Goal: Task Accomplishment & Management: Manage account settings

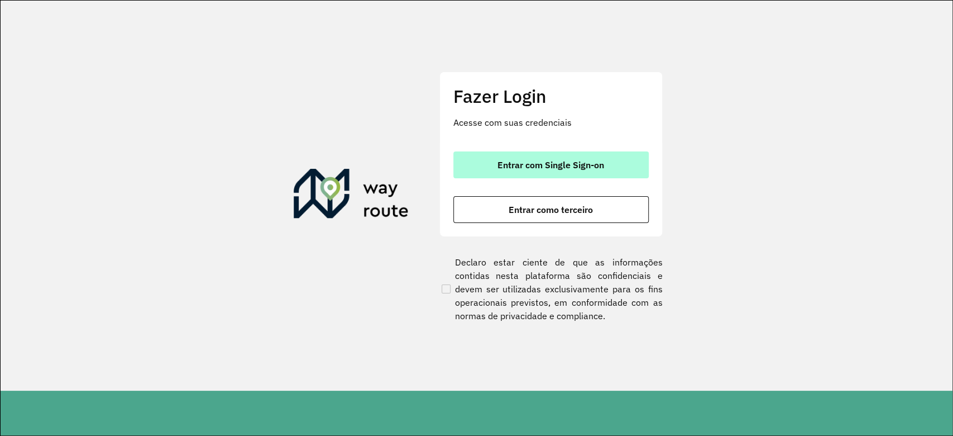
click at [590, 158] on button "Entrar com Single Sign-on" at bounding box center [551, 164] width 195 height 27
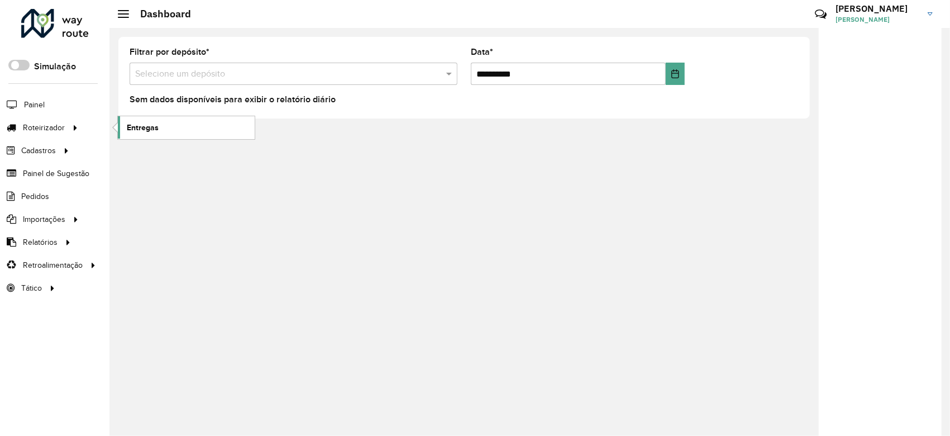
click at [168, 118] on link "Entregas" at bounding box center [186, 127] width 137 height 22
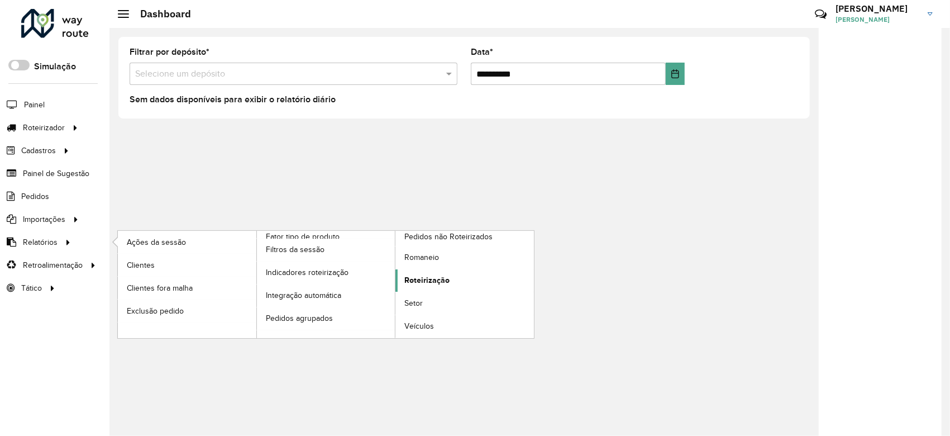
click at [429, 275] on span "Roteirização" at bounding box center [426, 280] width 45 height 12
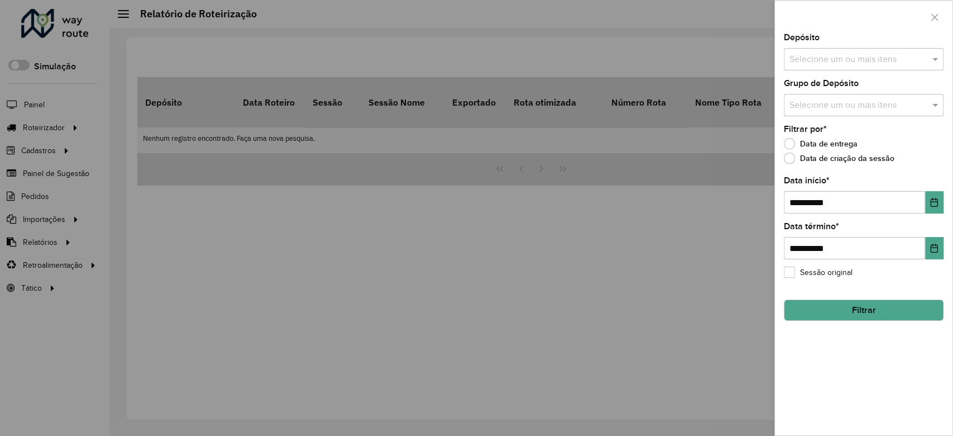
click at [819, 53] on input "text" at bounding box center [858, 59] width 143 height 13
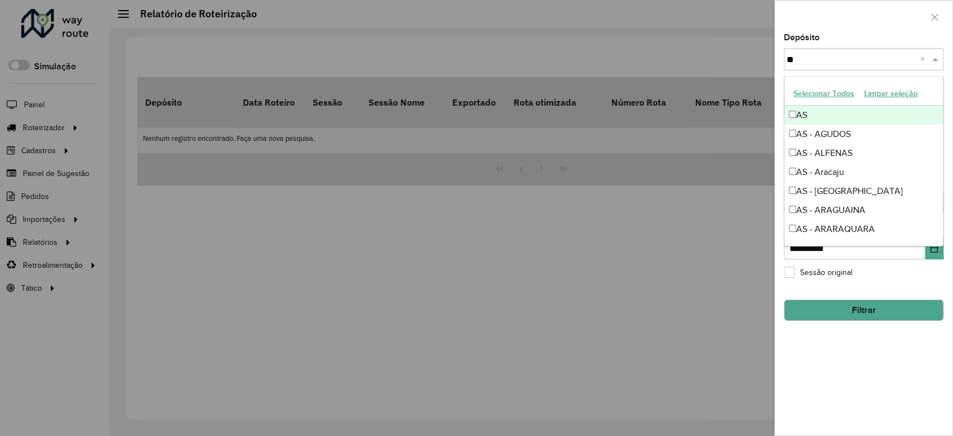
type input "***"
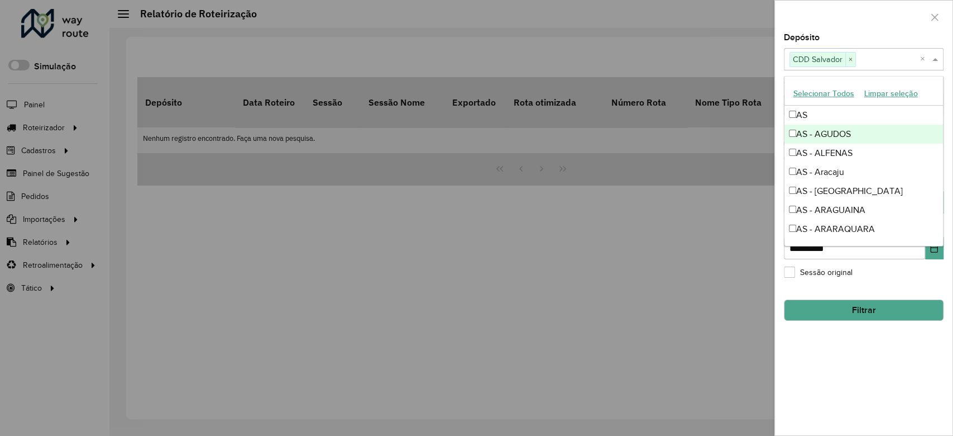
click at [823, 26] on div at bounding box center [864, 17] width 178 height 33
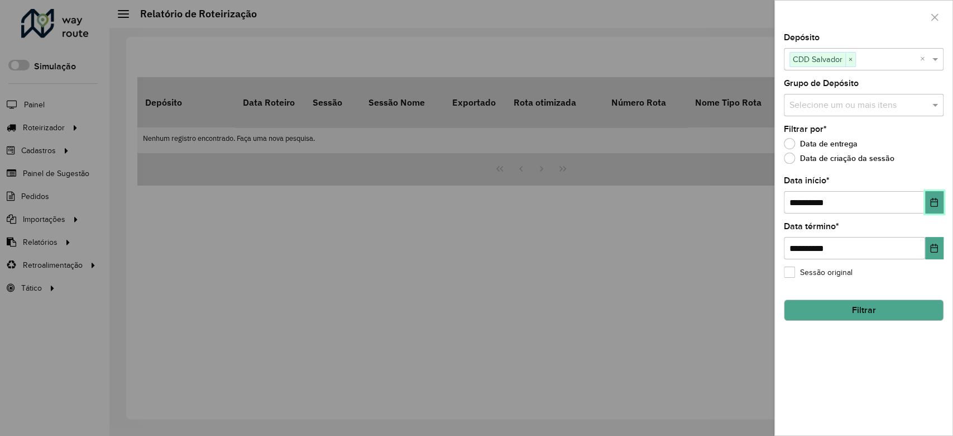
click at [931, 200] on icon "Choose Date" at bounding box center [934, 202] width 7 height 9
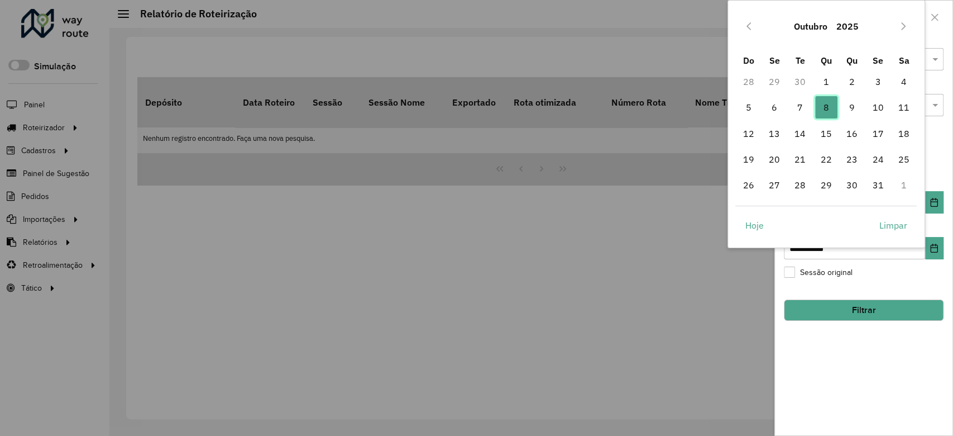
click at [824, 109] on span "8" at bounding box center [826, 107] width 22 height 22
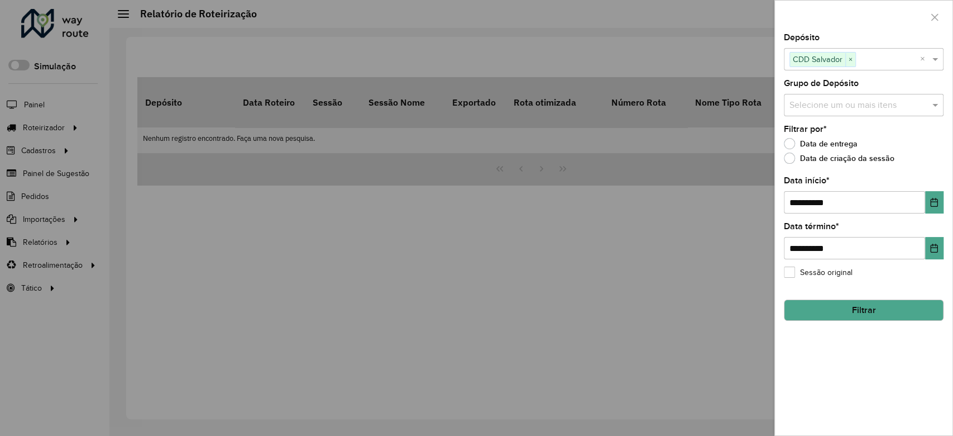
click at [871, 312] on button "Filtrar" at bounding box center [864, 309] width 160 height 21
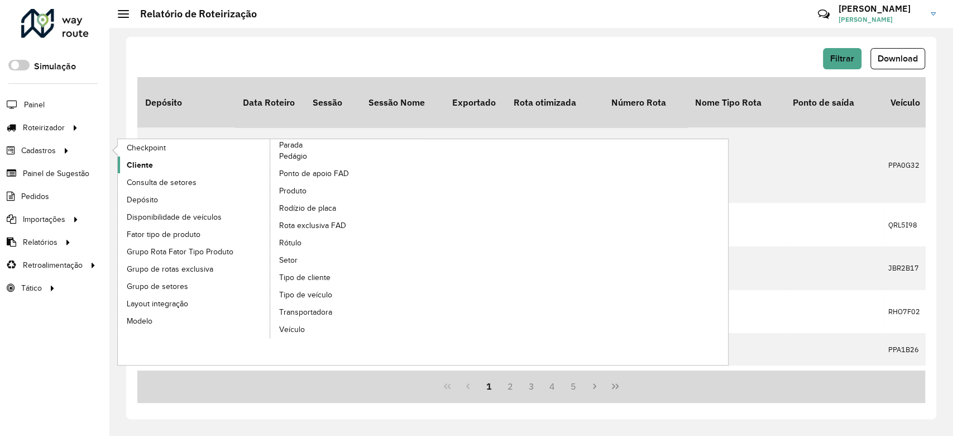
click at [178, 168] on link "Cliente" at bounding box center [194, 164] width 153 height 17
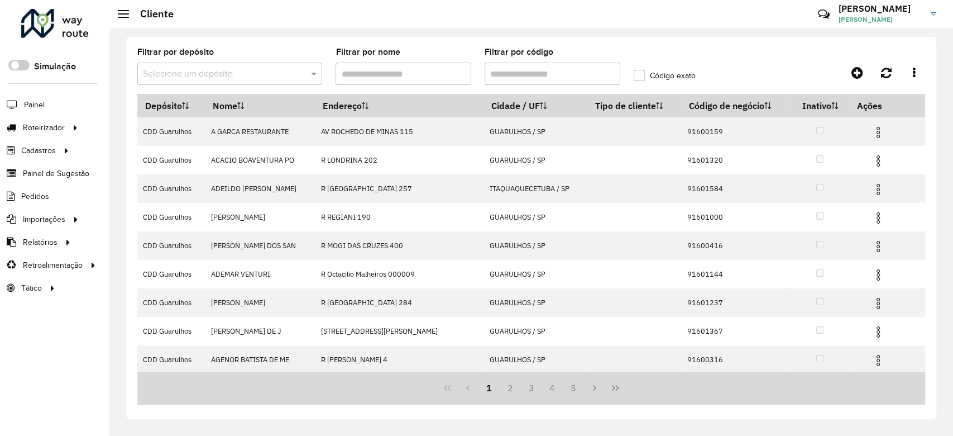
click at [250, 72] on input "text" at bounding box center [218, 74] width 151 height 13
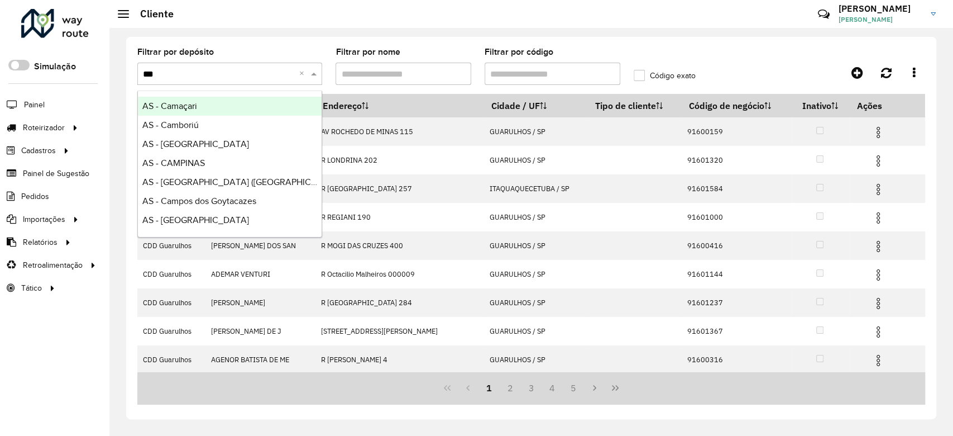
type input "****"
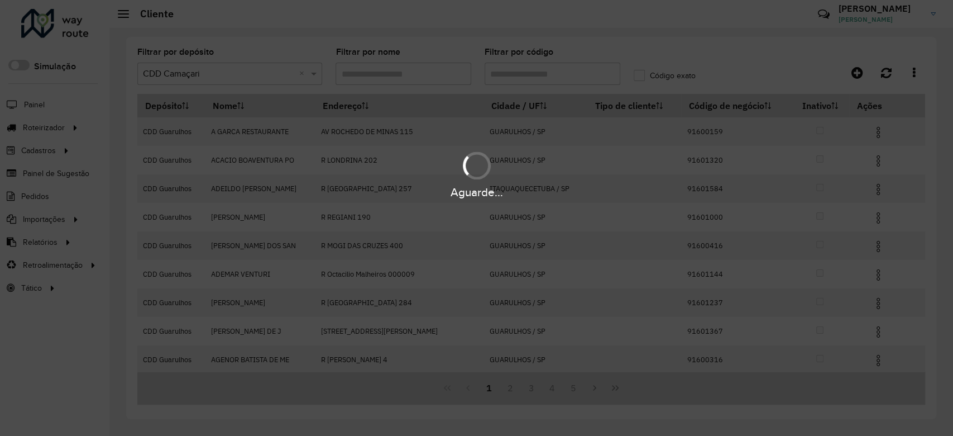
click at [518, 78] on div "Aguarde..." at bounding box center [476, 218] width 953 height 436
click at [518, 75] on hb-app "Aguarde... Pop-up bloqueado! Seu navegador bloqueou automáticamente a abertura …" at bounding box center [476, 218] width 953 height 436
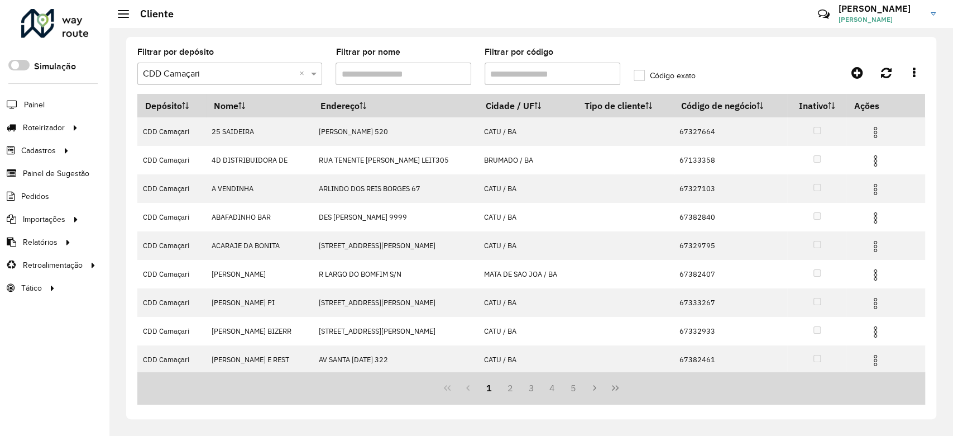
click at [518, 75] on input "Filtrar por código" at bounding box center [553, 74] width 136 height 22
paste input "****"
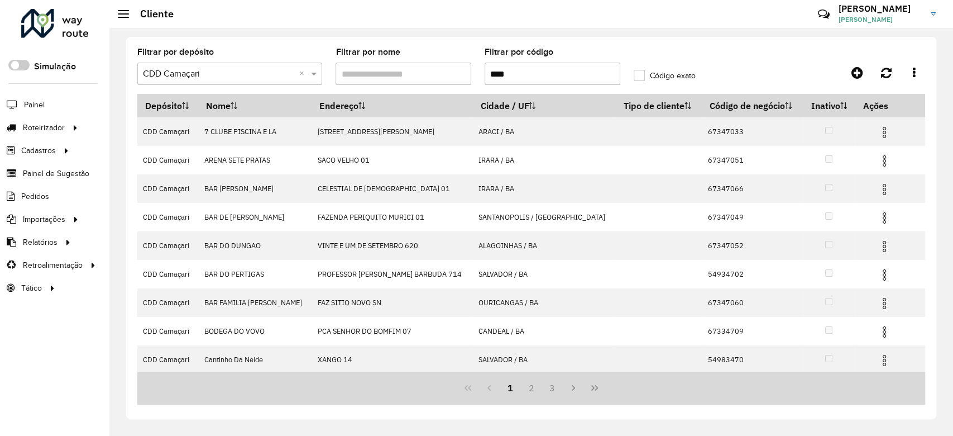
click at [491, 72] on input "****" at bounding box center [553, 74] width 136 height 22
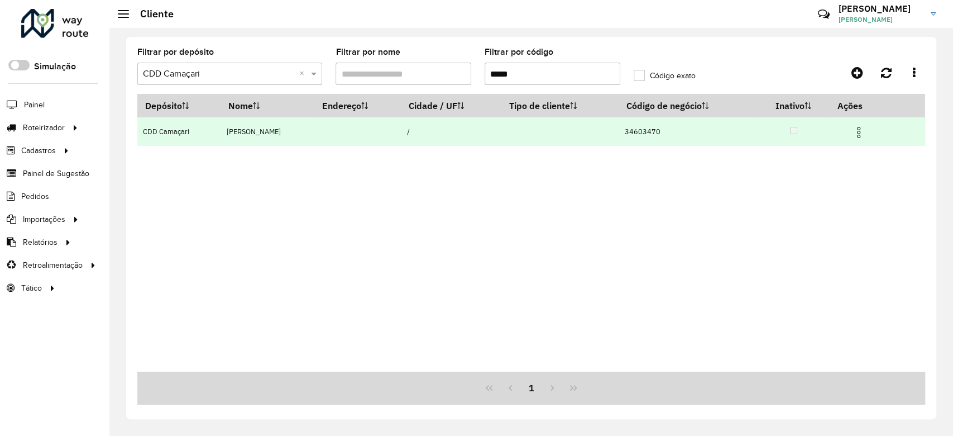
type input "*****"
click at [862, 135] on img at bounding box center [858, 132] width 13 height 13
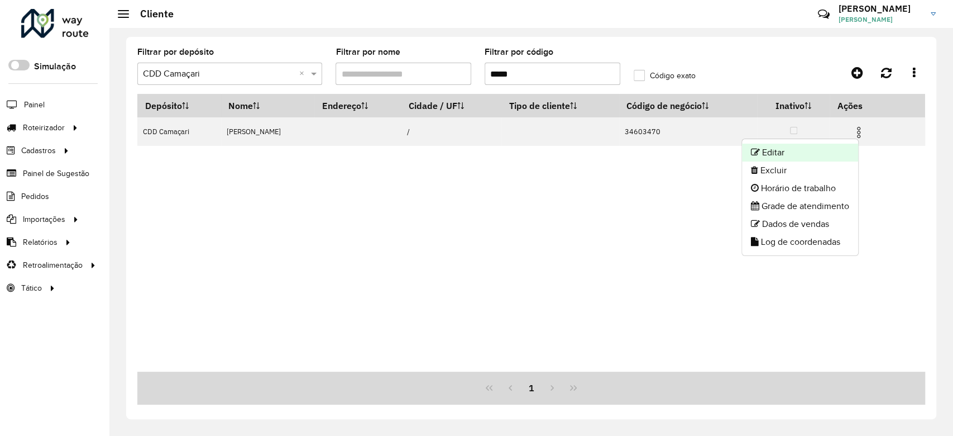
click at [830, 154] on li "Editar" at bounding box center [800, 153] width 116 height 18
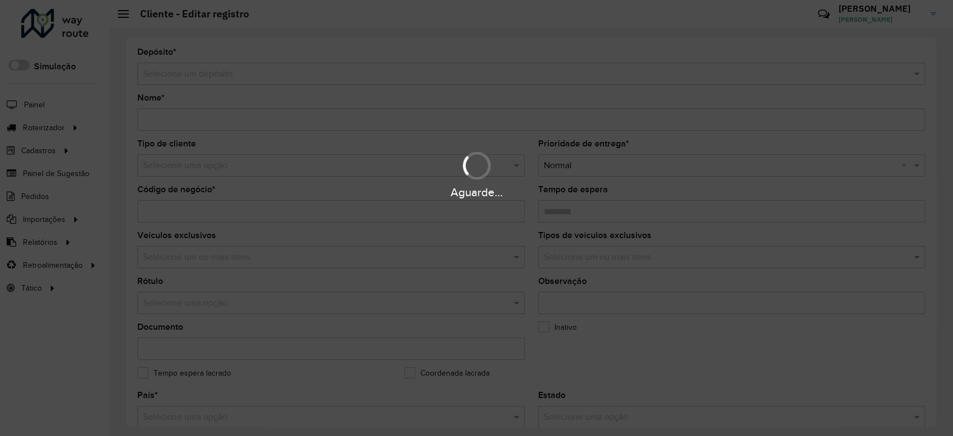
type input "**********"
type input "********"
type input "**********"
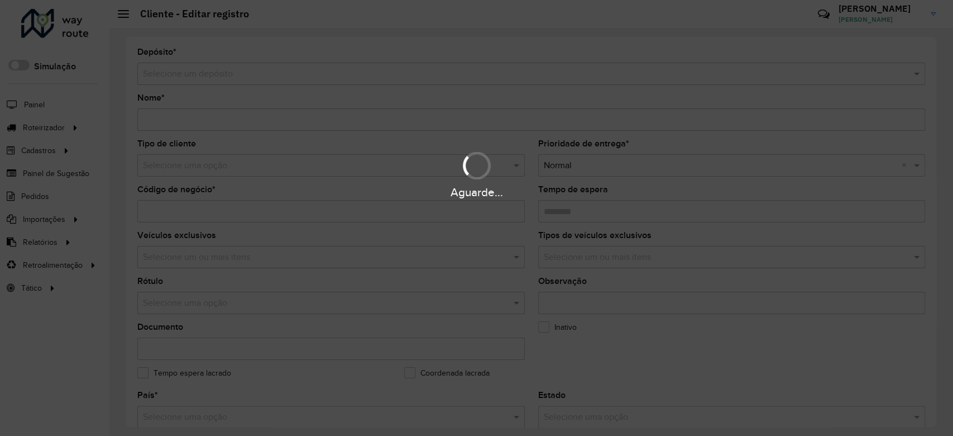
type input "**********"
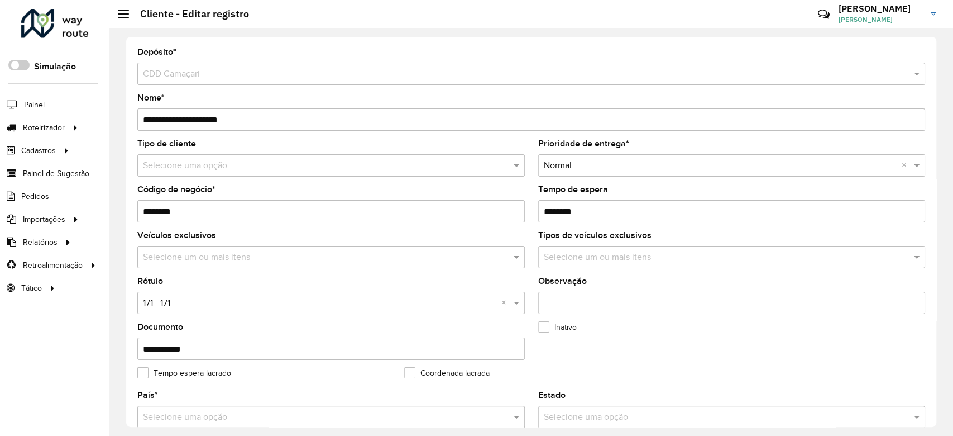
scroll to position [395, 0]
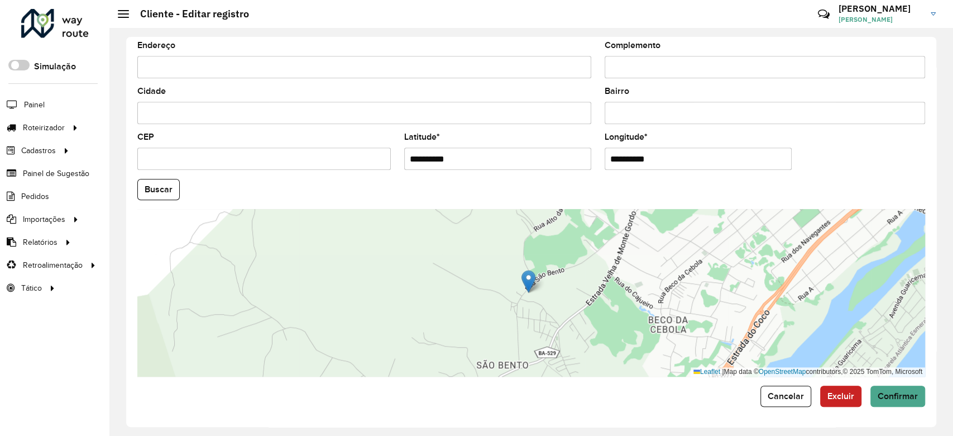
drag, startPoint x: 474, startPoint y: 161, endPoint x: 364, endPoint y: 160, distance: 110.0
click at [364, 160] on formly-group "**********" at bounding box center [531, 186] width 801 height 381
paste input "text"
type input "**********"
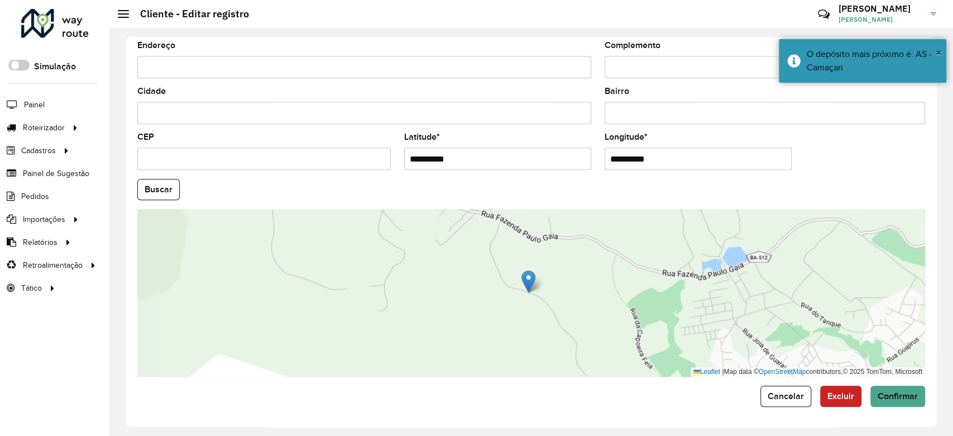
drag, startPoint x: 558, startPoint y: 161, endPoint x: 546, endPoint y: 163, distance: 12.4
click at [546, 163] on formly-group "**********" at bounding box center [531, 186] width 801 height 381
paste input "text"
type input "**********"
click at [161, 189] on hb-app "Aguarde... Pop-up bloqueado! Seu navegador bloqueou automáticamente a abertura …" at bounding box center [476, 218] width 953 height 436
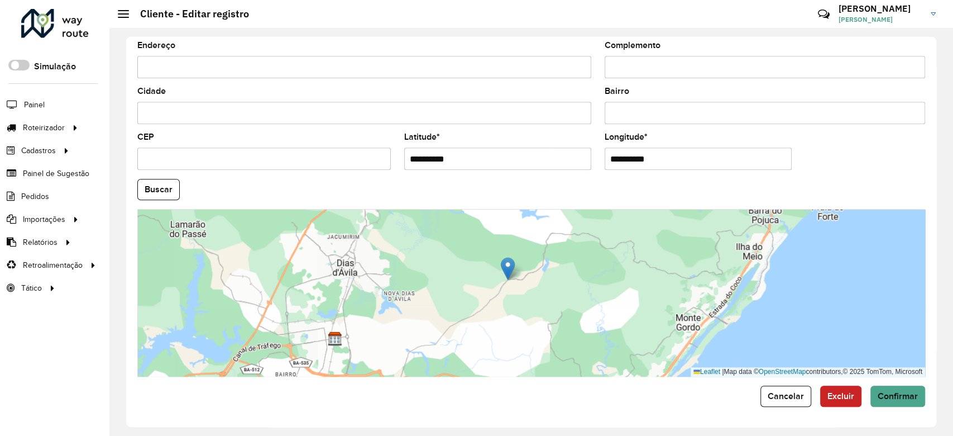
click at [501, 323] on div "Leaflet | Map data © OpenStreetMap contributors,© 2025 TomTom, Microsoft" at bounding box center [531, 293] width 788 height 168
click at [474, 328] on div "Leaflet | Map data © OpenStreetMap contributors,© 2025 TomTom, Microsoft" at bounding box center [531, 293] width 788 height 168
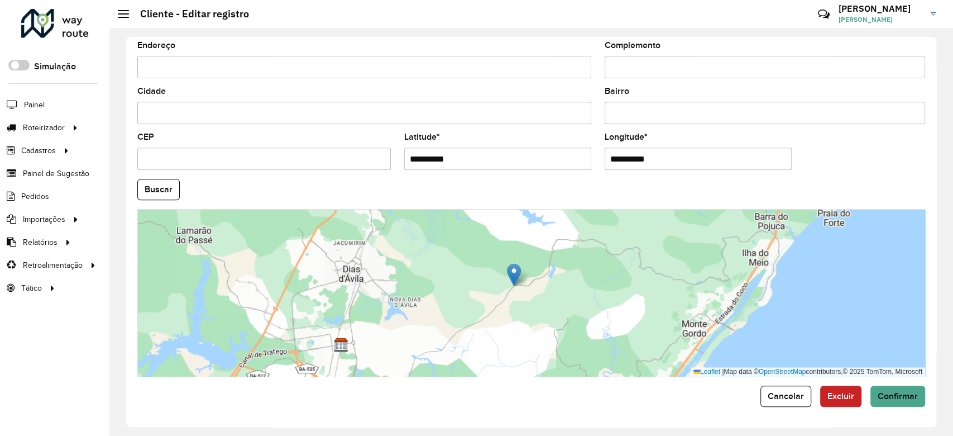
drag, startPoint x: 444, startPoint y: 311, endPoint x: 446, endPoint y: 319, distance: 8.7
click at [446, 319] on div "Leaflet | Map data © OpenStreetMap contributors,© 2025 TomTom, Microsoft" at bounding box center [531, 293] width 788 height 168
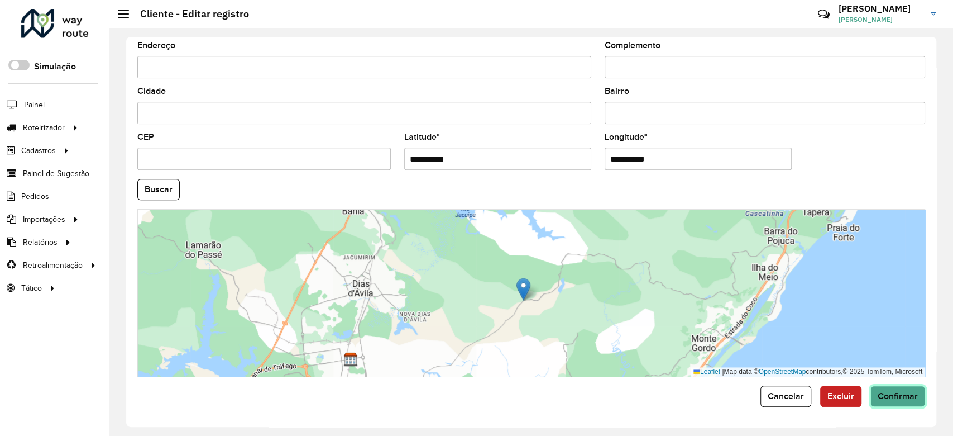
click at [887, 400] on span "Confirmar" at bounding box center [898, 395] width 40 height 9
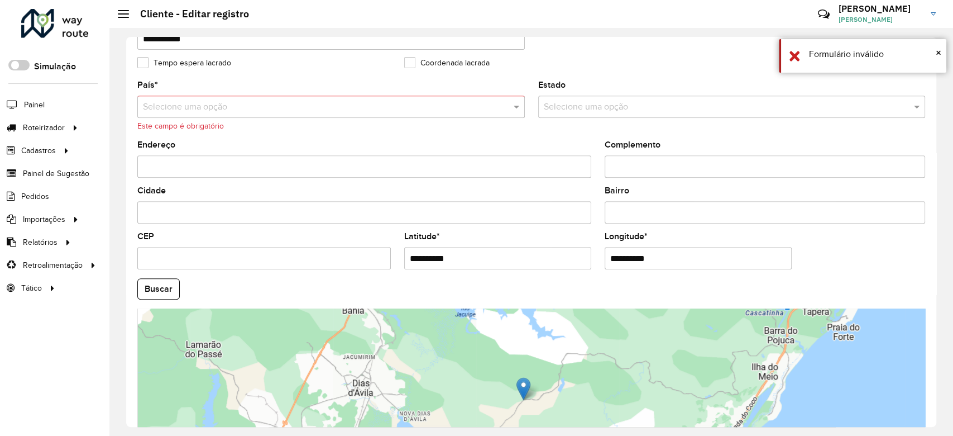
scroll to position [309, 0]
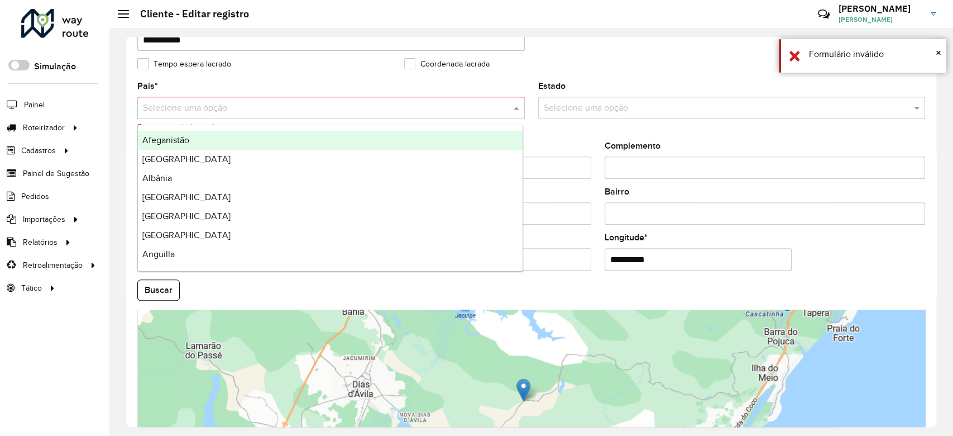
click at [197, 112] on input "text" at bounding box center [320, 108] width 354 height 13
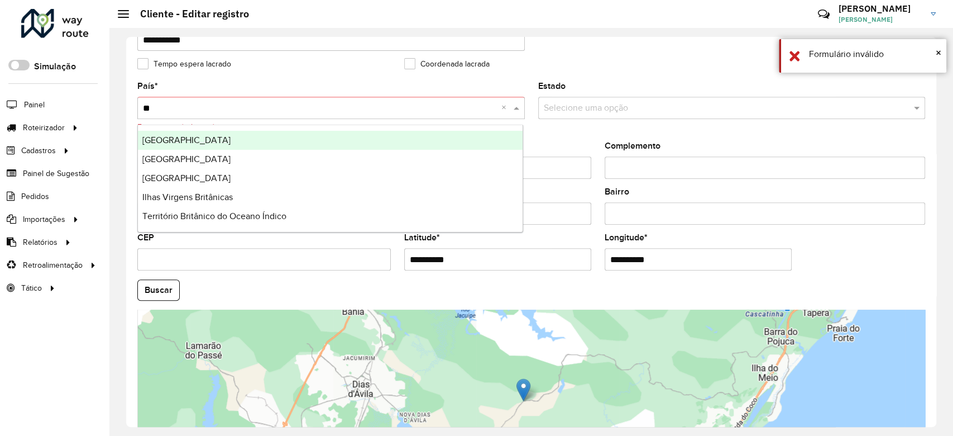
type input "***"
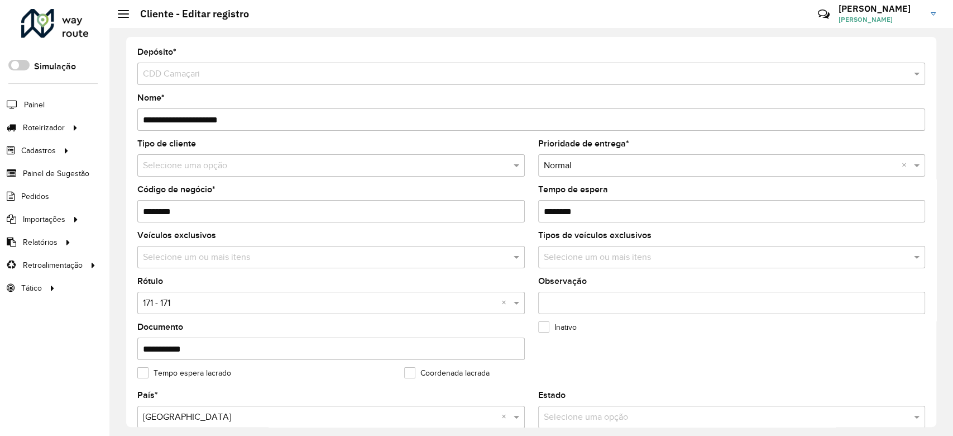
scroll to position [395, 0]
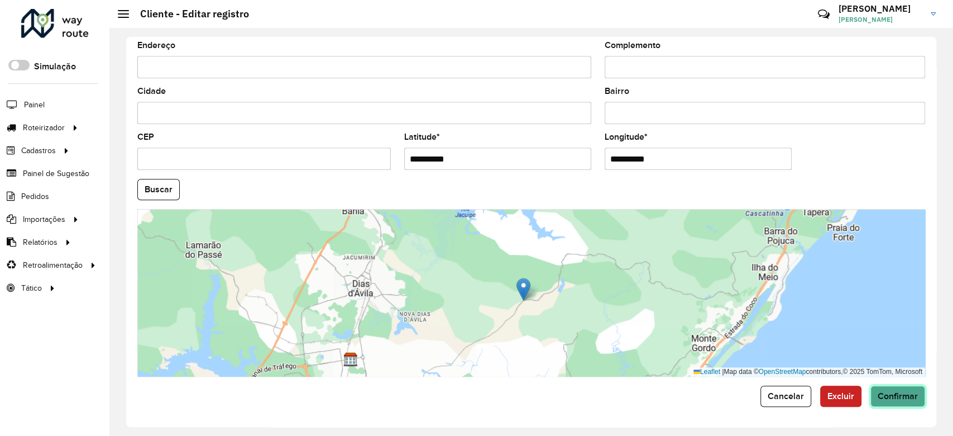
click at [916, 398] on button "Confirmar" at bounding box center [898, 395] width 55 height 21
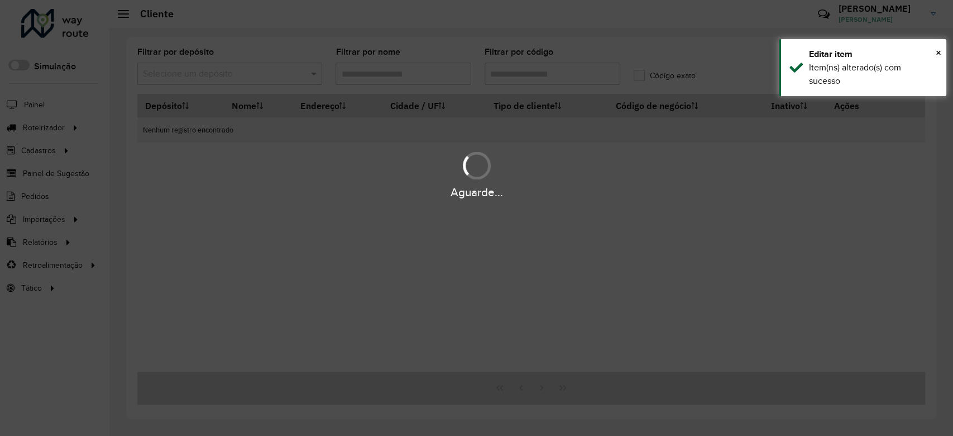
type input "*****"
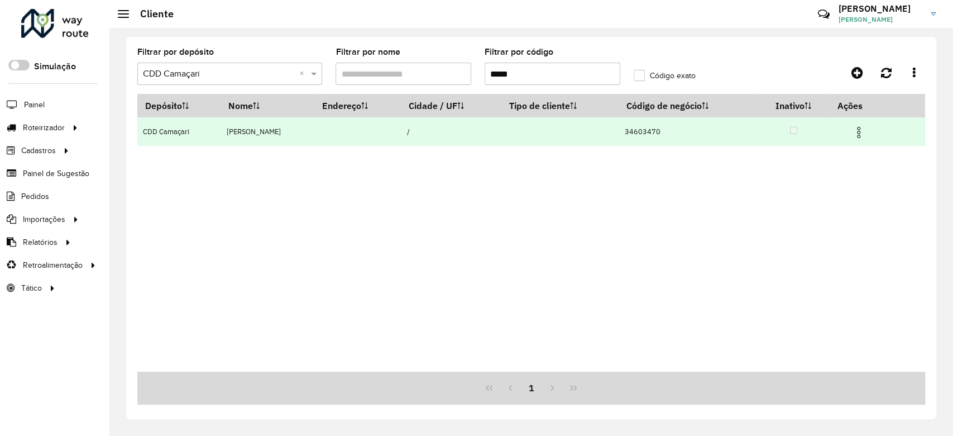
click at [863, 133] on img at bounding box center [858, 132] width 13 height 13
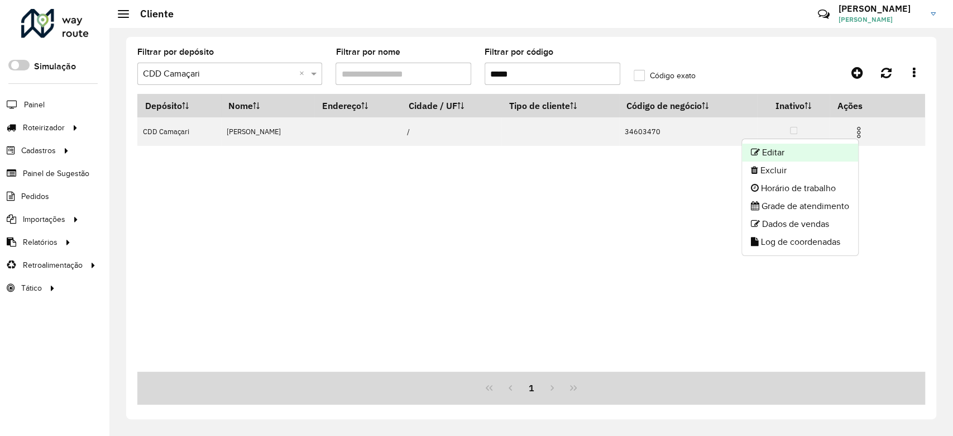
click at [818, 150] on li "Editar" at bounding box center [800, 153] width 116 height 18
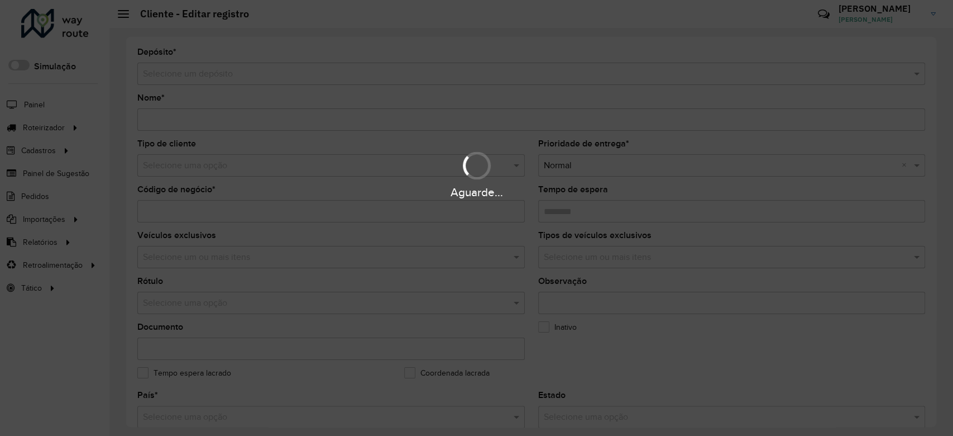
type input "**********"
type input "********"
type input "**********"
type input "*********"
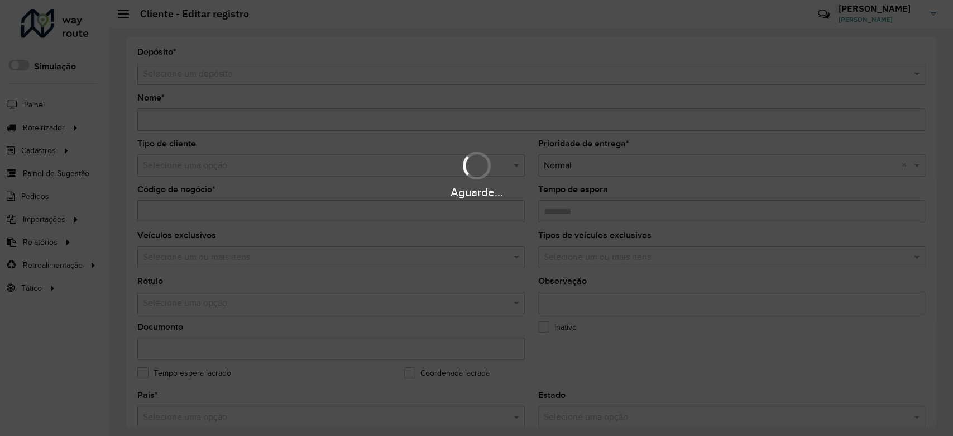
type input "**********"
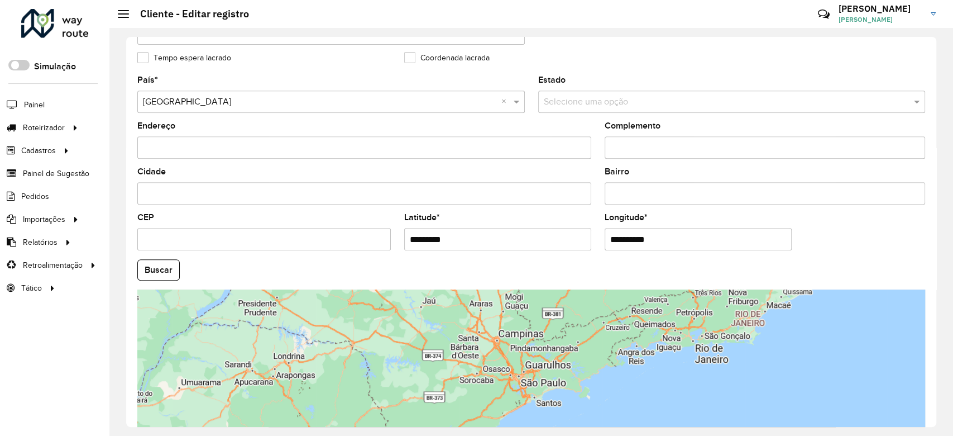
scroll to position [395, 0]
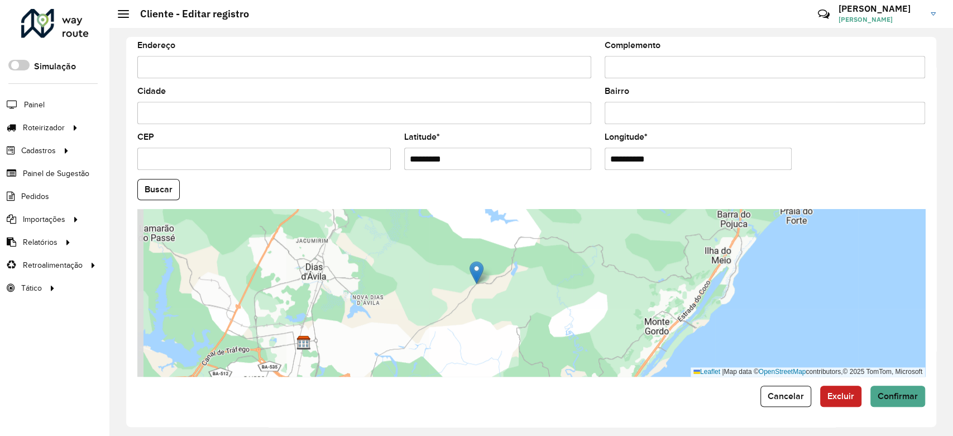
drag, startPoint x: 464, startPoint y: 312, endPoint x: 471, endPoint y: 309, distance: 7.8
click at [471, 309] on div "Leaflet | Map data © OpenStreetMap contributors,© 2025 TomTom, Microsoft" at bounding box center [531, 293] width 788 height 168
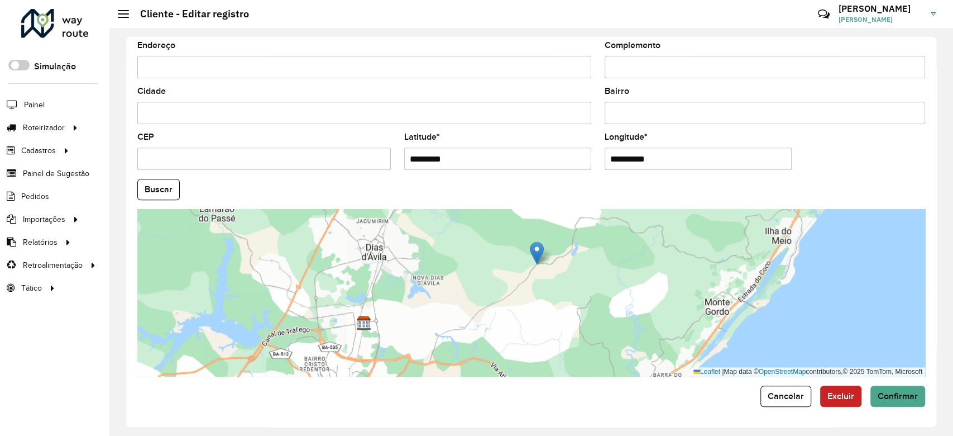
drag, startPoint x: 497, startPoint y: 300, endPoint x: 510, endPoint y: 296, distance: 13.4
click at [510, 296] on div "Leaflet | Map data © OpenStreetMap contributors,© 2025 TomTom, Microsoft" at bounding box center [531, 293] width 788 height 168
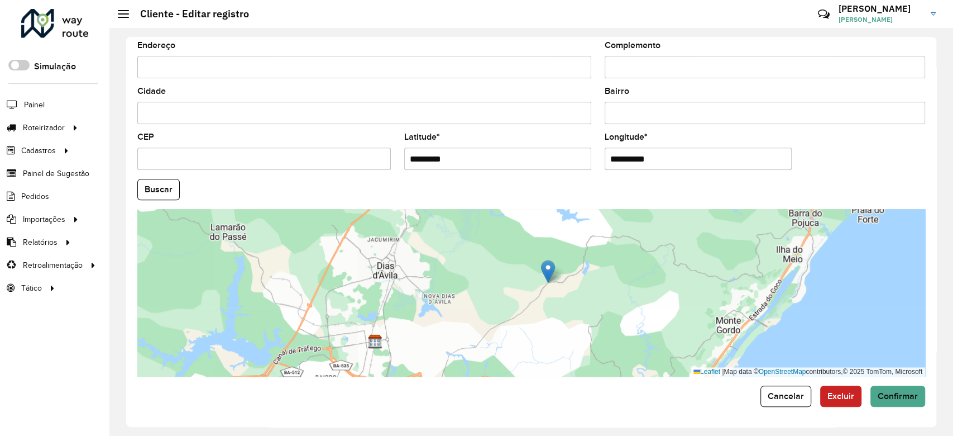
click at [476, 316] on div "Leaflet | Map data © OpenStreetMap contributors,© 2025 TomTom, Microsoft" at bounding box center [531, 293] width 788 height 168
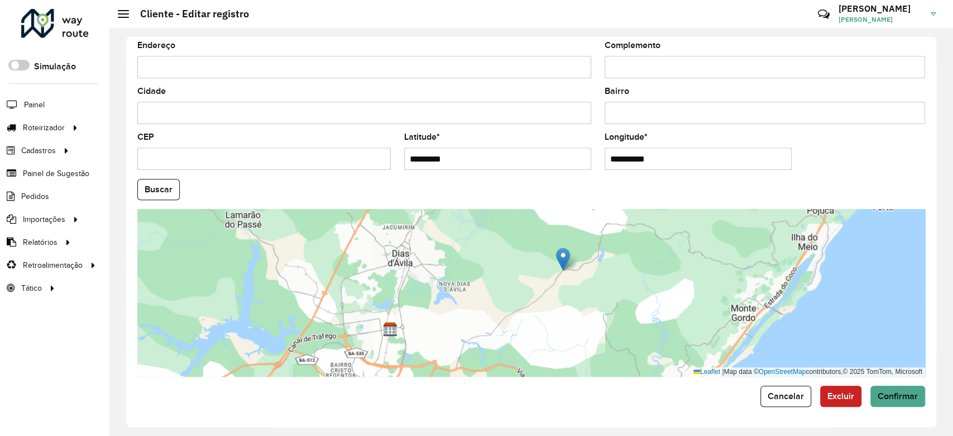
click at [489, 299] on div "Leaflet | Map data © OpenStreetMap contributors,© 2025 TomTom, Microsoft" at bounding box center [531, 293] width 788 height 168
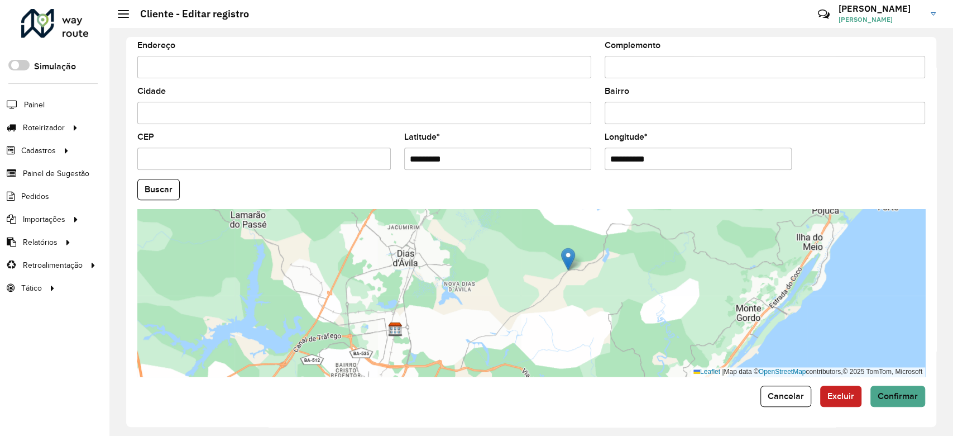
drag, startPoint x: 597, startPoint y: 257, endPoint x: 602, endPoint y: 275, distance: 18.4
click at [602, 275] on div "Leaflet | Map data © OpenStreetMap contributors,© 2025 TomTom, Microsoft" at bounding box center [531, 293] width 788 height 168
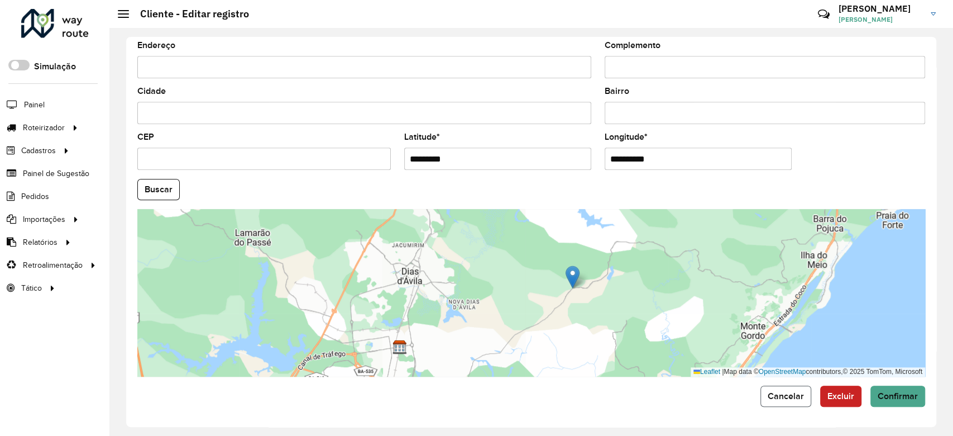
click at [770, 396] on span "Cancelar" at bounding box center [786, 395] width 36 height 9
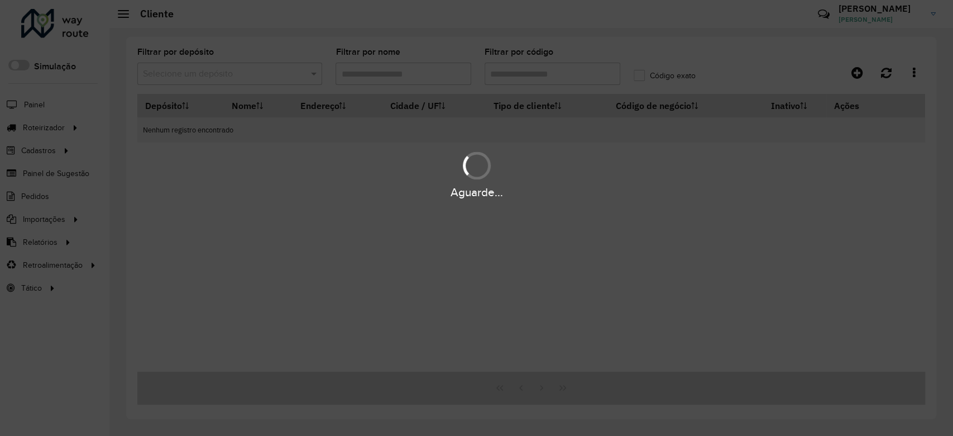
type input "*****"
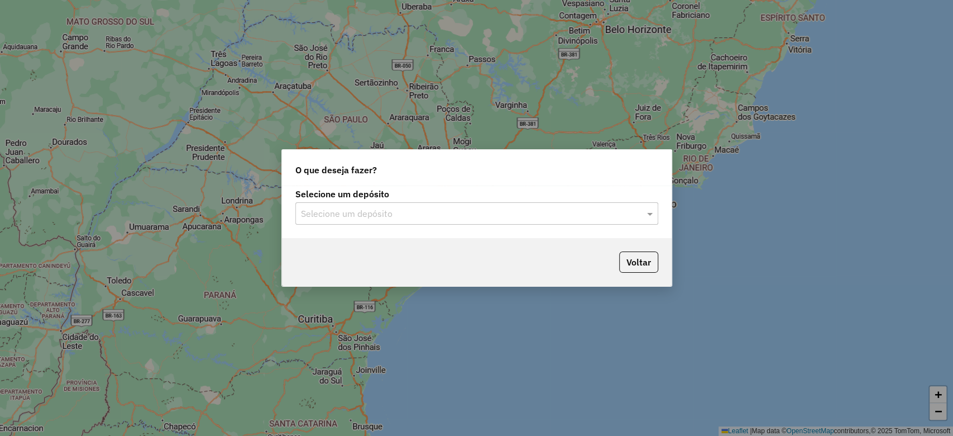
click at [365, 209] on input "text" at bounding box center [466, 213] width 330 height 13
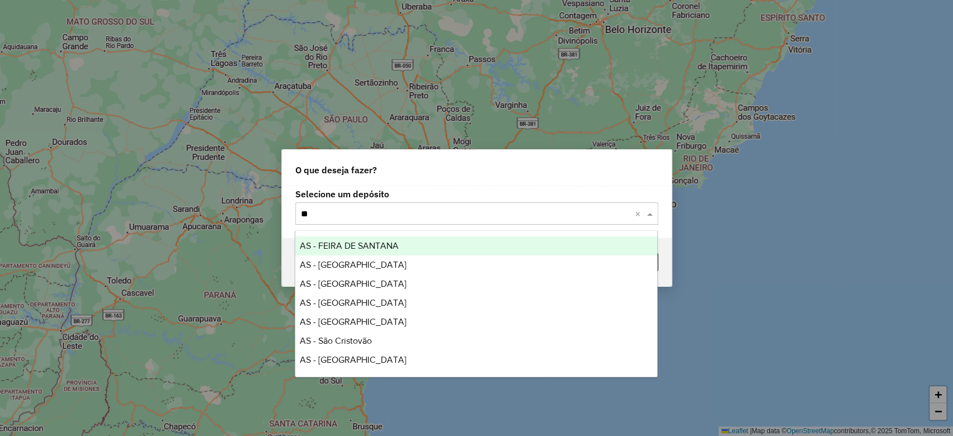
type input "***"
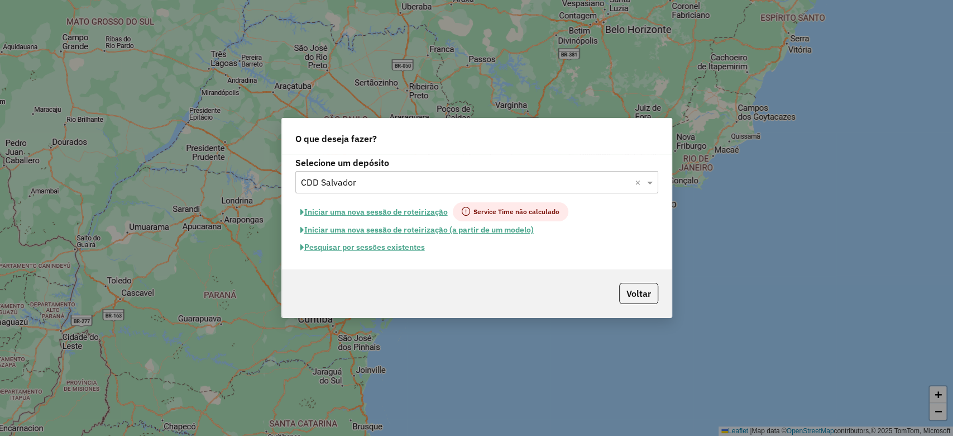
click at [387, 249] on button "Pesquisar por sessões existentes" at bounding box center [362, 246] width 135 height 17
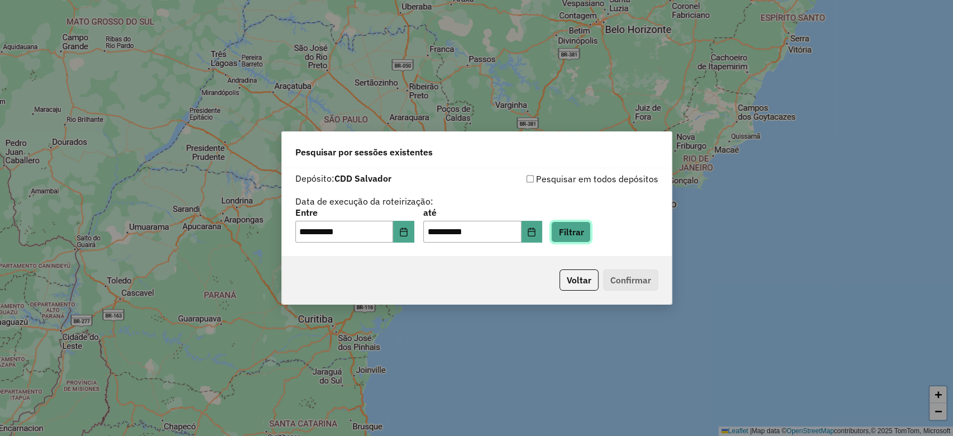
click at [585, 233] on button "Filtrar" at bounding box center [571, 231] width 40 height 21
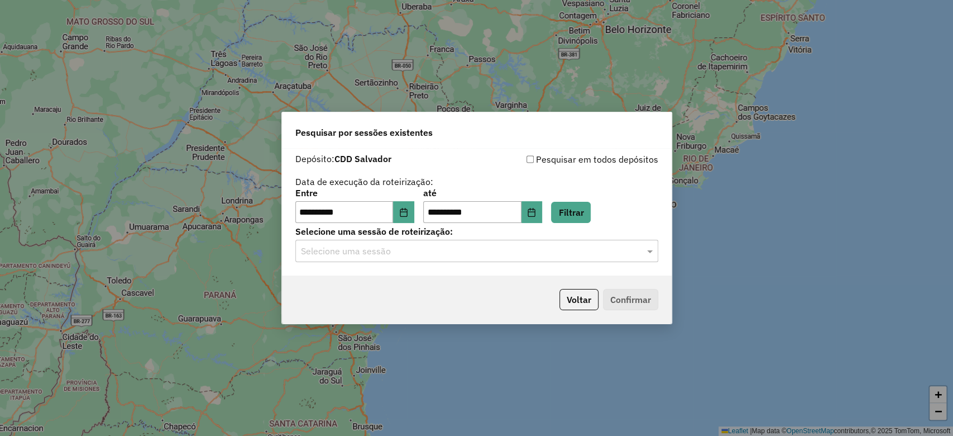
click at [398, 252] on input "text" at bounding box center [466, 251] width 330 height 13
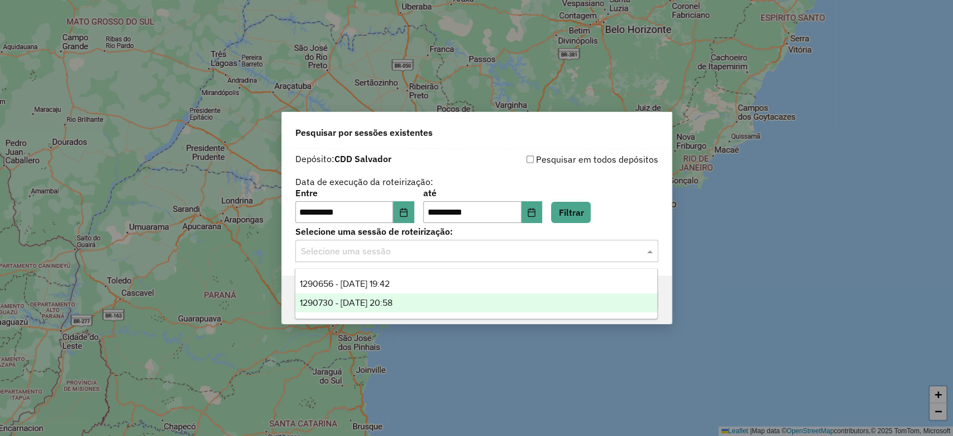
click at [393, 298] on span "1290730 - 08/10/2025 20:58" at bounding box center [346, 302] width 93 height 9
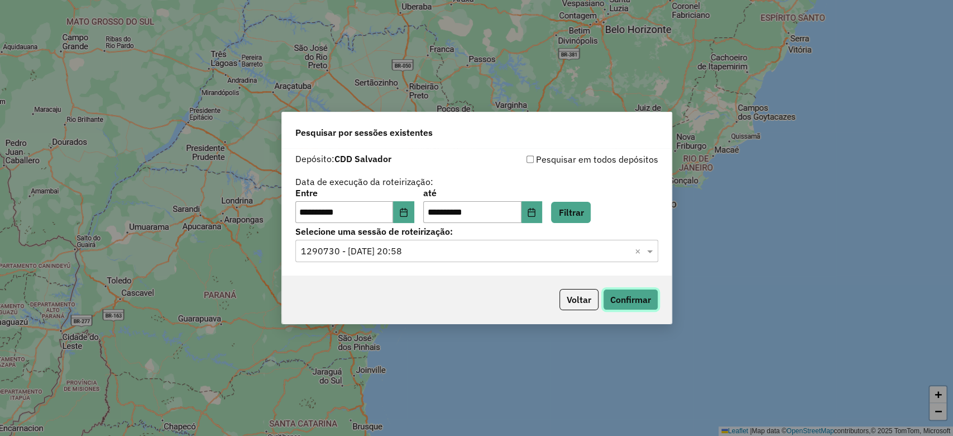
click at [635, 306] on button "Confirmar" at bounding box center [630, 299] width 55 height 21
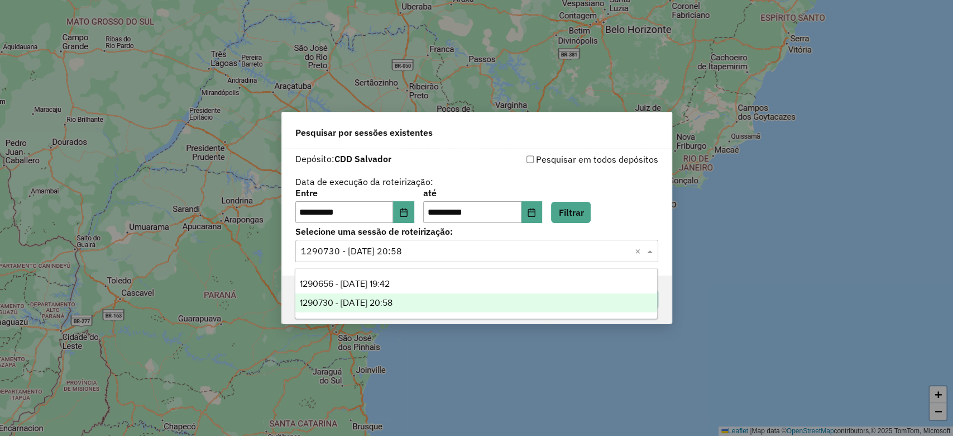
click at [390, 246] on input "text" at bounding box center [466, 251] width 330 height 13
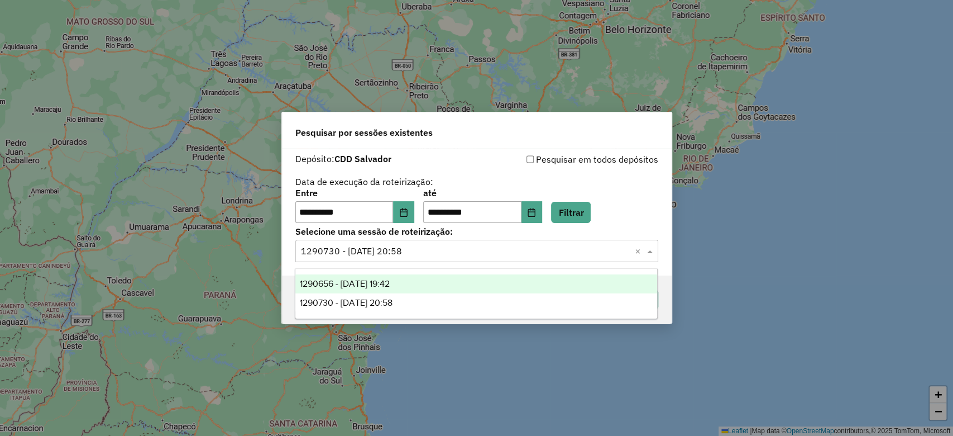
click at [390, 280] on span "1290656 - 08/10/2025 19:42" at bounding box center [345, 283] width 90 height 9
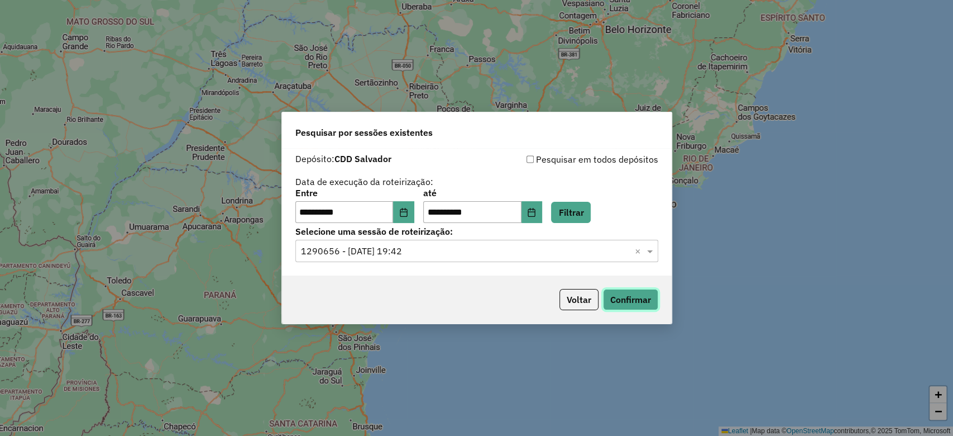
click at [633, 297] on button "Confirmar" at bounding box center [630, 299] width 55 height 21
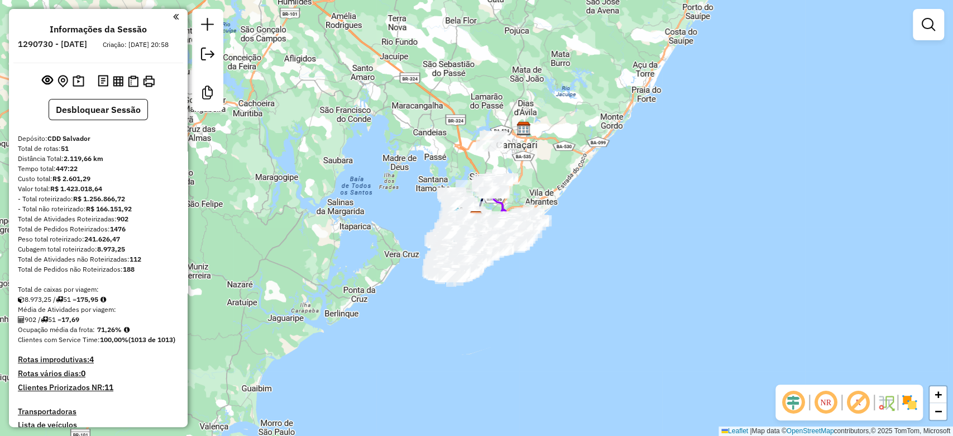
click at [910, 400] on img at bounding box center [910, 402] width 18 height 18
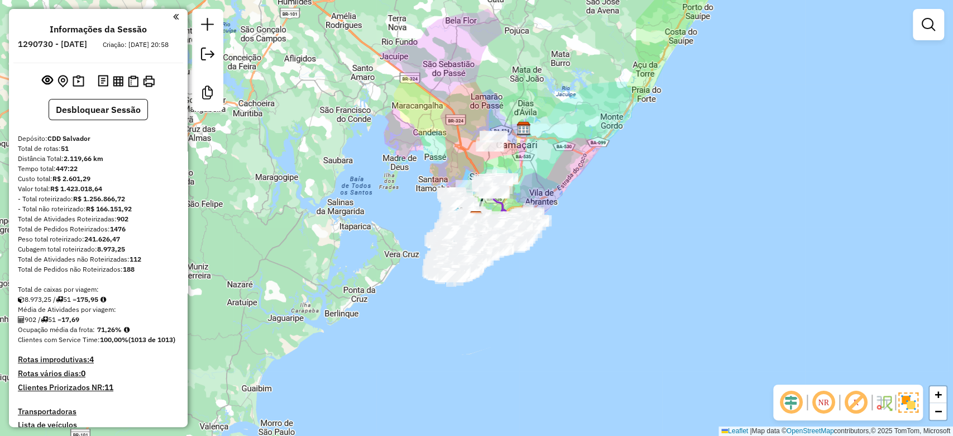
click at [855, 407] on em at bounding box center [856, 402] width 27 height 27
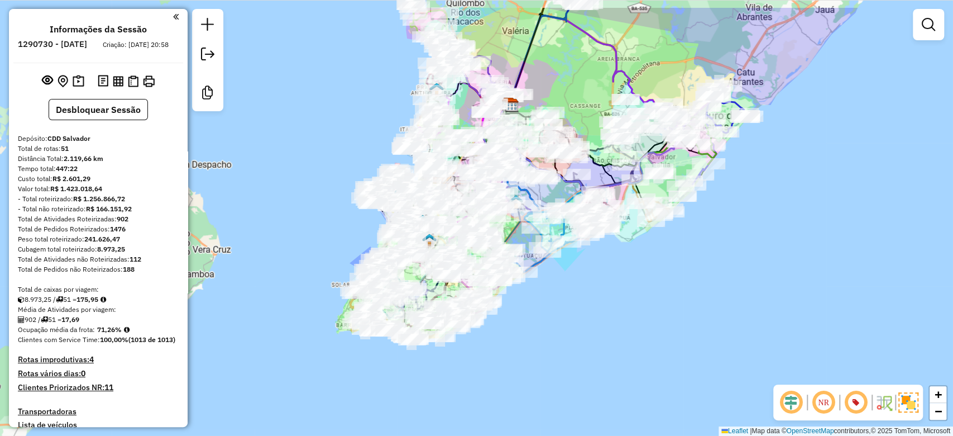
drag, startPoint x: 517, startPoint y: 244, endPoint x: 541, endPoint y: 297, distance: 58.0
click at [541, 296] on div "Janela de atendimento Grade de atendimento Capacidade Transportadoras Veículos …" at bounding box center [476, 218] width 953 height 436
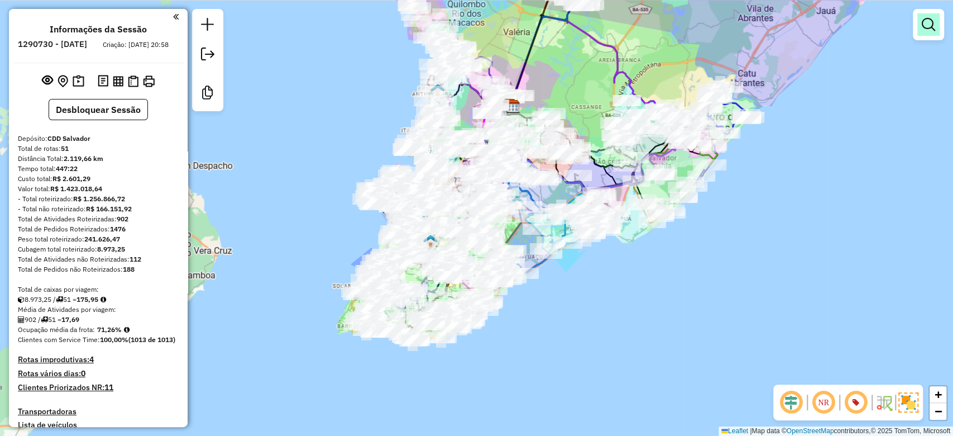
click at [919, 28] on link at bounding box center [929, 24] width 22 height 22
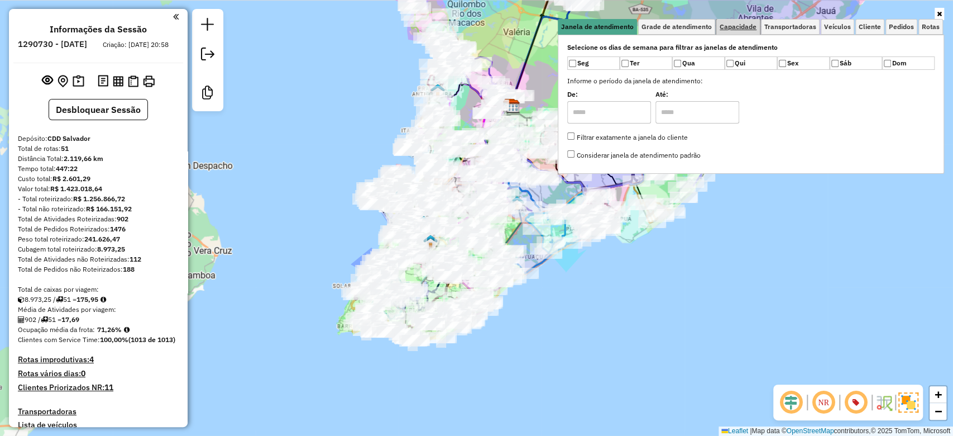
click at [744, 30] on link "Capacidade" at bounding box center [739, 27] width 44 height 16
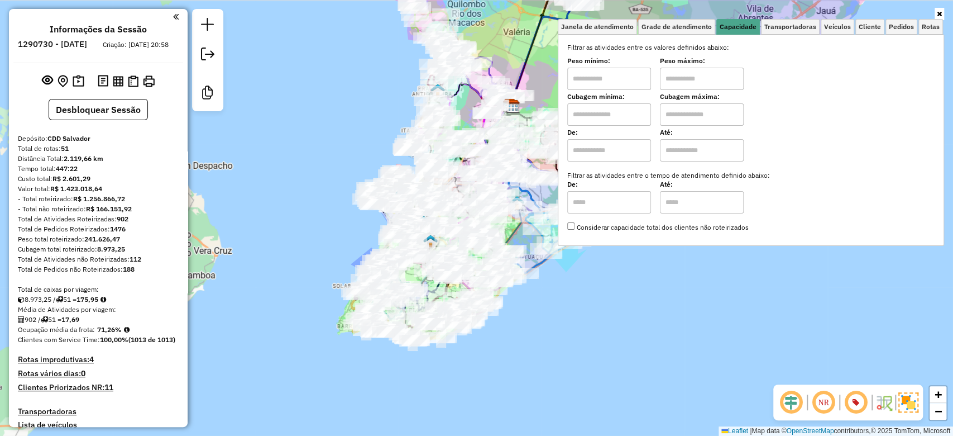
click at [598, 118] on input "text" at bounding box center [609, 114] width 84 height 22
type input "****"
click at [693, 114] on input "text" at bounding box center [702, 114] width 84 height 22
type input "****"
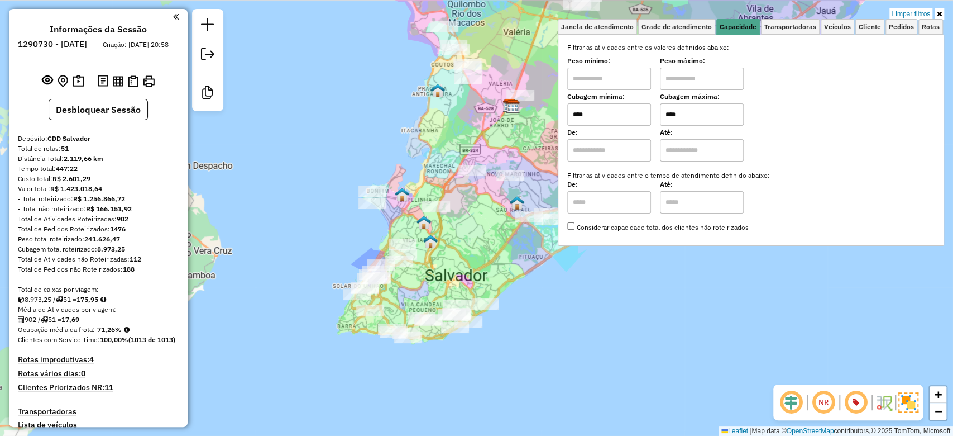
click at [498, 270] on div "Limpar filtros Janela de atendimento Grade de atendimento Capacidade Transporta…" at bounding box center [476, 218] width 953 height 436
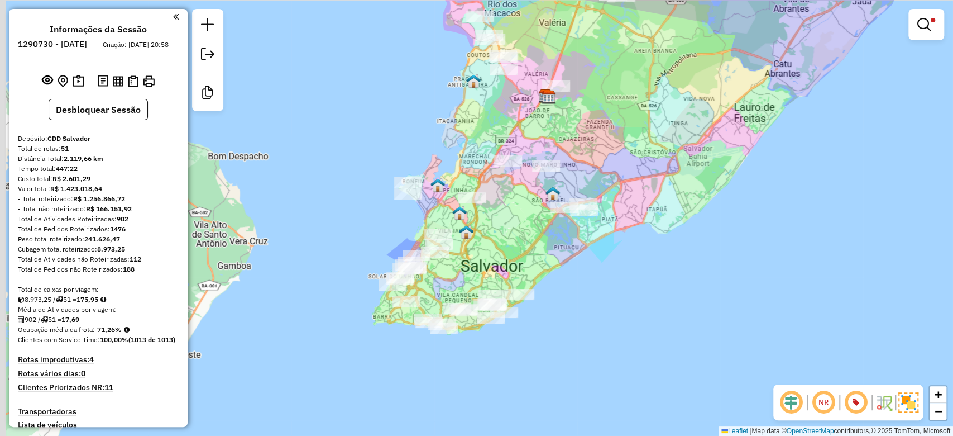
drag, startPoint x: 494, startPoint y: 261, endPoint x: 530, endPoint y: 252, distance: 37.0
click at [530, 252] on div "Limpar filtros Janela de atendimento Grade de atendimento Capacidade Transporta…" at bounding box center [476, 218] width 953 height 436
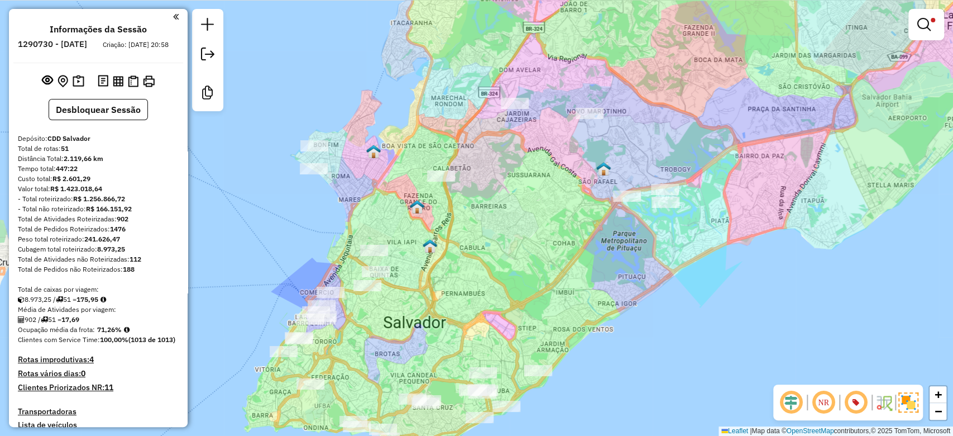
drag, startPoint x: 558, startPoint y: 259, endPoint x: 581, endPoint y: 288, distance: 36.6
click at [581, 288] on div "Limpar filtros Janela de atendimento Grade de atendimento Capacidade Transporta…" at bounding box center [476, 218] width 953 height 436
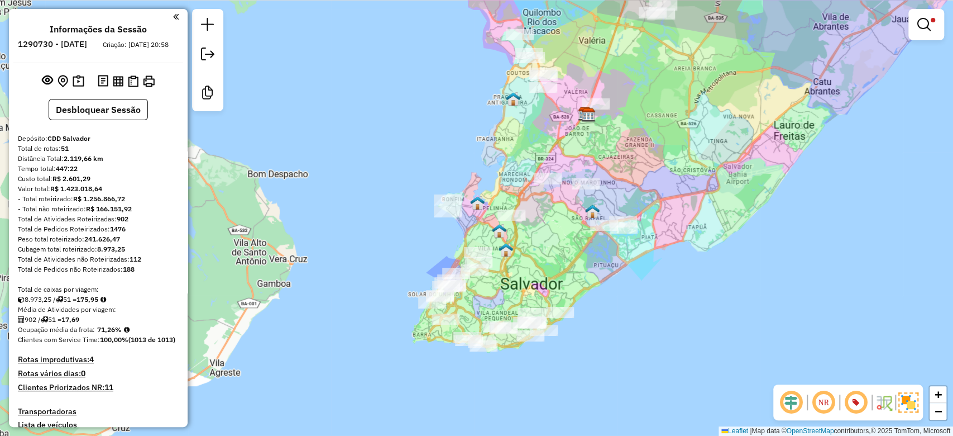
drag, startPoint x: 559, startPoint y: 270, endPoint x: 556, endPoint y: 256, distance: 13.7
click at [557, 259] on div "Limpar filtros Janela de atendimento Grade de atendimento Capacidade Transporta…" at bounding box center [476, 218] width 953 height 436
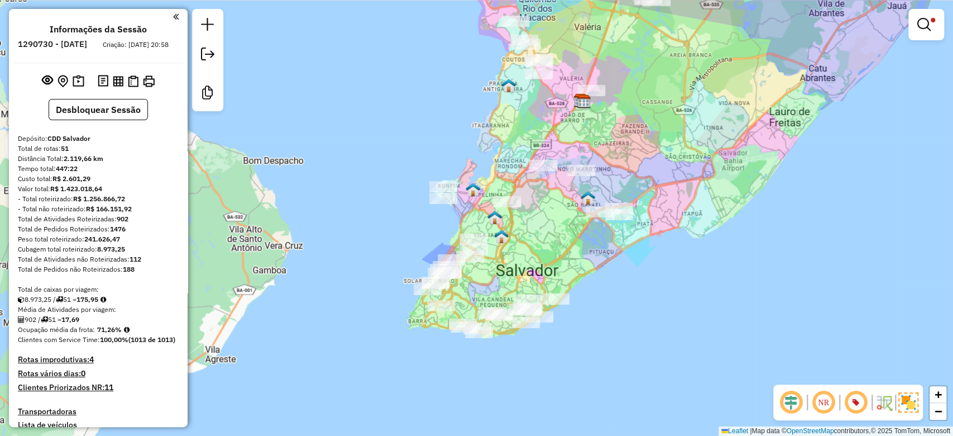
click at [647, 166] on div "Limpar filtros Janela de atendimento Grade de atendimento Capacidade Transporta…" at bounding box center [476, 218] width 953 height 436
drag, startPoint x: 666, startPoint y: 150, endPoint x: 560, endPoint y: 172, distance: 108.3
click at [571, 188] on div "Limpar filtros Janela de atendimento Grade de atendimento Capacidade Transporta…" at bounding box center [476, 218] width 953 height 436
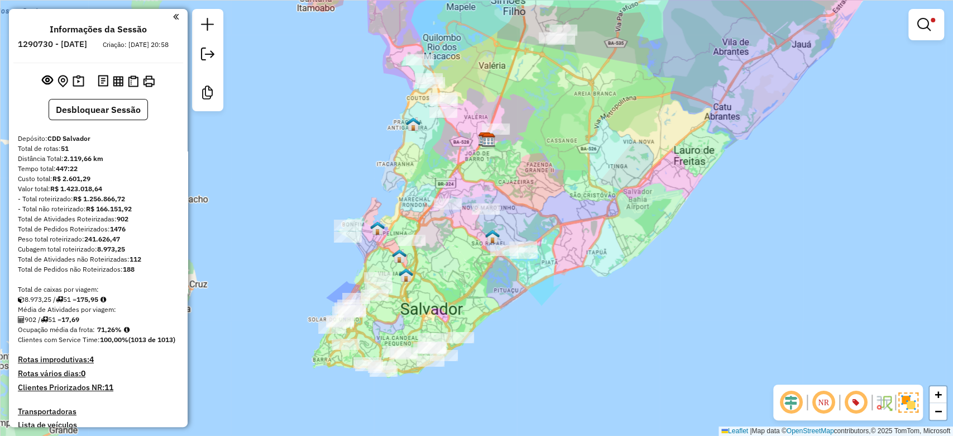
click at [541, 134] on div "Limpar filtros Janela de atendimento Grade de atendimento Capacidade Transporta…" at bounding box center [476, 218] width 953 height 436
click at [522, 150] on div "Limpar filtros Janela de atendimento Grade de atendimento Capacidade Transporta…" at bounding box center [476, 218] width 953 height 436
click at [926, 25] on em at bounding box center [924, 24] width 13 height 13
click at [450, 160] on div "Limpar filtros Janela de atendimento Grade de atendimento Capacidade Transporta…" at bounding box center [476, 218] width 953 height 436
click at [451, 201] on div "Limpar filtros Janela de atendimento Grade de atendimento Capacidade Transporta…" at bounding box center [476, 218] width 953 height 436
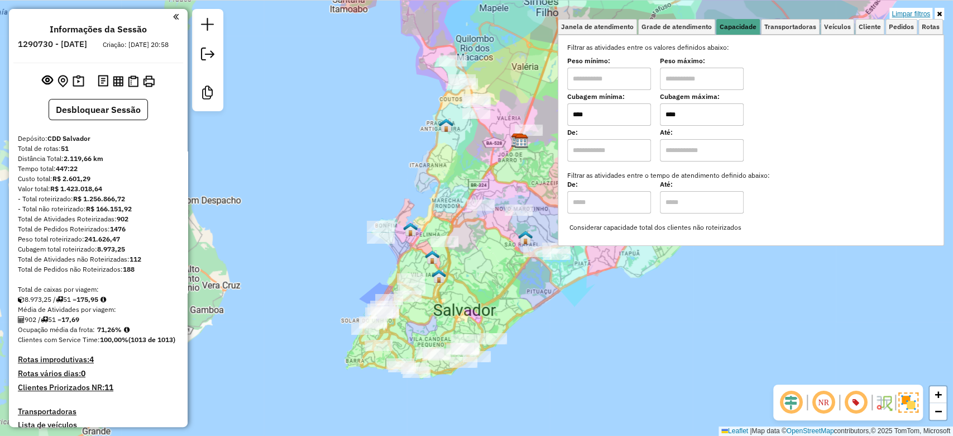
click at [919, 11] on link "Limpar filtros" at bounding box center [911, 14] width 43 height 12
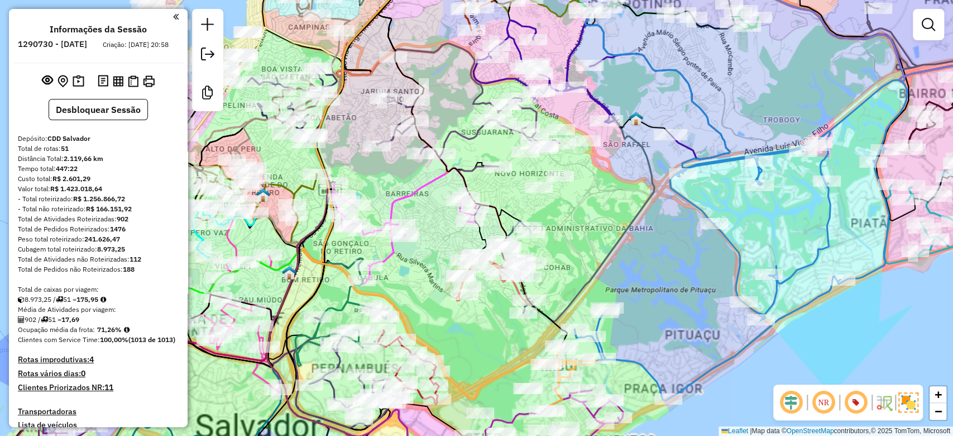
click at [24, 80] on div "Rota 33 - Placa RBD7G59 54921697 - bombonieri juju" at bounding box center [24, 80] width 0 height 0
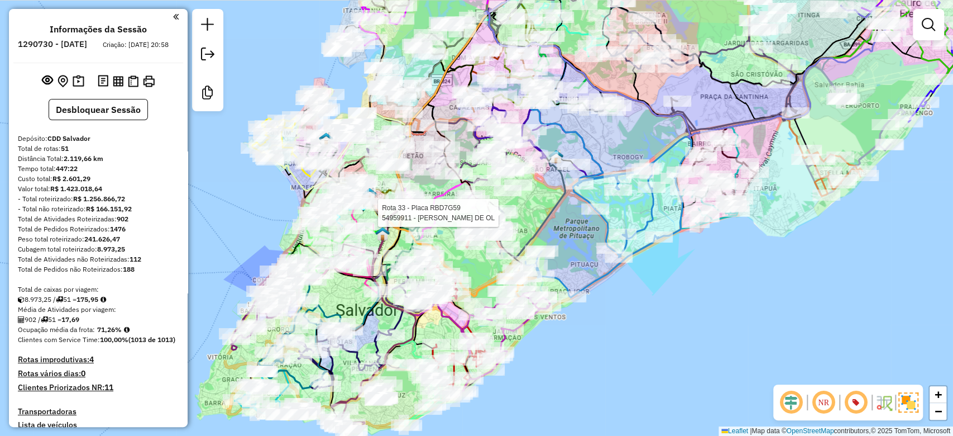
drag, startPoint x: 551, startPoint y: 246, endPoint x: 531, endPoint y: 212, distance: 39.8
click at [531, 212] on div "Rota 33 - Placa RBD7G59 54959911 - JOiLSON SANTOS DE OL Janela de atendimento G…" at bounding box center [476, 218] width 953 height 436
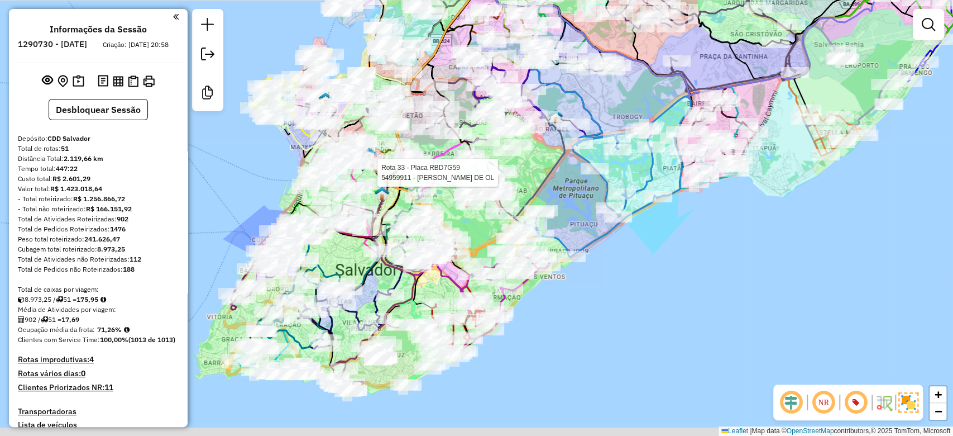
drag, startPoint x: 528, startPoint y: 187, endPoint x: 527, endPoint y: 176, distance: 10.7
click at [530, 171] on div "Rota 33 - Placa RBD7G59 54959911 - JOiLSON SANTOS DE OL Janela de atendimento G…" at bounding box center [476, 218] width 953 height 436
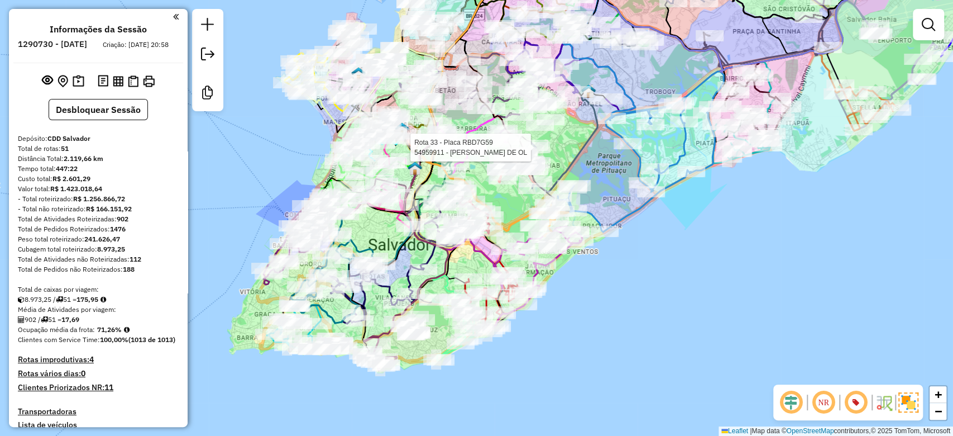
drag, startPoint x: 398, startPoint y: 364, endPoint x: 424, endPoint y: 338, distance: 36.7
click at [424, 338] on div "Rota 33 - Placa RBD7G59 54959911 - JOiLSON SANTOS DE OL Janela de atendimento G…" at bounding box center [476, 218] width 953 height 436
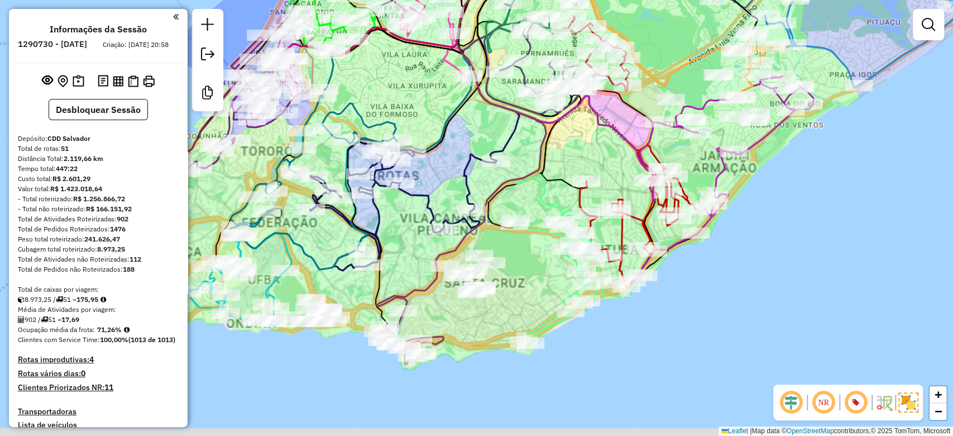
drag, startPoint x: 447, startPoint y: 336, endPoint x: 460, endPoint y: 330, distance: 14.5
click at [443, 330] on icon at bounding box center [411, 345] width 65 height 38
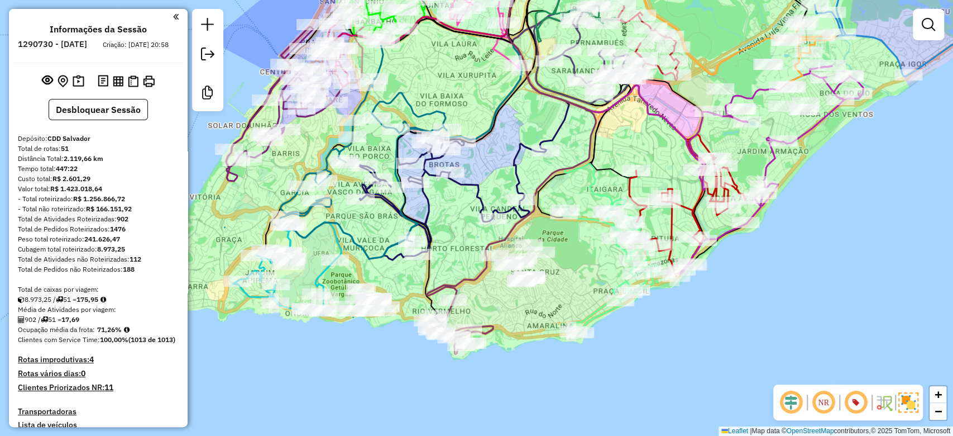
drag, startPoint x: 322, startPoint y: 279, endPoint x: 361, endPoint y: 275, distance: 39.3
click at [361, 275] on div "Rota 33 - Placa RBD7G59 54959911 - JOiLSON SANTOS DE OL Janela de atendimento G…" at bounding box center [476, 218] width 953 height 436
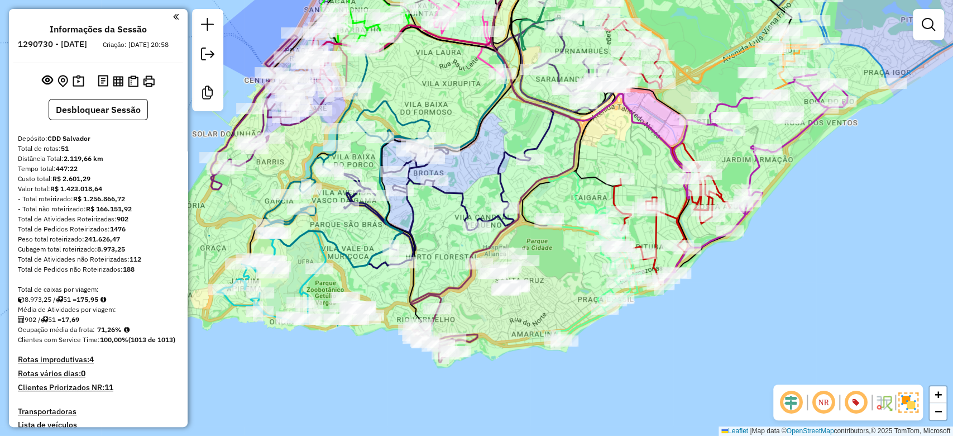
drag, startPoint x: 378, startPoint y: 275, endPoint x: 360, endPoint y: 284, distance: 19.7
click at [358, 284] on div "Rota 33 - Placa RBD7G59 54959911 - JOiLSON SANTOS DE OL Janela de atendimento G…" at bounding box center [476, 218] width 953 height 436
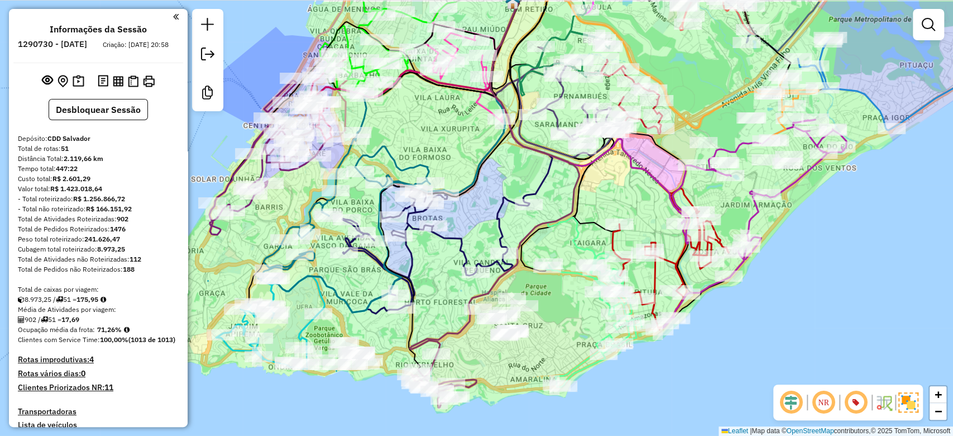
drag, startPoint x: 379, startPoint y: 283, endPoint x: 379, endPoint y: 353, distance: 70.4
click at [380, 353] on div "Rota 33 - Placa RBD7G59 54959911 - JOiLSON SANTOS DE OL Janela de atendimento G…" at bounding box center [476, 218] width 953 height 436
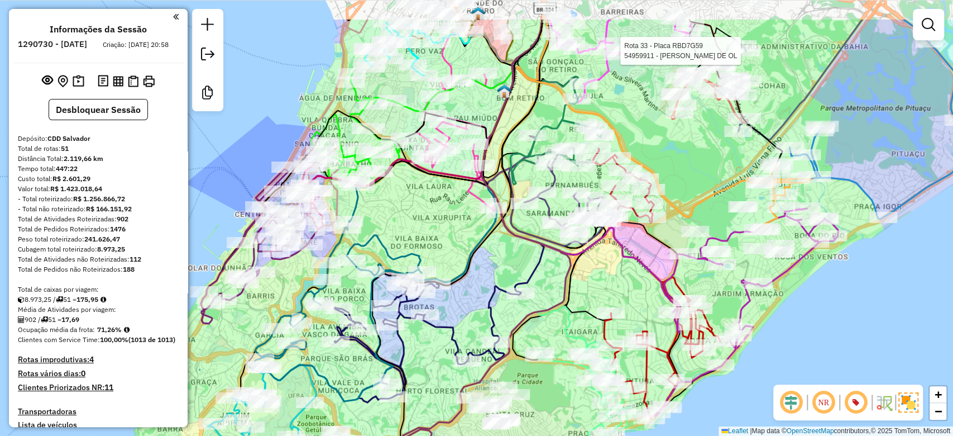
drag, startPoint x: 429, startPoint y: 165, endPoint x: 419, endPoint y: 230, distance: 65.5
click at [419, 230] on div "Rota 33 - Placa RBD7G59 54959911 - JOiLSON SANTOS DE OL Janela de atendimento G…" at bounding box center [476, 218] width 953 height 436
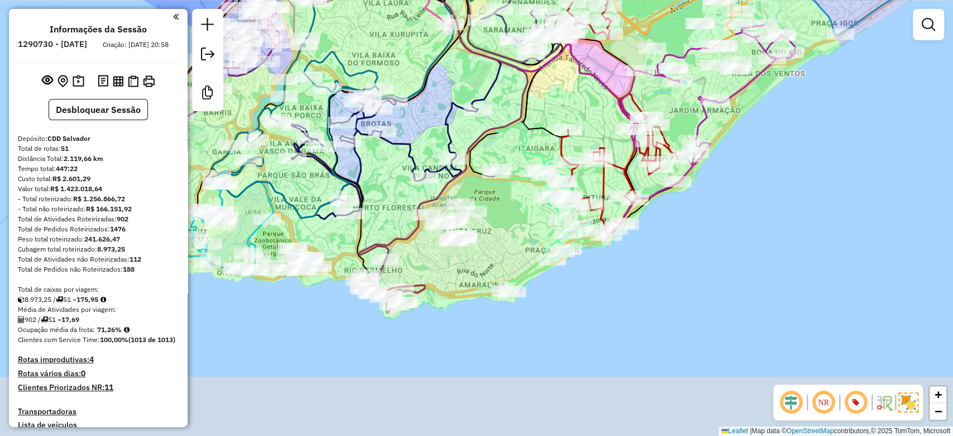
drag, startPoint x: 454, startPoint y: 350, endPoint x: 446, endPoint y: 258, distance: 92.5
click at [447, 259] on div "Rota 33 - Placa RBD7G59 54959911 - JOiLSON SANTOS DE OL Janela de atendimento G…" at bounding box center [476, 218] width 953 height 436
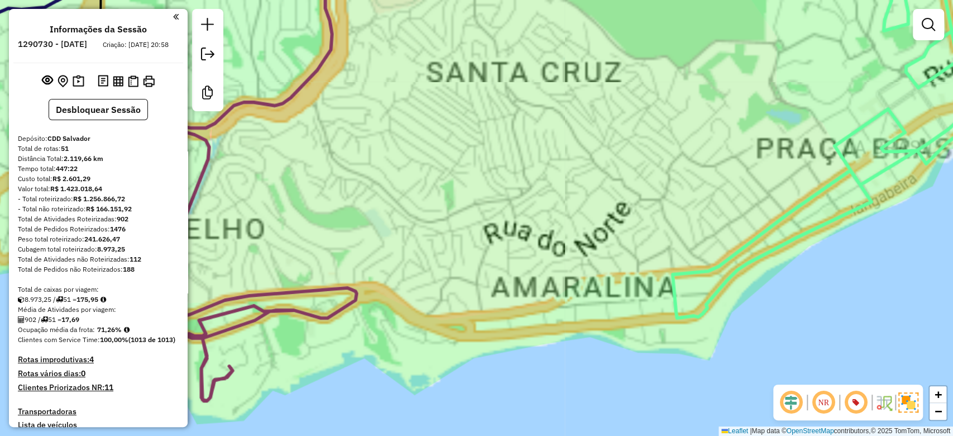
drag, startPoint x: 449, startPoint y: 228, endPoint x: 447, endPoint y: 242, distance: 14.1
click at [449, 251] on div "Rota 33 - Placa RBD7G59 54959911 - JOiLSON SANTOS DE OL Janela de atendimento G…" at bounding box center [476, 218] width 953 height 436
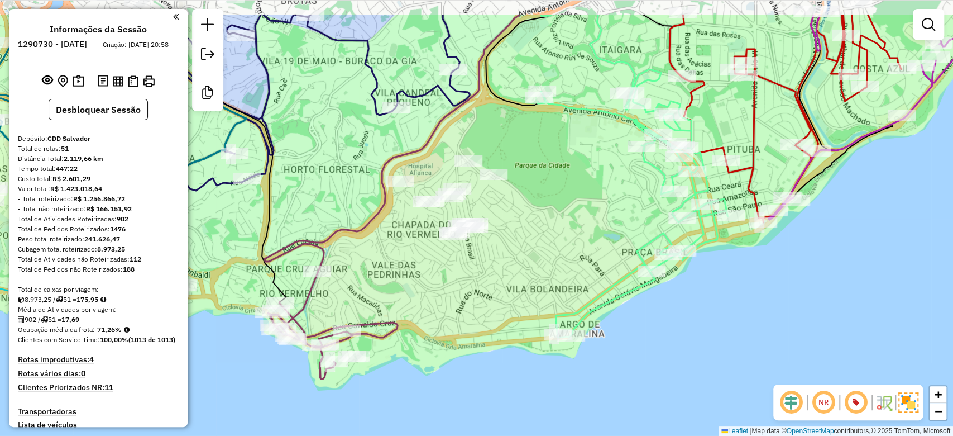
click at [443, 264] on div "Janela de atendimento Grade de atendimento Capacidade Transportadoras Veículos …" at bounding box center [476, 218] width 953 height 436
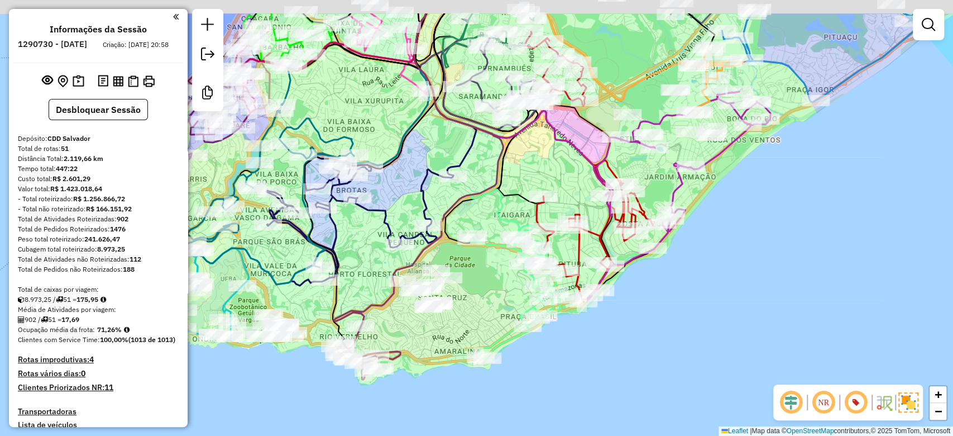
drag, startPoint x: 477, startPoint y: 256, endPoint x: 456, endPoint y: 292, distance: 41.6
click at [457, 292] on div "Janela de atendimento Grade de atendimento Capacidade Transportadoras Veículos …" at bounding box center [476, 218] width 953 height 436
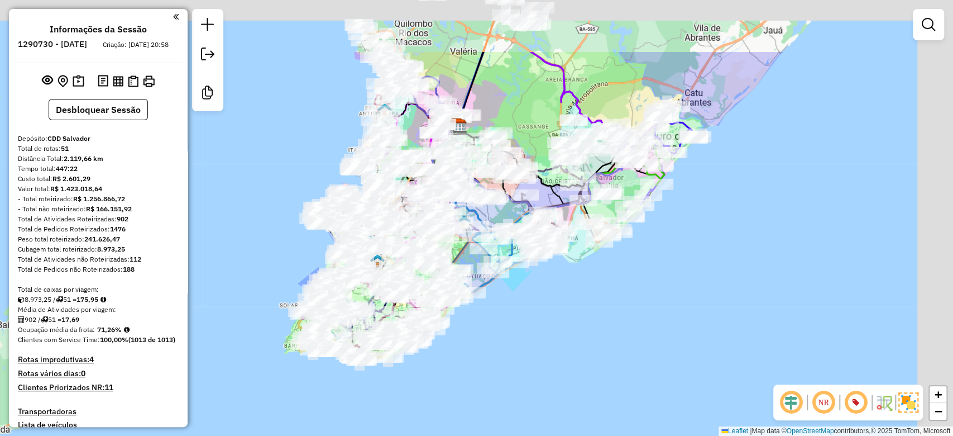
drag, startPoint x: 655, startPoint y: 182, endPoint x: 510, endPoint y: 339, distance: 213.5
click at [510, 339] on div "Janela de atendimento Grade de atendimento Capacidade Transportadoras Veículos …" at bounding box center [476, 218] width 953 height 436
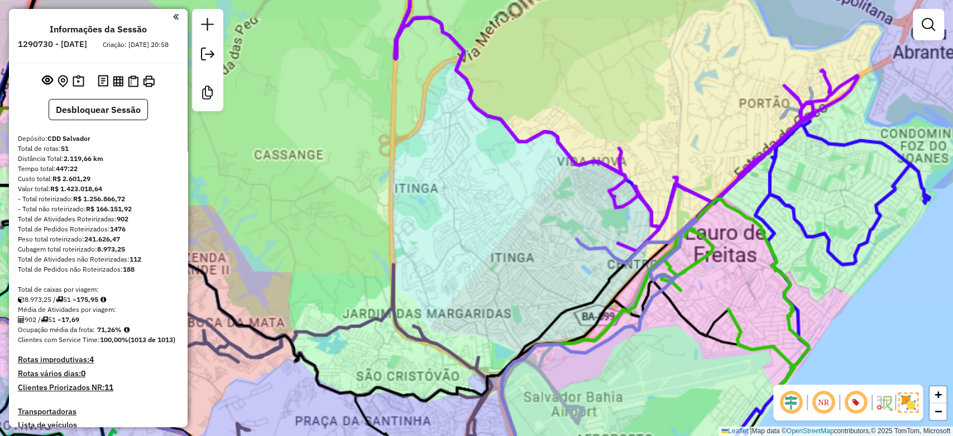
drag, startPoint x: 531, startPoint y: 251, endPoint x: 528, endPoint y: 241, distance: 10.6
click at [528, 241] on div "Janela de atendimento Grade de atendimento Capacidade Transportadoras Veículos …" at bounding box center [476, 218] width 953 height 436
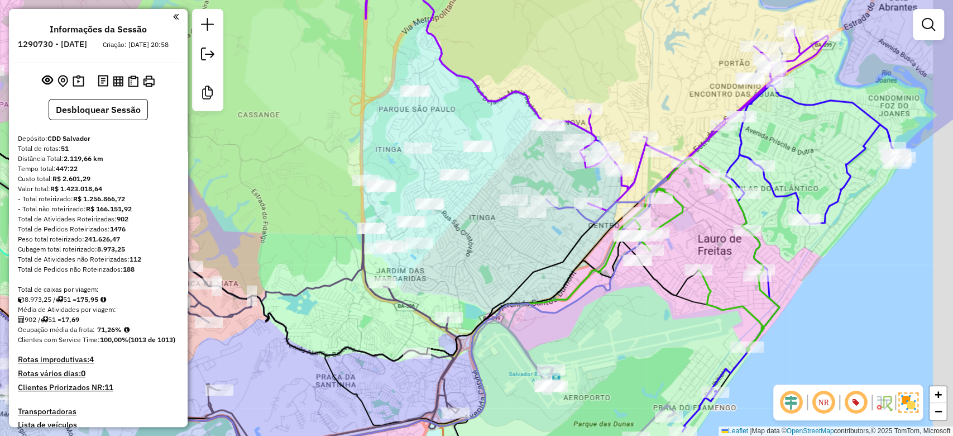
click at [499, 244] on div "Janela de atendimento Grade de atendimento Capacidade Transportadoras Veículos …" at bounding box center [476, 218] width 953 height 436
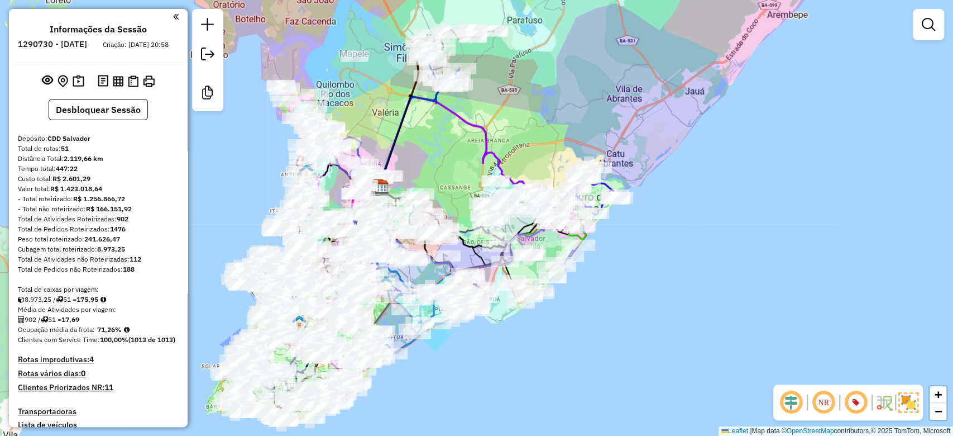
drag, startPoint x: 526, startPoint y: 161, endPoint x: 528, endPoint y: 152, distance: 8.7
click at [529, 150] on div "Janela de atendimento Grade de atendimento Capacidade Transportadoras Veículos …" at bounding box center [476, 218] width 953 height 436
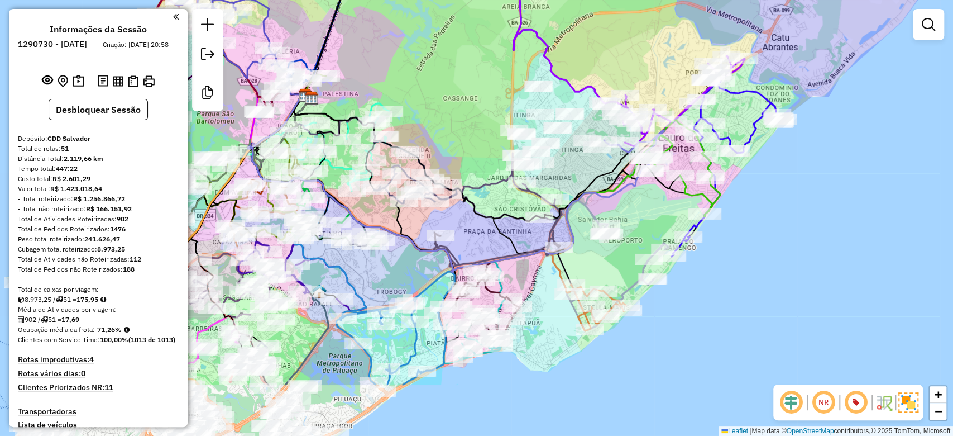
drag, startPoint x: 727, startPoint y: 159, endPoint x: 781, endPoint y: 92, distance: 86.2
click at [787, 82] on div "Janela de atendimento Grade de atendimento Capacidade Transportadoras Veículos …" at bounding box center [476, 218] width 953 height 436
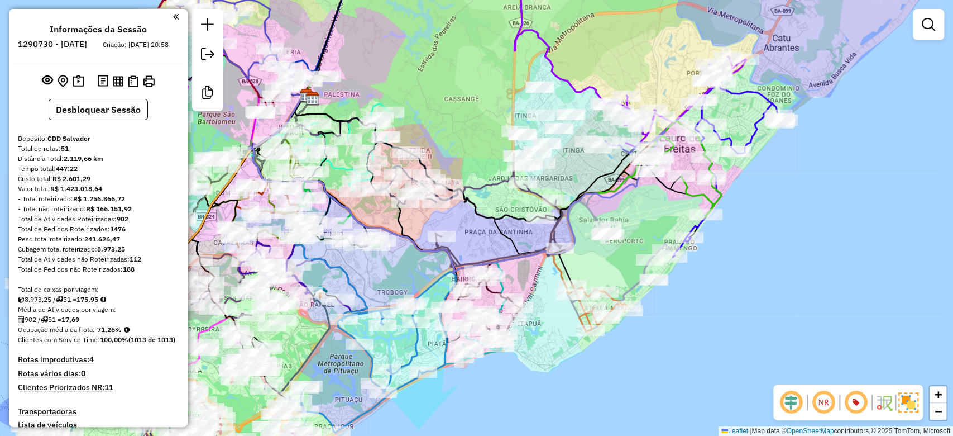
click at [814, 190] on div "Janela de atendimento Grade de atendimento Capacidade Transportadoras Veículos …" at bounding box center [476, 218] width 953 height 436
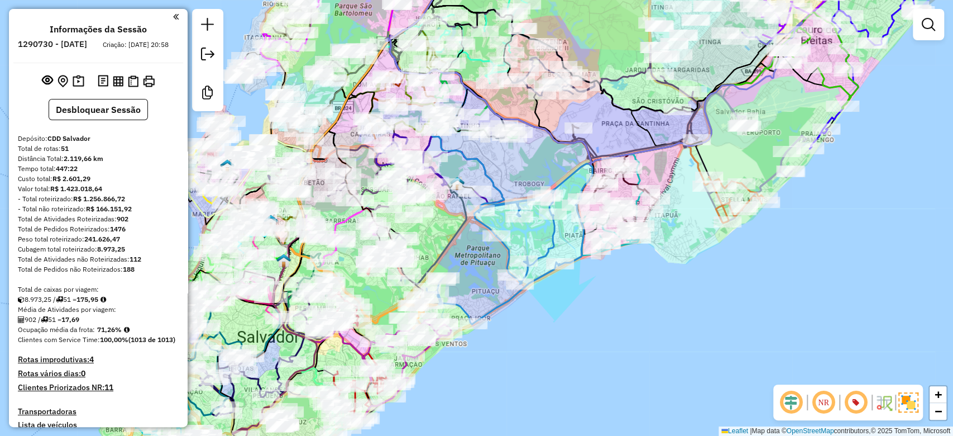
drag, startPoint x: 732, startPoint y: 237, endPoint x: 777, endPoint y: 215, distance: 50.2
click at [777, 215] on div "Janela de atendimento Grade de atendimento Capacidade Transportadoras Veículos …" at bounding box center [476, 218] width 953 height 436
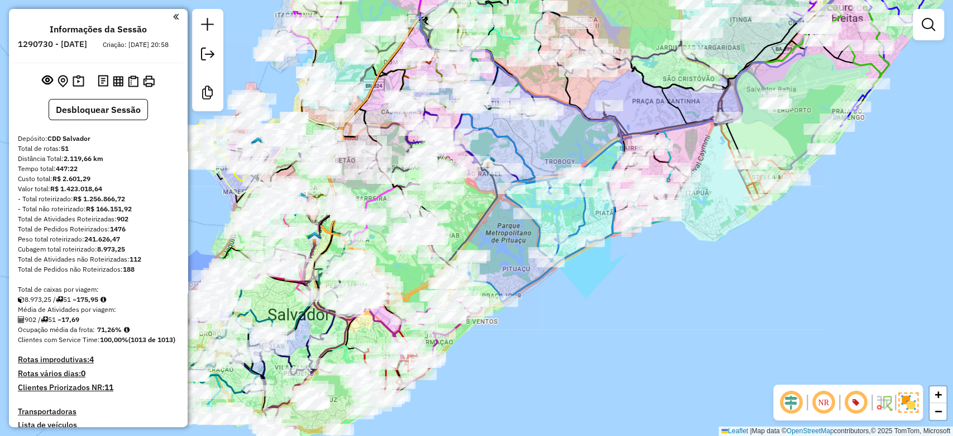
drag, startPoint x: 685, startPoint y: 264, endPoint x: 719, endPoint y: 262, distance: 34.1
click at [732, 247] on div "Janela de atendimento Grade de atendimento Capacidade Transportadoras Veículos …" at bounding box center [476, 218] width 953 height 436
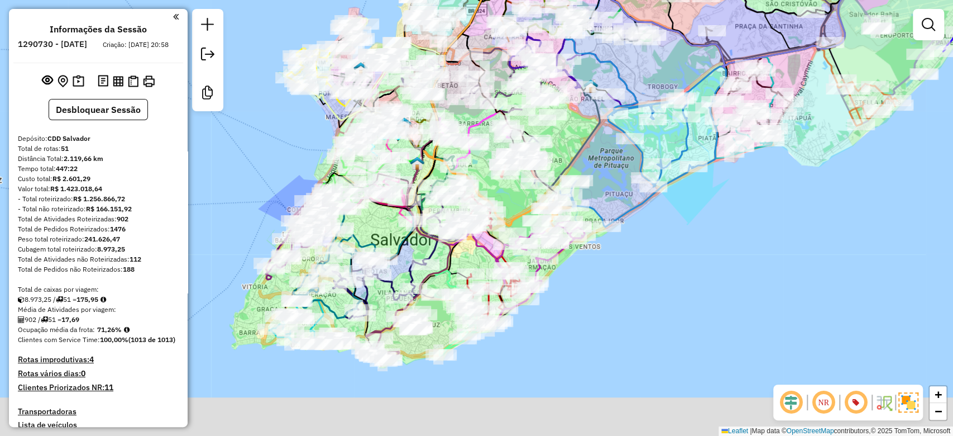
drag, startPoint x: 631, startPoint y: 309, endPoint x: 676, endPoint y: 256, distance: 69.7
click at [676, 256] on div "Janela de atendimento Grade de atendimento Capacidade Transportadoras Veículos …" at bounding box center [476, 218] width 953 height 436
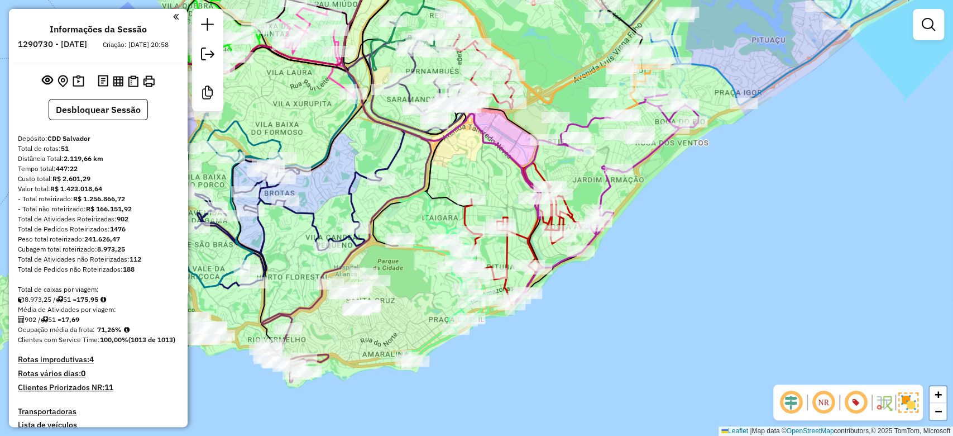
click at [429, 275] on div "Janela de atendimento Grade de atendimento Capacidade Transportadoras Veículos …" at bounding box center [476, 218] width 953 height 436
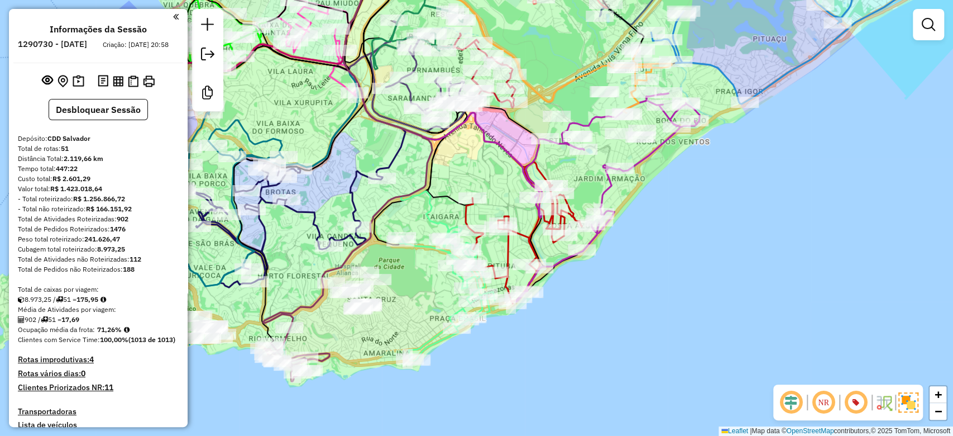
click at [433, 217] on icon at bounding box center [395, 96] width 105 height 281
select select "**********"
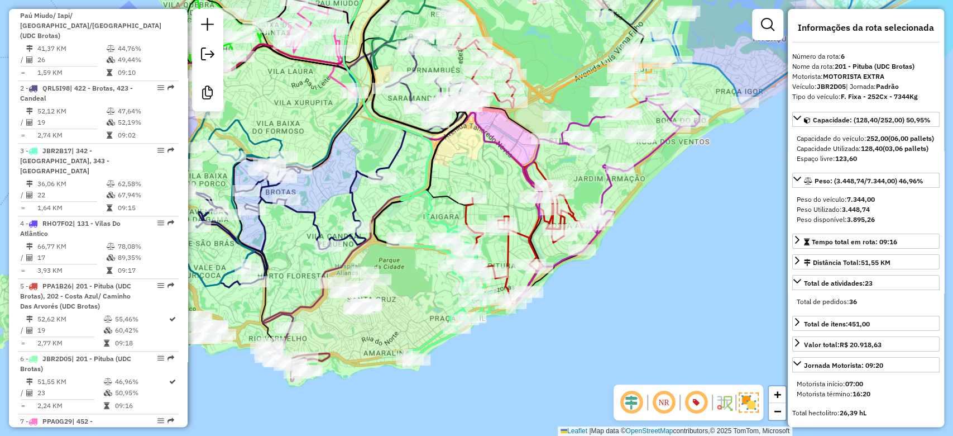
scroll to position [830, 0]
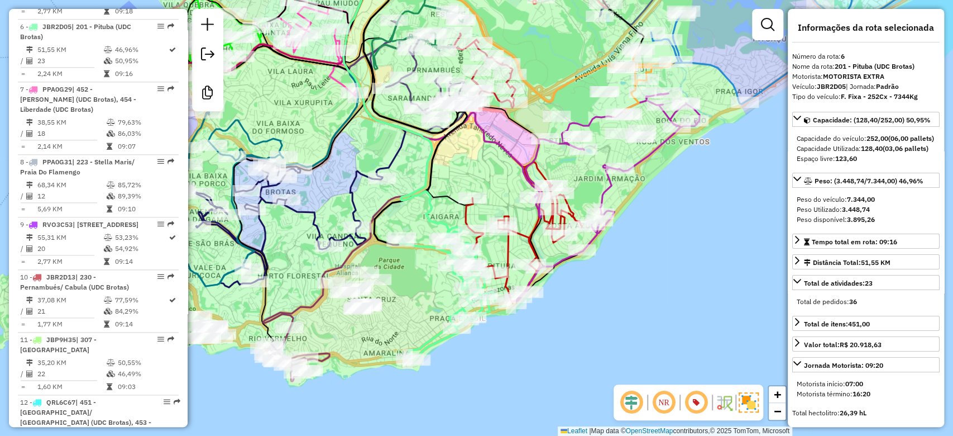
drag, startPoint x: 445, startPoint y: 204, endPoint x: 404, endPoint y: 203, distance: 41.3
click at [403, 203] on div "Janela de atendimento Grade de atendimento Capacidade Transportadoras Veículos …" at bounding box center [476, 218] width 953 height 436
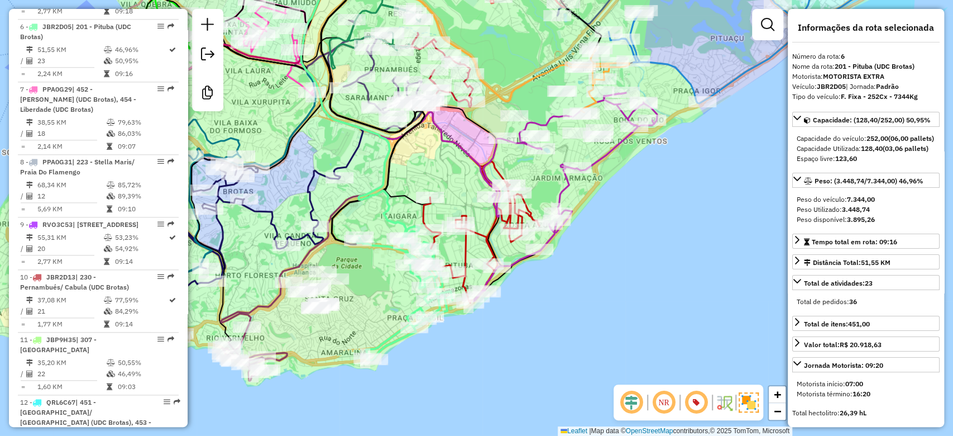
click at [370, 217] on icon at bounding box center [353, 96] width 105 height 281
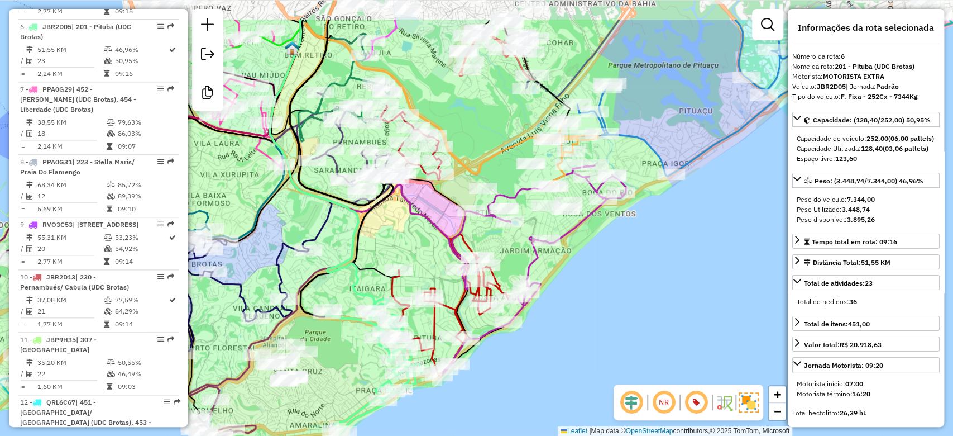
drag, startPoint x: 402, startPoint y: 173, endPoint x: 384, endPoint y: 254, distance: 82.8
click at [384, 254] on div "Janela de atendimento Grade de atendimento Capacidade Transportadoras Veículos …" at bounding box center [476, 218] width 953 height 436
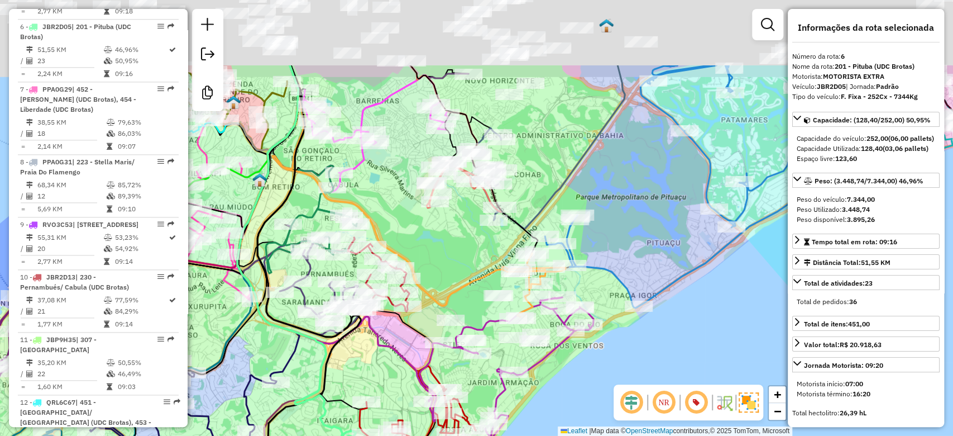
drag, startPoint x: 470, startPoint y: 123, endPoint x: 437, endPoint y: 225, distance: 106.3
click at [437, 225] on div "Janela de atendimento Grade de atendimento Capacidade Transportadoras Veículos …" at bounding box center [476, 218] width 953 height 436
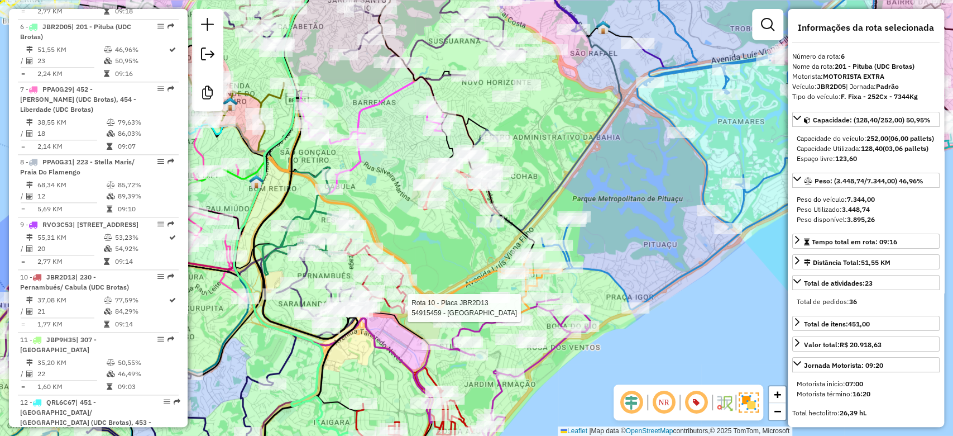
click at [310, 228] on div "Rota 10 - Placa JBR2D13 54915459 - POINT DO PEDRAO Janela de atendimento Grade …" at bounding box center [476, 218] width 953 height 436
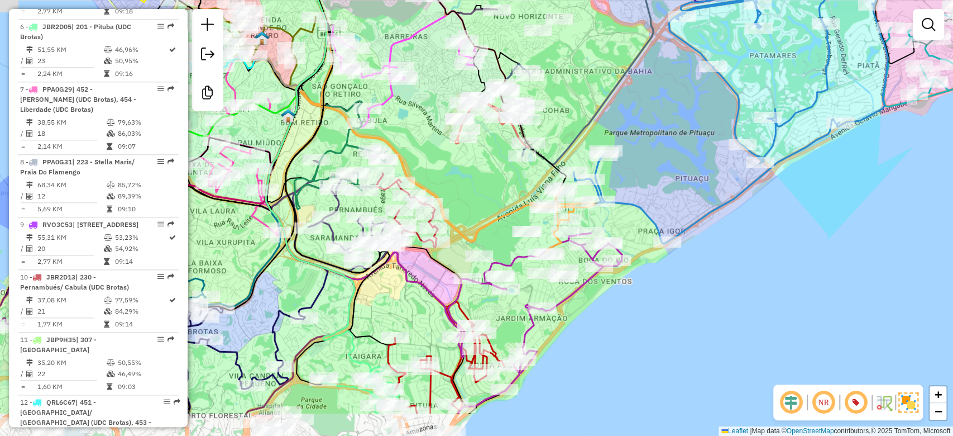
drag, startPoint x: 390, startPoint y: 227, endPoint x: 427, endPoint y: 189, distance: 53.3
click at [422, 156] on div "Janela de atendimento Grade de atendimento Capacidade Transportadoras Veículos …" at bounding box center [476, 218] width 953 height 436
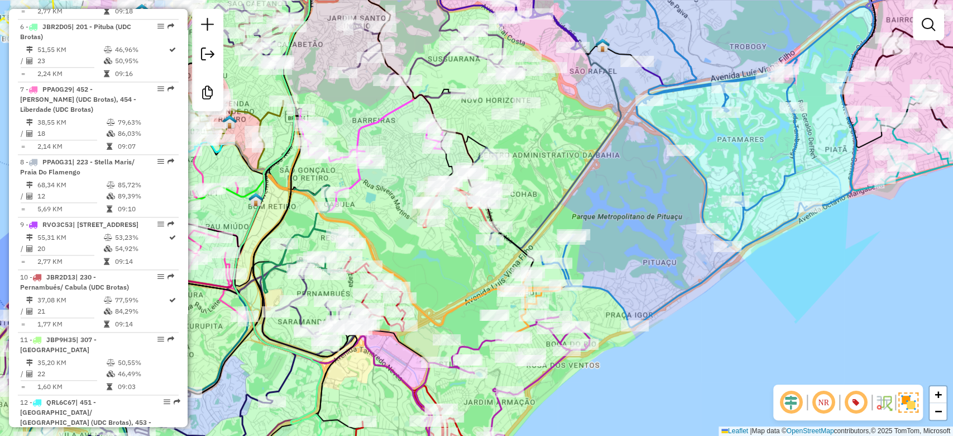
click at [367, 118] on div "Rota 45 - Placa RVN1I50 54972867 - ANDRE LUIZ VIGAS ALM Janela de atendimento G…" at bounding box center [476, 218] width 953 height 436
click at [368, 121] on icon at bounding box center [371, 153] width 145 height 116
select select "**********"
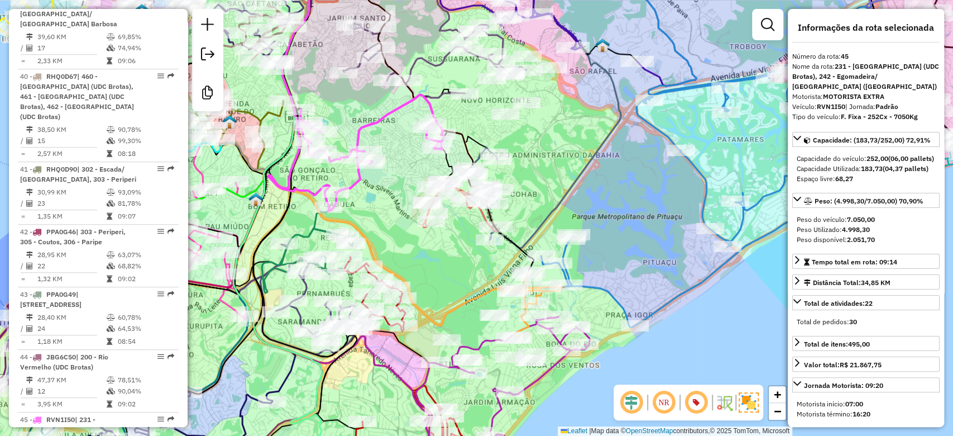
scroll to position [3519, 0]
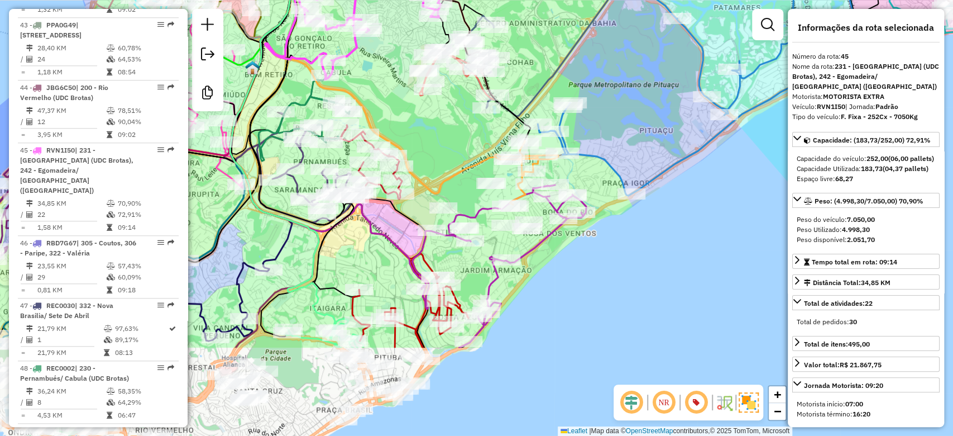
drag, startPoint x: 384, startPoint y: 221, endPoint x: 385, endPoint y: 135, distance: 86.6
click at [385, 135] on icon at bounding box center [401, 9] width 273 height 369
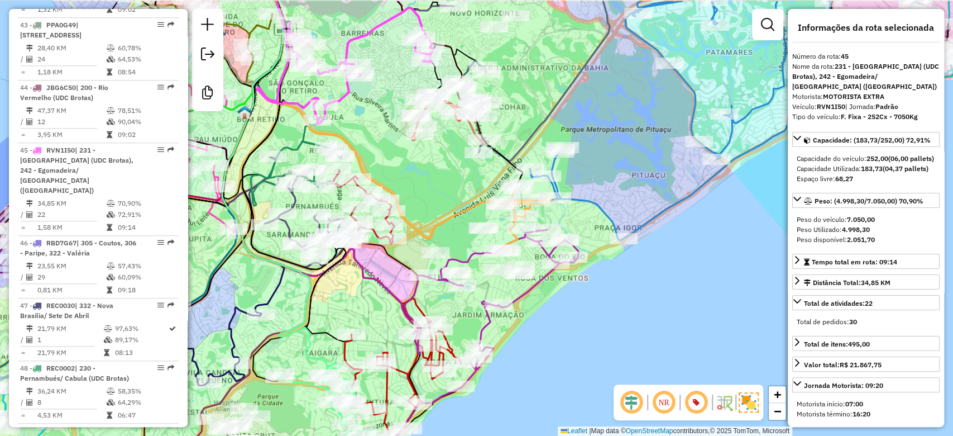
drag, startPoint x: 420, startPoint y: 192, endPoint x: 420, endPoint y: 202, distance: 10.1
click at [420, 202] on div "Janela de atendimento Grade de atendimento Capacidade Transportadoras Veículos …" at bounding box center [476, 218] width 953 height 436
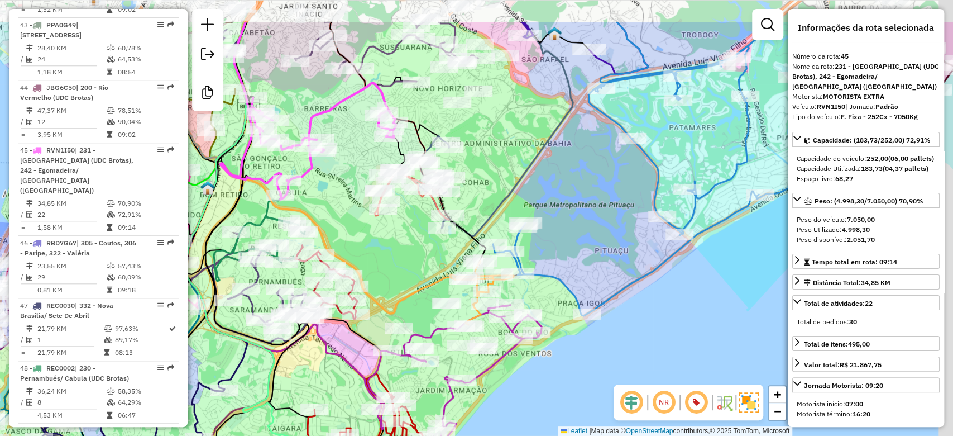
drag, startPoint x: 423, startPoint y: 174, endPoint x: 385, endPoint y: 244, distance: 79.0
click at [386, 244] on div "Janela de atendimento Grade de atendimento Capacidade Transportadoras Veículos …" at bounding box center [476, 218] width 953 height 436
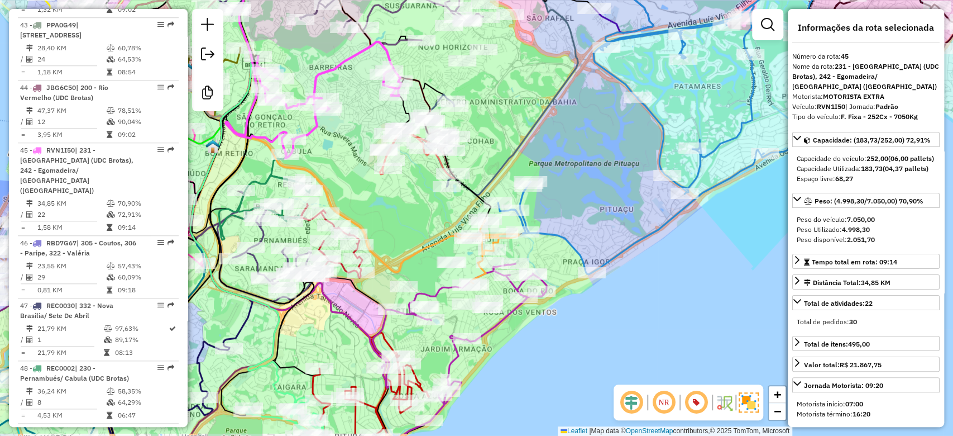
drag, startPoint x: 416, startPoint y: 238, endPoint x: 421, endPoint y: 192, distance: 46.1
click at [421, 192] on div "Janela de atendimento Grade de atendimento Capacidade Transportadoras Veículos …" at bounding box center [476, 218] width 953 height 436
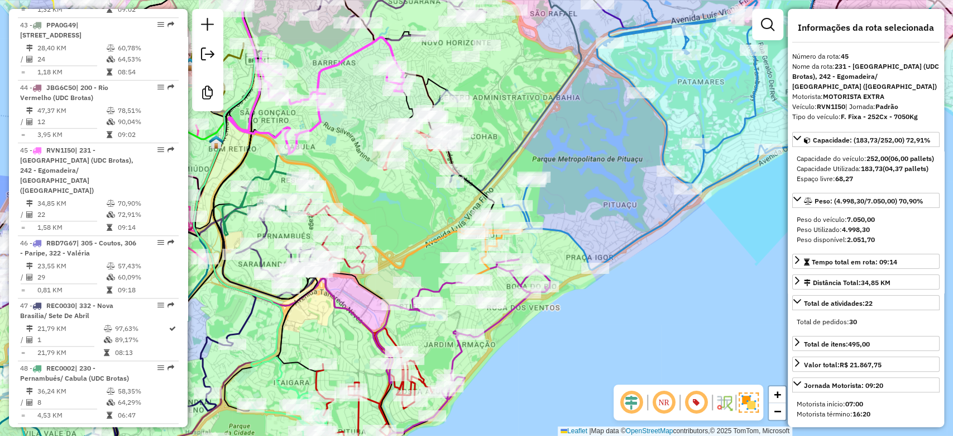
drag, startPoint x: 410, startPoint y: 213, endPoint x: 410, endPoint y: 199, distance: 14.0
click at [410, 199] on div "Janela de atendimento Grade de atendimento Capacidade Transportadoras Veículos …" at bounding box center [476, 218] width 953 height 436
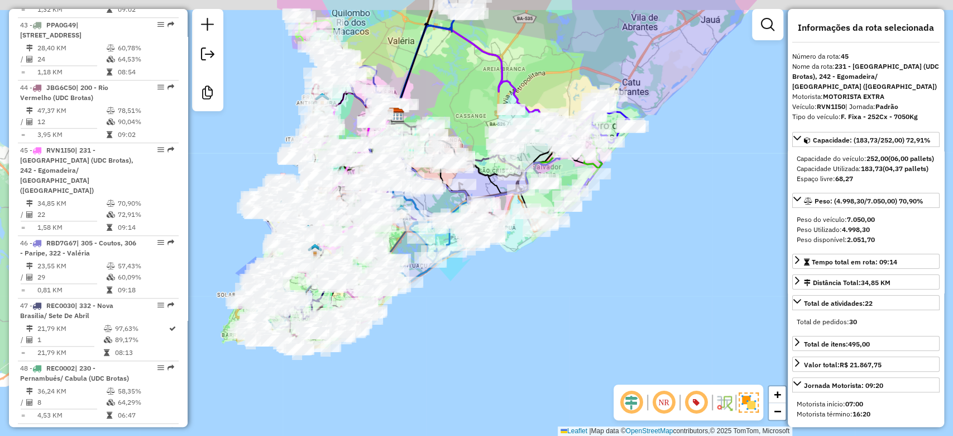
drag, startPoint x: 543, startPoint y: 239, endPoint x: 513, endPoint y: 278, distance: 49.4
click at [513, 278] on div "Janela de atendimento Grade de atendimento Capacidade Transportadoras Veículos …" at bounding box center [476, 218] width 953 height 436
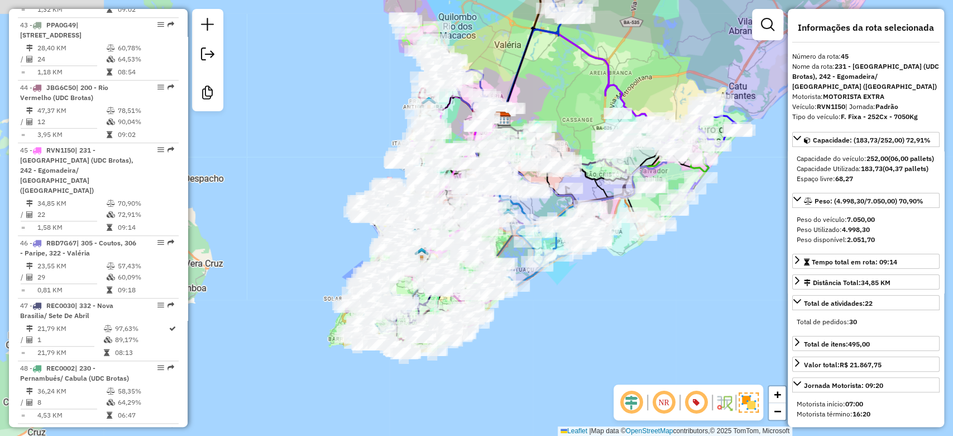
drag, startPoint x: 445, startPoint y: 89, endPoint x: 513, endPoint y: 117, distance: 73.6
click at [538, 92] on div "Janela de atendimento Grade de atendimento Capacidade Transportadoras Veículos …" at bounding box center [476, 218] width 953 height 436
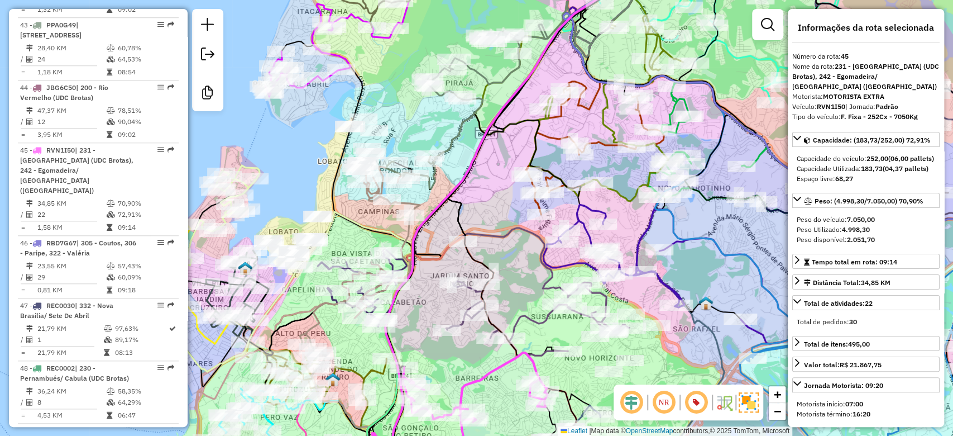
drag, startPoint x: 428, startPoint y: 110, endPoint x: 456, endPoint y: 72, distance: 47.5
click at [456, 74] on div "Janela de atendimento Grade de atendimento Capacidade Transportadoras Veículos …" at bounding box center [476, 218] width 953 height 436
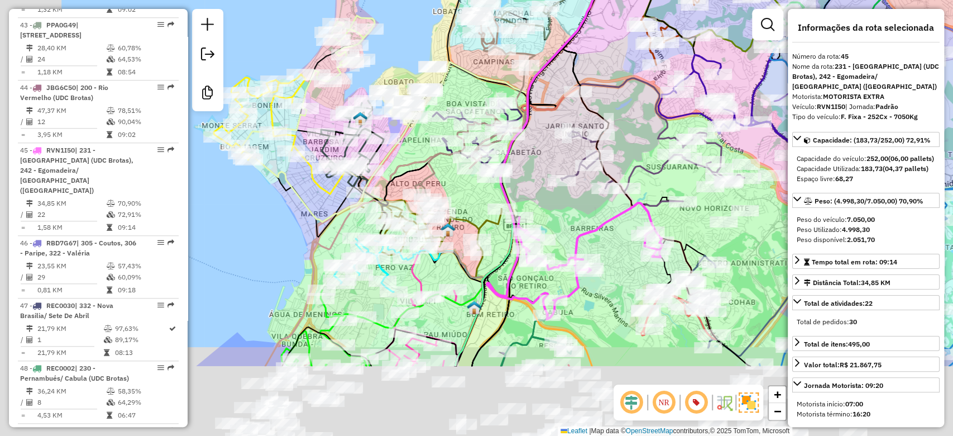
drag, startPoint x: 528, startPoint y: 52, endPoint x: 532, endPoint y: 45, distance: 8.7
click at [532, 45] on icon at bounding box center [475, 115] width 120 height 196
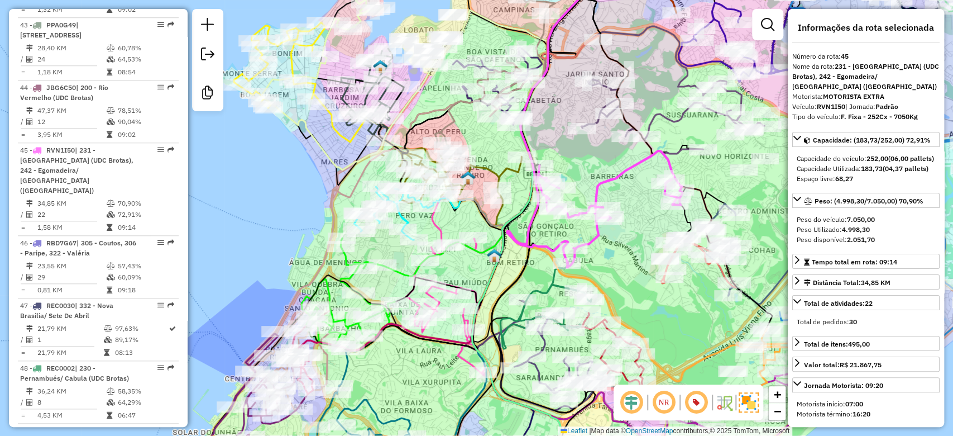
drag, startPoint x: 476, startPoint y: 174, endPoint x: 486, endPoint y: 154, distance: 22.7
click at [486, 154] on div "Rota 43 - Placa PPA0G49 54932334 - [PERSON_NAME] NOG Janela de atendimento Grad…" at bounding box center [476, 218] width 953 height 436
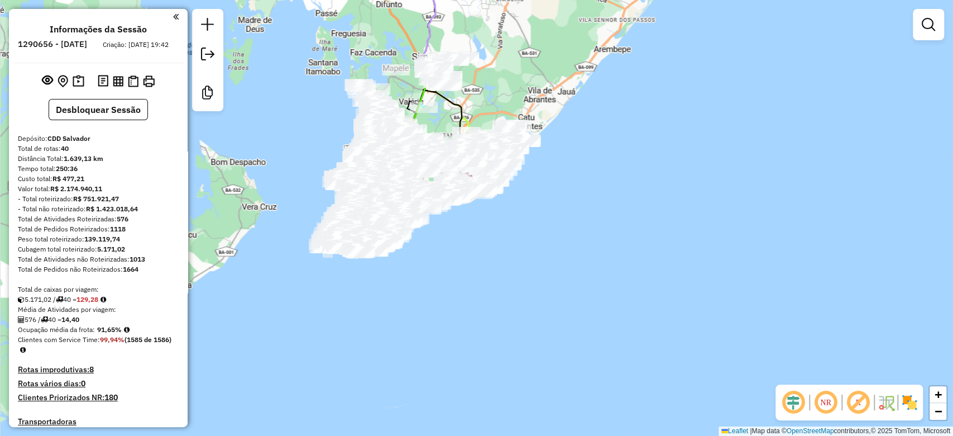
drag, startPoint x: 464, startPoint y: 236, endPoint x: 524, endPoint y: 275, distance: 71.1
click at [524, 275] on div "Janela de atendimento Grade de atendimento Capacidade Transportadoras Veículos …" at bounding box center [476, 218] width 953 height 436
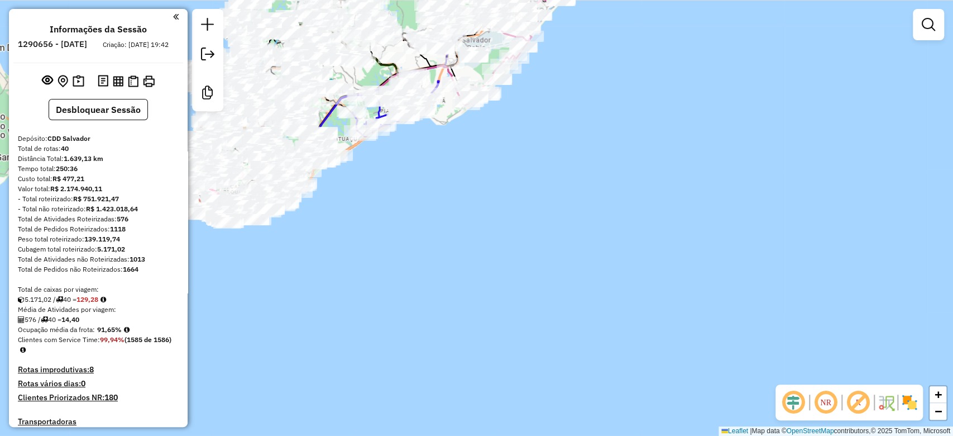
drag, startPoint x: 823, startPoint y: 410, endPoint x: 733, endPoint y: 348, distance: 109.1
click at [823, 410] on em at bounding box center [826, 402] width 27 height 27
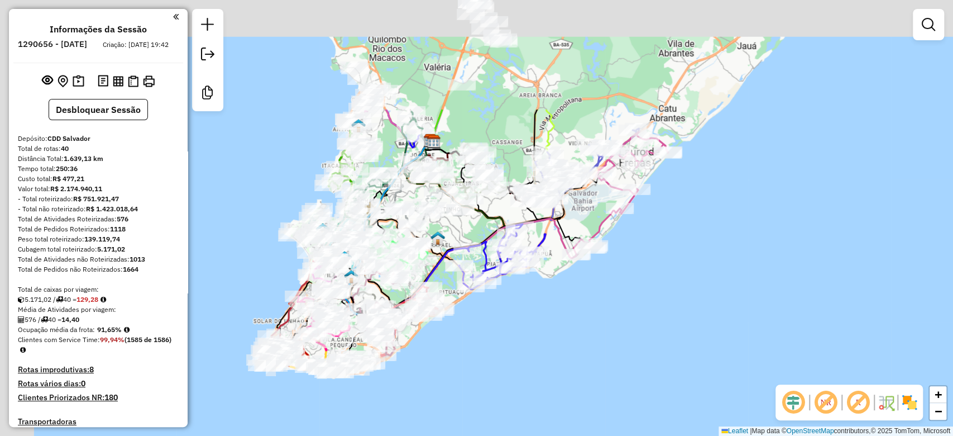
drag, startPoint x: 545, startPoint y: 310, endPoint x: 567, endPoint y: 341, distance: 38.0
click at [570, 346] on div "Janela de atendimento Grade de atendimento Capacidade Transportadoras Veículos …" at bounding box center [476, 218] width 953 height 436
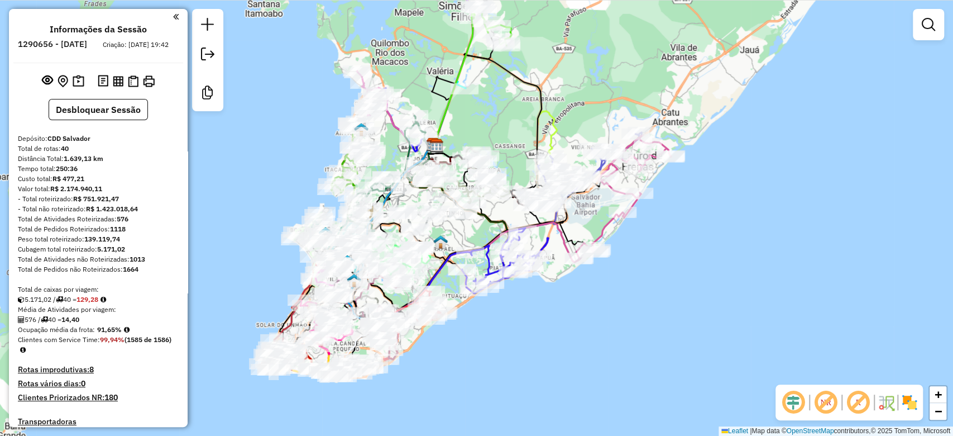
click at [907, 395] on img at bounding box center [910, 402] width 18 height 18
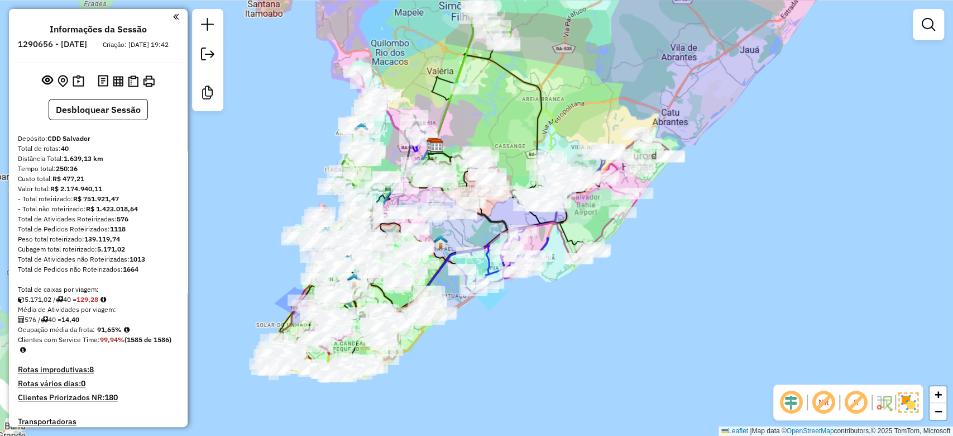
click at [852, 402] on em at bounding box center [856, 402] width 27 height 27
click at [927, 23] on em at bounding box center [928, 24] width 13 height 13
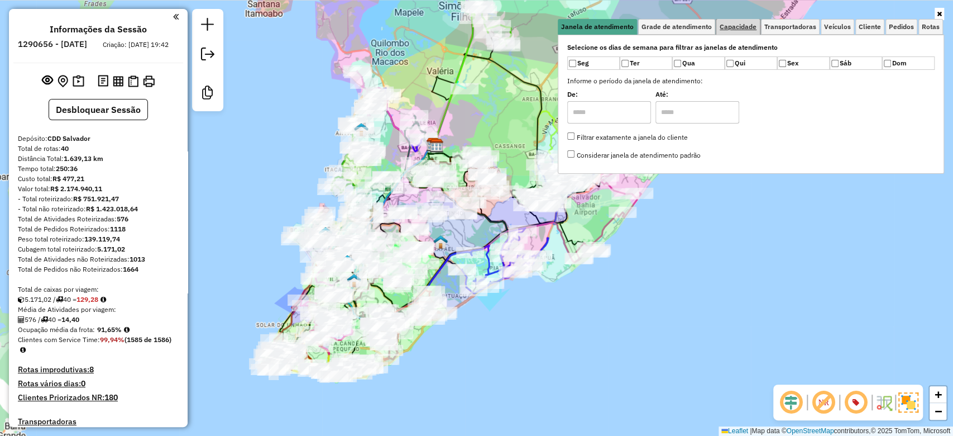
click at [729, 27] on span "Capacidade" at bounding box center [738, 26] width 37 height 7
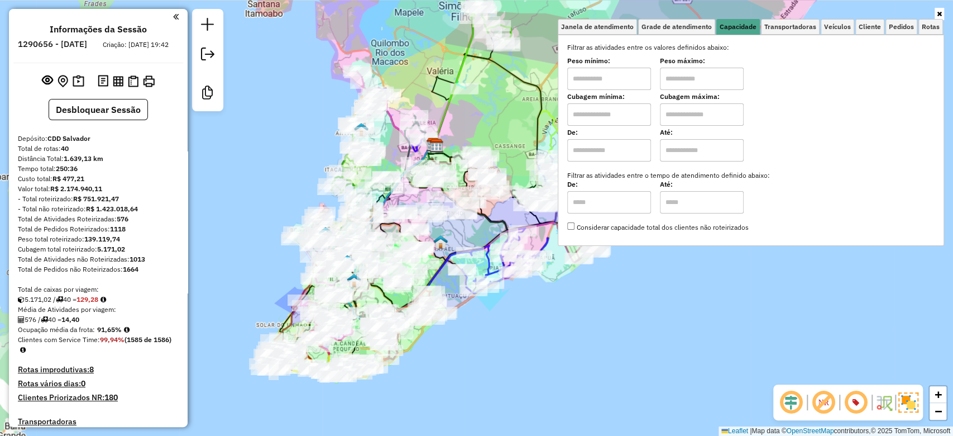
drag, startPoint x: 613, startPoint y: 117, endPoint x: 610, endPoint y: 122, distance: 5.8
click at [613, 117] on input "text" at bounding box center [609, 114] width 84 height 22
type input "****"
click at [695, 106] on input "text" at bounding box center [702, 114] width 84 height 22
type input "****"
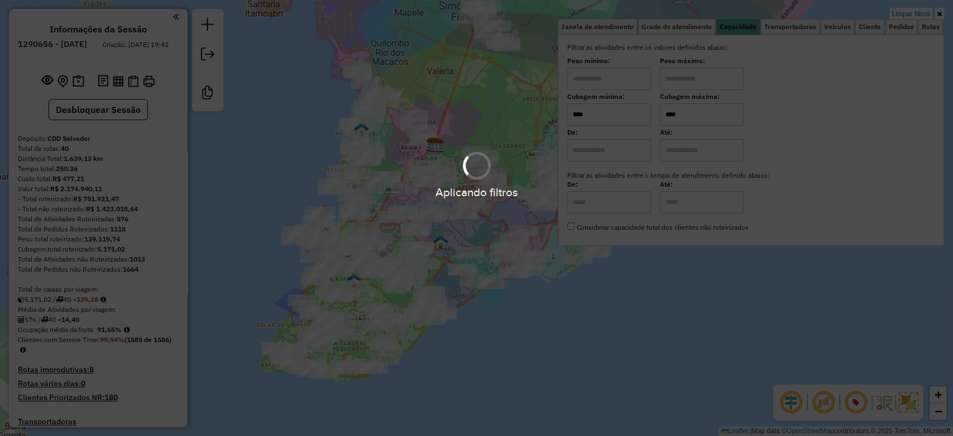
click at [496, 131] on div "Limpar filtros Janela de atendimento Grade de atendimento Capacidade Transporta…" at bounding box center [476, 218] width 953 height 436
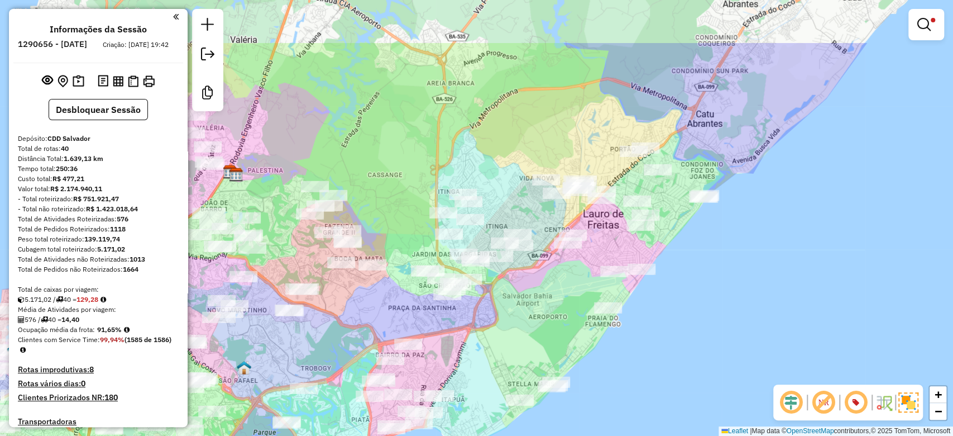
drag, startPoint x: 599, startPoint y: 199, endPoint x: 565, endPoint y: 285, distance: 93.0
click at [565, 285] on div "Limpar filtros Janela de atendimento Grade de atendimento Capacidade Transporta…" at bounding box center [476, 218] width 953 height 436
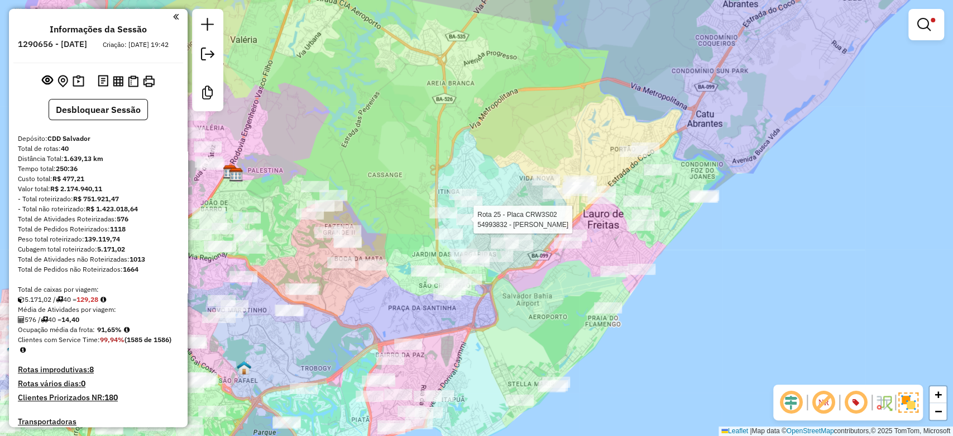
select select "**********"
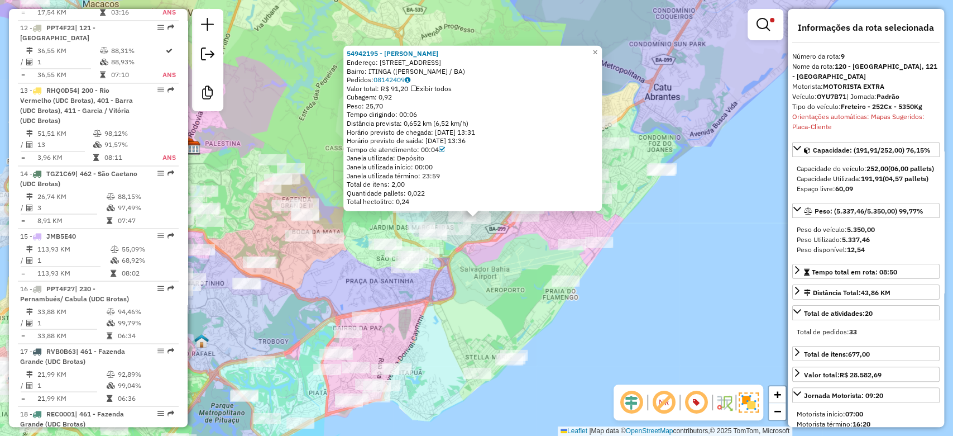
scroll to position [1058, 0]
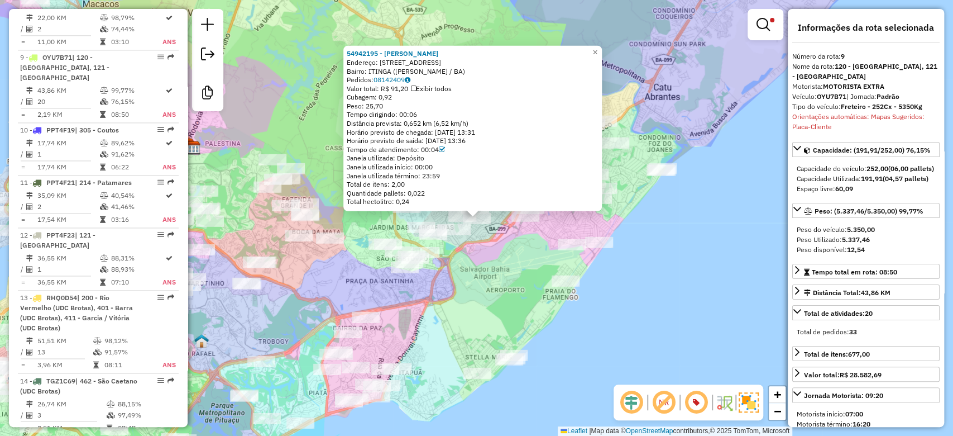
click at [525, 278] on div "54942195 - JANETE ANDRADE ROSA Endereço: AV FORTALEZA 262 Bairro: ITINGA (LAURO…" at bounding box center [476, 218] width 953 height 436
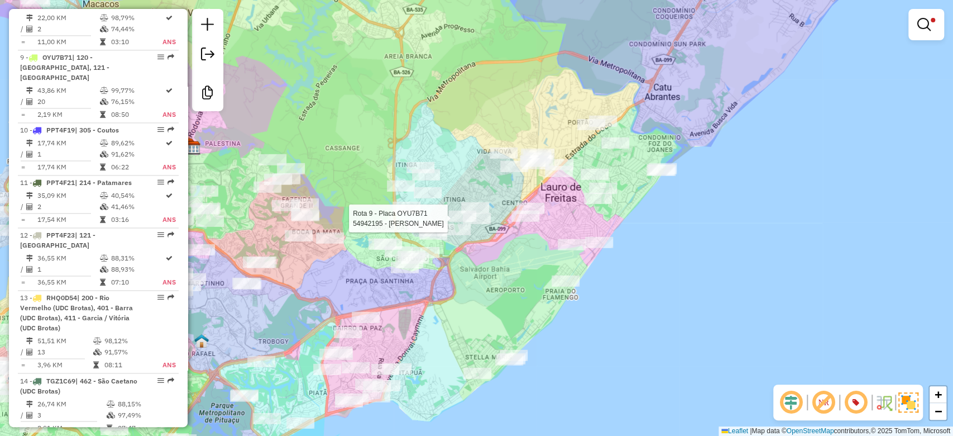
click at [474, 224] on div at bounding box center [477, 218] width 28 height 11
select select "**********"
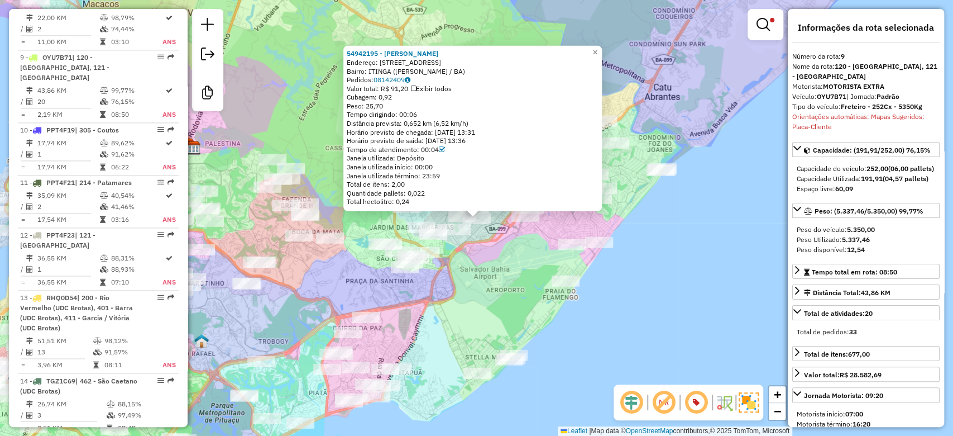
click at [477, 267] on div "54942195 - JANETE ANDRADE ROSA Endereço: AV FORTALEZA 262 Bairro: ITINGA (LAURO…" at bounding box center [476, 218] width 953 height 436
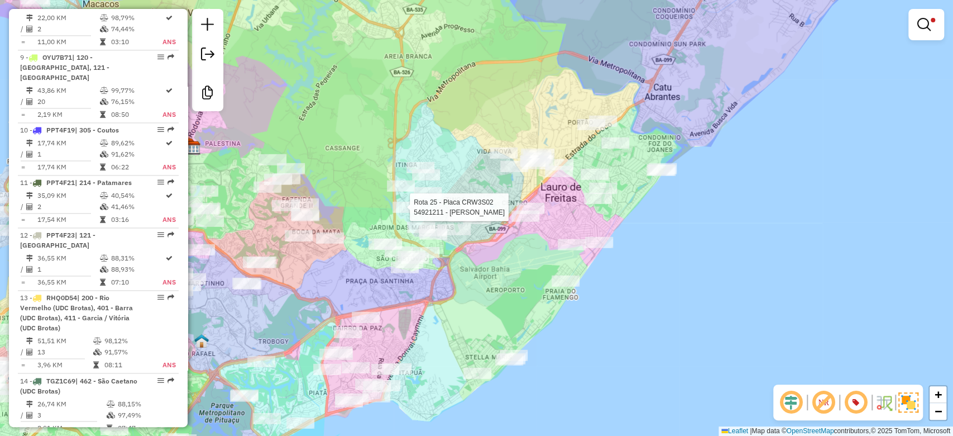
select select "**********"
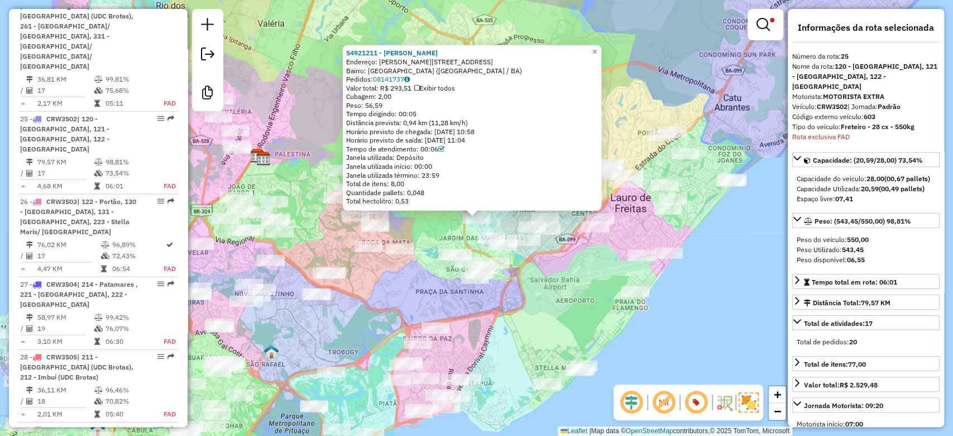
scroll to position [2097, 0]
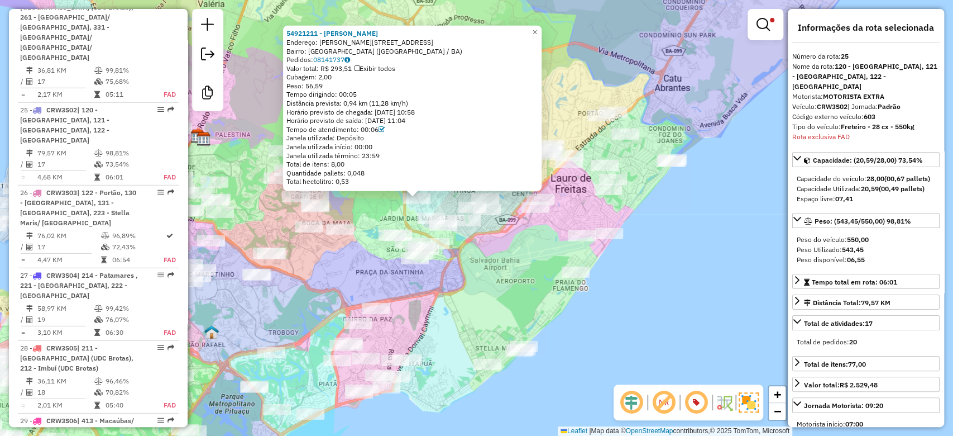
drag, startPoint x: 576, startPoint y: 296, endPoint x: 513, endPoint y: 269, distance: 68.3
click at [518, 278] on div "54921211 - REJANE OLIVEIRA LIMA Endereço: R JOAQUIM FERREIRA 9 Bairro: JARDIM D…" at bounding box center [476, 218] width 953 height 436
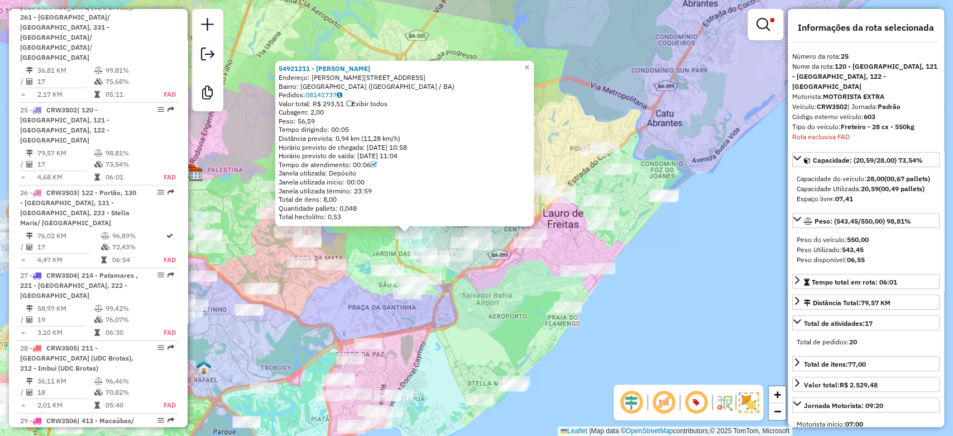
click at [509, 305] on div "54921211 - REJANE OLIVEIRA LIMA Endereço: R JOAQUIM FERREIRA 9 Bairro: JARDIM D…" at bounding box center [476, 218] width 953 height 436
click at [518, 265] on div "54921211 - REJANE OLIVEIRA LIMA Endereço: R JOAQUIM FERREIRA 9 Bairro: JARDIM D…" at bounding box center [476, 218] width 953 height 436
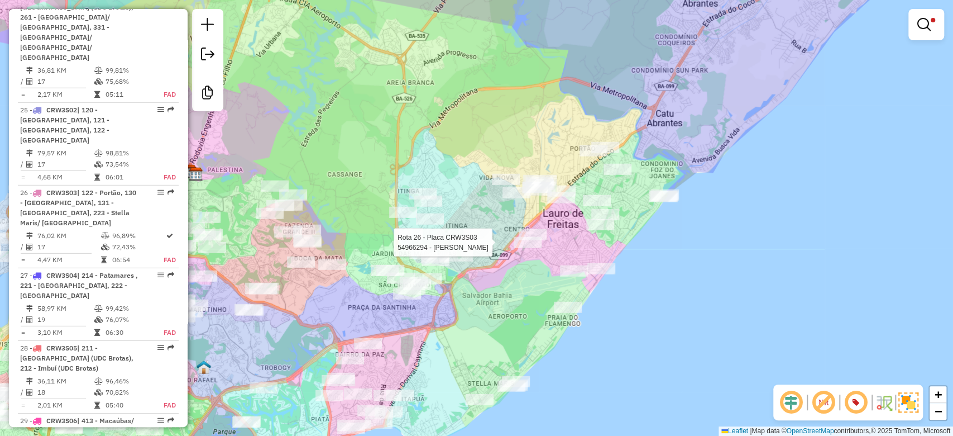
select select "**********"
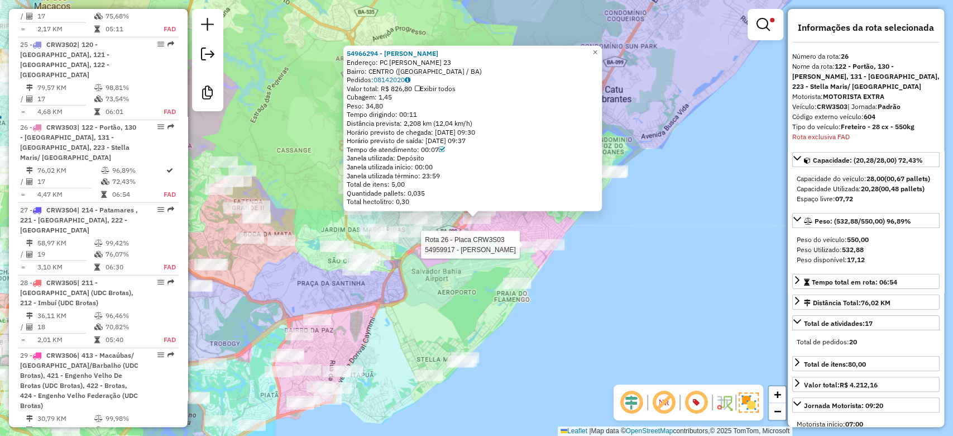
scroll to position [2170, 0]
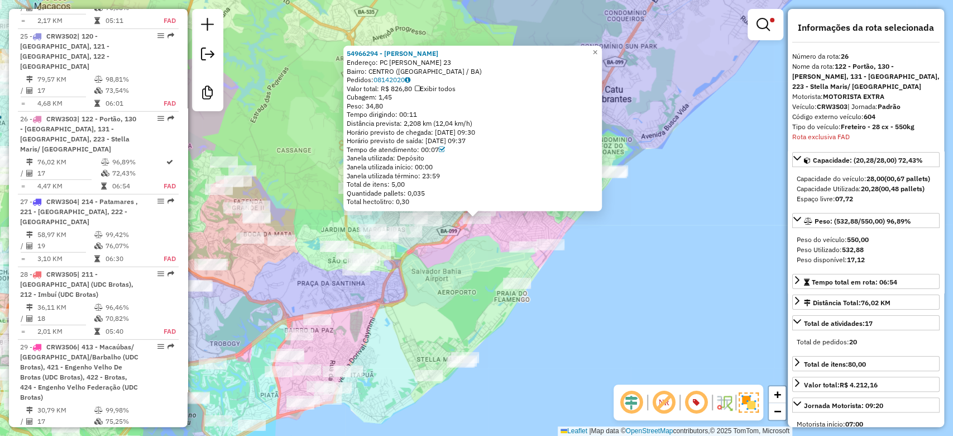
click at [477, 279] on div "54966294 - GENEVAL CARDOSO ARAG Endereço: PC MARTINIANO MAIA 23 Bairro: CENTRO …" at bounding box center [476, 218] width 953 height 436
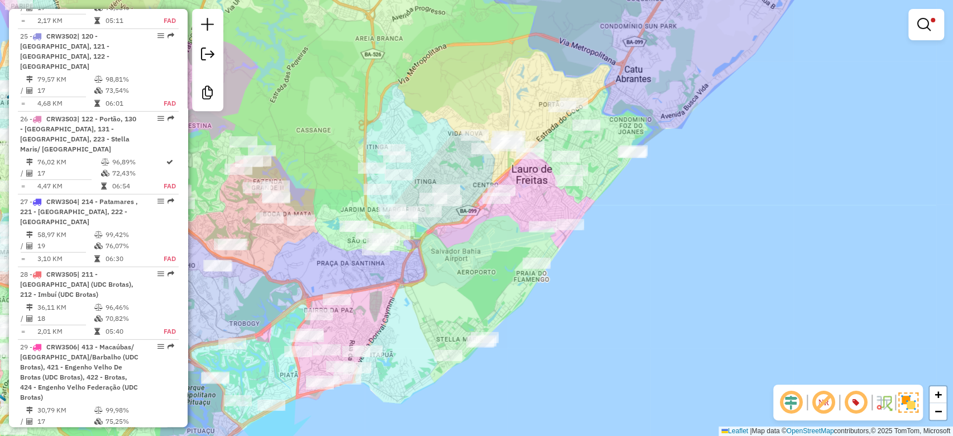
drag, startPoint x: 478, startPoint y: 279, endPoint x: 509, endPoint y: 245, distance: 46.2
click at [509, 245] on div "Limpar filtros Janela de atendimento Grade de atendimento Capacidade Transporta…" at bounding box center [476, 218] width 953 height 436
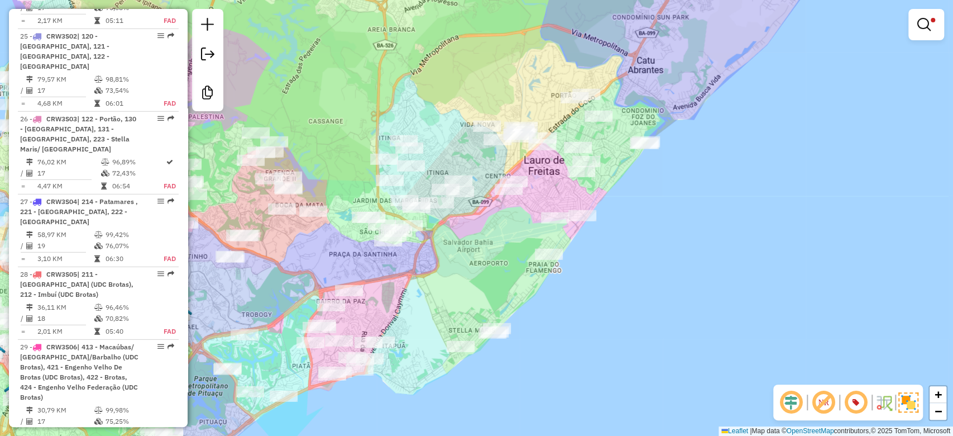
drag, startPoint x: 498, startPoint y: 239, endPoint x: 500, endPoint y: 233, distance: 6.2
click at [499, 253] on div "Limpar filtros Janela de atendimento Grade de atendimento Capacidade Transporta…" at bounding box center [476, 218] width 953 height 436
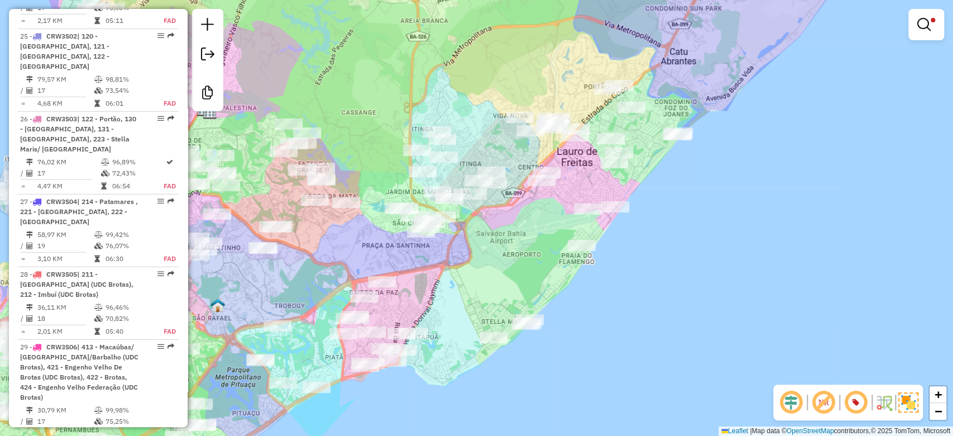
drag, startPoint x: 470, startPoint y: 155, endPoint x: 500, endPoint y: 127, distance: 41.5
click at [500, 127] on div "Limpar filtros Janela de atendimento Grade de atendimento Capacidade Transporta…" at bounding box center [476, 218] width 953 height 436
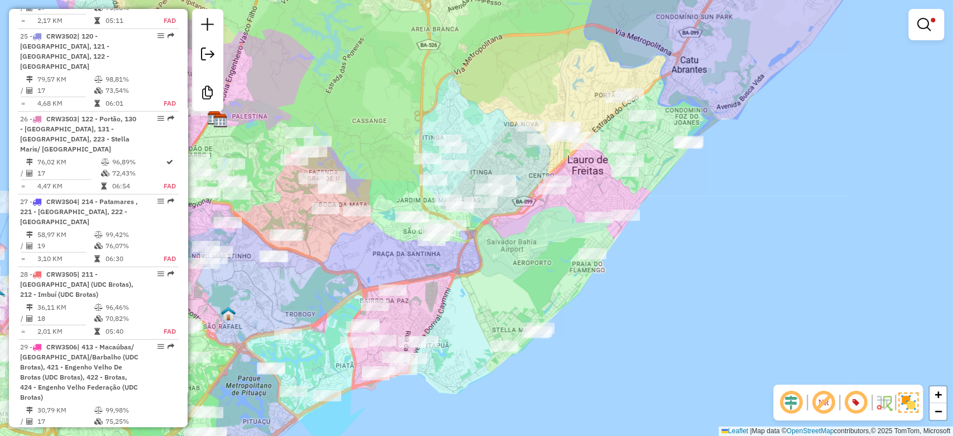
drag, startPoint x: 495, startPoint y: 128, endPoint x: 501, endPoint y: 157, distance: 29.0
click at [493, 173] on div "Limpar filtros Janela de atendimento Grade de atendimento Capacidade Transporta…" at bounding box center [476, 218] width 953 height 436
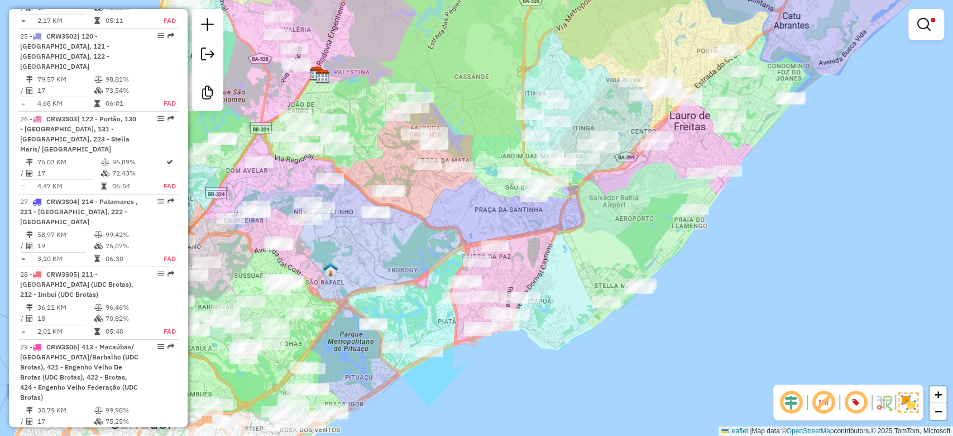
drag, startPoint x: 480, startPoint y: 175, endPoint x: 606, endPoint y: 93, distance: 150.1
click at [606, 93] on div "Limpar filtros Janela de atendimento Grade de atendimento Capacidade Transporta…" at bounding box center [476, 218] width 953 height 436
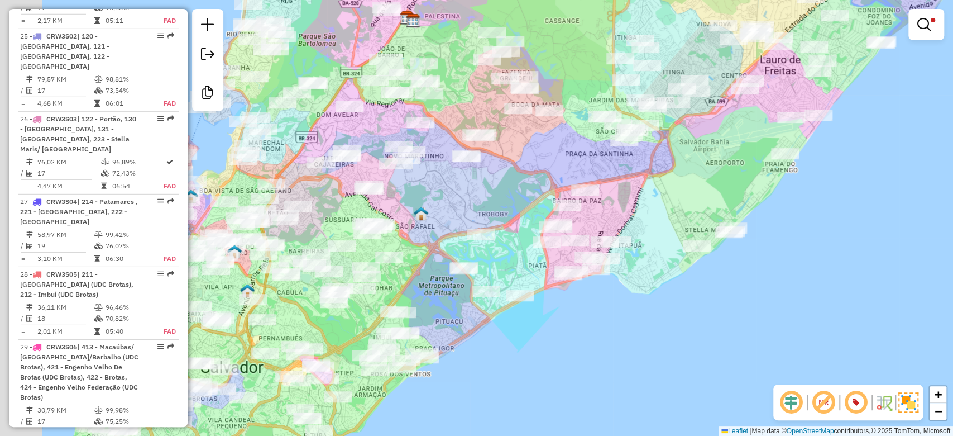
drag, startPoint x: 502, startPoint y: 209, endPoint x: 584, endPoint y: 160, distance: 95.7
click at [609, 146] on div "Limpar filtros Janela de atendimento Grade de atendimento Capacidade Transporta…" at bounding box center [476, 218] width 953 height 436
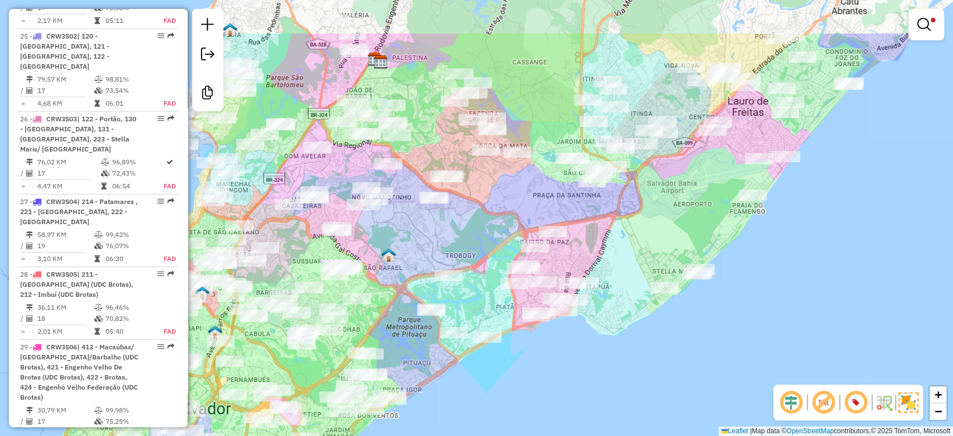
drag, startPoint x: 563, startPoint y: 149, endPoint x: 446, endPoint y: 237, distance: 146.7
click at [446, 237] on div "Limpar filtros Janela de atendimento Grade de atendimento Capacidade Transporta…" at bounding box center [476, 218] width 953 height 436
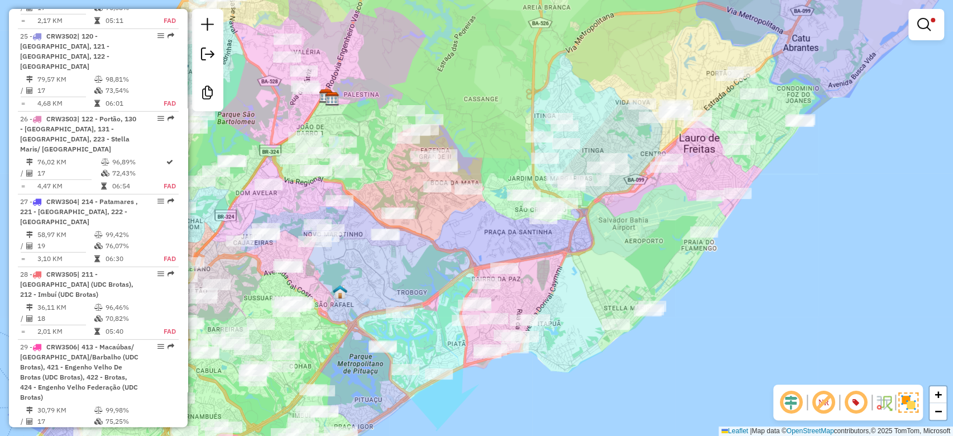
drag, startPoint x: 447, startPoint y: 230, endPoint x: 414, endPoint y: 255, distance: 41.0
click at [414, 255] on div "Limpar filtros Janela de atendimento Grade de atendimento Capacidade Transporta…" at bounding box center [476, 218] width 953 height 436
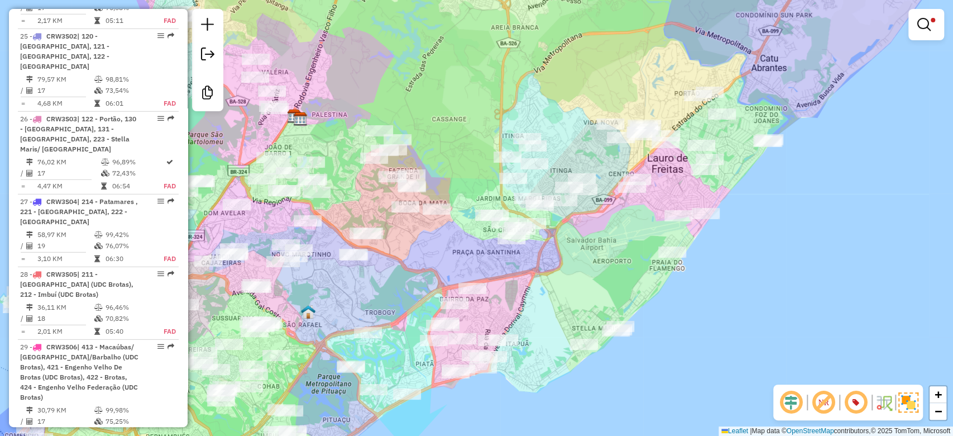
drag, startPoint x: 610, startPoint y: 113, endPoint x: 557, endPoint y: 139, distance: 59.5
click at [557, 139] on div "Limpar filtros Janela de atendimento Grade de atendimento Capacidade Transporta…" at bounding box center [476, 218] width 953 height 436
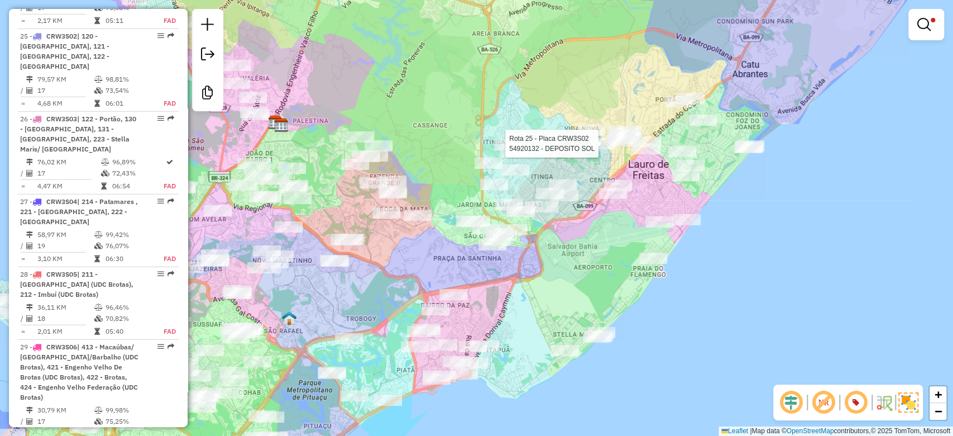
select select "**********"
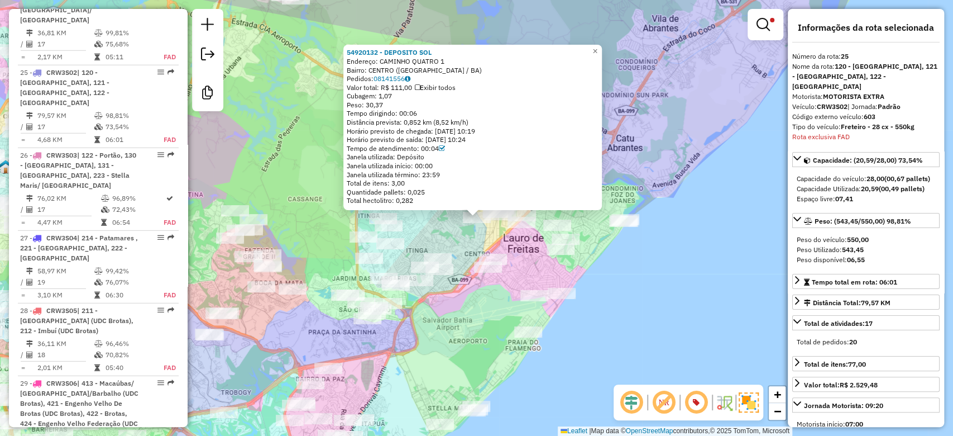
scroll to position [2098, 0]
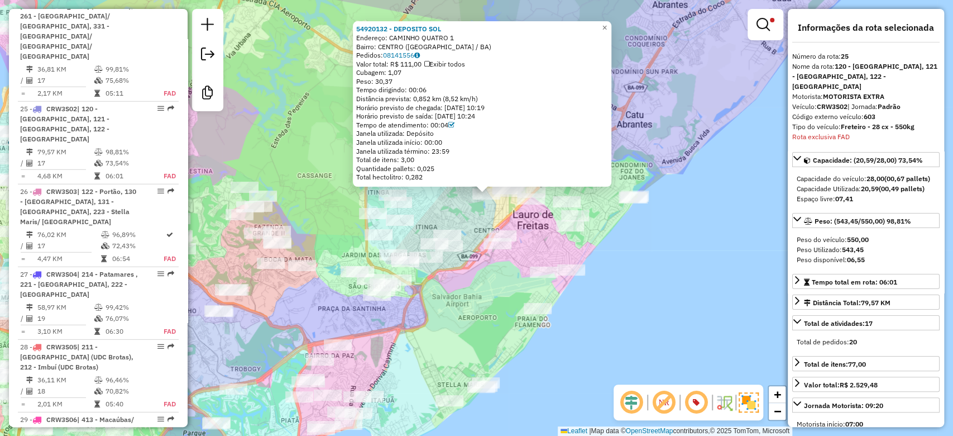
drag, startPoint x: 466, startPoint y: 244, endPoint x: 470, endPoint y: 219, distance: 24.9
click at [478, 211] on div "54920132 - DEPOSITO SOL Endereço: CAMINHO QUATRO 1 Bairro: CENTRO (LAURO DE FRE…" at bounding box center [476, 218] width 953 height 436
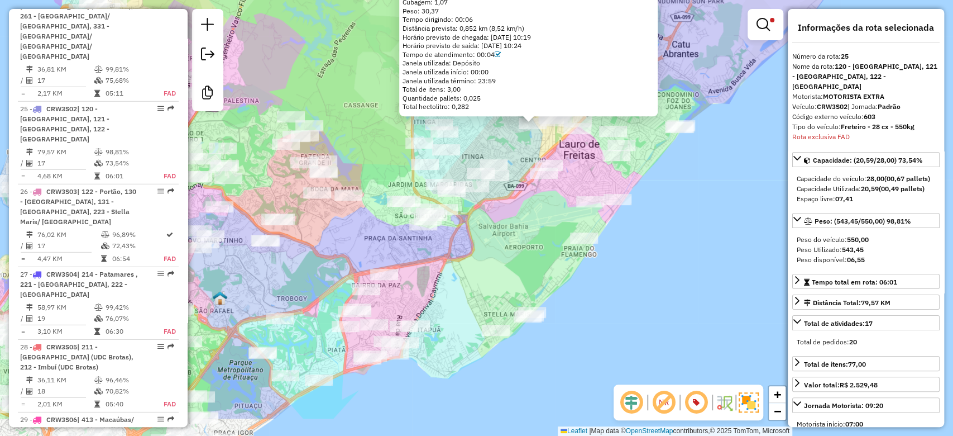
drag, startPoint x: 468, startPoint y: 285, endPoint x: 504, endPoint y: 238, distance: 59.8
click at [504, 238] on div "54920132 - DEPOSITO SOL Endereço: CAMINHO QUATRO 1 Bairro: CENTRO (LAURO DE FRE…" at bounding box center [476, 218] width 953 height 436
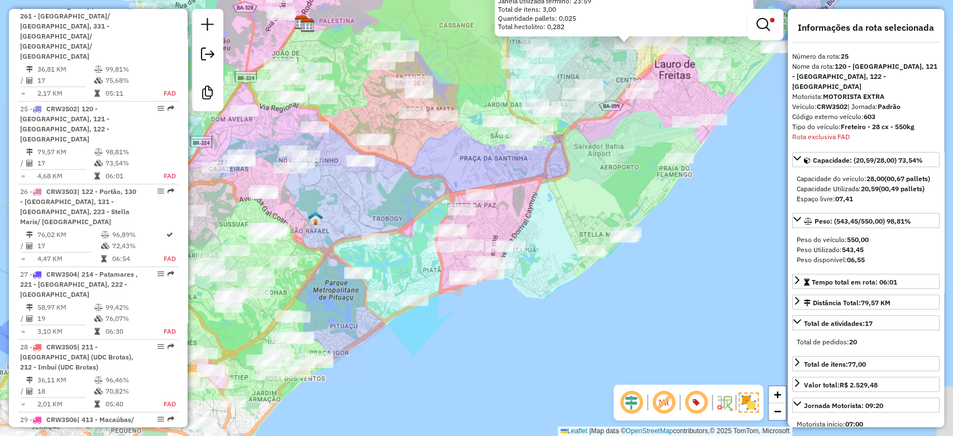
drag, startPoint x: 524, startPoint y: 226, endPoint x: 605, endPoint y: 163, distance: 102.3
click at [609, 158] on div "54920132 - DEPOSITO SOL Endereço: CAMINHO QUATRO 1 Bairro: CENTRO (LAURO DE FRE…" at bounding box center [476, 218] width 953 height 436
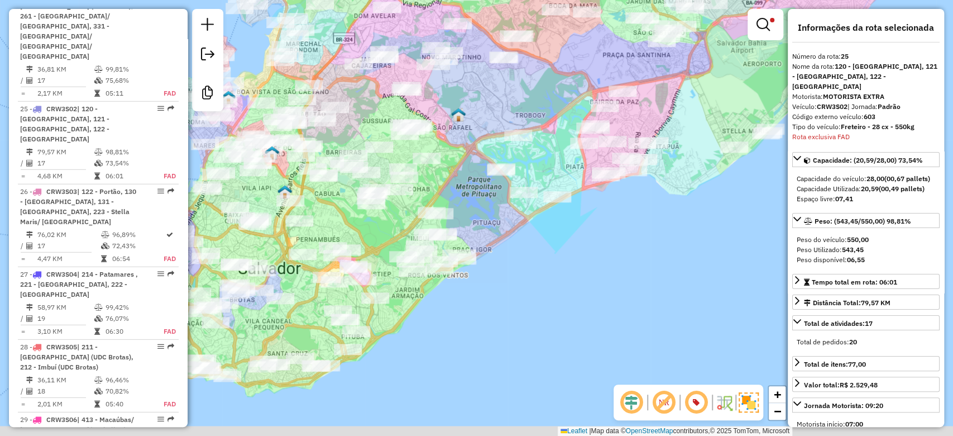
drag, startPoint x: 550, startPoint y: 265, endPoint x: 624, endPoint y: 195, distance: 101.5
click at [624, 195] on div "54920132 - DEPOSITO SOL Endereço: CAMINHO QUATRO 1 Bairro: CENTRO (LAURO DE FRE…" at bounding box center [476, 218] width 953 height 436
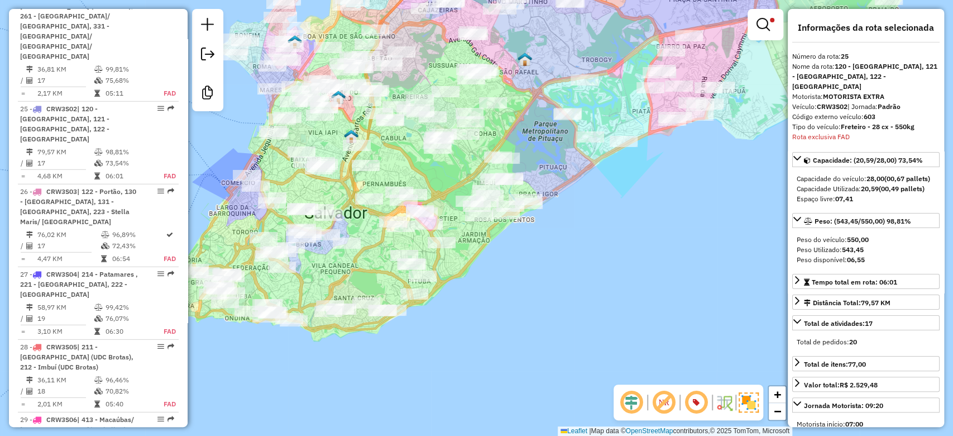
drag, startPoint x: 494, startPoint y: 240, endPoint x: 476, endPoint y: 275, distance: 39.2
click at [476, 275] on div "54920132 - DEPOSITO SOL Endereço: CAMINHO QUATRO 1 Bairro: CENTRO (LAURO DE FRE…" at bounding box center [476, 218] width 953 height 436
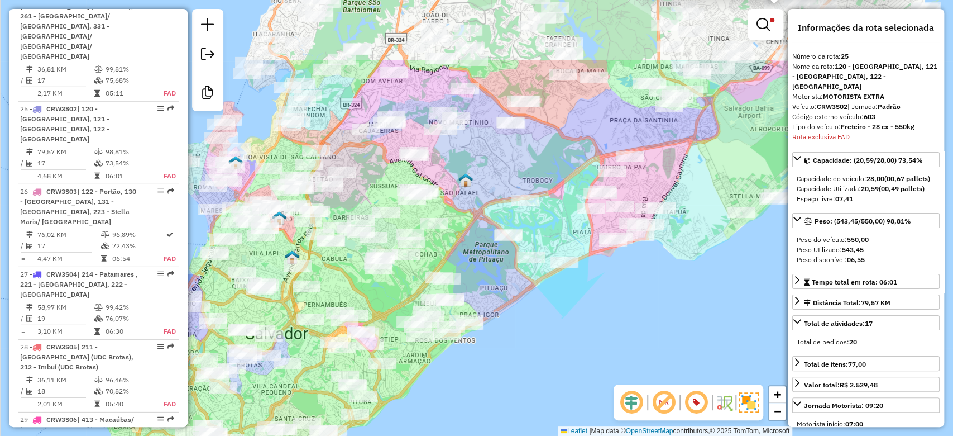
drag, startPoint x: 542, startPoint y: 206, endPoint x: 469, endPoint y: 340, distance: 152.7
click at [470, 340] on div "54920132 - DEPOSITO SOL Endereço: CAMINHO QUATRO 1 Bairro: CENTRO (LAURO DE FRE…" at bounding box center [476, 218] width 953 height 436
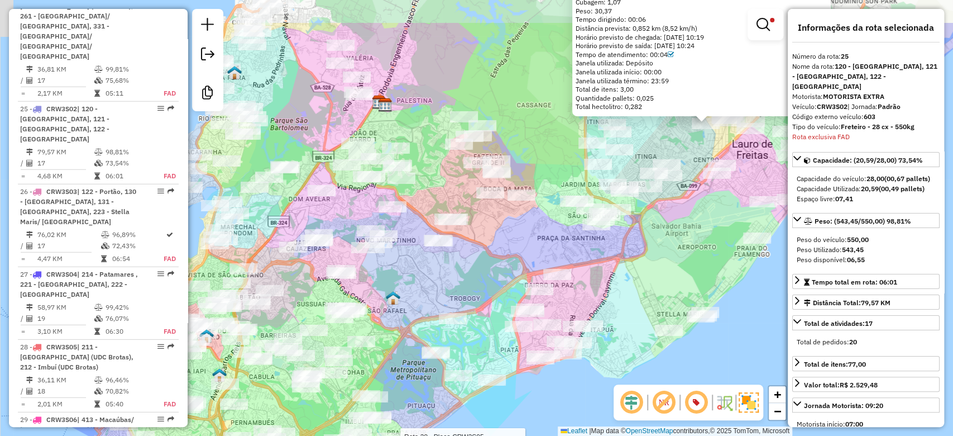
drag, startPoint x: 461, startPoint y: 275, endPoint x: 455, endPoint y: 291, distance: 16.6
click at [455, 291] on div "Rota 28 - Placa CRW3S05 54907714 - RESTAURANTE PONTO E 54920132 - DEPOSITO SOL …" at bounding box center [476, 218] width 953 height 436
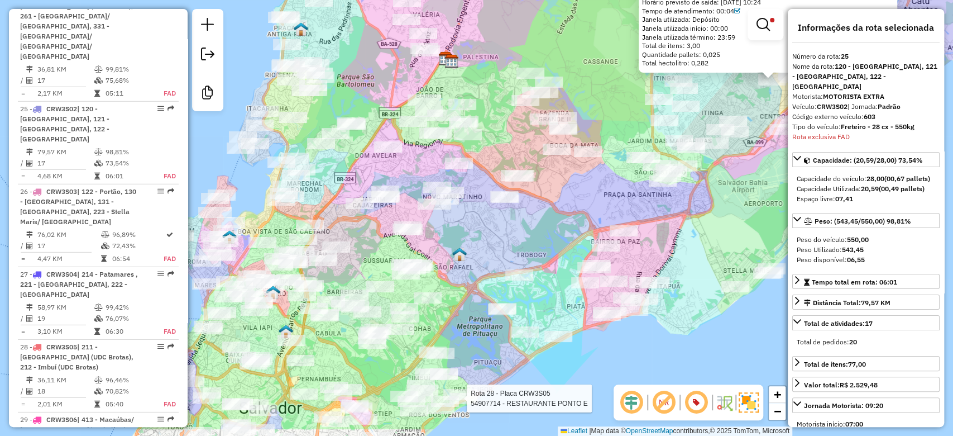
drag, startPoint x: 488, startPoint y: 260, endPoint x: 572, endPoint y: 199, distance: 104.0
click at [565, 203] on div "Rota 28 - Placa CRW3S05 54907714 - RESTAURANTE PONTO E 54920132 - DEPOSITO SOL …" at bounding box center [476, 218] width 953 height 436
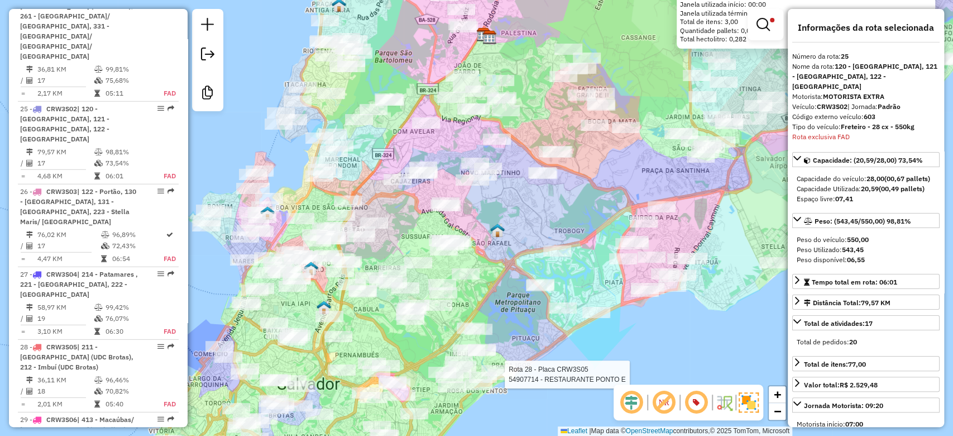
drag, startPoint x: 540, startPoint y: 218, endPoint x: 572, endPoint y: 192, distance: 41.7
click at [571, 194] on div "Rota 28 - Placa CRW3S05 54907714 - RESTAURANTE PONTO E 54920132 - DEPOSITO SOL …" at bounding box center [476, 218] width 953 height 436
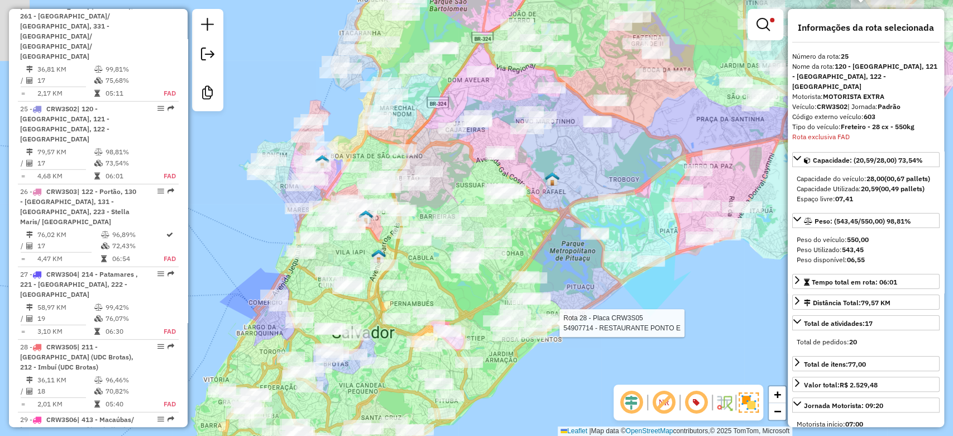
drag, startPoint x: 491, startPoint y: 275, endPoint x: 543, endPoint y: 213, distance: 80.4
click at [543, 213] on div "Rota 28 - Placa CRW3S05 54907714 - RESTAURANTE PONTO E 54920132 - DEPOSITO SOL …" at bounding box center [476, 218] width 953 height 436
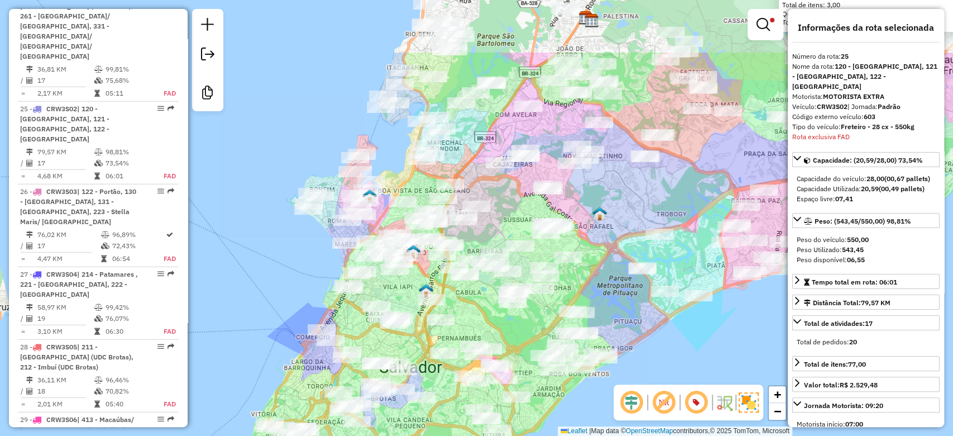
drag, startPoint x: 520, startPoint y: 118, endPoint x: 507, endPoint y: 215, distance: 98.0
click at [513, 220] on div "54920132 - DEPOSITO SOL Endereço: CAMINHO QUATRO 1 Bairro: CENTRO (LAURO DE FRE…" at bounding box center [476, 218] width 953 height 436
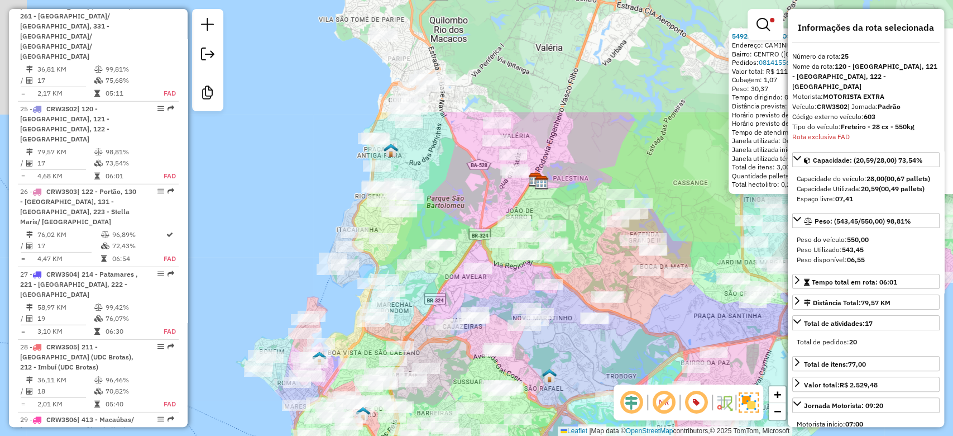
drag, startPoint x: 488, startPoint y: 159, endPoint x: 449, endPoint y: 235, distance: 85.2
click at [445, 303] on div "54920132 - DEPOSITO SOL Endereço: CAMINHO QUATRO 1 Bairro: CENTRO (LAURO DE FRE…" at bounding box center [476, 218] width 953 height 436
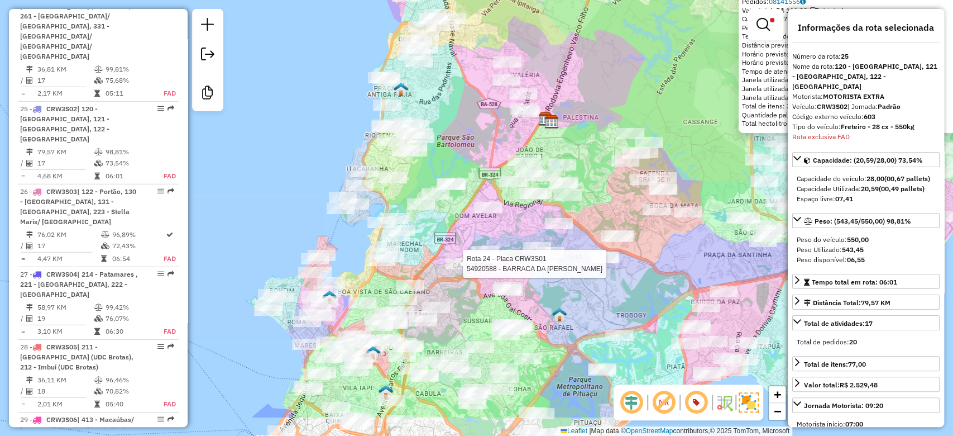
drag, startPoint x: 441, startPoint y: 189, endPoint x: 447, endPoint y: 145, distance: 44.5
click at [447, 145] on div "Rota 24 - Placa CRW3S01 54920588 - BARRACA DA PATRICIA 54920132 - DEPOSITO SOL …" at bounding box center [476, 218] width 953 height 436
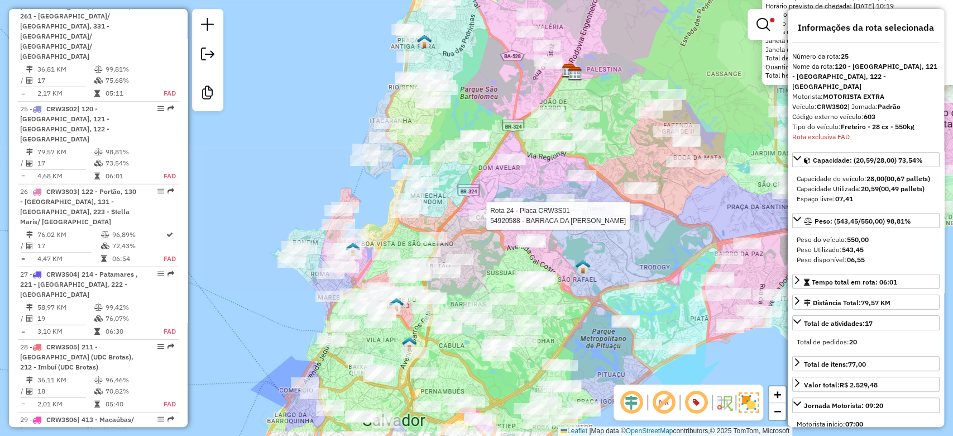
drag, startPoint x: 431, startPoint y: 254, endPoint x: 481, endPoint y: 107, distance: 155.2
click at [481, 109] on div "Rota 24 - Placa CRW3S01 54920588 - BARRACA DA PATRICIA 54920132 - DEPOSITO SOL …" at bounding box center [476, 218] width 953 height 436
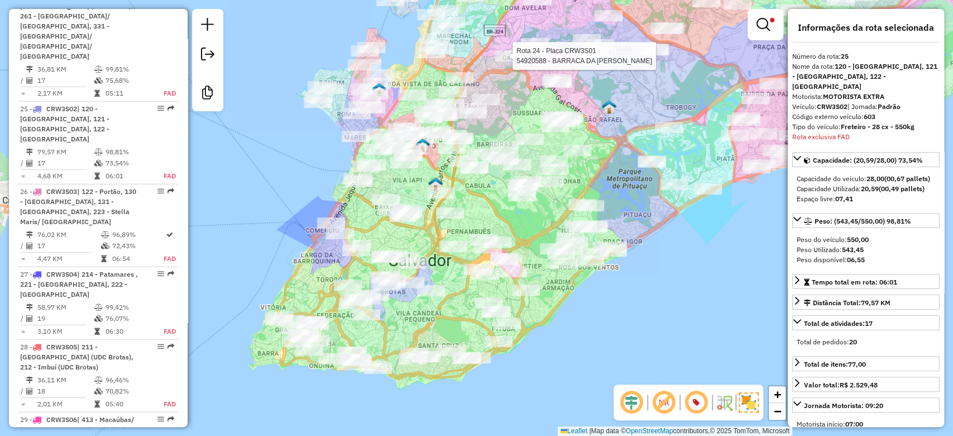
drag, startPoint x: 496, startPoint y: 279, endPoint x: 492, endPoint y: 208, distance: 71.6
click at [493, 209] on div "Rota 24 - Placa CRW3S01 54920588 - BARRACA DA PATRICIA 54920132 - DEPOSITO SOL …" at bounding box center [476, 218] width 953 height 436
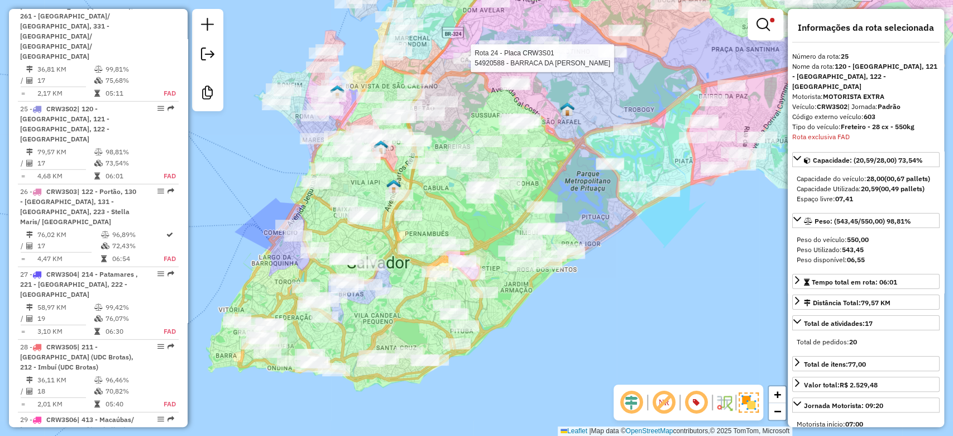
drag, startPoint x: 473, startPoint y: 212, endPoint x: 442, endPoint y: 223, distance: 32.5
click at [442, 223] on div "Rota 24 - Placa CRW3S01 54920588 - BARRACA DA PATRICIA 54920132 - DEPOSITO SOL …" at bounding box center [476, 218] width 953 height 436
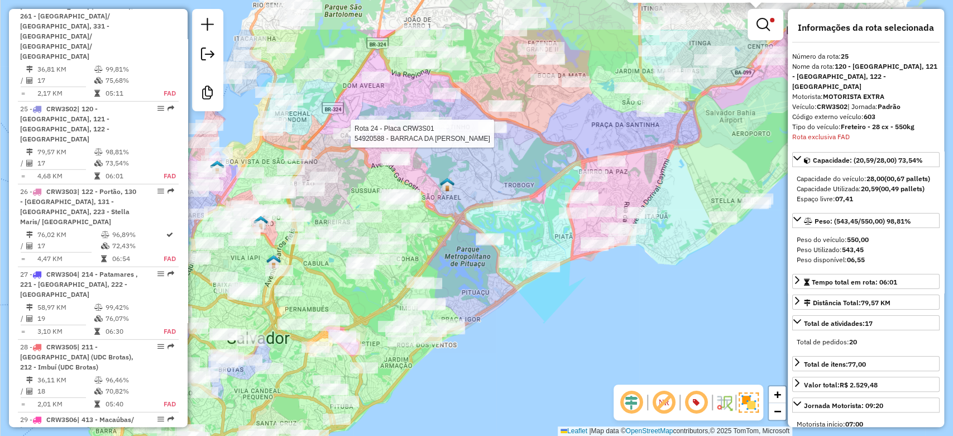
drag, startPoint x: 552, startPoint y: 193, endPoint x: 428, endPoint y: 275, distance: 148.7
click at [428, 277] on div "Rota 24 - Placa CRW3S01 54920588 - BARRACA DA PATRICIA 54920132 - DEPOSITO SOL …" at bounding box center [476, 218] width 953 height 436
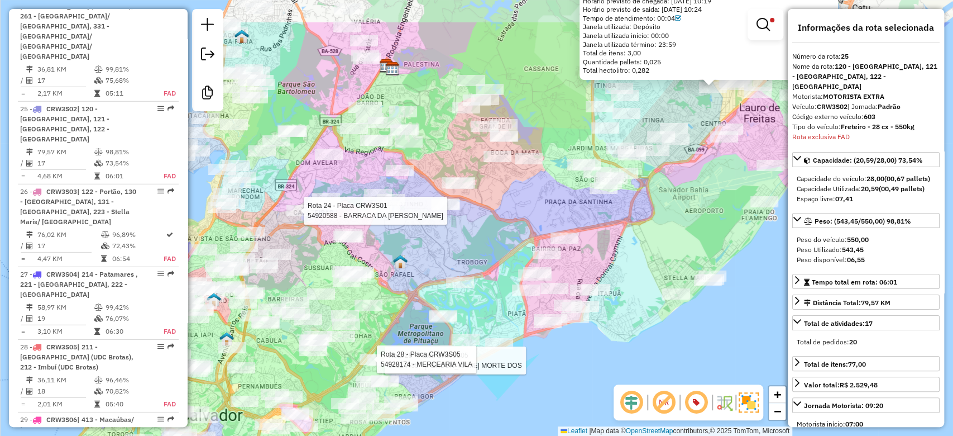
drag, startPoint x: 454, startPoint y: 265, endPoint x: 439, endPoint y: 279, distance: 20.1
click at [440, 285] on div "Rota 24 - Placa CRW3S01 54920588 - BARRACA DA PATRICIA Rota 28 - Placa CRW3S05 …" at bounding box center [476, 218] width 953 height 436
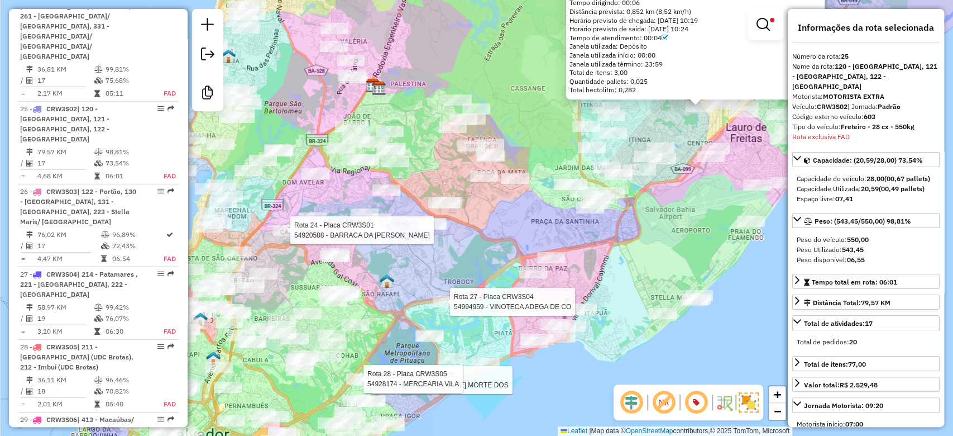
drag, startPoint x: 505, startPoint y: 247, endPoint x: 500, endPoint y: 252, distance: 7.2
click at [500, 252] on div "Rota 24 - Placa CRW3S01 54920588 - BARRACA DA PATRICIA Rota 28 - Placa CRW3S05 …" at bounding box center [476, 218] width 953 height 436
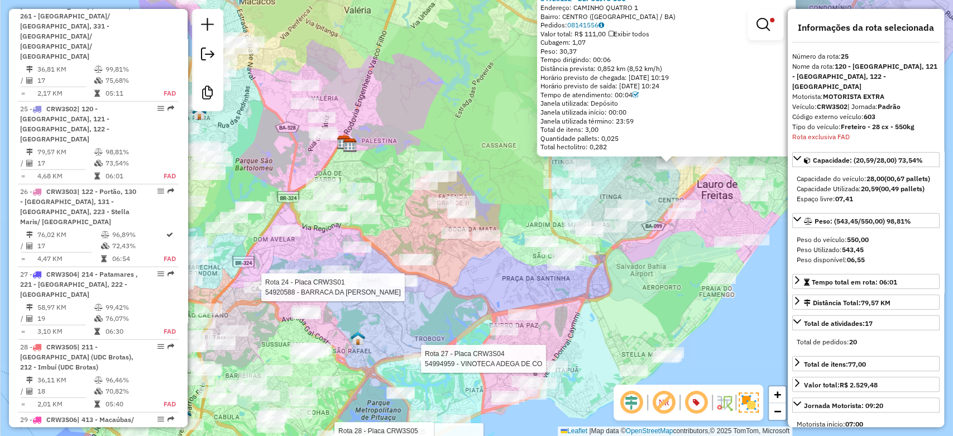
click at [512, 187] on div "Rota 24 - Placa CRW3S01 54920588 - BARRACA DA PATRICIA Rota 28 - Placa CRW3S05 …" at bounding box center [476, 218] width 953 height 436
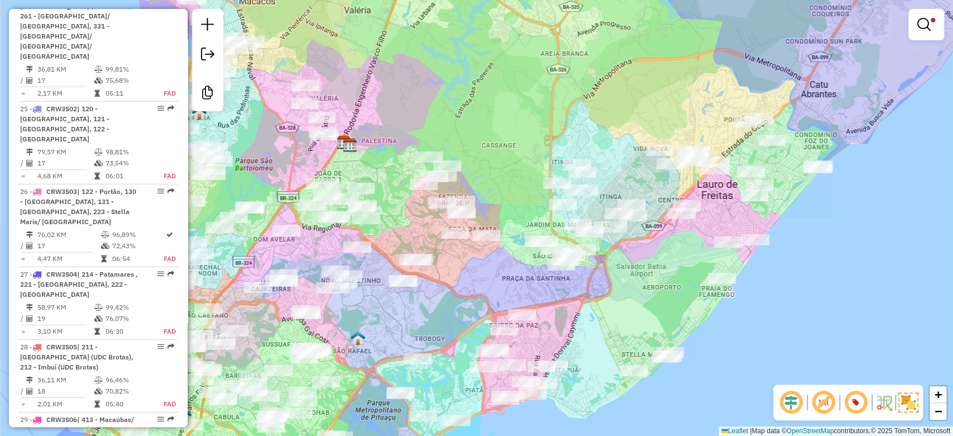
click at [527, 181] on div "Rota 24 - Placa CRW3S01 54920588 - BARRACA DA PATRICIA Rota 28 - Placa CRW3S05 …" at bounding box center [476, 218] width 953 height 436
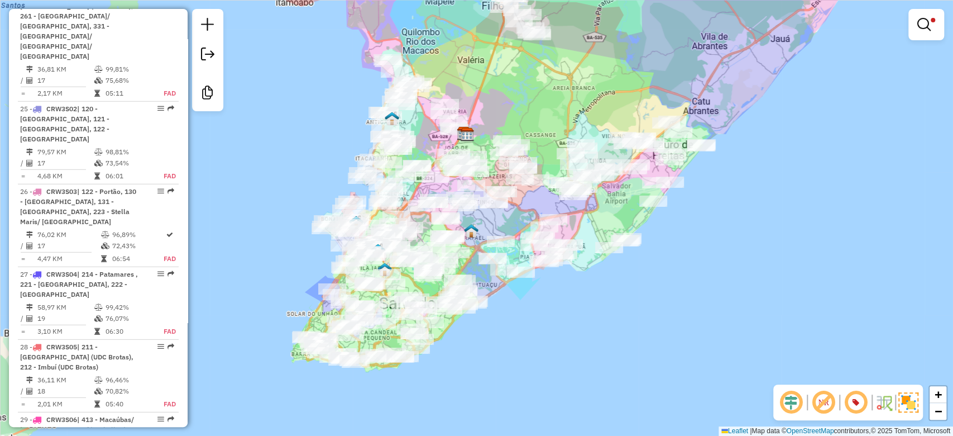
drag, startPoint x: 540, startPoint y: 135, endPoint x: 557, endPoint y: 101, distance: 37.5
click at [557, 101] on div "Limpar filtros Janela de atendimento Grade de atendimento Capacidade Transporta…" at bounding box center [476, 218] width 953 height 436
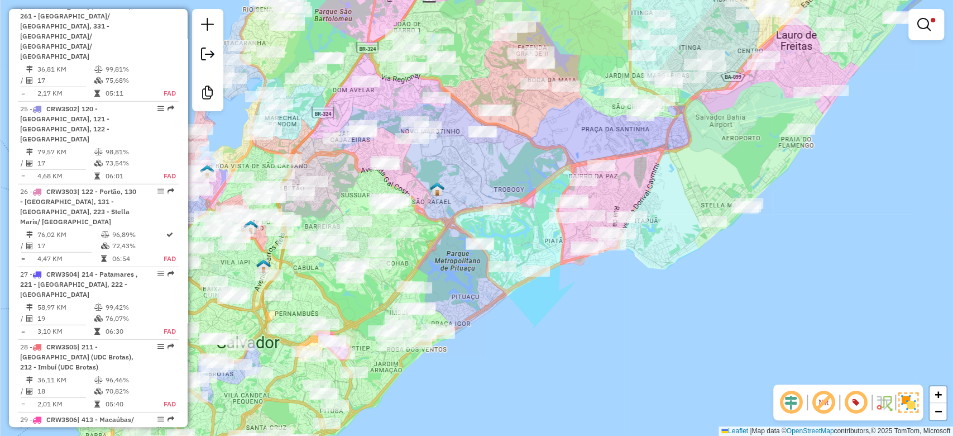
drag, startPoint x: 528, startPoint y: 203, endPoint x: 529, endPoint y: 194, distance: 9.1
click at [529, 194] on div "Limpar filtros Janela de atendimento Grade de atendimento Capacidade Transporta…" at bounding box center [476, 218] width 953 height 436
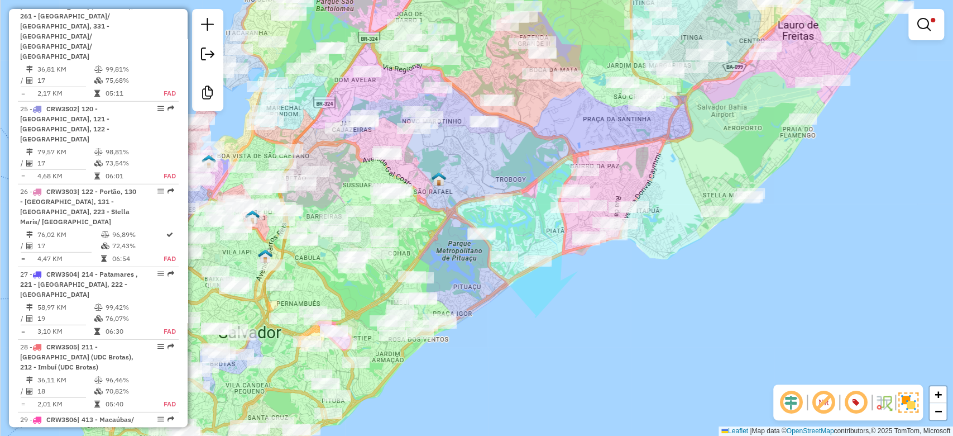
drag, startPoint x: 617, startPoint y: 176, endPoint x: 585, endPoint y: 196, distance: 37.4
click at [585, 196] on div "Limpar filtros Janela de atendimento Grade de atendimento Capacidade Transporta…" at bounding box center [476, 218] width 953 height 436
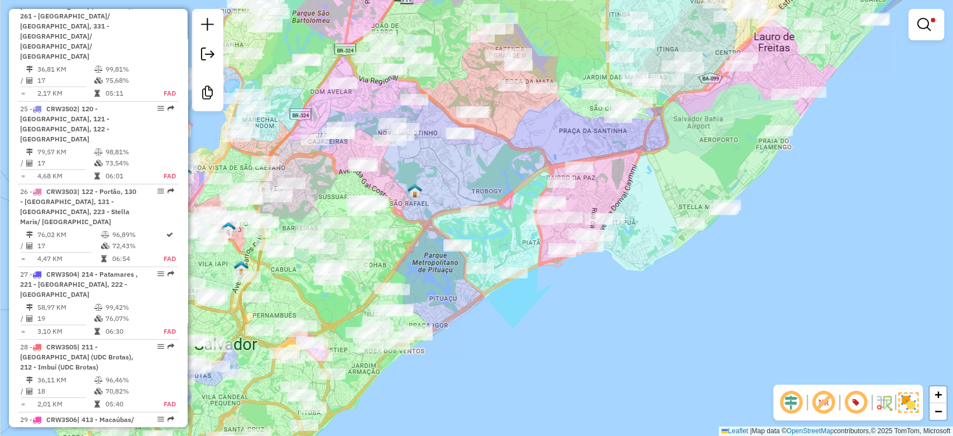
drag, startPoint x: 594, startPoint y: 202, endPoint x: 572, endPoint y: 194, distance: 22.4
click at [572, 194] on div "Limpar filtros Janela de atendimento Grade de atendimento Capacidade Transporta…" at bounding box center [476, 218] width 953 height 436
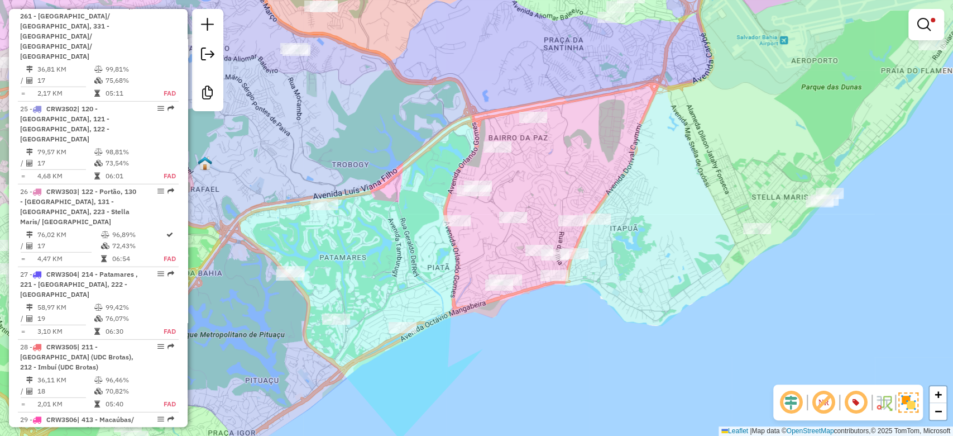
drag, startPoint x: 576, startPoint y: 207, endPoint x: 581, endPoint y: 195, distance: 12.8
click at [581, 195] on div "Limpar filtros Janela de atendimento Grade de atendimento Capacidade Transporta…" at bounding box center [476, 218] width 953 height 436
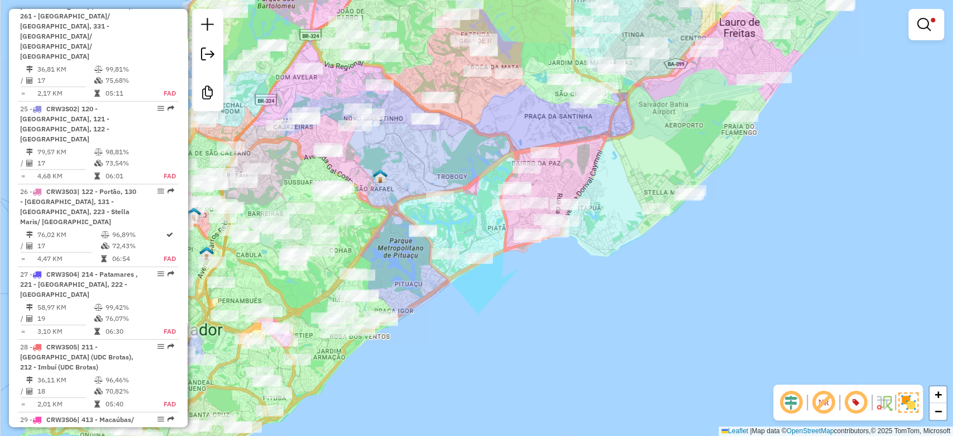
drag, startPoint x: 603, startPoint y: 164, endPoint x: 589, endPoint y: 179, distance: 20.6
click at [583, 179] on div "Limpar filtros Janela de atendimento Grade de atendimento Capacidade Transporta…" at bounding box center [476, 218] width 953 height 436
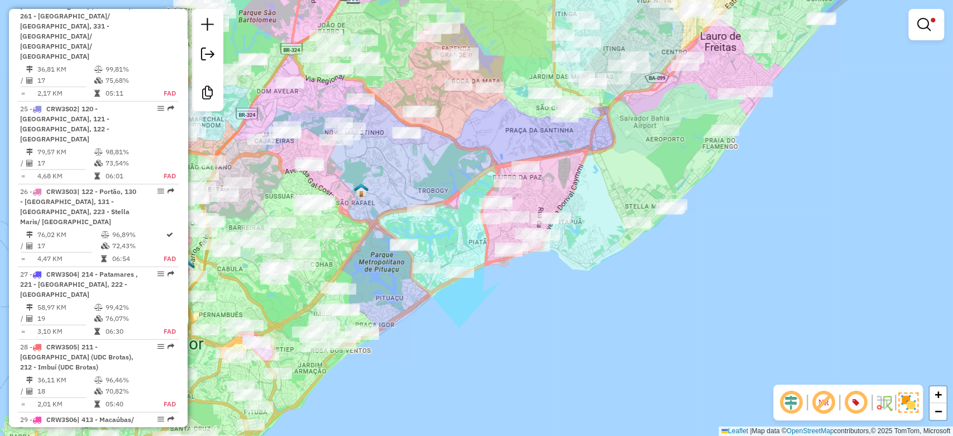
drag, startPoint x: 520, startPoint y: 197, endPoint x: 540, endPoint y: 171, distance: 32.7
click at [540, 171] on div "Limpar filtros Janela de atendimento Grade de atendimento Capacidade Transporta…" at bounding box center [476, 218] width 953 height 436
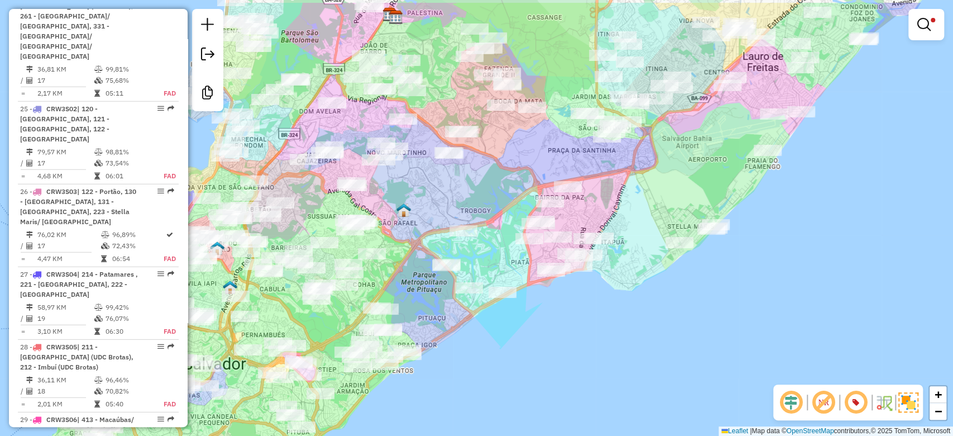
drag, startPoint x: 474, startPoint y: 183, endPoint x: 494, endPoint y: 226, distance: 47.7
click at [494, 226] on div "Limpar filtros Janela de atendimento Grade de atendimento Capacidade Transporta…" at bounding box center [476, 218] width 953 height 436
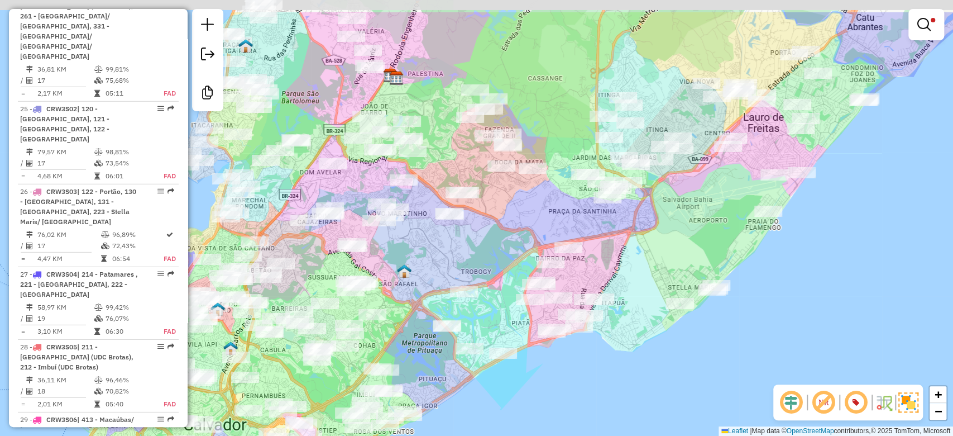
drag, startPoint x: 499, startPoint y: 214, endPoint x: 494, endPoint y: 249, distance: 35.5
click at [495, 255] on div "Limpar filtros Janela de atendimento Grade de atendimento Capacidade Transporta…" at bounding box center [476, 218] width 953 height 436
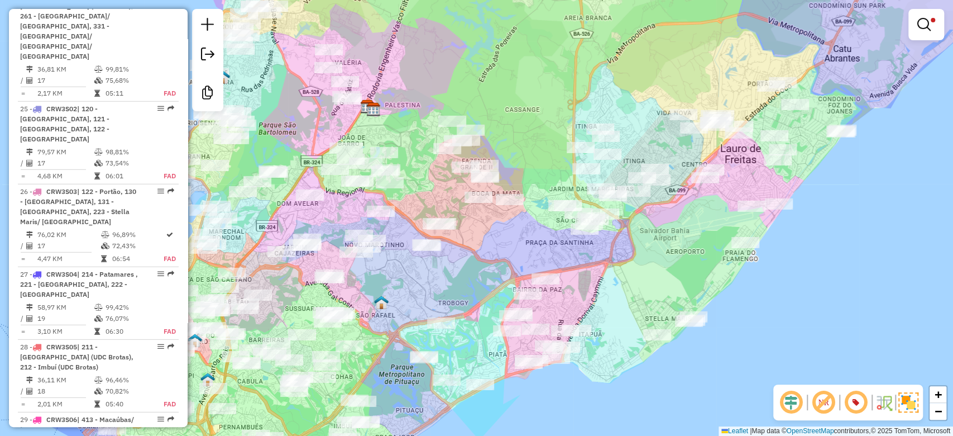
drag, startPoint x: 541, startPoint y: 132, endPoint x: 518, endPoint y: 163, distance: 38.4
click at [519, 162] on div "Limpar filtros Janela de atendimento Grade de atendimento Capacidade Transporta…" at bounding box center [476, 218] width 953 height 436
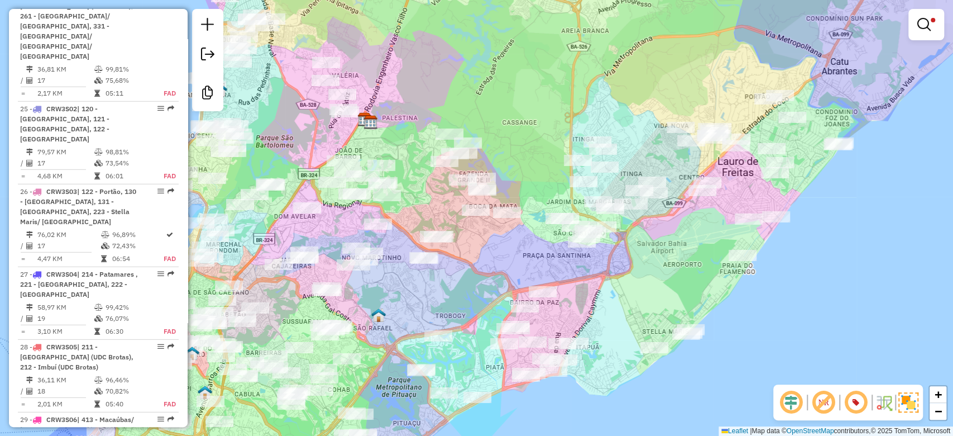
drag, startPoint x: 513, startPoint y: 176, endPoint x: 498, endPoint y: 204, distance: 32.0
click at [498, 204] on div "Limpar filtros Janela de atendimento Grade de atendimento Capacidade Transporta…" at bounding box center [476, 218] width 953 height 436
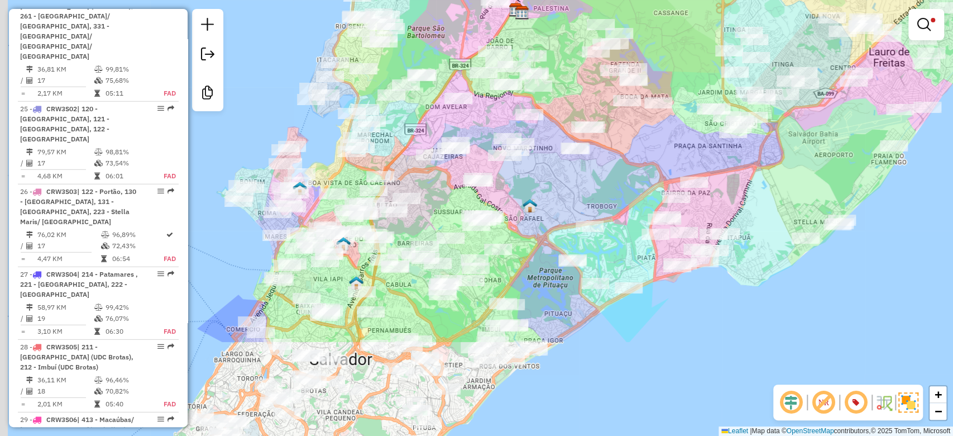
drag, startPoint x: 470, startPoint y: 166, endPoint x: 634, endPoint y: 30, distance: 213.8
click at [634, 30] on div "Limpar filtros Janela de atendimento Grade de atendimento Capacidade Transporta…" at bounding box center [476, 218] width 953 height 436
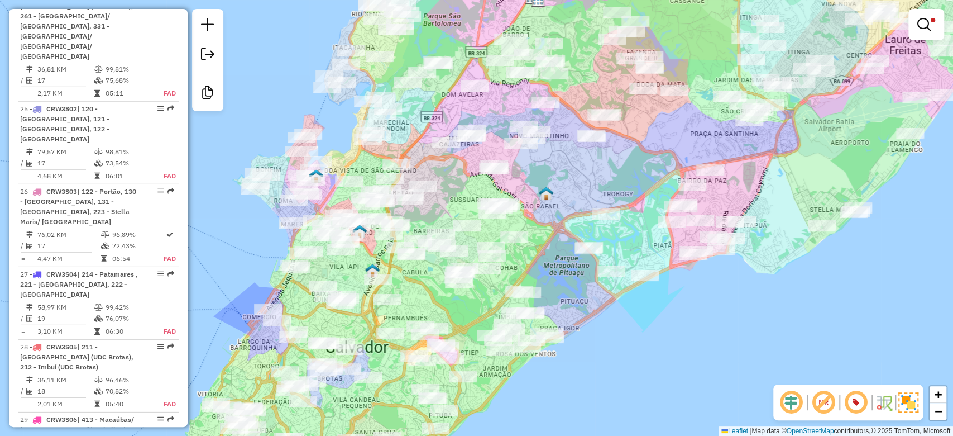
drag, startPoint x: 576, startPoint y: 159, endPoint x: 599, endPoint y: 131, distance: 36.1
click at [600, 131] on div "Rota 21 - Placa RMY2F18 54935640 - CANTINA DO MANO Limpar filtros Janela de ate…" at bounding box center [476, 218] width 953 height 436
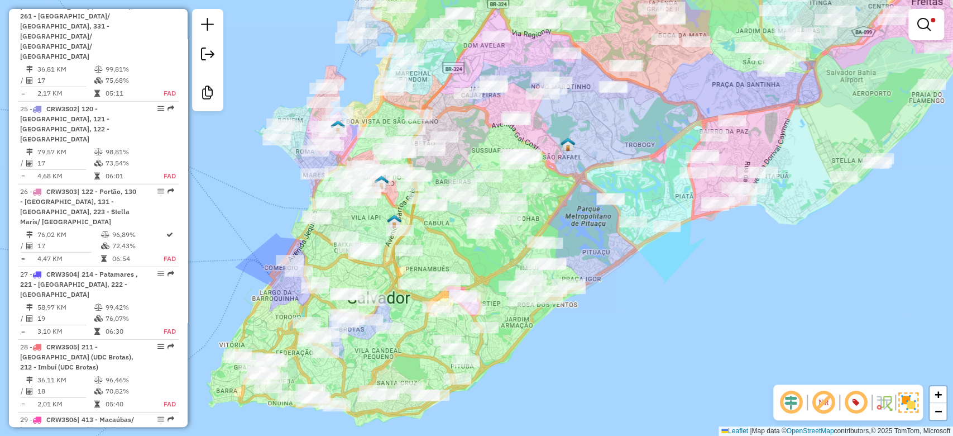
drag, startPoint x: 545, startPoint y: 233, endPoint x: 543, endPoint y: 198, distance: 35.8
click at [543, 202] on div "Limpar filtros Janela de atendimento Grade de atendimento Capacidade Transporta…" at bounding box center [476, 218] width 953 height 436
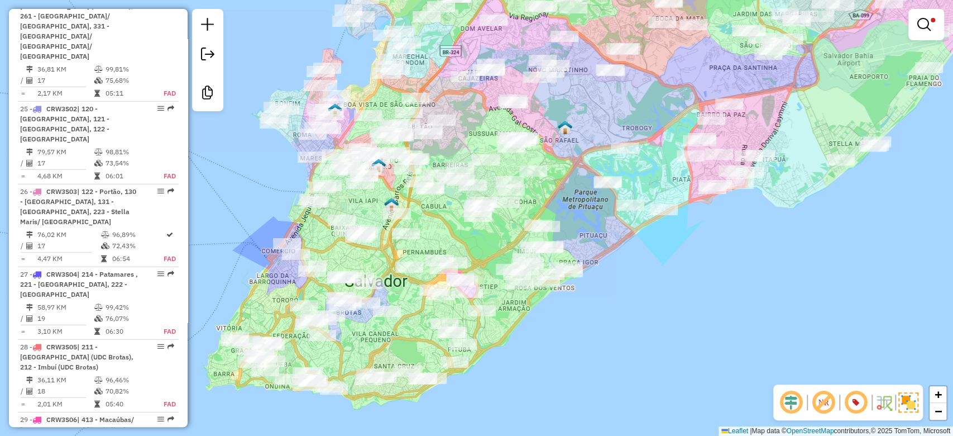
drag, startPoint x: 542, startPoint y: 208, endPoint x: 532, endPoint y: 193, distance: 18.4
click at [532, 193] on div "Limpar filtros Janela de atendimento Grade de atendimento Capacidade Transporta…" at bounding box center [476, 218] width 953 height 436
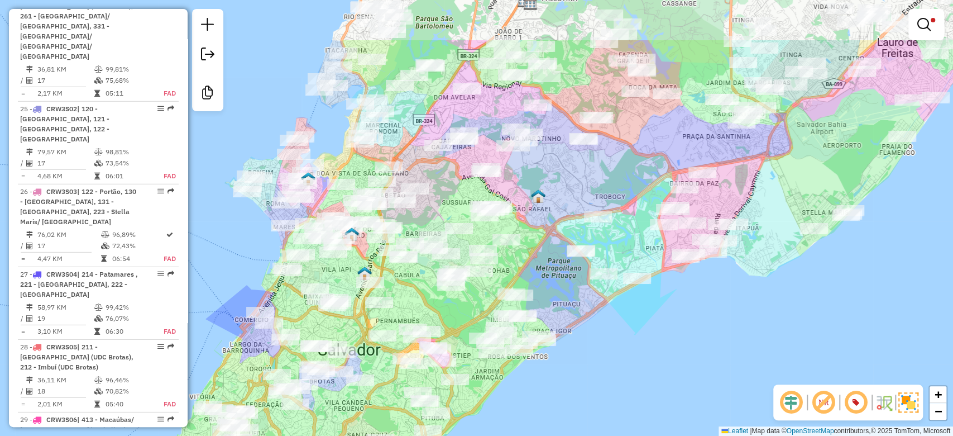
drag, startPoint x: 535, startPoint y: 205, endPoint x: 523, endPoint y: 247, distance: 43.5
click at [523, 254] on div "Limpar filtros Janela de atendimento Grade de atendimento Capacidade Transporta…" at bounding box center [476, 218] width 953 height 436
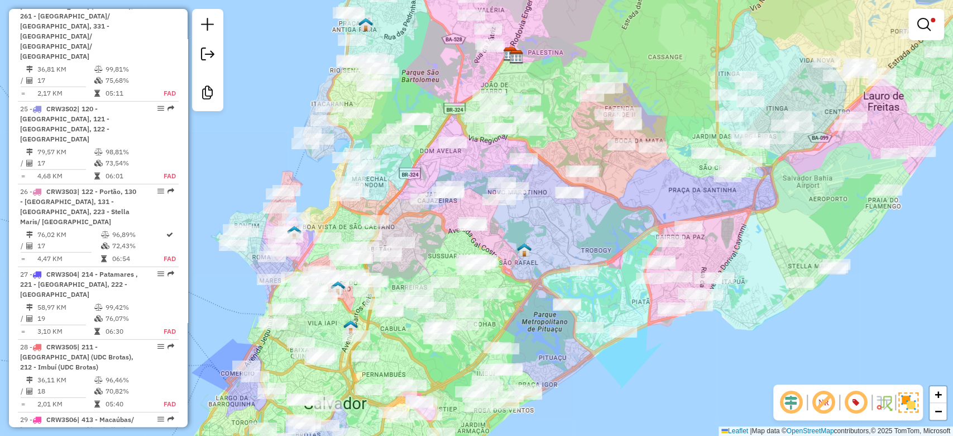
drag, startPoint x: 513, startPoint y: 242, endPoint x: 509, endPoint y: 237, distance: 7.2
click at [513, 244] on div "Limpar filtros Janela de atendimento Grade de atendimento Capacidade Transporta…" at bounding box center [476, 218] width 953 height 436
click at [447, 199] on div at bounding box center [449, 193] width 28 height 11
select select "**********"
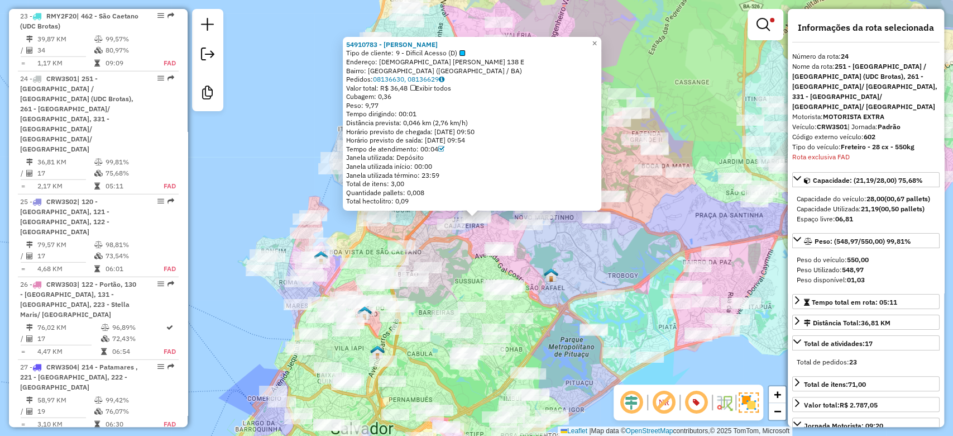
scroll to position [2006, 0]
click at [772, 21] on span at bounding box center [772, 20] width 4 height 4
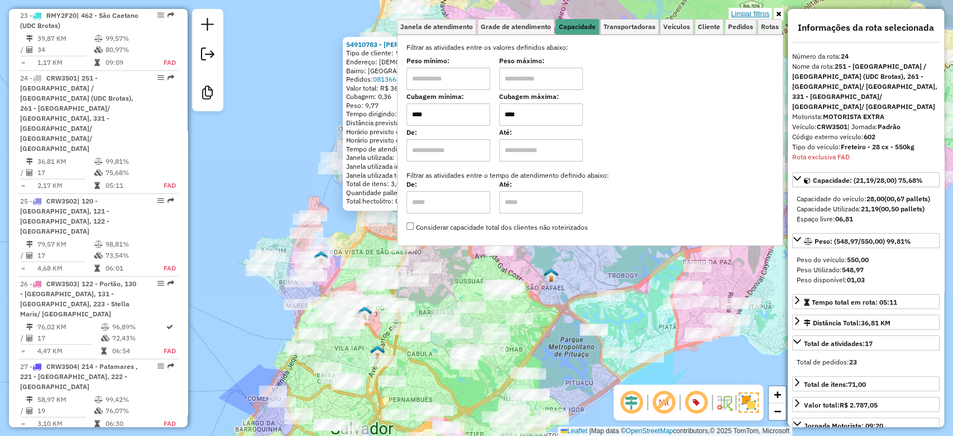
click at [757, 10] on link "Limpar filtros" at bounding box center [750, 14] width 43 height 12
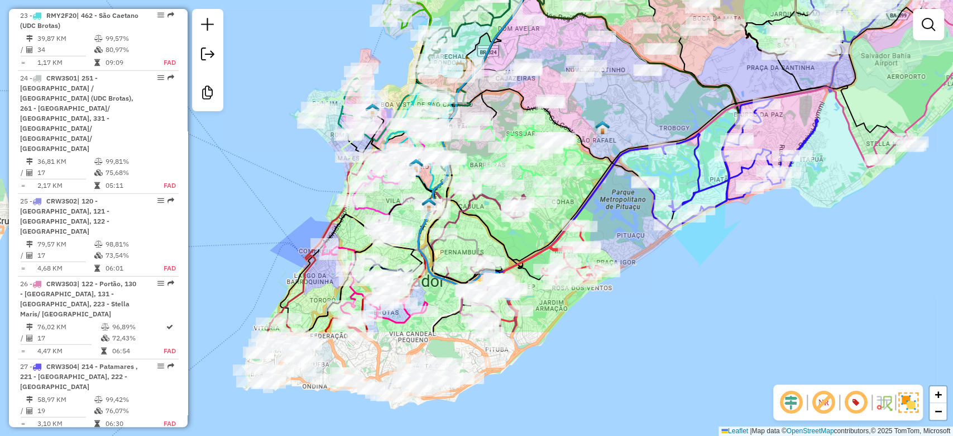
drag, startPoint x: 550, startPoint y: 273, endPoint x: 593, endPoint y: 130, distance: 149.5
click at [593, 130] on div "Janela de atendimento Grade de atendimento Capacidade Transportadoras Veículos …" at bounding box center [476, 218] width 953 height 436
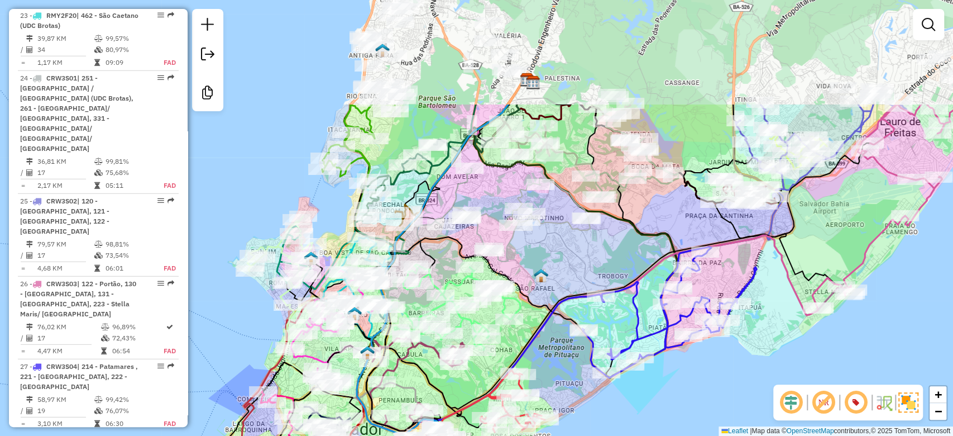
drag, startPoint x: 608, startPoint y: 131, endPoint x: 542, endPoint y: 280, distance: 162.7
click at [545, 282] on img at bounding box center [541, 275] width 15 height 15
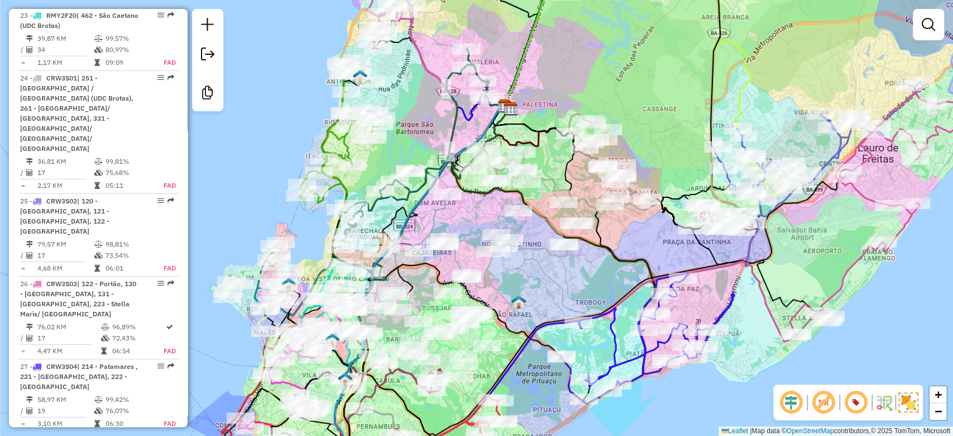
drag, startPoint x: 534, startPoint y: 273, endPoint x: 520, endPoint y: 281, distance: 16.8
click at [520, 281] on div "Janela de atendimento Grade de atendimento Capacidade Transportadoras Veículos …" at bounding box center [476, 218] width 953 height 436
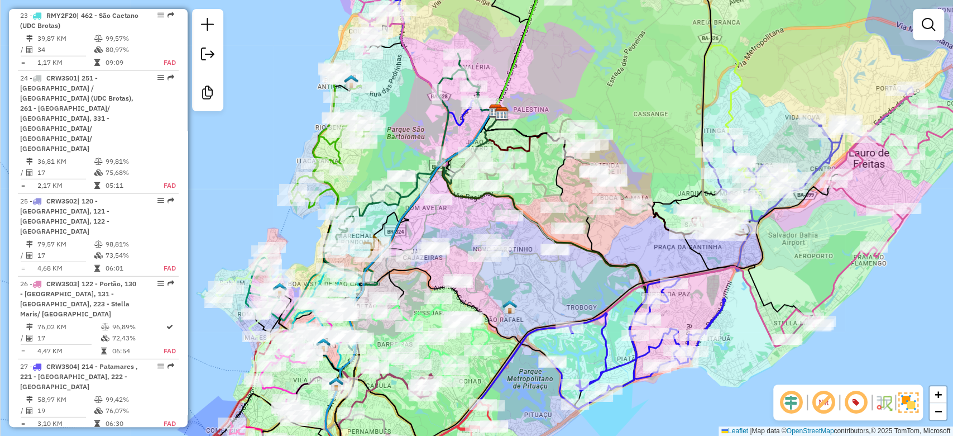
click at [430, 221] on icon at bounding box center [481, 245] width 155 height 93
select select "**********"
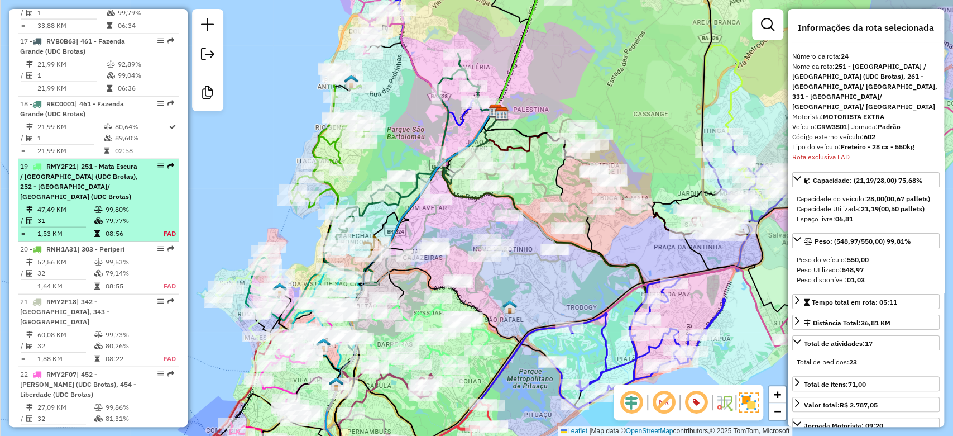
scroll to position [1522, 0]
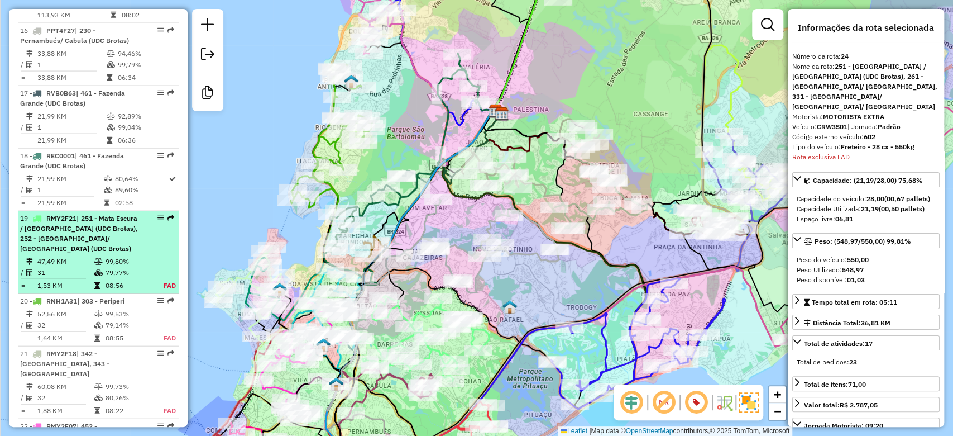
click at [98, 256] on td at bounding box center [99, 261] width 11 height 11
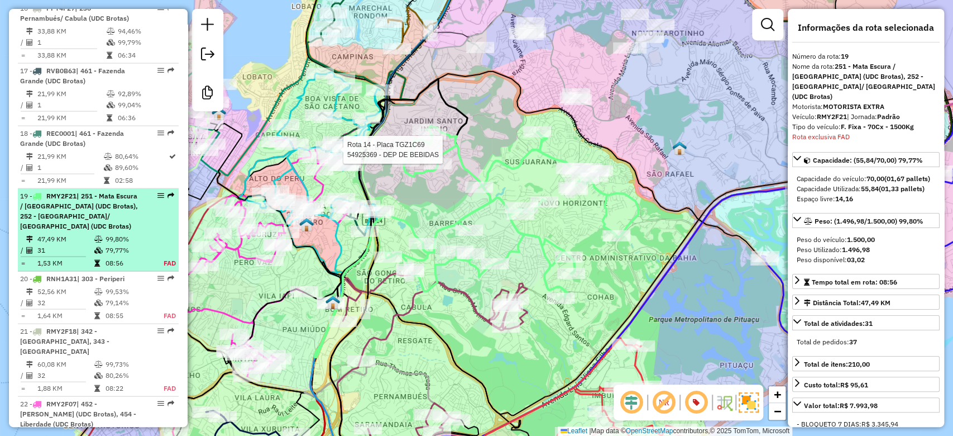
scroll to position [1672, 0]
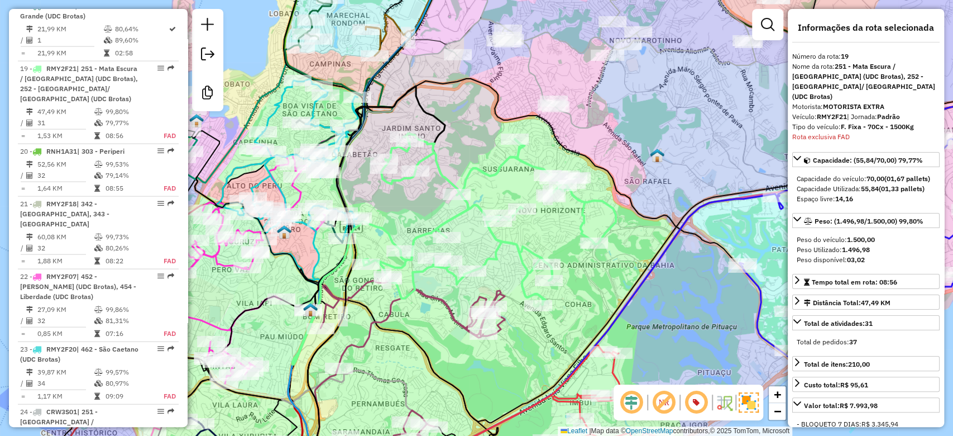
drag, startPoint x: 433, startPoint y: 208, endPoint x: 403, endPoint y: 217, distance: 32.0
click at [403, 217] on div "Janela de atendimento Grade de atendimento Capacidade Transportadoras Veículos …" at bounding box center [476, 218] width 953 height 436
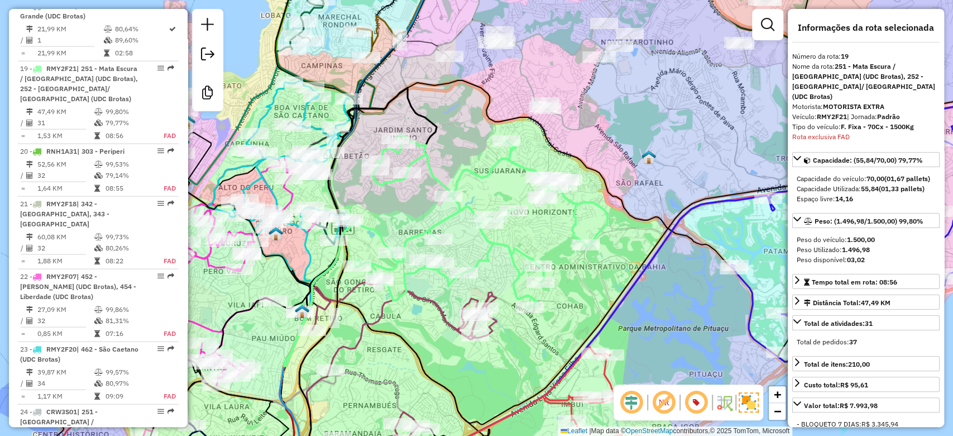
click at [433, 174] on icon at bounding box center [481, 220] width 253 height 171
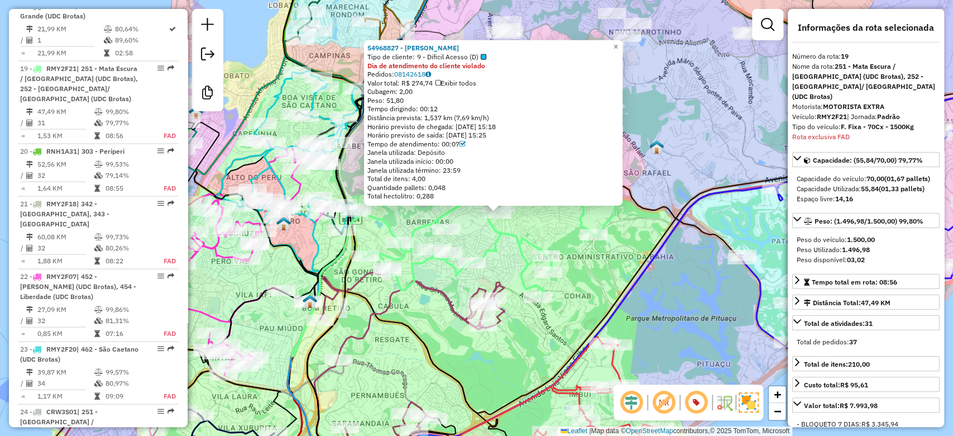
drag, startPoint x: 448, startPoint y: 245, endPoint x: 478, endPoint y: 236, distance: 30.9
click at [478, 236] on div "54968827 - JEAN BARROS Tipo de cliente: 9 - Dificil Acesso (D) Dia de atendimen…" at bounding box center [476, 218] width 953 height 436
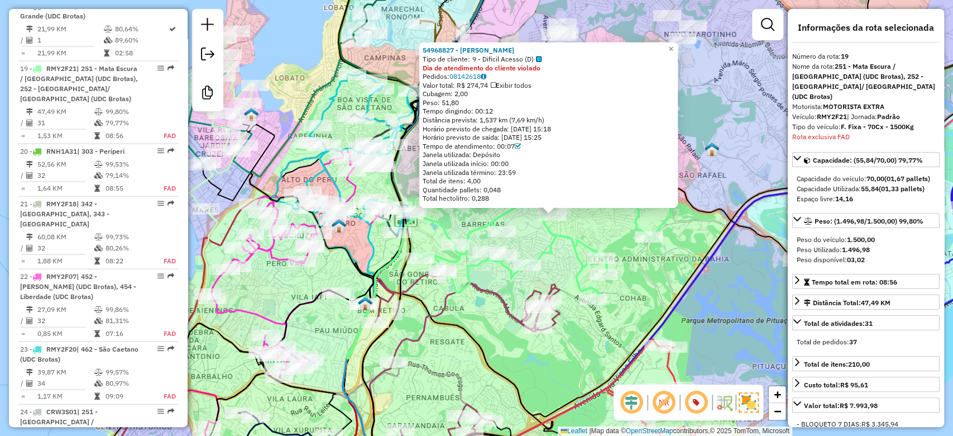
click at [541, 235] on div "54968827 - JEAN BARROS Tipo de cliente: 9 - Dificil Acesso (D) Dia de atendimen…" at bounding box center [476, 218] width 953 height 436
click at [541, 243] on div "54968827 - JEAN BARROS Tipo de cliente: 9 - Dificil Acesso (D) Dia de atendimen…" at bounding box center [476, 218] width 953 height 436
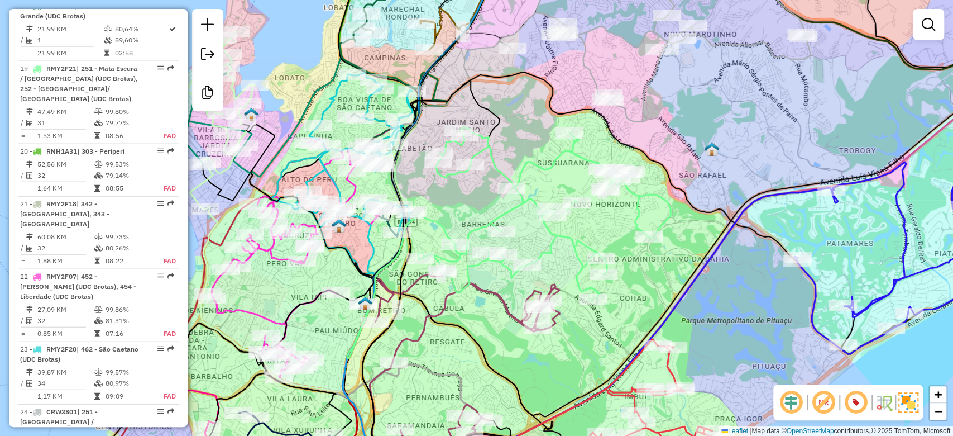
click at [527, 252] on div "54968827 - JEAN BARROS Tipo de cliente: 9 - Dificil Acesso (D) Dia de atendimen…" at bounding box center [476, 218] width 953 height 436
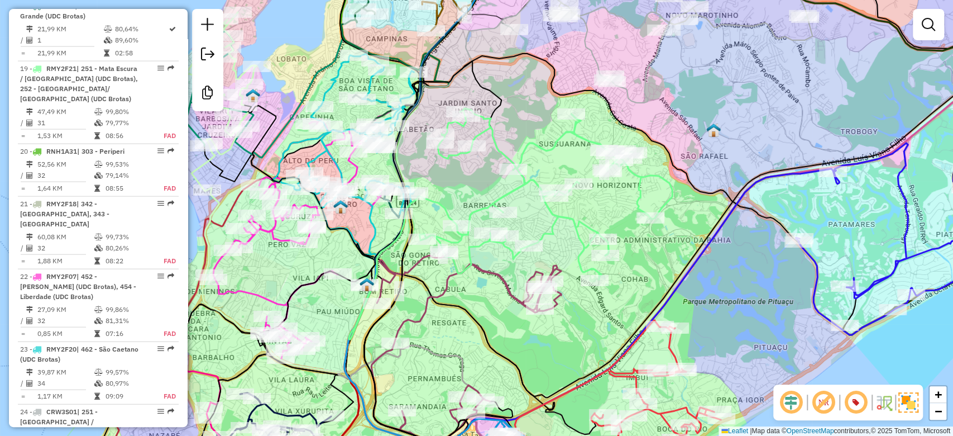
drag, startPoint x: 561, startPoint y: 245, endPoint x: 562, endPoint y: 238, distance: 6.2
click at [562, 238] on div "Janela de atendimento Grade de atendimento Capacidade Transportadoras Veículos …" at bounding box center [476, 218] width 953 height 436
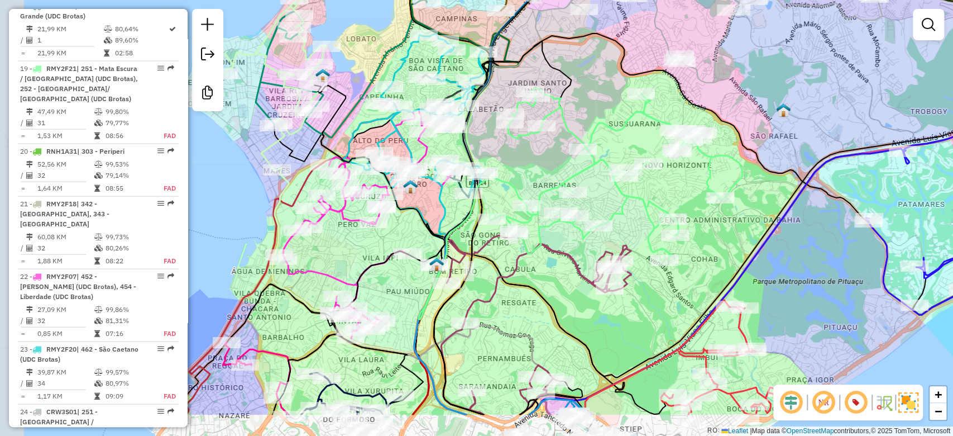
drag, startPoint x: 478, startPoint y: 230, endPoint x: 512, endPoint y: 166, distance: 72.4
click at [512, 166] on div "Janela de atendimento Grade de atendimento Capacidade Transportadoras Veículos …" at bounding box center [476, 218] width 953 height 436
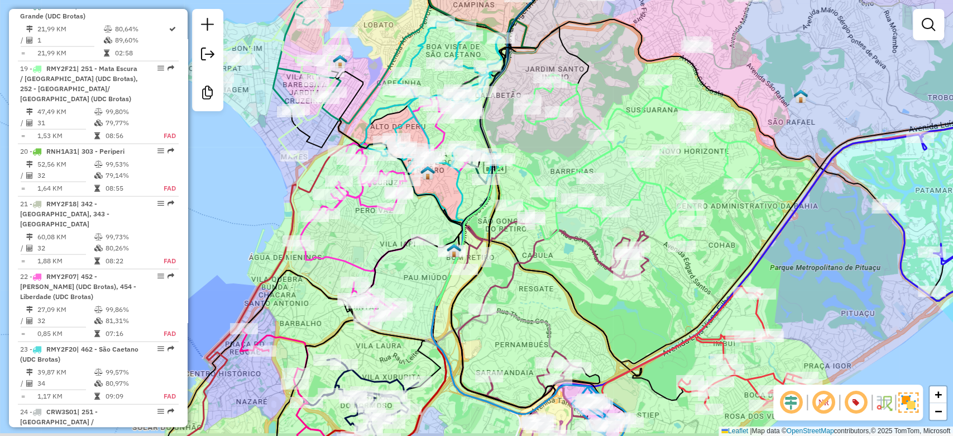
drag, startPoint x: 523, startPoint y: 283, endPoint x: 520, endPoint y: 258, distance: 24.7
click at [535, 269] on div "Janela de atendimento Grade de atendimento Capacidade Transportadoras Veículos …" at bounding box center [476, 218] width 953 height 436
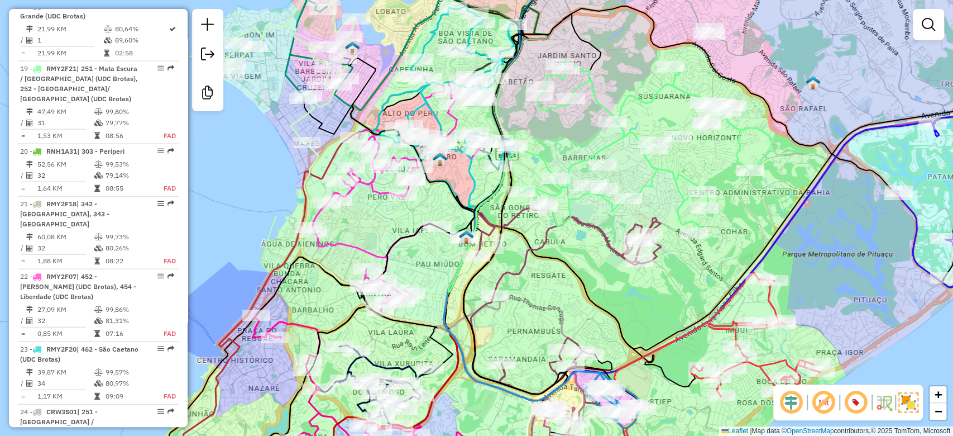
click at [367, 249] on icon at bounding box center [375, 220] width 125 height 181
select select "**********"
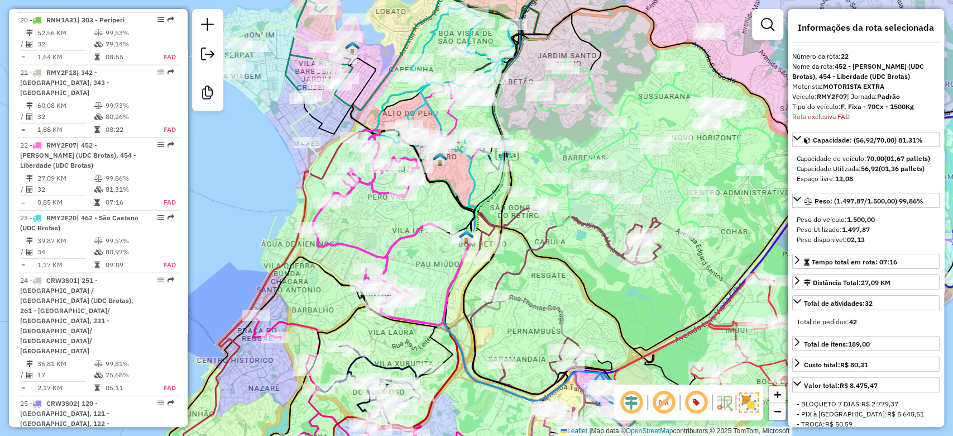
scroll to position [1870, 0]
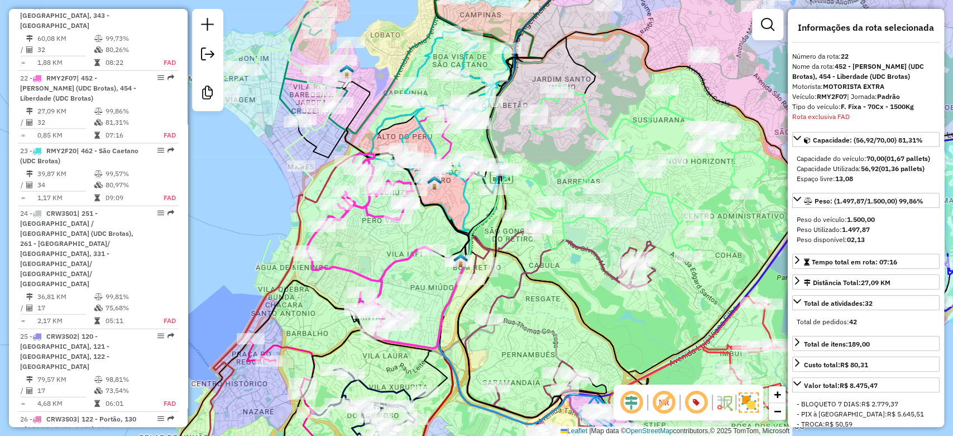
drag, startPoint x: 455, startPoint y: 184, endPoint x: 449, endPoint y: 208, distance: 24.7
click at [449, 208] on icon at bounding box center [411, 207] width 116 height 109
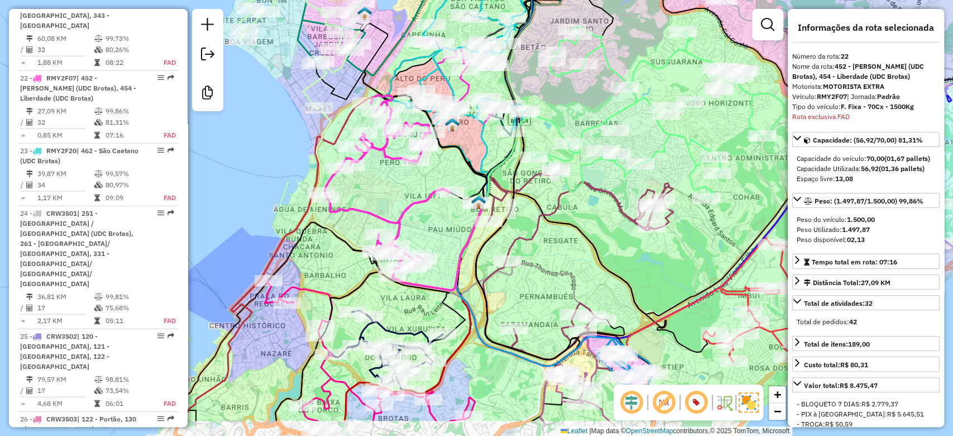
drag, startPoint x: 456, startPoint y: 206, endPoint x: 466, endPoint y: 161, distance: 45.9
click at [466, 161] on icon at bounding box center [429, 149] width 116 height 109
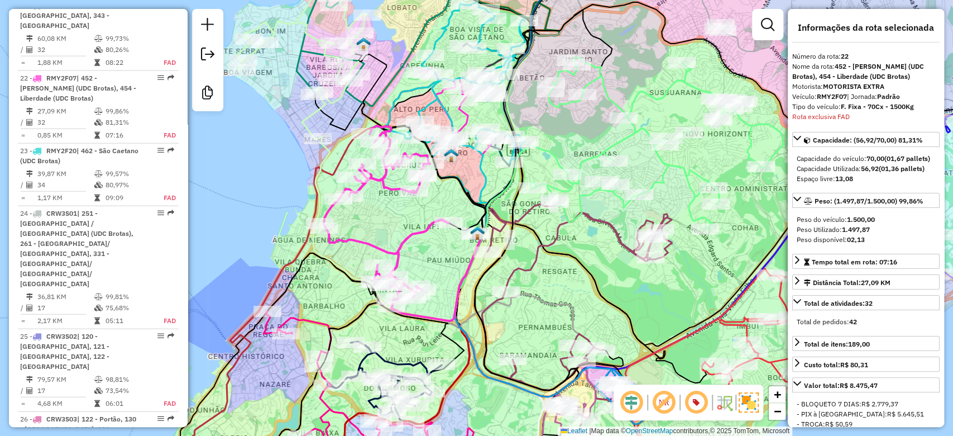
drag, startPoint x: 462, startPoint y: 159, endPoint x: 456, endPoint y: 219, distance: 60.7
click at [456, 219] on div "Janela de atendimento Grade de atendimento Capacidade Transportadoras Veículos …" at bounding box center [476, 218] width 953 height 436
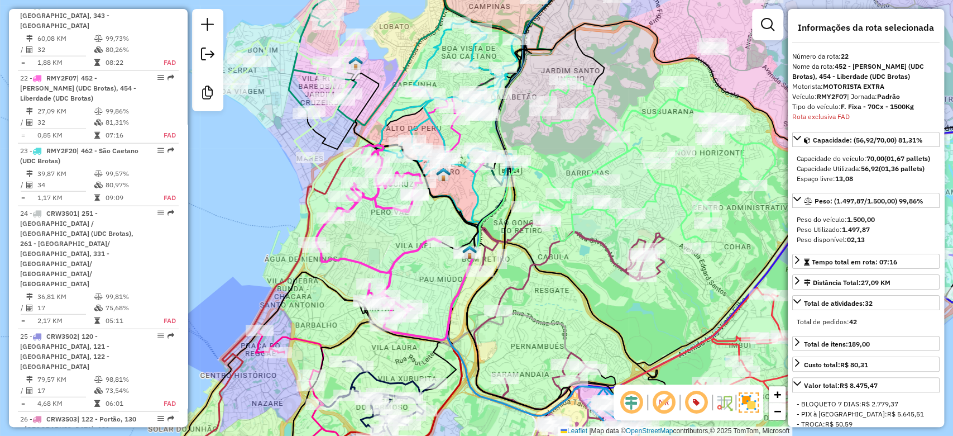
click at [474, 202] on icon at bounding box center [454, 201] width 60 height 209
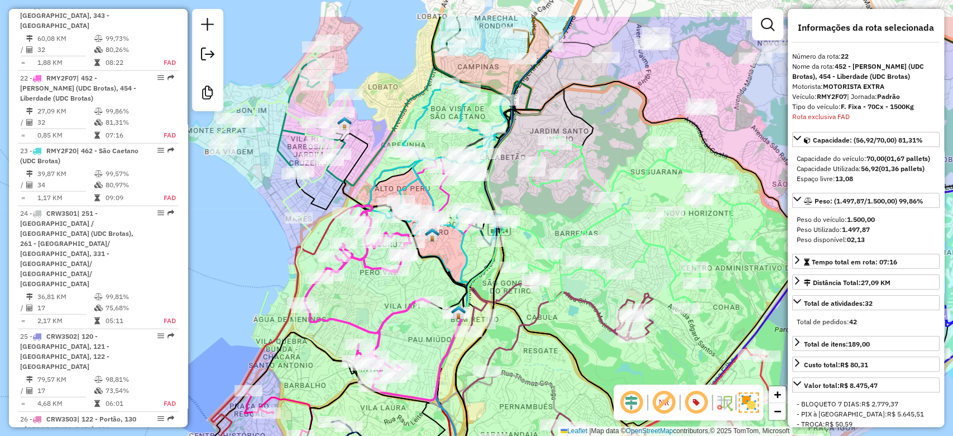
drag, startPoint x: 554, startPoint y: 154, endPoint x: 543, endPoint y: 218, distance: 64.6
click at [543, 218] on div "Janela de atendimento Grade de atendimento Capacidade Transportadoras Veículos …" at bounding box center [476, 218] width 953 height 436
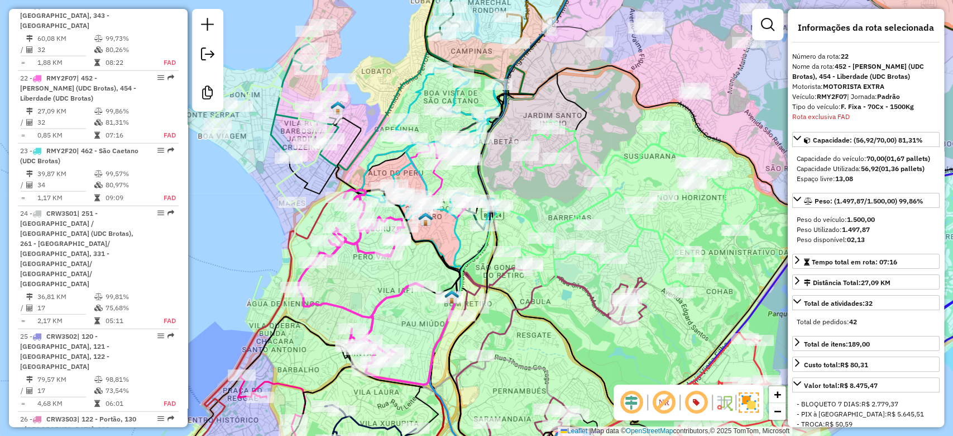
drag, startPoint x: 543, startPoint y: 207, endPoint x: 536, endPoint y: 177, distance: 30.5
click at [536, 177] on div "Janela de atendimento Grade de atendimento Capacidade Transportadoras Veículos …" at bounding box center [476, 218] width 953 height 436
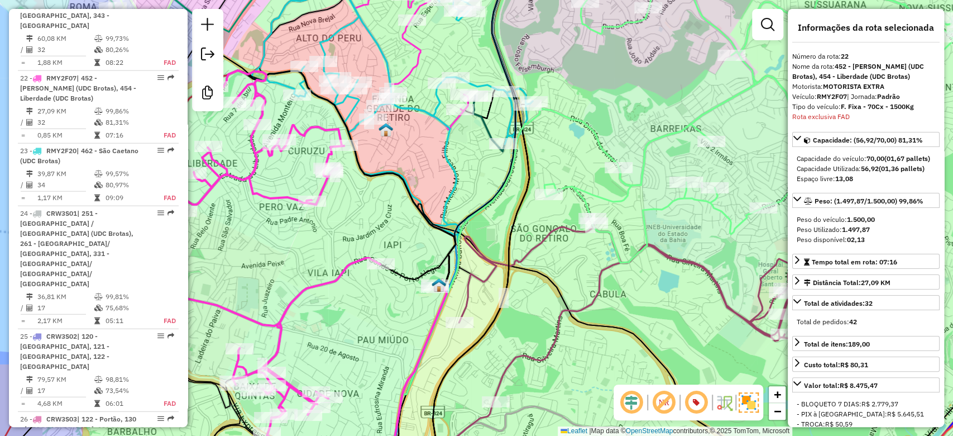
drag, startPoint x: 499, startPoint y: 236, endPoint x: 489, endPoint y: 213, distance: 24.8
click at [553, 248] on icon at bounding box center [638, 360] width 380 height 274
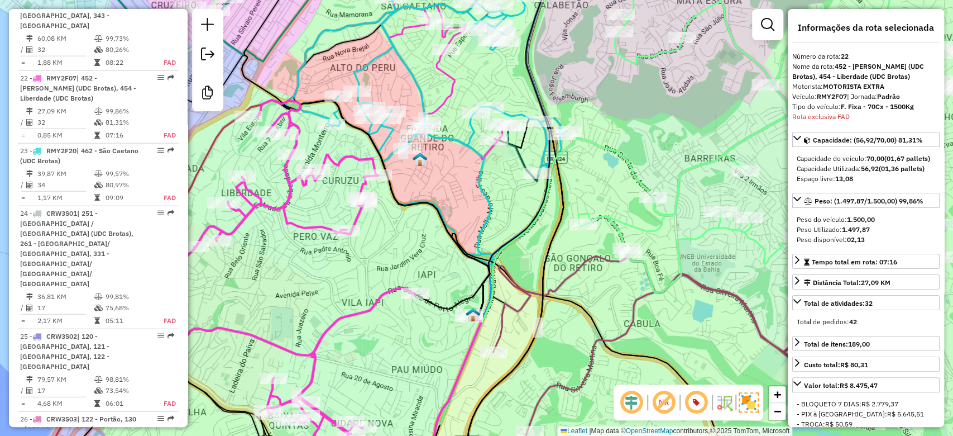
drag, startPoint x: 464, startPoint y: 201, endPoint x: 481, endPoint y: 222, distance: 27.4
click at [481, 222] on div "Janela de atendimento Grade de atendimento Capacidade Transportadoras Veículos …" at bounding box center [476, 218] width 953 height 436
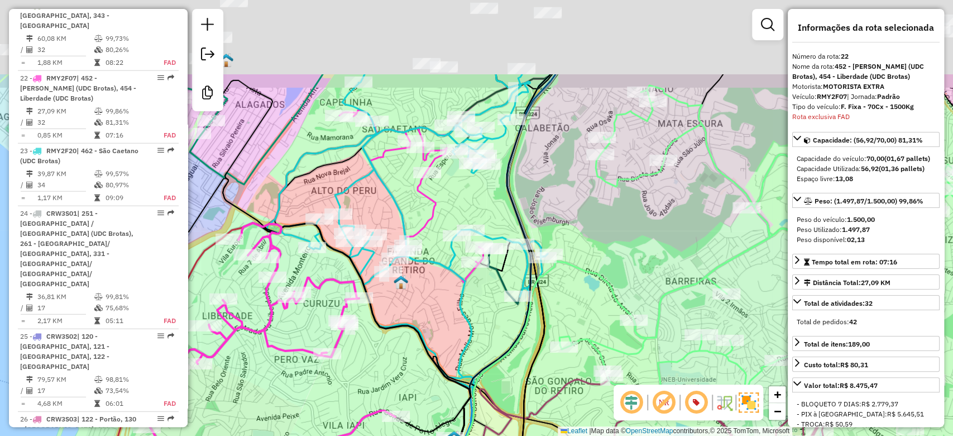
drag, startPoint x: 469, startPoint y: 217, endPoint x: 442, endPoint y: 330, distance: 116.1
click at [445, 333] on div "Janela de atendimento Grade de atendimento Capacidade Transportadoras Veículos …" at bounding box center [476, 218] width 953 height 436
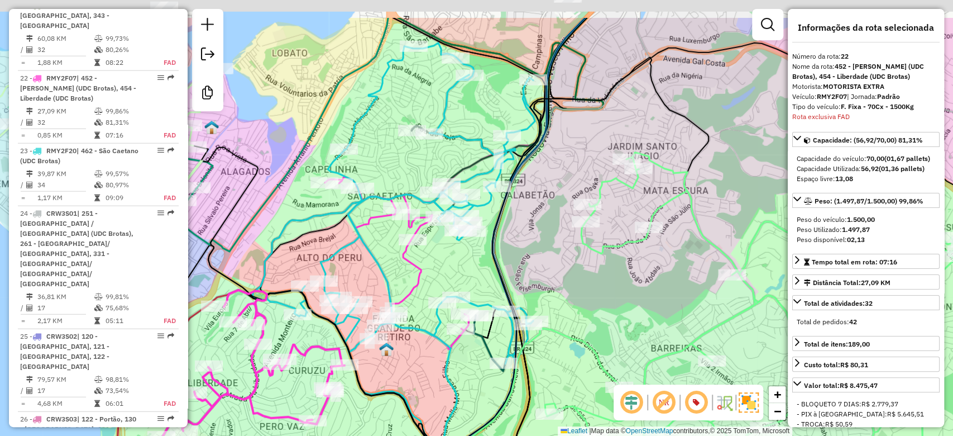
drag, startPoint x: 472, startPoint y: 227, endPoint x: 470, endPoint y: 244, distance: 16.4
click at [470, 244] on div "Janela de atendimento Grade de atendimento Capacidade Transportadoras Veículos …" at bounding box center [476, 218] width 953 height 436
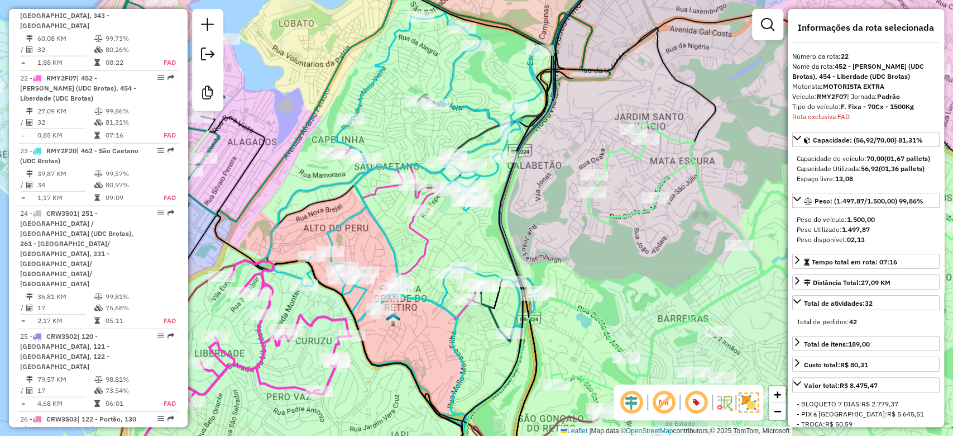
drag, startPoint x: 532, startPoint y: 116, endPoint x: 545, endPoint y: 73, distance: 45.0
click at [546, 72] on icon at bounding box center [403, 218] width 288 height 411
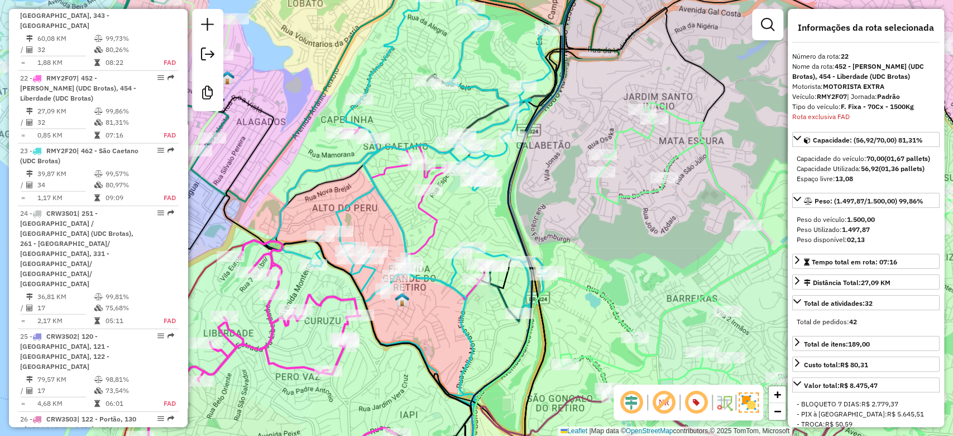
click at [603, 172] on div "Janela de atendimento Grade de atendimento Capacidade Transportadoras Veículos …" at bounding box center [476, 218] width 953 height 436
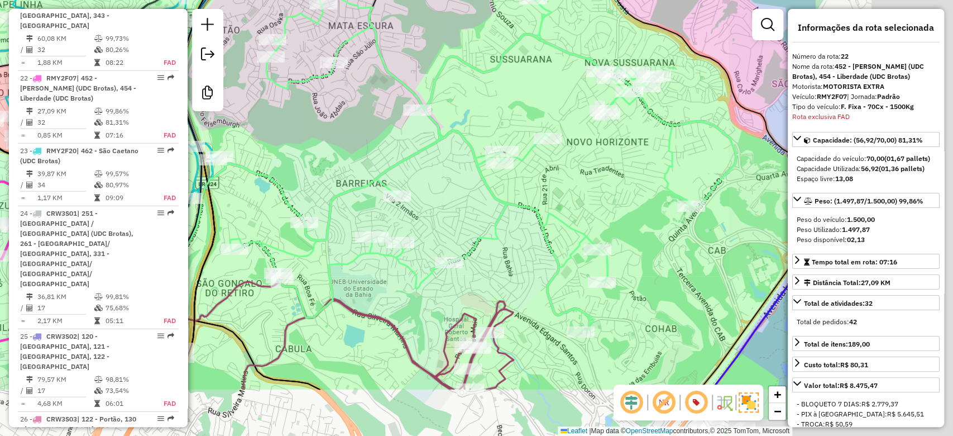
drag, startPoint x: 669, startPoint y: 190, endPoint x: 439, endPoint y: 105, distance: 245.5
click at [439, 105] on div "Janela de atendimento Grade de atendimento Capacidade Transportadoras Veículos …" at bounding box center [476, 218] width 953 height 436
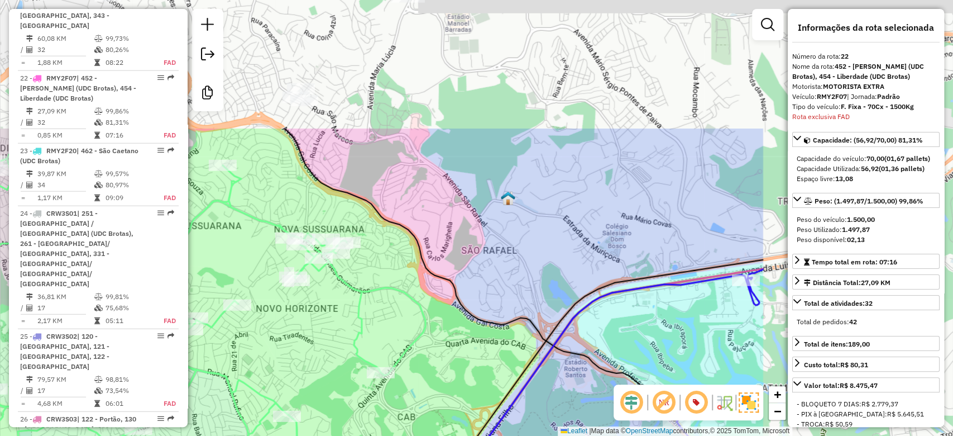
drag, startPoint x: 699, startPoint y: 189, endPoint x: 410, endPoint y: 367, distance: 339.3
click at [410, 367] on div "Janela de atendimento Grade de atendimento Capacidade Transportadoras Veículos …" at bounding box center [476, 218] width 953 height 436
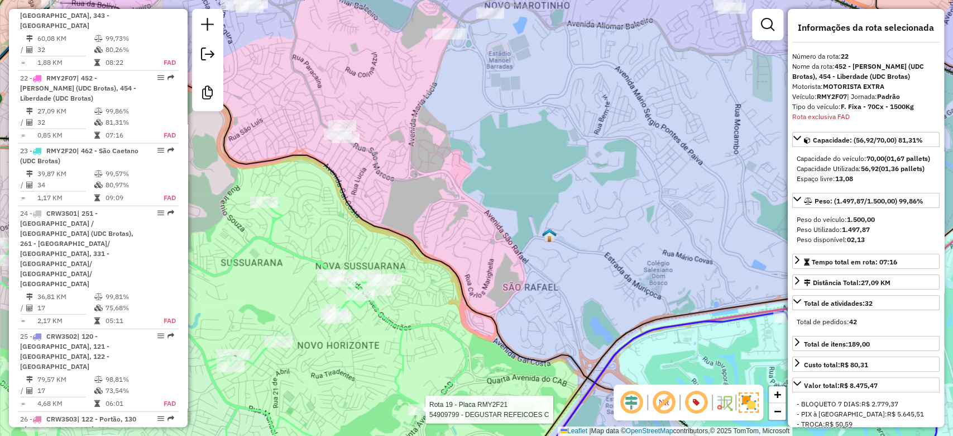
drag, startPoint x: 376, startPoint y: 240, endPoint x: 424, endPoint y: 271, distance: 56.8
click at [424, 271] on div "Rota 19 - Placa RMY2F21 54909799 - DEGUSTAR REFEICOES C Janela de atendimento G…" at bounding box center [476, 218] width 953 height 436
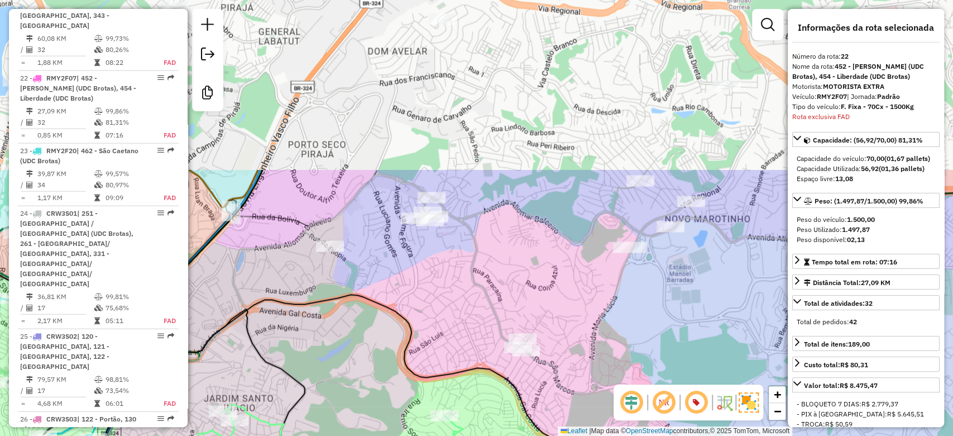
drag, startPoint x: 432, startPoint y: 53, endPoint x: 503, endPoint y: 267, distance: 225.4
click at [503, 267] on div "Rota 19 - Placa RMY2F21 54909799 - DEGUSTAR REFEICOES C Rota 19 - Placa RMY2F21…" at bounding box center [476, 218] width 953 height 436
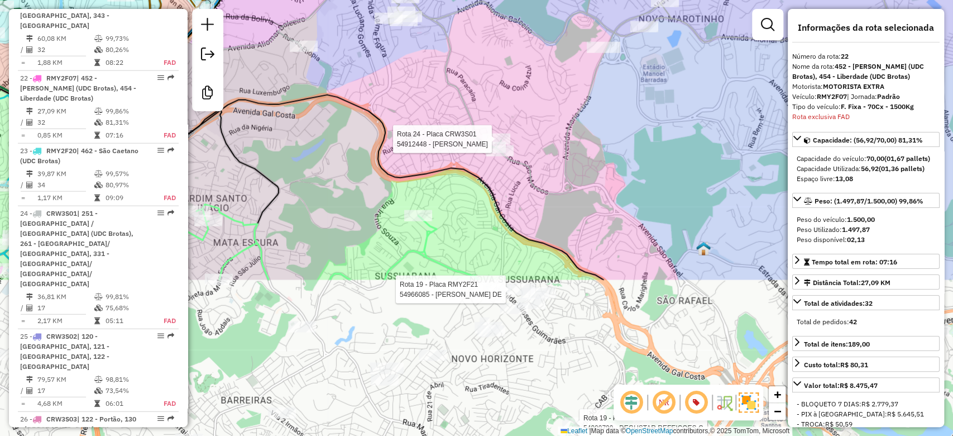
drag, startPoint x: 499, startPoint y: 369, endPoint x: 470, endPoint y: 165, distance: 206.4
click at [470, 165] on icon at bounding box center [334, 187] width 538 height 185
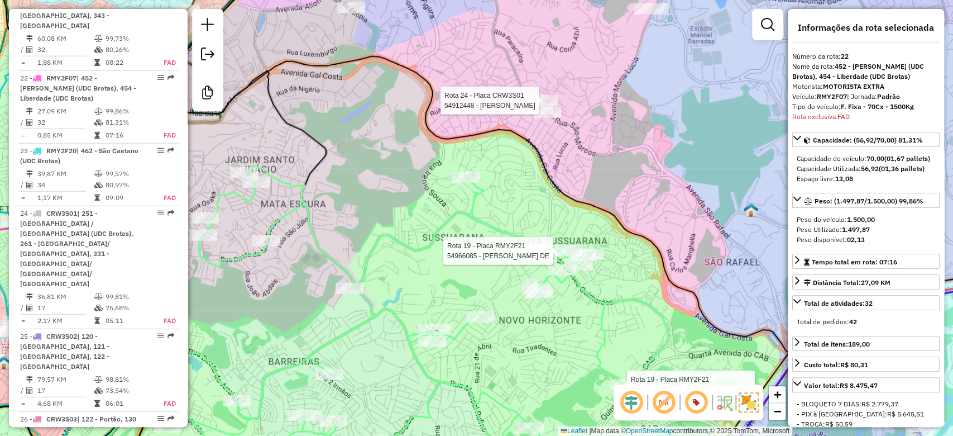
drag, startPoint x: 465, startPoint y: 211, endPoint x: 440, endPoint y: 231, distance: 31.8
click at [440, 231] on div "Rota 19 - Placa RMY2F21 54909799 - DEGUSTAR REFEICOES C Rota 19 - Placa RMY2F21…" at bounding box center [476, 218] width 953 height 436
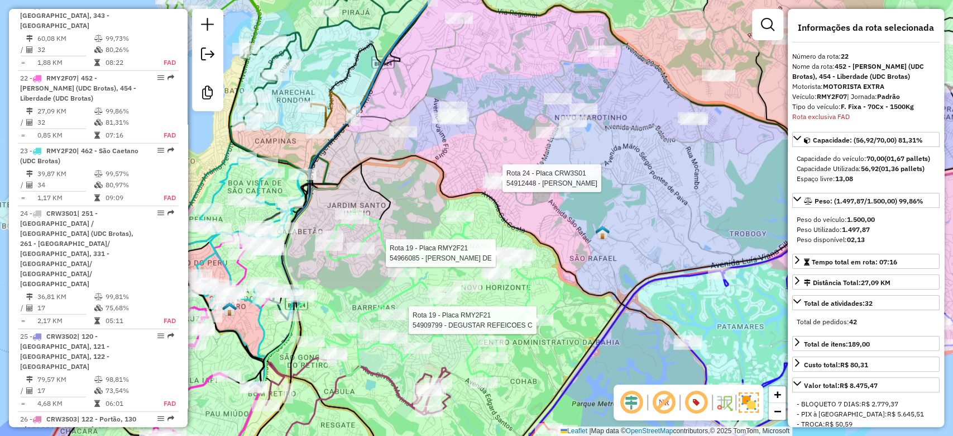
drag, startPoint x: 389, startPoint y: 202, endPoint x: 444, endPoint y: 206, distance: 54.9
click at [444, 206] on div "Rota 19 - Placa RMY2F21 54909799 - DEGUSTAR REFEICOES C Rota 19 - Placa RMY2F21…" at bounding box center [476, 218] width 953 height 436
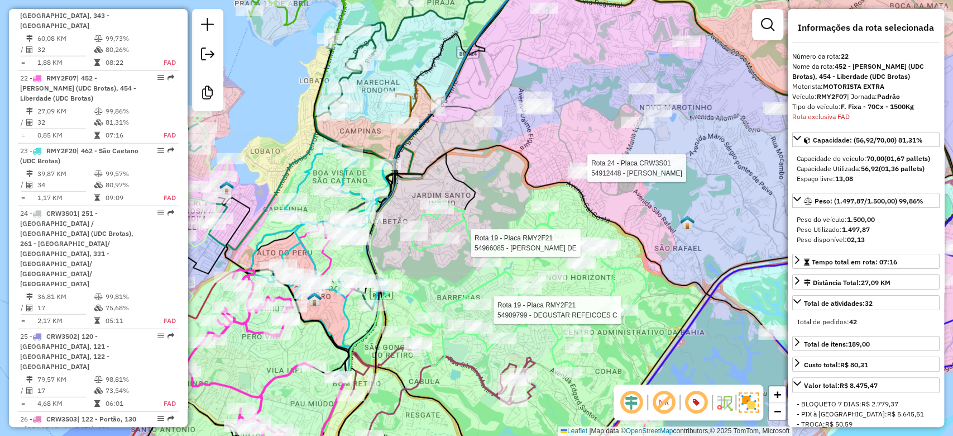
drag, startPoint x: 456, startPoint y: 187, endPoint x: 493, endPoint y: 173, distance: 39.9
click at [493, 173] on div "Rota 19 - Placa RMY2F21 54909799 - DEGUSTAR REFEICOES C Rota 19 - Placa RMY2F21…" at bounding box center [476, 218] width 953 height 436
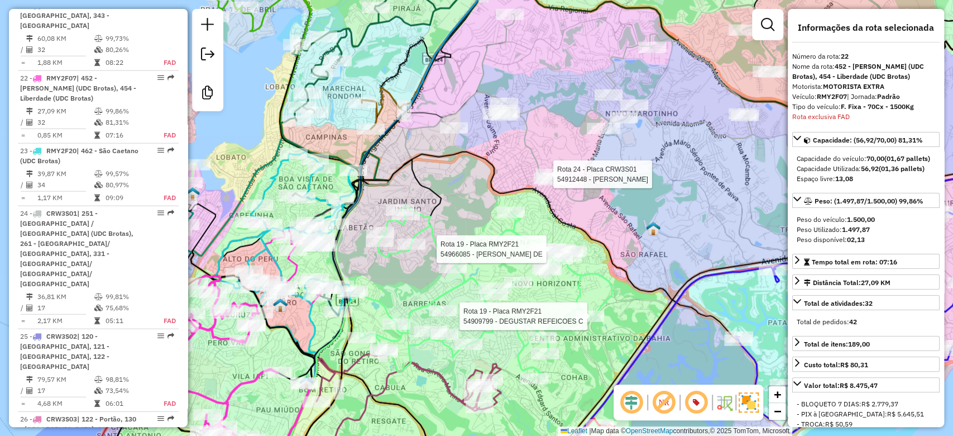
drag, startPoint x: 505, startPoint y: 154, endPoint x: 456, endPoint y: 163, distance: 50.1
click at [456, 163] on div "Rota 19 - Placa RMY2F21 54909799 - DEGUSTAR REFEICOES C Rota 19 - Placa RMY2F21…" at bounding box center [476, 218] width 953 height 436
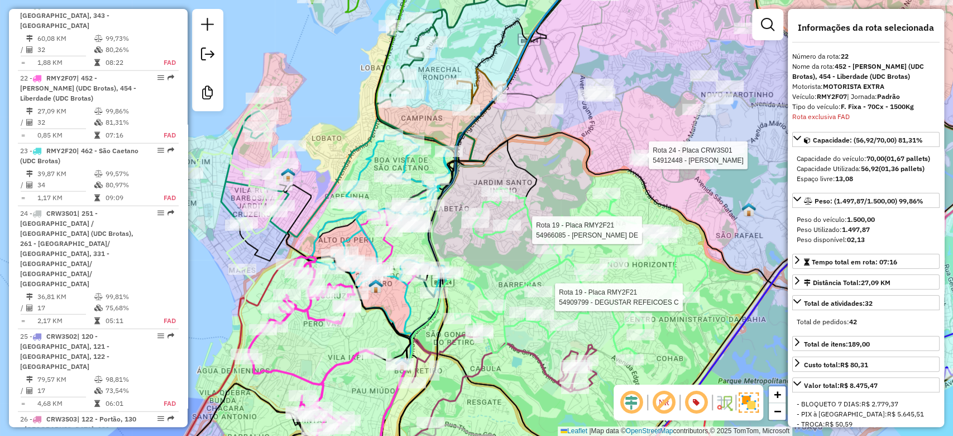
drag, startPoint x: 445, startPoint y: 176, endPoint x: 566, endPoint y: 149, distance: 124.1
click at [575, 144] on div "Rota 19 - Placa RMY2F21 54909799 - DEGUSTAR REFEICOES C Rota 19 - Placa RMY2F21…" at bounding box center [476, 218] width 953 height 436
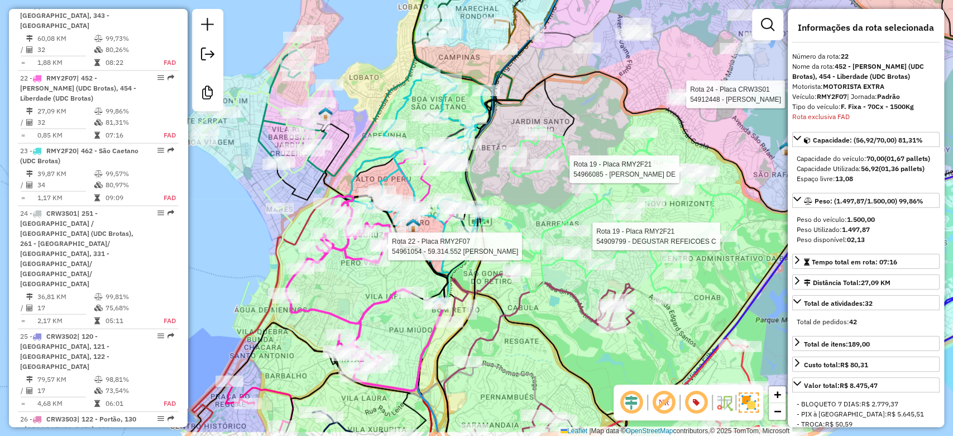
click at [327, 373] on div at bounding box center [327, 373] width 0 height 0
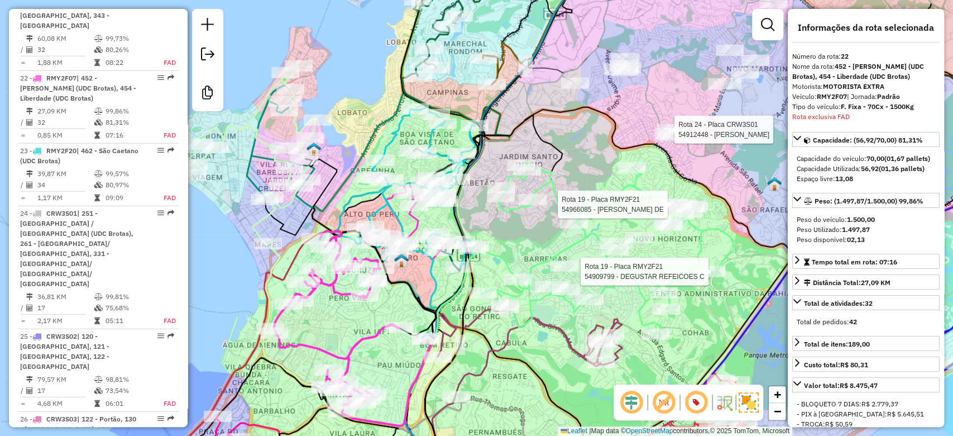
drag, startPoint x: 447, startPoint y: 104, endPoint x: 432, endPoint y: 147, distance: 45.4
click at [432, 147] on icon at bounding box center [406, 210] width 144 height 206
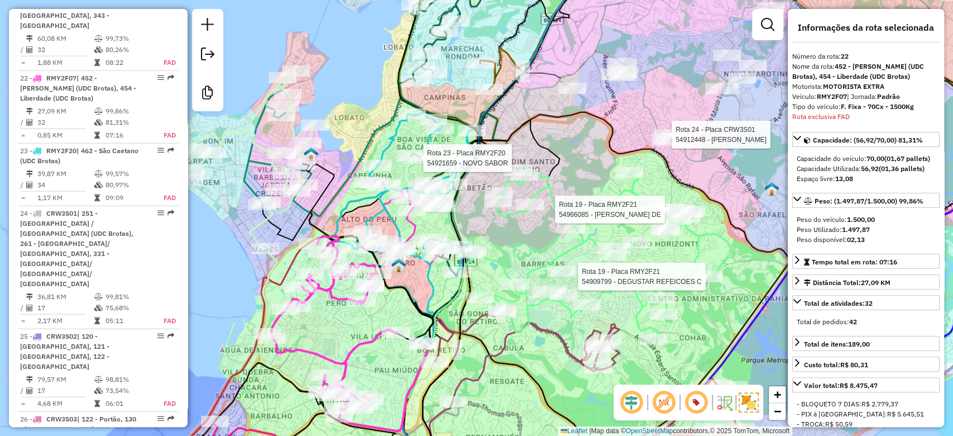
click at [398, 263] on img at bounding box center [399, 265] width 15 height 15
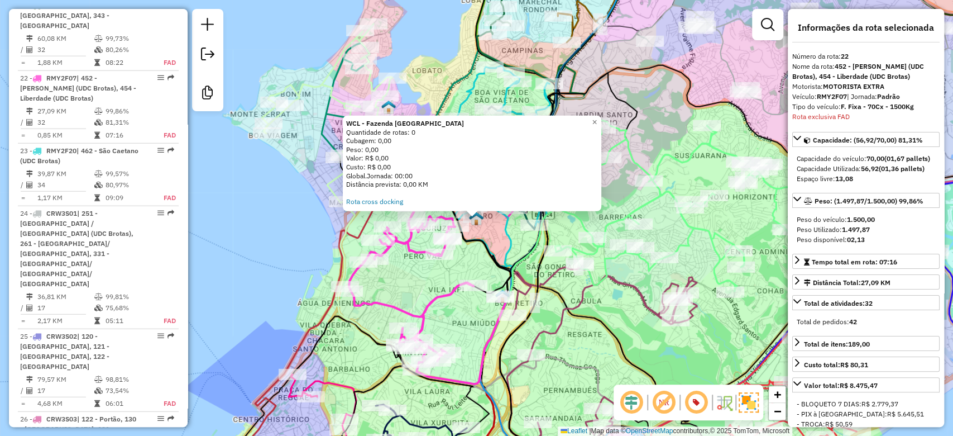
click at [496, 232] on div "WCL - Fazenda Grande do Retiro Quantidade de rotas: 0 Cubagem: 0,00 Peso: 0,00 …" at bounding box center [476, 218] width 953 height 436
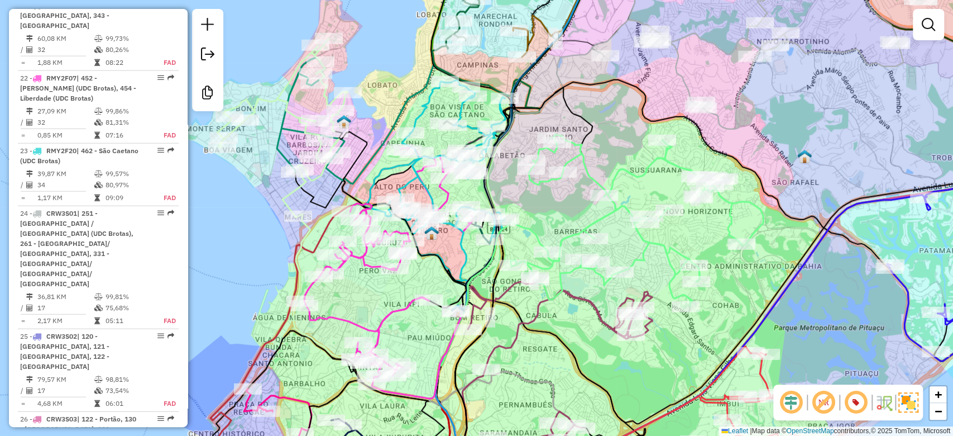
drag, startPoint x: 524, startPoint y: 168, endPoint x: 473, endPoint y: 192, distance: 56.2
click at [474, 192] on icon at bounding box center [564, 199] width 211 height 225
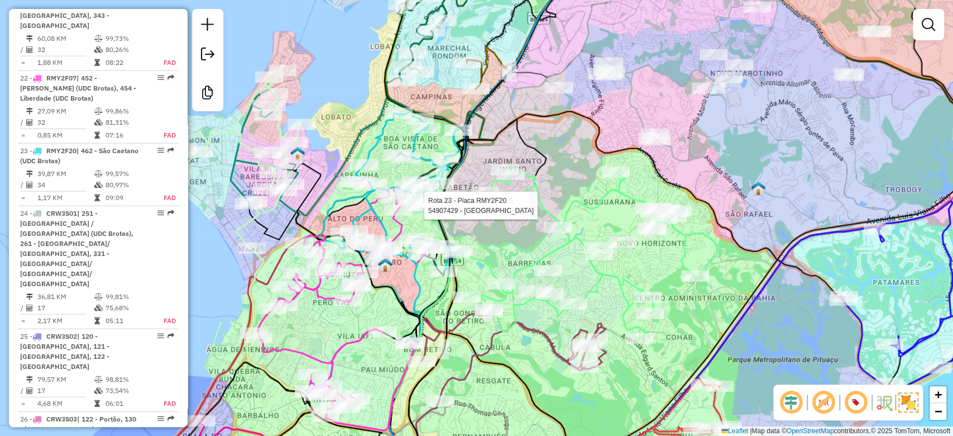
drag, startPoint x: 559, startPoint y: 177, endPoint x: 529, endPoint y: 194, distance: 34.0
click at [529, 194] on icon at bounding box center [590, 251] width 253 height 171
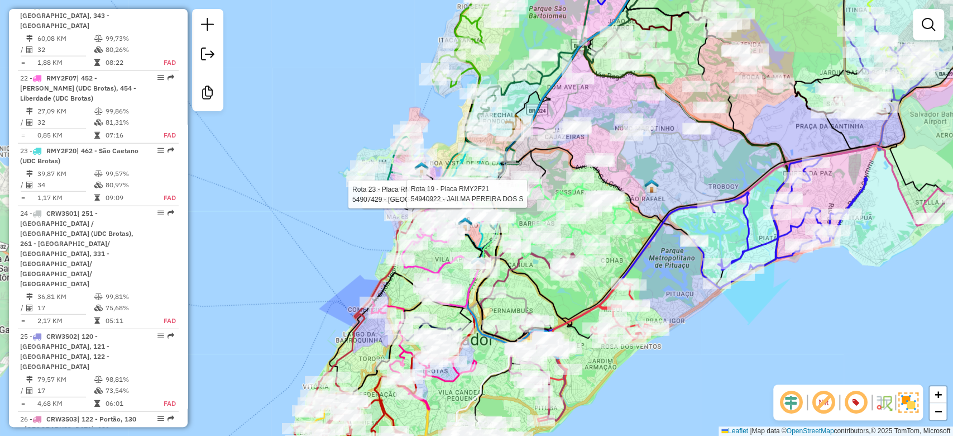
drag, startPoint x: 581, startPoint y: 103, endPoint x: 548, endPoint y: 145, distance: 53.0
click at [548, 145] on div "Rota 23 - Placa RMY2F20 54943154 - MICHELE PEREIRA DOS Rota 23 - Placa RMY2F20 …" at bounding box center [476, 218] width 953 height 436
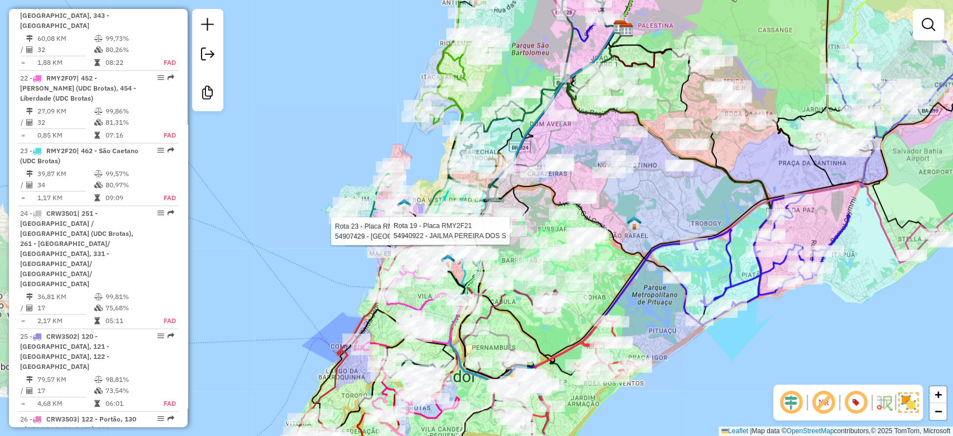
drag, startPoint x: 633, startPoint y: 196, endPoint x: 647, endPoint y: 187, distance: 17.1
click at [647, 187] on div "Rota 23 - Placa RMY2F20 54943154 - MICHELE PEREIRA DOS Rota 23 - Placa RMY2F20 …" at bounding box center [476, 218] width 953 height 436
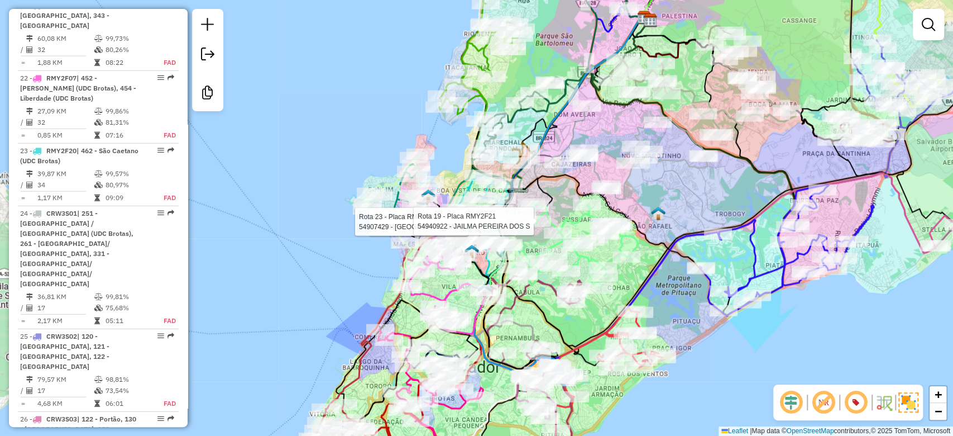
drag, startPoint x: 648, startPoint y: 202, endPoint x: 665, endPoint y: 197, distance: 17.5
click at [667, 195] on div "Rota 23 - Placa RMY2F20 54943154 - MICHELE PEREIRA DOS Rota 23 - Placa RMY2F20 …" at bounding box center [476, 218] width 953 height 436
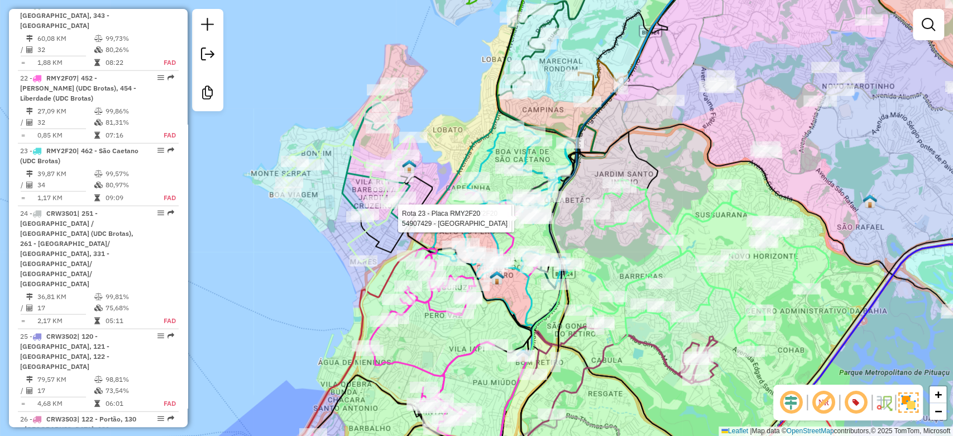
click at [409, 163] on img at bounding box center [409, 166] width 15 height 15
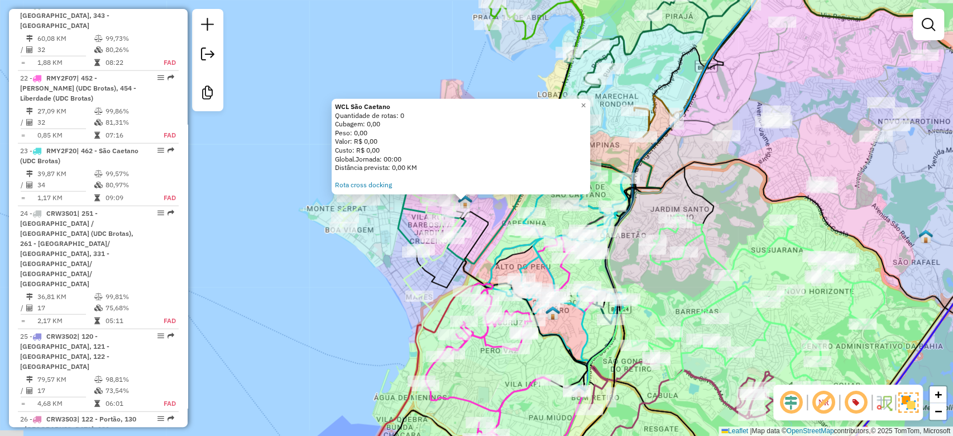
drag, startPoint x: 407, startPoint y: 250, endPoint x: 392, endPoint y: 231, distance: 24.4
click at [393, 231] on div "WCL São Caetano Quantidade de rotas: 0 Cubagem: 0,00 Peso: 0,00 Valor: R$ 0,00 …" at bounding box center [476, 218] width 953 height 436
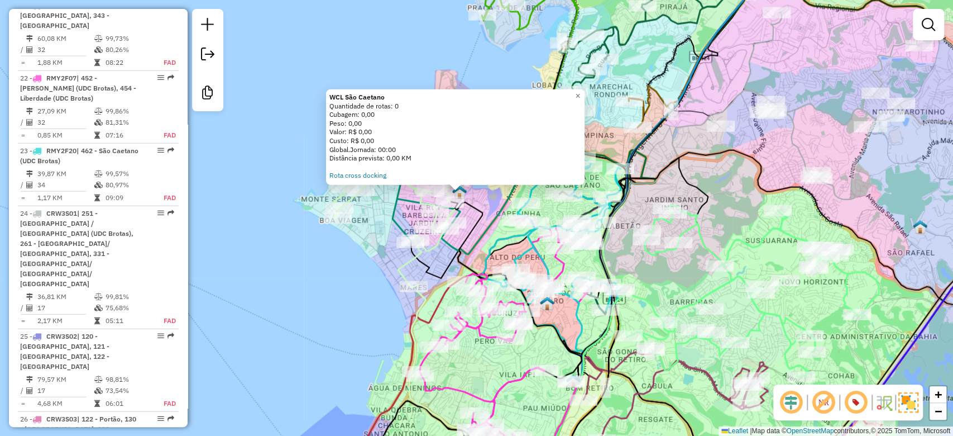
click at [402, 212] on div "WCL São Caetano Quantidade de rotas: 0 Cubagem: 0,00 Peso: 0,00 Valor: R$ 0,00 …" at bounding box center [476, 218] width 953 height 436
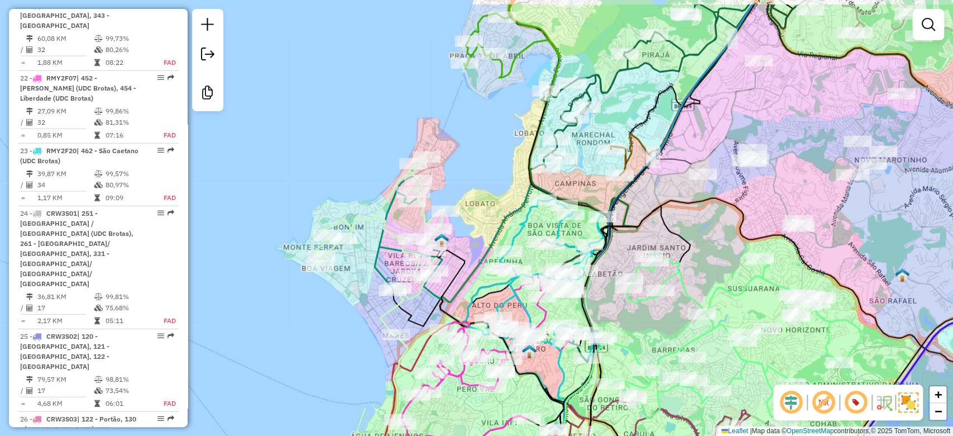
drag, startPoint x: 408, startPoint y: 170, endPoint x: 390, endPoint y: 218, distance: 51.2
click at [390, 218] on icon at bounding box center [380, 246] width 131 height 179
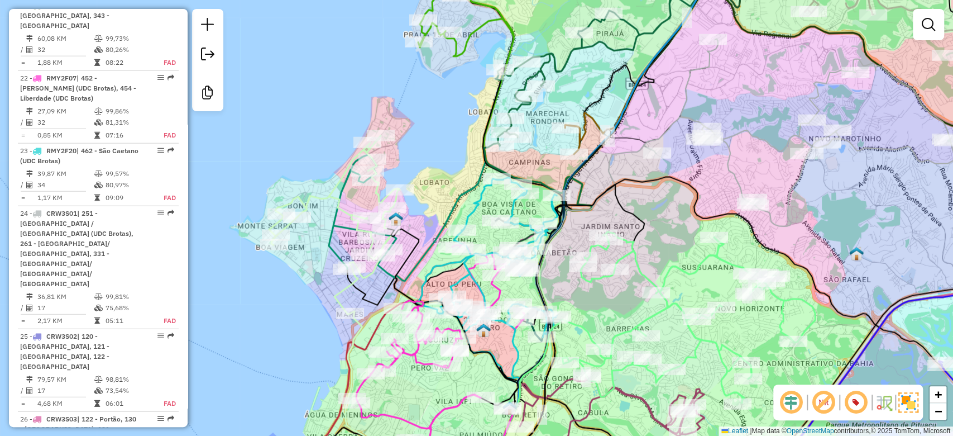
drag, startPoint x: 483, startPoint y: 145, endPoint x: 432, endPoint y: 117, distance: 57.8
click at [432, 117] on div "Janela de atendimento Grade de atendimento Capacidade Transportadoras Veículos …" at bounding box center [476, 218] width 953 height 436
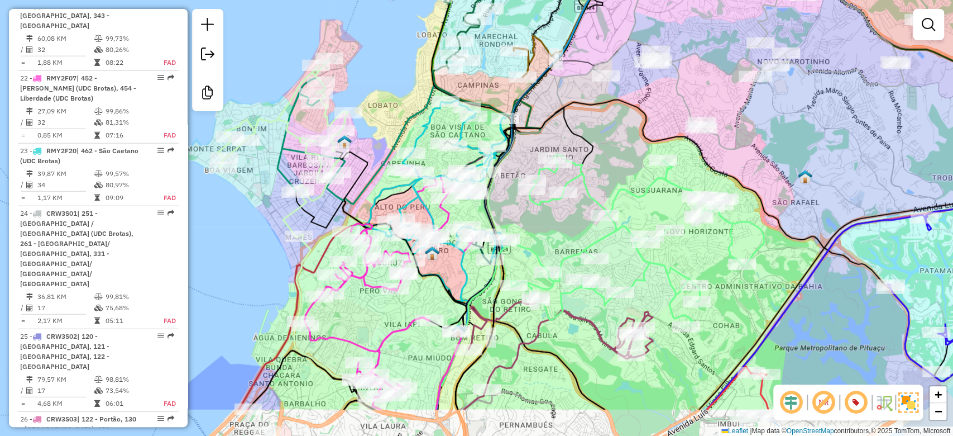
drag, startPoint x: 594, startPoint y: 289, endPoint x: 527, endPoint y: 198, distance: 113.4
click at [531, 201] on div "Janela de atendimento Grade de atendimento Capacidade Transportadoras Veículos …" at bounding box center [476, 218] width 953 height 436
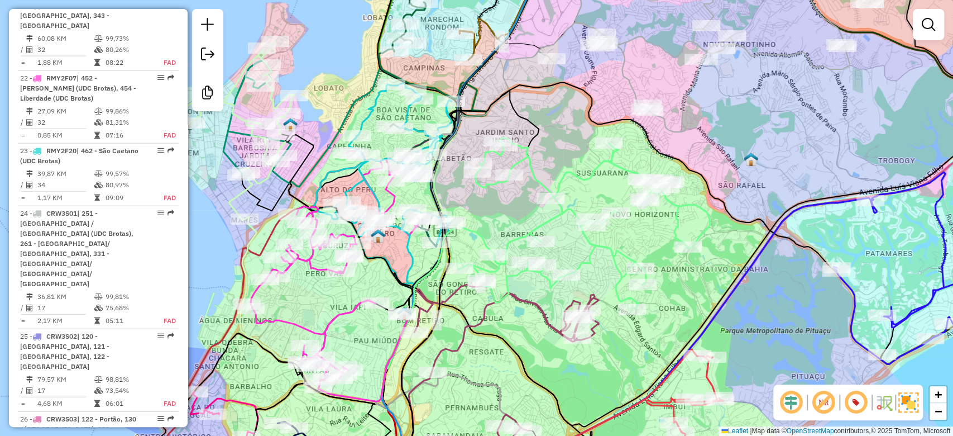
drag, startPoint x: 513, startPoint y: 195, endPoint x: 481, endPoint y: 197, distance: 31.3
click at [465, 202] on div "Janela de atendimento Grade de atendimento Capacidade Transportadoras Veículos …" at bounding box center [476, 218] width 953 height 436
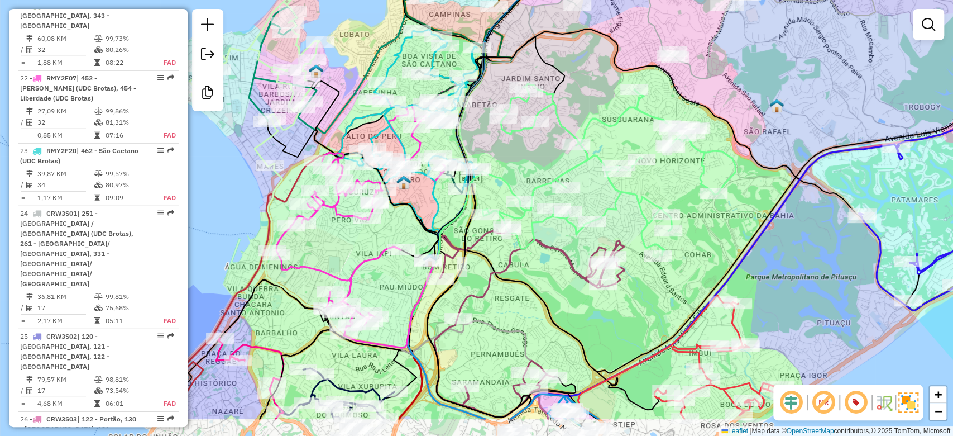
drag, startPoint x: 612, startPoint y: 215, endPoint x: 684, endPoint y: 124, distance: 116.1
click at [685, 124] on div "Rota 19 - Placa RMY2F21 54931118 - TAI CHI Janela de atendimento Grade de atend…" at bounding box center [476, 218] width 953 height 436
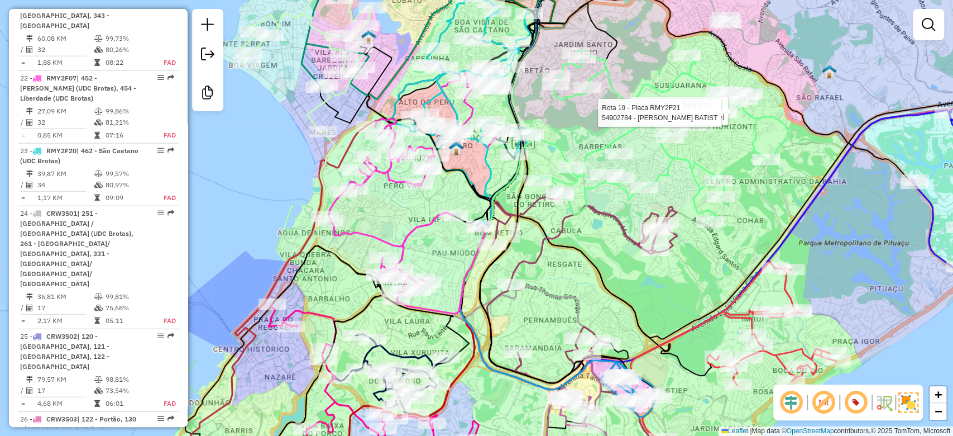
drag, startPoint x: 423, startPoint y: 254, endPoint x: 458, endPoint y: 257, distance: 34.8
click at [457, 257] on div "Rota 19 - Placa RMY2F21 54931118 - TAI CHI Rota 19 - Placa RMY2F21 54902784 - V…" at bounding box center [476, 218] width 953 height 436
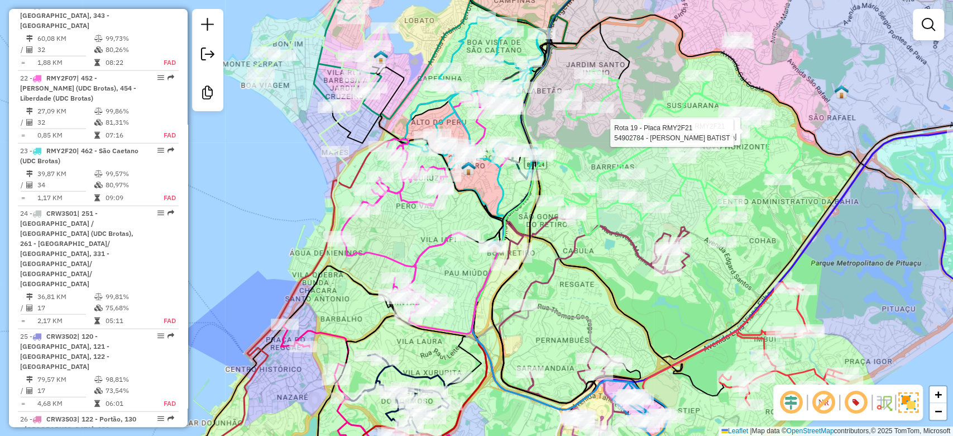
drag, startPoint x: 451, startPoint y: 284, endPoint x: 455, endPoint y: 295, distance: 11.8
click at [456, 295] on div "Rota 19 - Placa RMY2F21 54931118 - TAI CHI Rota 19 - Placa RMY2F21 54902784 - V…" at bounding box center [476, 218] width 953 height 436
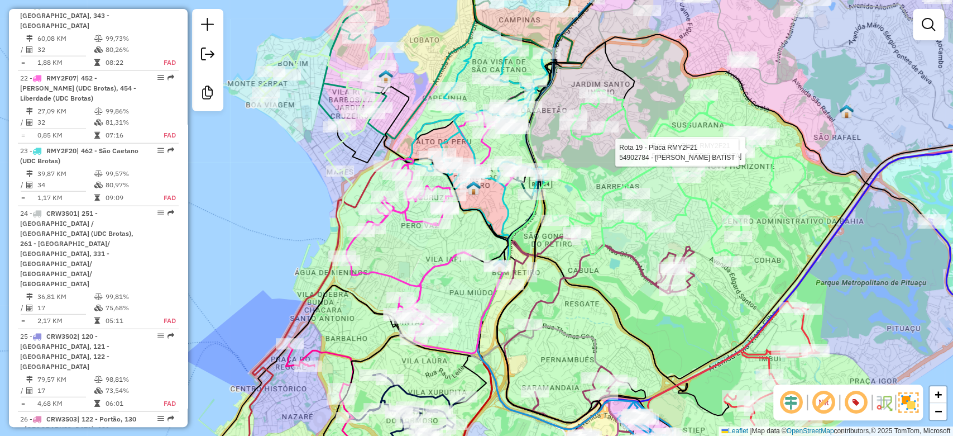
click at [465, 242] on div "Rota 19 - Placa RMY2F21 54931118 - TAI CHI Rota 19 - Placa RMY2F21 54902784 - V…" at bounding box center [476, 218] width 953 height 436
click at [472, 189] on img at bounding box center [473, 188] width 15 height 15
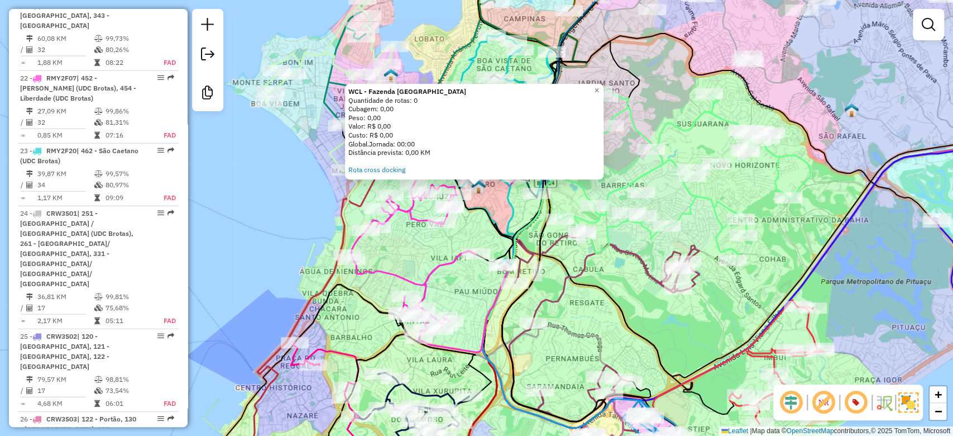
drag, startPoint x: 472, startPoint y: 235, endPoint x: 471, endPoint y: 197, distance: 37.4
click at [471, 197] on div "WCL - Fazenda Grande do Retiro Quantidade de rotas: 0 Cubagem: 0,00 Peso: 0,00 …" at bounding box center [476, 218] width 953 height 436
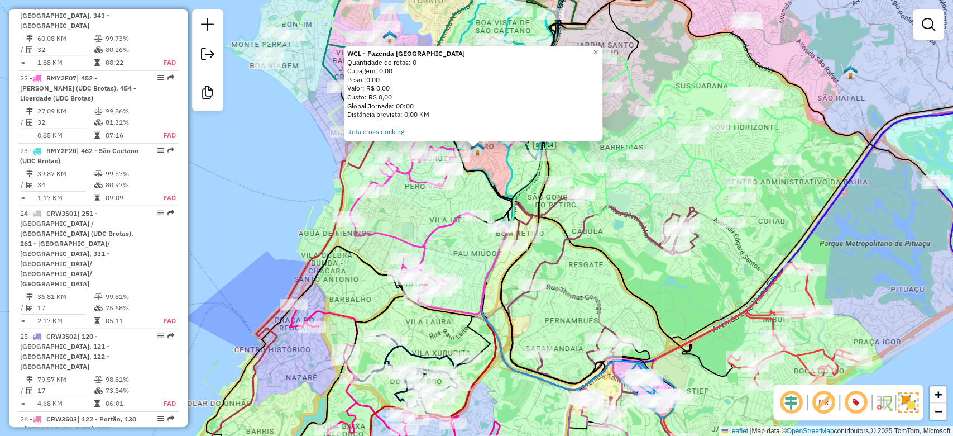
click at [472, 288] on div "WCL - Fazenda Grande do Retiro Quantidade de rotas: 0 Cubagem: 0,00 Peso: 0,00 …" at bounding box center [476, 218] width 953 height 436
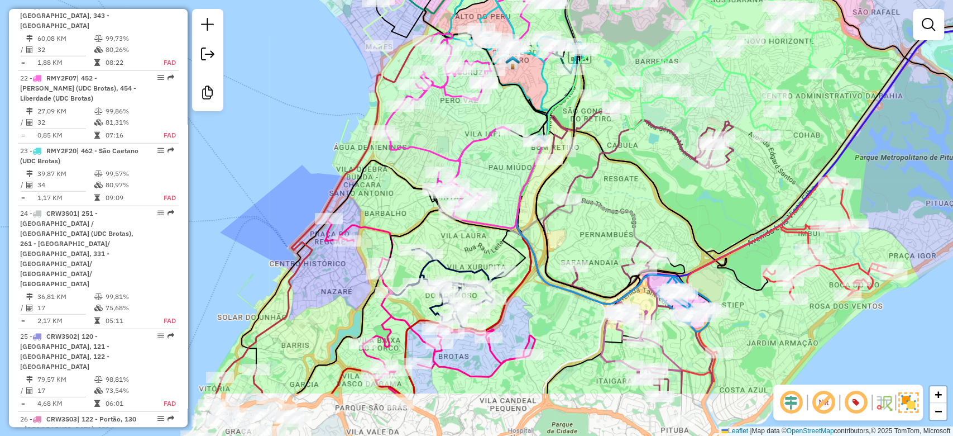
drag, startPoint x: 483, startPoint y: 261, endPoint x: 508, endPoint y: 193, distance: 72.4
click at [508, 193] on div "Janela de atendimento Grade de atendimento Capacidade Transportadoras Veículos …" at bounding box center [476, 218] width 953 height 436
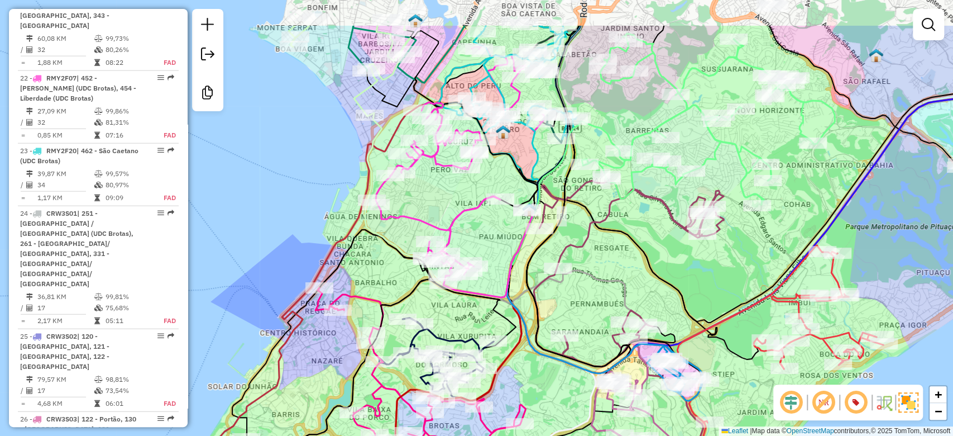
drag, startPoint x: 534, startPoint y: 269, endPoint x: 514, endPoint y: 342, distance: 75.7
click at [519, 350] on icon at bounding box center [588, 199] width 163 height 347
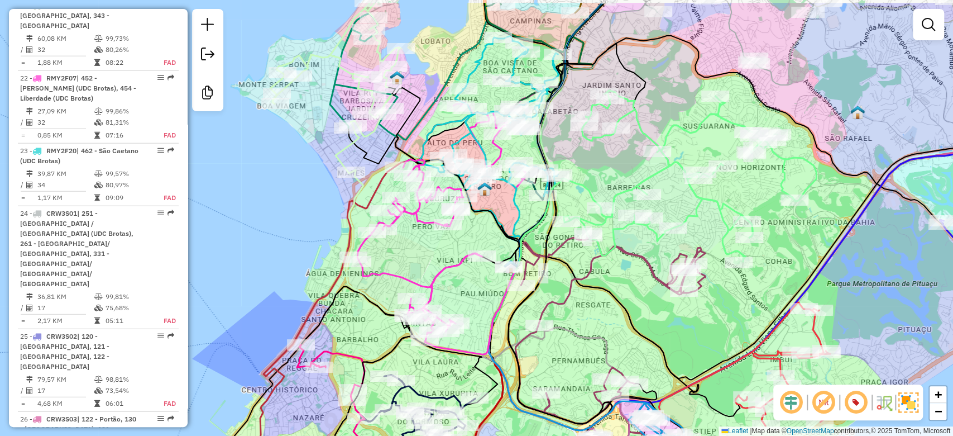
drag, startPoint x: 561, startPoint y: 266, endPoint x: 546, endPoint y: 294, distance: 32.2
click at [547, 294] on div "Janela de atendimento Grade de atendimento Capacidade Transportadoras Veículos …" at bounding box center [476, 218] width 953 height 436
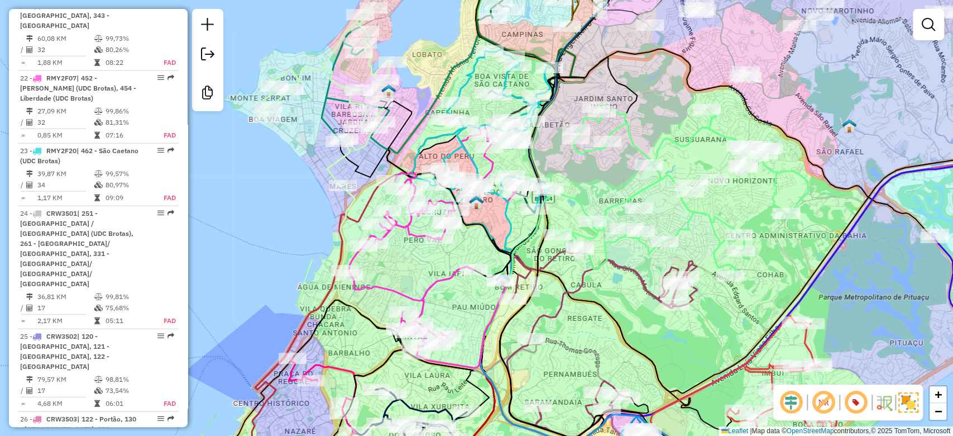
select select "**********"
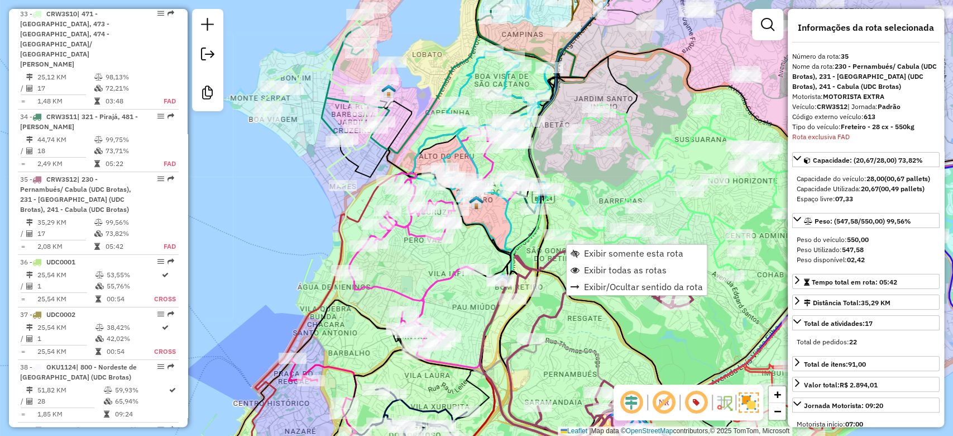
scroll to position [2853, 0]
click at [656, 122] on div "Janela de atendimento Grade de atendimento Capacidade Transportadoras Veículos …" at bounding box center [476, 218] width 953 height 436
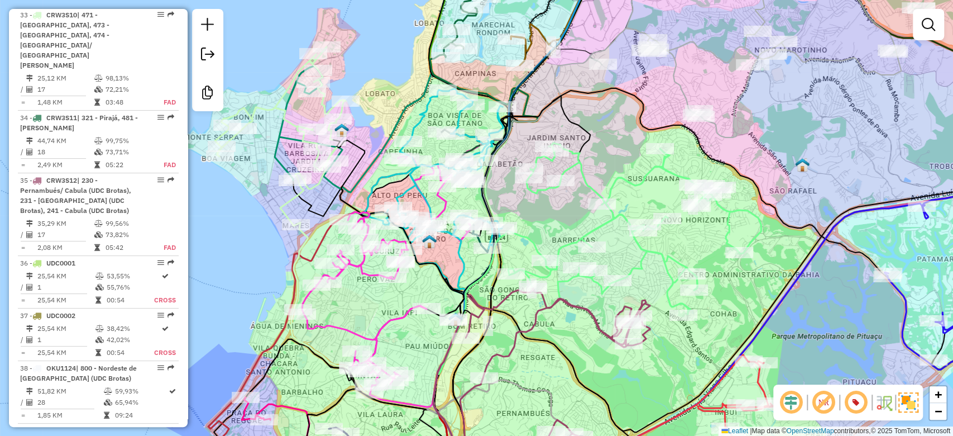
drag, startPoint x: 629, startPoint y: 140, endPoint x: 594, endPoint y: 165, distance: 42.8
click at [595, 165] on div "Janela de atendimento Grade de atendimento Capacidade Transportadoras Veículos …" at bounding box center [476, 218] width 953 height 436
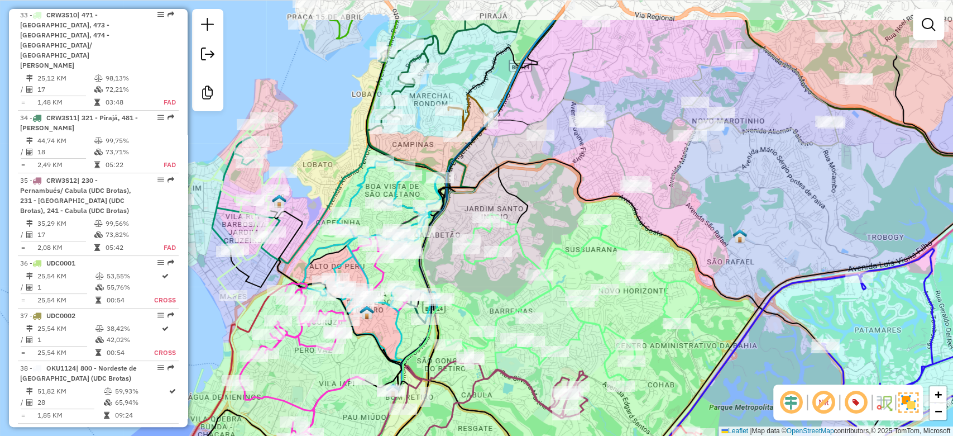
drag, startPoint x: 586, startPoint y: 152, endPoint x: 542, endPoint y: 212, distance: 75.1
click at [542, 212] on div "Janela de atendimento Grade de atendimento Capacidade Transportadoras Veículos …" at bounding box center [476, 218] width 953 height 436
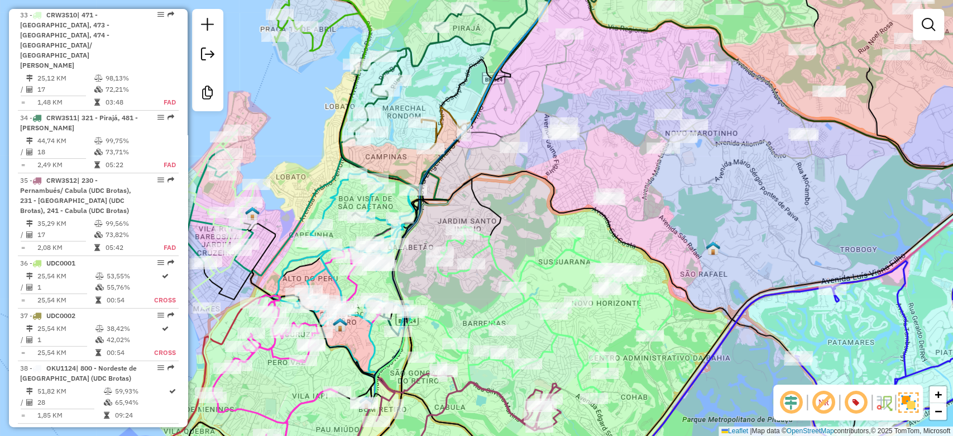
drag, startPoint x: 545, startPoint y: 183, endPoint x: 519, endPoint y: 194, distance: 28.0
click at [519, 194] on div "Janela de atendimento Grade de atendimento Capacidade Transportadoras Veículos …" at bounding box center [476, 218] width 953 height 436
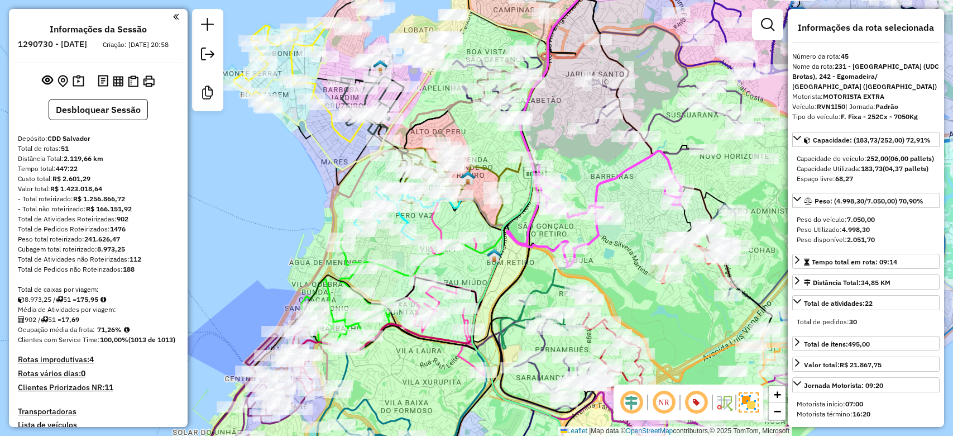
select select "**********"
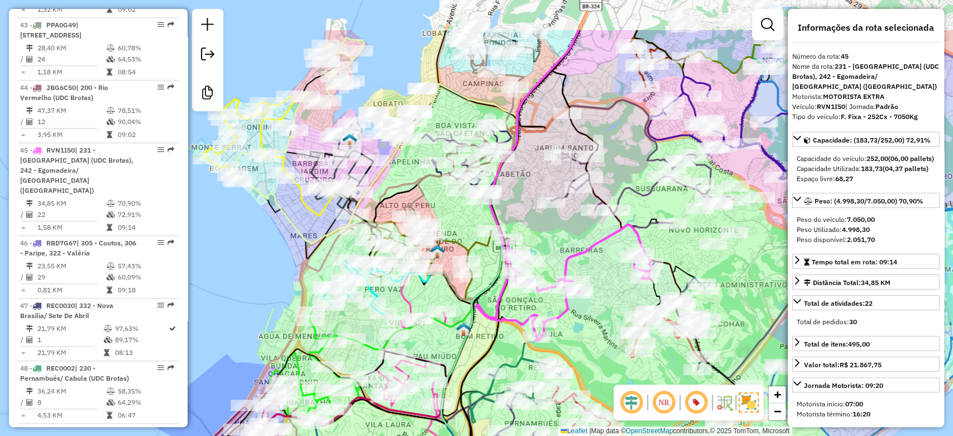
drag, startPoint x: 460, startPoint y: 126, endPoint x: 422, endPoint y: 213, distance: 94.8
click at [431, 202] on div "Rota 43 - Placa PPA0G49 54932334 - [PERSON_NAME] NOG Janela de atendimento Grad…" at bounding box center [476, 218] width 953 height 436
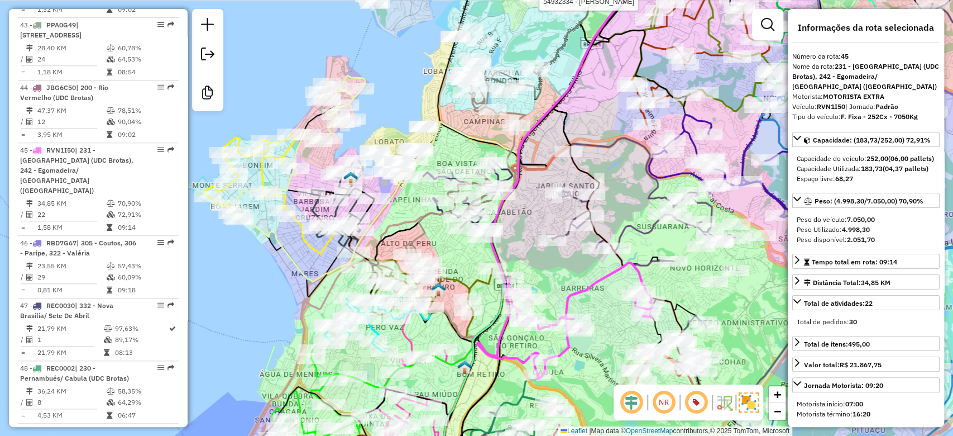
drag, startPoint x: 451, startPoint y: 152, endPoint x: 451, endPoint y: 181, distance: 29.0
click at [451, 181] on div "Rota 43 - Placa PPA0G49 54932334 - [PERSON_NAME] NOG Rota 22 - Placa RBD7G49 54…" at bounding box center [476, 218] width 953 height 436
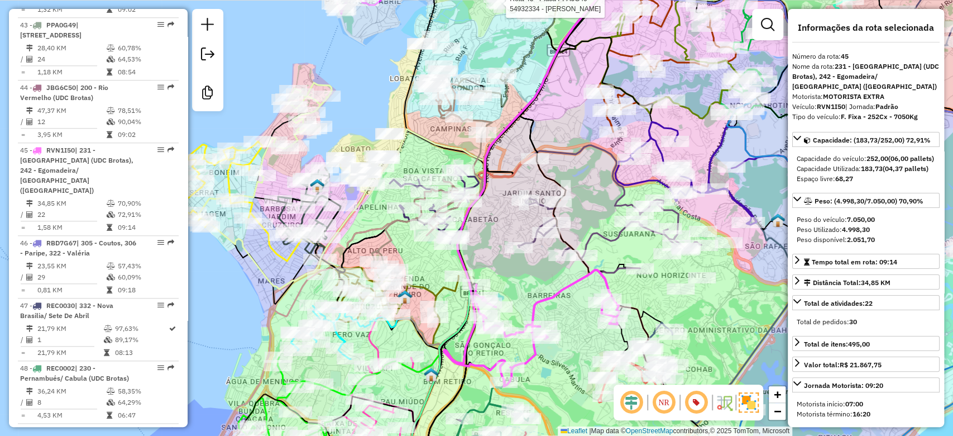
drag, startPoint x: 464, startPoint y: 175, endPoint x: 394, endPoint y: 114, distance: 92.6
click at [394, 114] on div "Rota 43 - Placa PPA0G49 54932334 - [PERSON_NAME] NOG Janela de atendimento Grad…" at bounding box center [476, 218] width 953 height 436
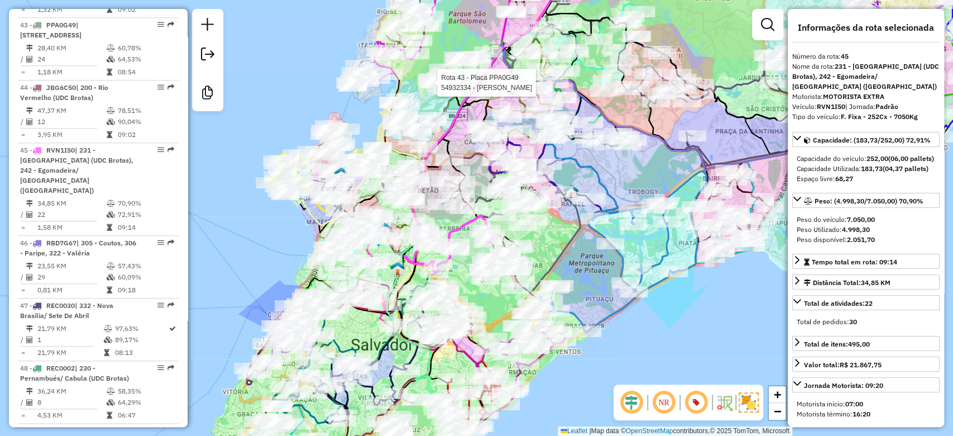
drag, startPoint x: 553, startPoint y: 251, endPoint x: 557, endPoint y: 261, distance: 11.3
click at [557, 261] on div "Rota 43 - Placa PPA0G49 54932334 - [PERSON_NAME] NOG Janela de atendimento Grad…" at bounding box center [476, 218] width 953 height 436
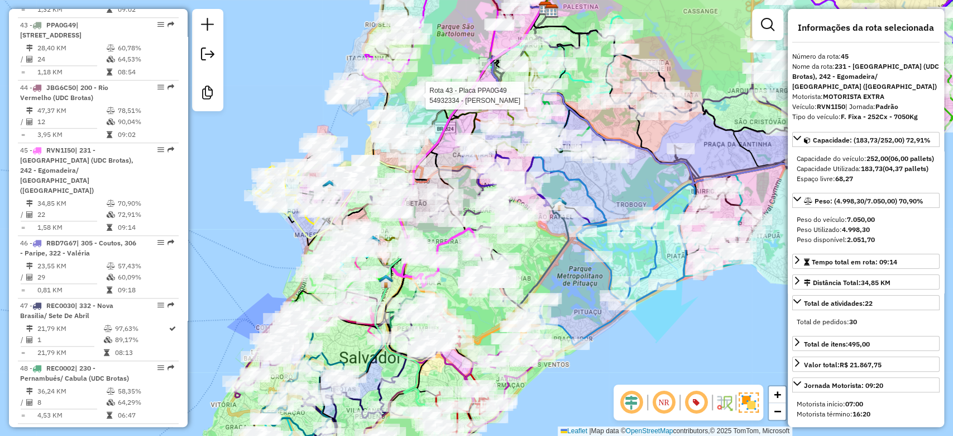
drag, startPoint x: 552, startPoint y: 252, endPoint x: 500, endPoint y: 254, distance: 52.0
click at [500, 254] on div "Rota 43 - Placa PPA0G49 54932334 - [PERSON_NAME] NOG Rota 33 - Placa RBD7G59 54…" at bounding box center [476, 218] width 953 height 436
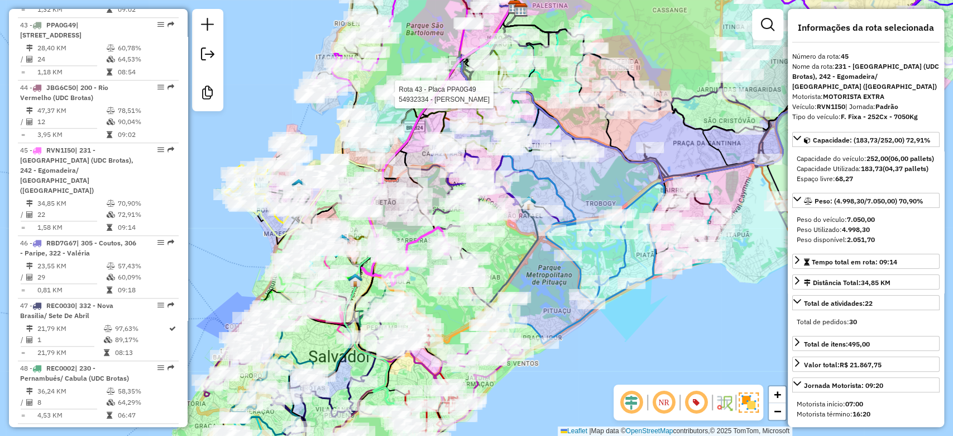
drag, startPoint x: 513, startPoint y: 251, endPoint x: 518, endPoint y: 248, distance: 5.8
click at [518, 248] on div "Rota 43 - Placa PPA0G49 54932334 - [PERSON_NAME] NOG Janela de atendimento Grad…" at bounding box center [476, 218] width 953 height 436
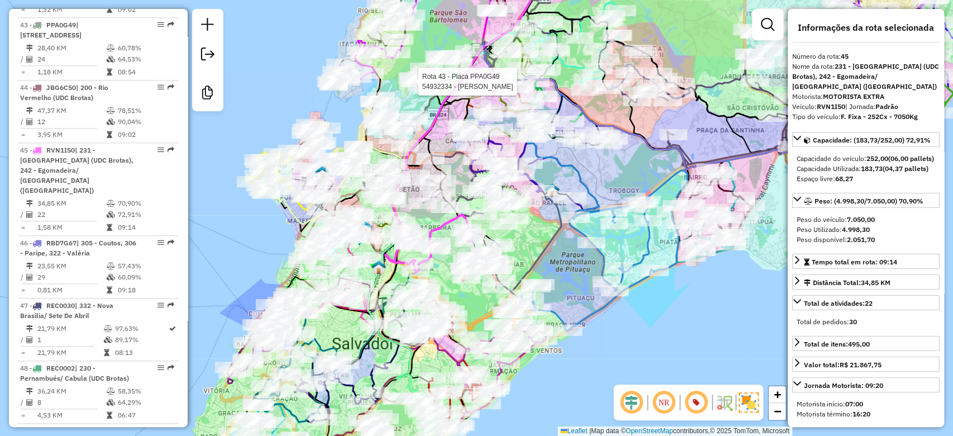
click at [537, 243] on div "Rota 43 - Placa PPA0G49 54932334 - [PERSON_NAME] NOG Janela de atendimento Grad…" at bounding box center [476, 218] width 953 height 436
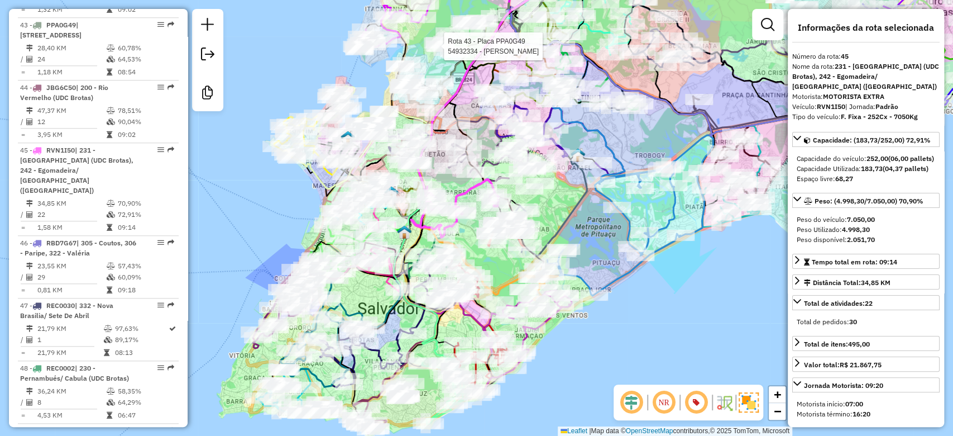
drag, startPoint x: 532, startPoint y: 246, endPoint x: 557, endPoint y: 210, distance: 44.2
click at [557, 210] on div "Rota 43 - Placa PPA0G49 54932334 - [PERSON_NAME] NOG Janela de atendimento Grad…" at bounding box center [476, 218] width 953 height 436
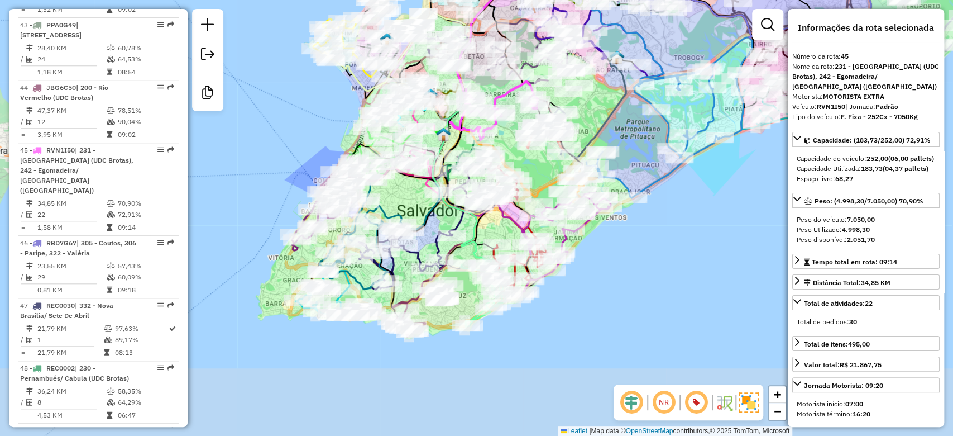
drag, startPoint x: 612, startPoint y: 246, endPoint x: 642, endPoint y: 159, distance: 92.7
click at [642, 159] on div "Rota 43 - Placa PPA0G49 54932334 - [PERSON_NAME] NOG Janela de atendimento Grad…" at bounding box center [476, 218] width 953 height 436
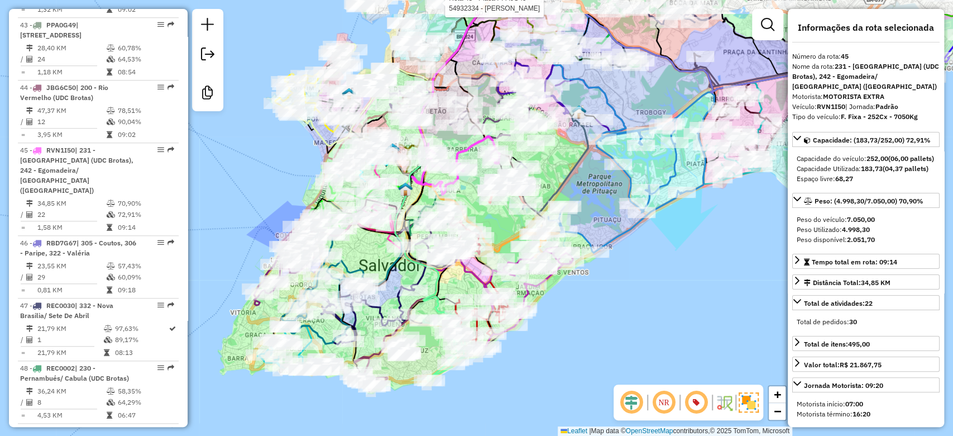
drag, startPoint x: 684, startPoint y: 185, endPoint x: 646, endPoint y: 242, distance: 68.9
click at [646, 242] on div "Rota 43 - Placa PPA0G49 54932334 - [PERSON_NAME] NOG Janela de atendimento Grad…" at bounding box center [476, 218] width 953 height 436
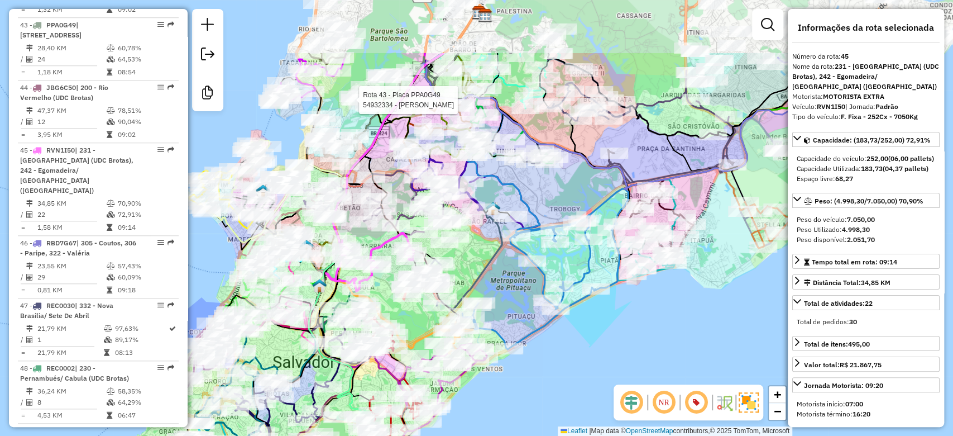
drag, startPoint x: 694, startPoint y: 201, endPoint x: 604, endPoint y: 302, distance: 135.7
click at [604, 302] on div "Rota 43 - Placa PPA0G49 54932334 - [PERSON_NAME] NOG Janela de atendimento Grad…" at bounding box center [476, 218] width 953 height 436
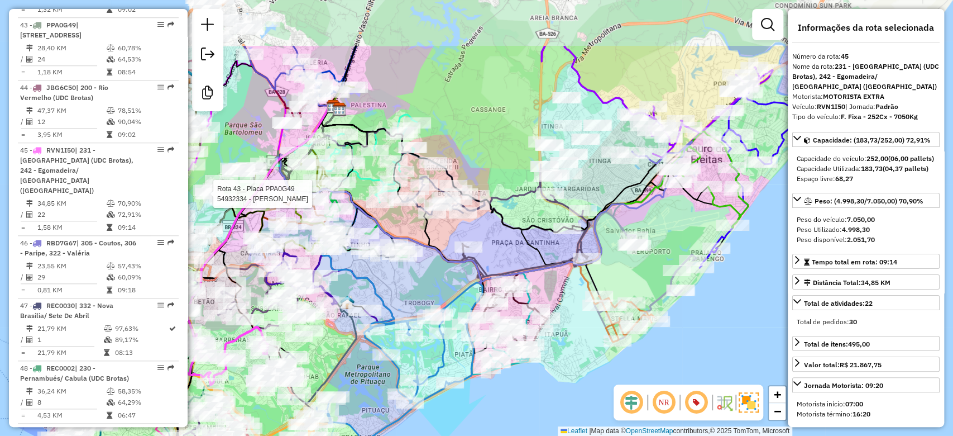
drag, startPoint x: 631, startPoint y: 147, endPoint x: 490, endPoint y: 235, distance: 166.0
click at [490, 235] on div "Rota 43 - Placa PPA0G49 54932334 - [PERSON_NAME] NOG Rota 36 - Placa OYE9F91 54…" at bounding box center [476, 218] width 953 height 436
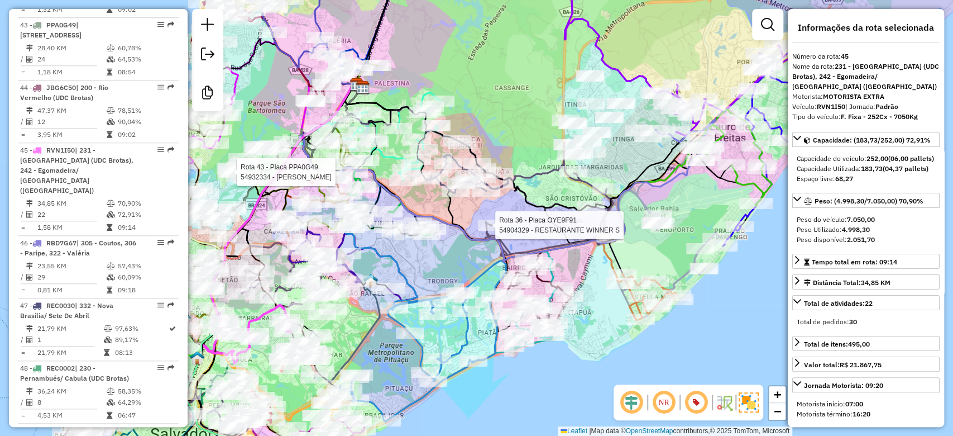
drag, startPoint x: 506, startPoint y: 227, endPoint x: 565, endPoint y: 152, distance: 95.1
click at [565, 152] on div "Rota 43 - Placa PPA0G49 54932334 - [PERSON_NAME] NOG Rota 36 - Placa OYE9F91 54…" at bounding box center [476, 218] width 953 height 436
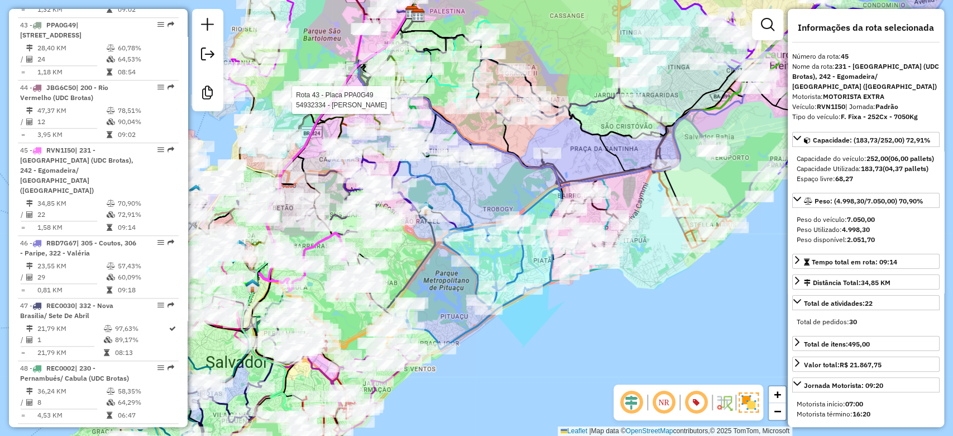
drag, startPoint x: 487, startPoint y: 213, endPoint x: 552, endPoint y: 163, distance: 82.4
click at [552, 163] on div "Rota 43 - Placa PPA0G49 54932334 - [PERSON_NAME] NOG Janela de atendimento Grad…" at bounding box center [476, 218] width 953 height 436
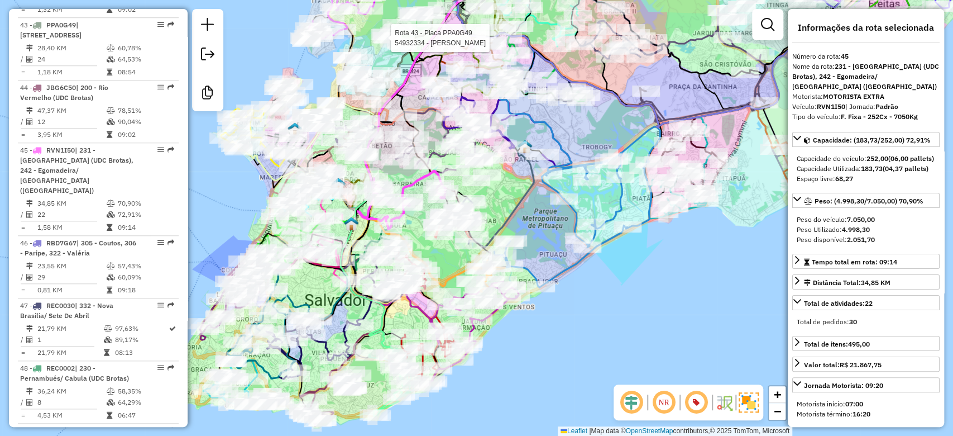
drag, startPoint x: 472, startPoint y: 210, endPoint x: 494, endPoint y: 202, distance: 22.6
click at [494, 202] on div "Rota 43 - Placa PPA0G49 54932334 - [PERSON_NAME] NOG Janela de atendimento Grad…" at bounding box center [476, 218] width 953 height 436
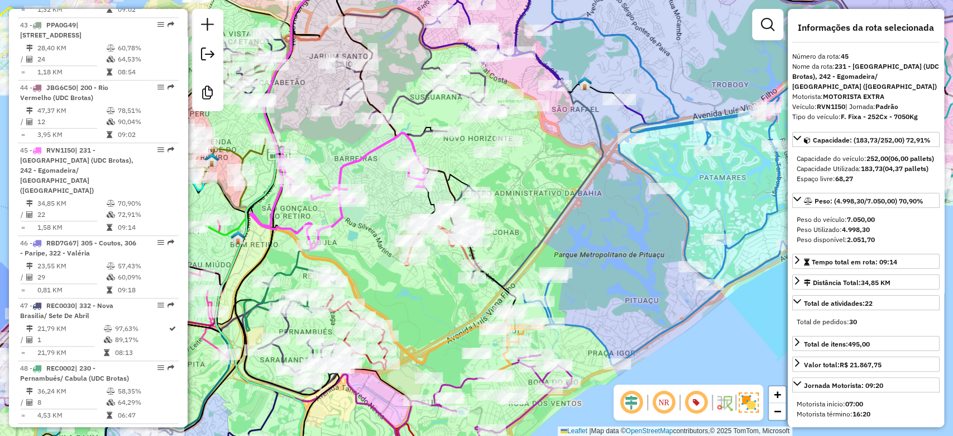
click at [365, 159] on icon at bounding box center [353, 191] width 145 height 116
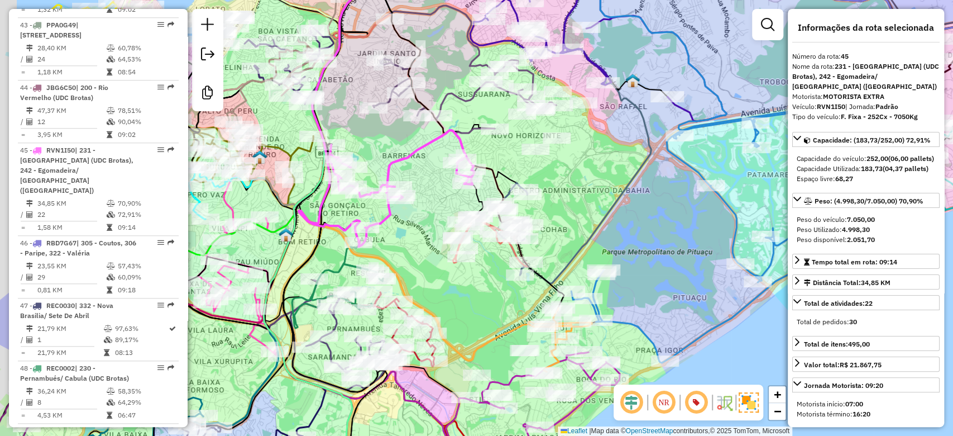
drag, startPoint x: 371, startPoint y: 164, endPoint x: 419, endPoint y: 161, distance: 48.1
click at [419, 161] on div "Janela de atendimento Grade de atendimento Capacidade Transportadoras Veículos …" at bounding box center [476, 218] width 953 height 436
click at [405, 152] on icon at bounding box center [402, 188] width 145 height 116
drag, startPoint x: 416, startPoint y: 150, endPoint x: 420, endPoint y: 143, distance: 8.1
click at [420, 143] on icon at bounding box center [402, 188] width 145 height 116
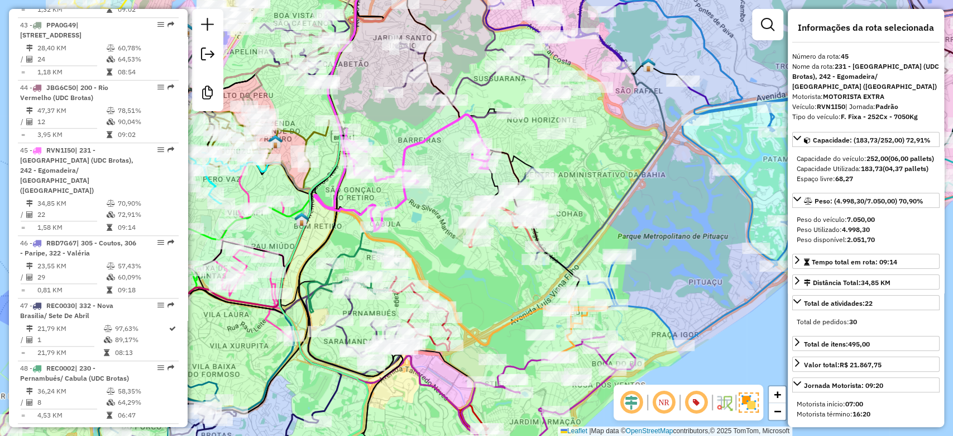
drag, startPoint x: 418, startPoint y: 155, endPoint x: 412, endPoint y: 178, distance: 24.4
click at [412, 178] on icon at bounding box center [417, 172] width 145 height 116
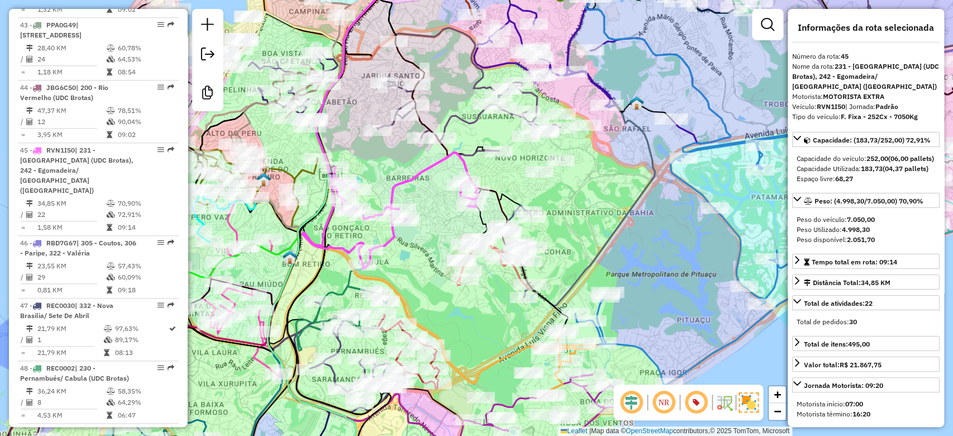
drag, startPoint x: 398, startPoint y: 181, endPoint x: 419, endPoint y: 163, distance: 28.2
click at [419, 163] on icon at bounding box center [405, 210] width 145 height 116
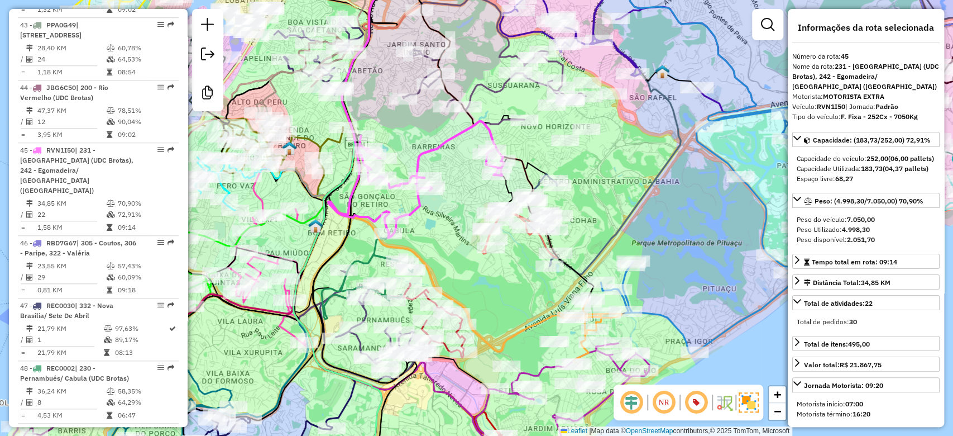
drag, startPoint x: 416, startPoint y: 159, endPoint x: 420, endPoint y: 145, distance: 14.0
click at [420, 145] on div "Janela de atendimento Grade de atendimento Capacidade Transportadoras Veículos …" at bounding box center [476, 218] width 953 height 436
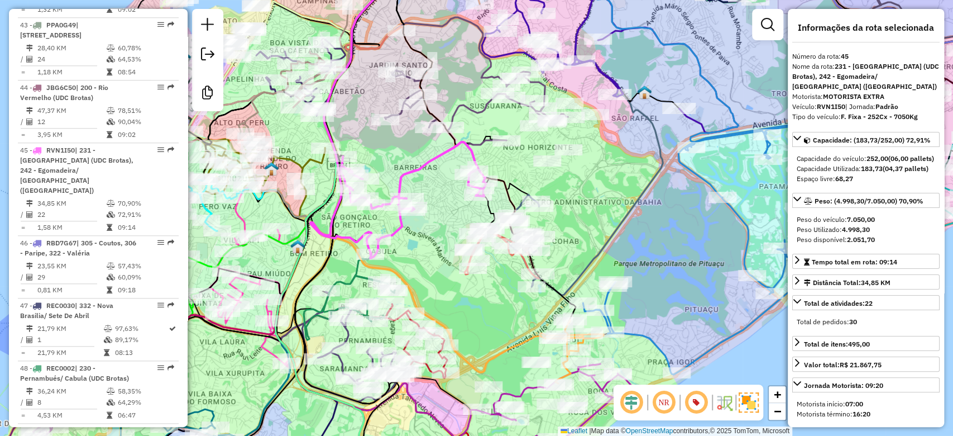
drag, startPoint x: 424, startPoint y: 152, endPoint x: 407, endPoint y: 174, distance: 28.2
click at [407, 174] on icon at bounding box center [413, 200] width 145 height 116
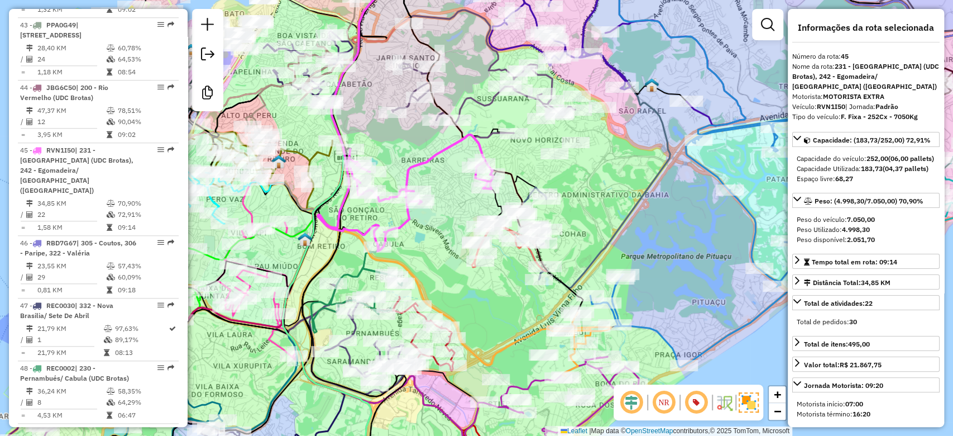
drag, startPoint x: 416, startPoint y: 163, endPoint x: 438, endPoint y: 143, distance: 30.1
click at [437, 144] on div "Janela de atendimento Grade de atendimento Capacidade Transportadoras Veículos …" at bounding box center [476, 218] width 953 height 436
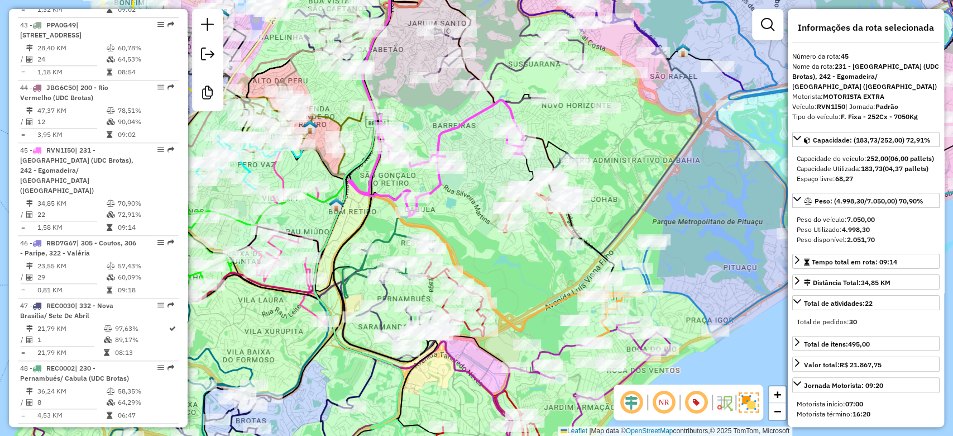
drag, startPoint x: 462, startPoint y: 240, endPoint x: 478, endPoint y: 217, distance: 27.6
click at [476, 220] on div "Janela de atendimento Grade de atendimento Capacidade Transportadoras Veículos …" at bounding box center [476, 218] width 953 height 436
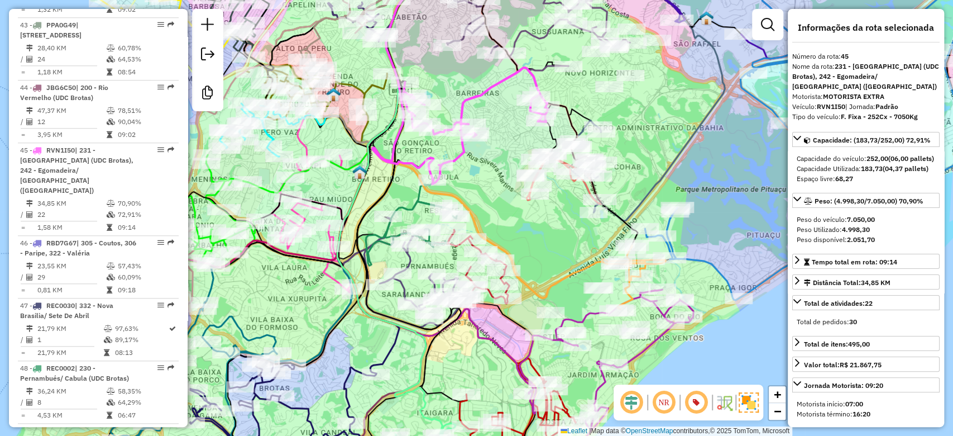
drag, startPoint x: 483, startPoint y: 220, endPoint x: 509, endPoint y: 185, distance: 43.8
click at [509, 185] on div "Janela de atendimento Grade de atendimento Capacidade Transportadoras Veículos …" at bounding box center [476, 218] width 953 height 436
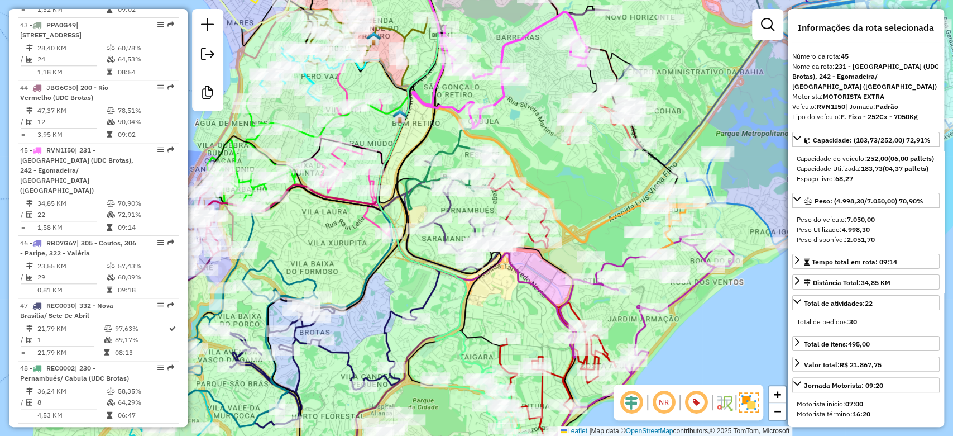
drag, startPoint x: 400, startPoint y: 275, endPoint x: 399, endPoint y: 246, distance: 29.1
click at [410, 265] on div "Janela de atendimento Grade de atendimento Capacidade Transportadoras Veículos …" at bounding box center [476, 218] width 953 height 436
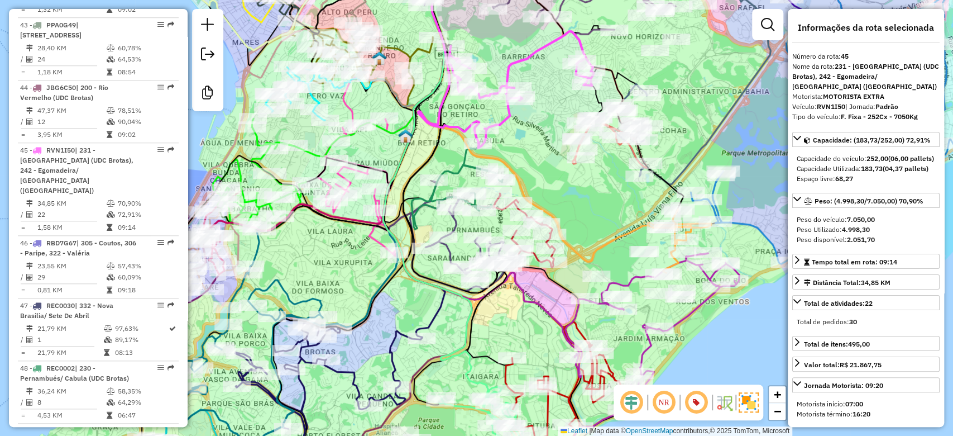
drag, startPoint x: 328, startPoint y: 226, endPoint x: 275, endPoint y: 213, distance: 54.5
click at [321, 265] on div "Janela de atendimento Grade de atendimento Capacidade Transportadoras Veículos …" at bounding box center [476, 218] width 953 height 436
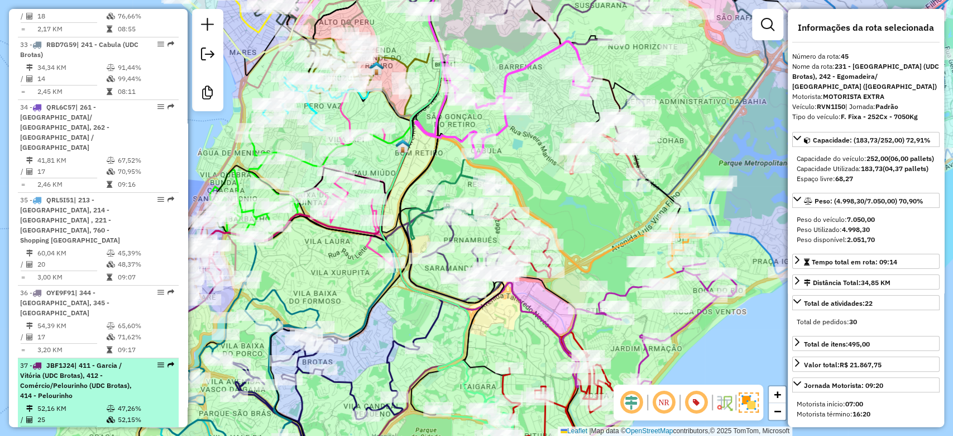
scroll to position [2686, 0]
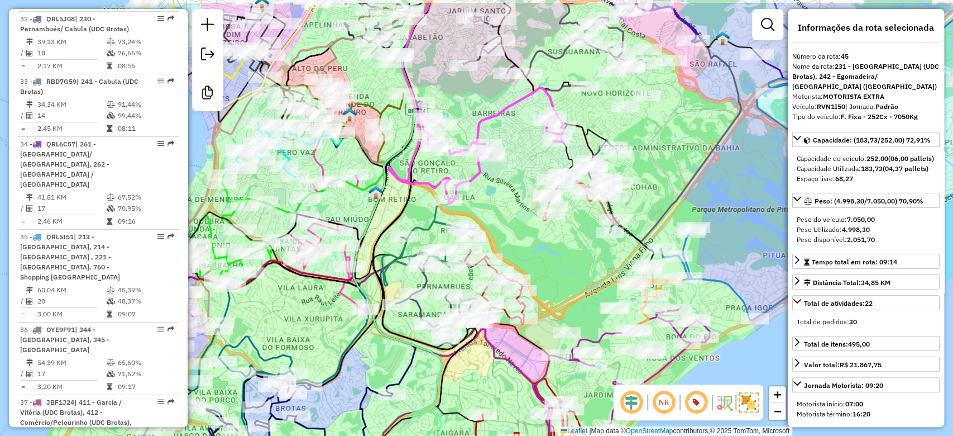
drag, startPoint x: 545, startPoint y: 190, endPoint x: 517, endPoint y: 238, distance: 55.4
click at [517, 238] on div "Janela de atendimento Grade de atendimento Capacidade Transportadoras Veículos …" at bounding box center [476, 218] width 953 height 436
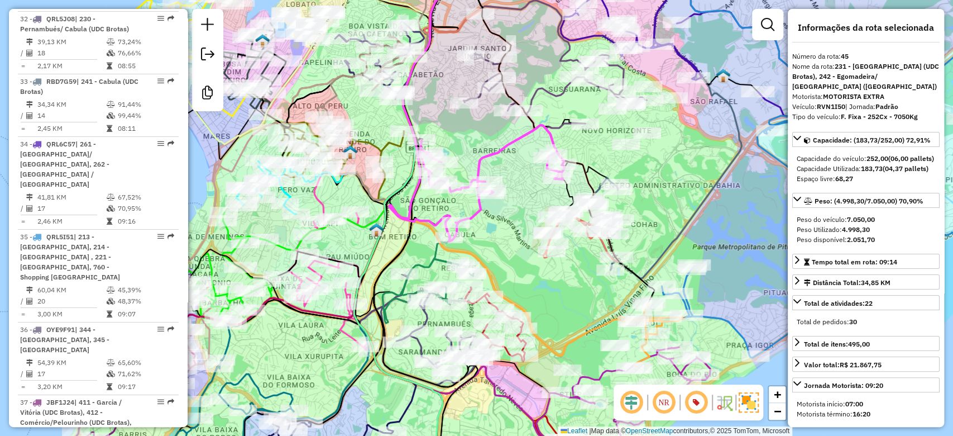
drag, startPoint x: 538, startPoint y: 240, endPoint x: 541, endPoint y: 276, distance: 36.4
click at [541, 276] on div "Janela de atendimento Grade de atendimento Capacidade Transportadoras Veículos …" at bounding box center [476, 218] width 953 height 436
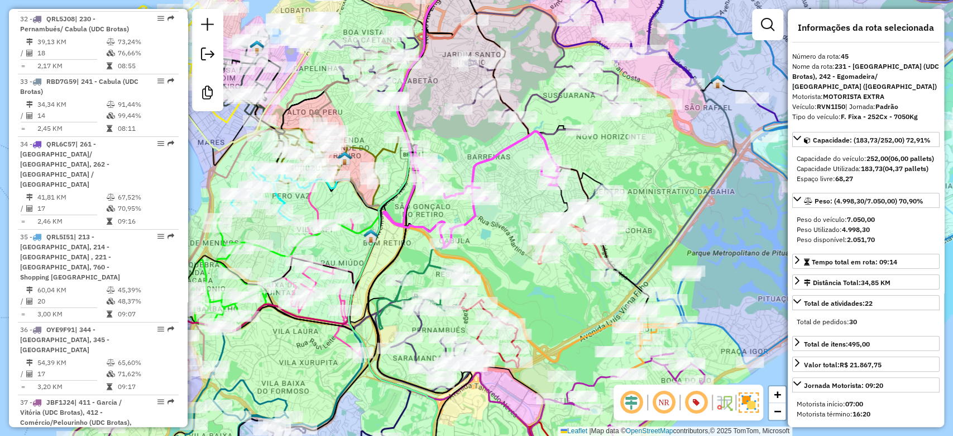
drag, startPoint x: 655, startPoint y: 184, endPoint x: 643, endPoint y: 196, distance: 16.6
click at [643, 196] on div "Janela de atendimento Grade de atendimento Capacidade Transportadoras Veículos …" at bounding box center [476, 218] width 953 height 436
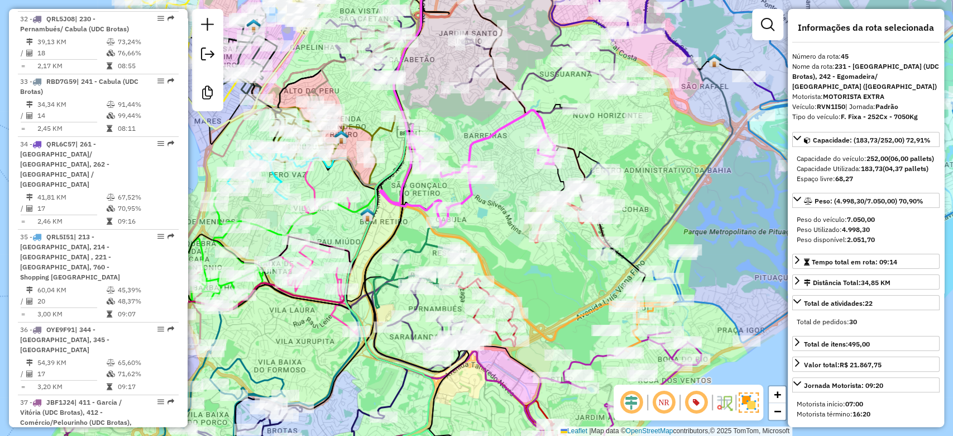
drag, startPoint x: 639, startPoint y: 230, endPoint x: 645, endPoint y: 159, distance: 71.7
click at [645, 165] on div "Janela de atendimento Grade de atendimento Capacidade Transportadoras Veículos …" at bounding box center [476, 218] width 953 height 436
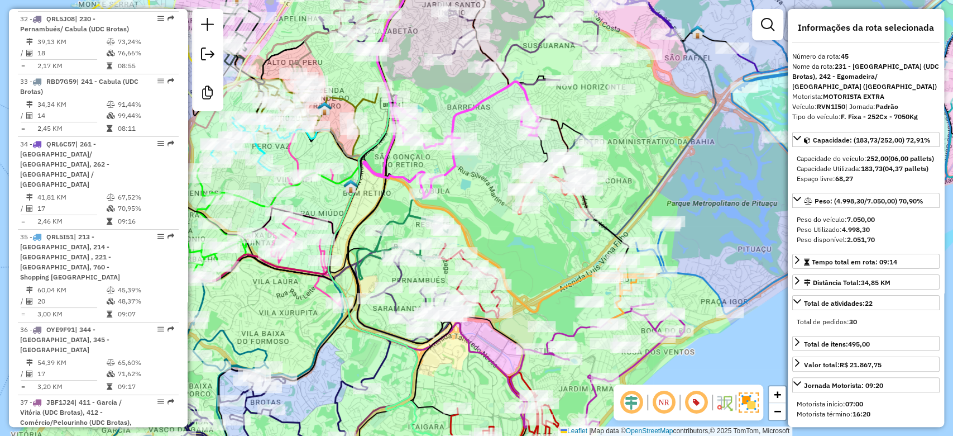
drag, startPoint x: 658, startPoint y: 141, endPoint x: 524, endPoint y: 250, distance: 172.7
click at [528, 252] on div "Janela de atendimento Grade de atendimento Capacidade Transportadoras Veículos …" at bounding box center [476, 218] width 953 height 436
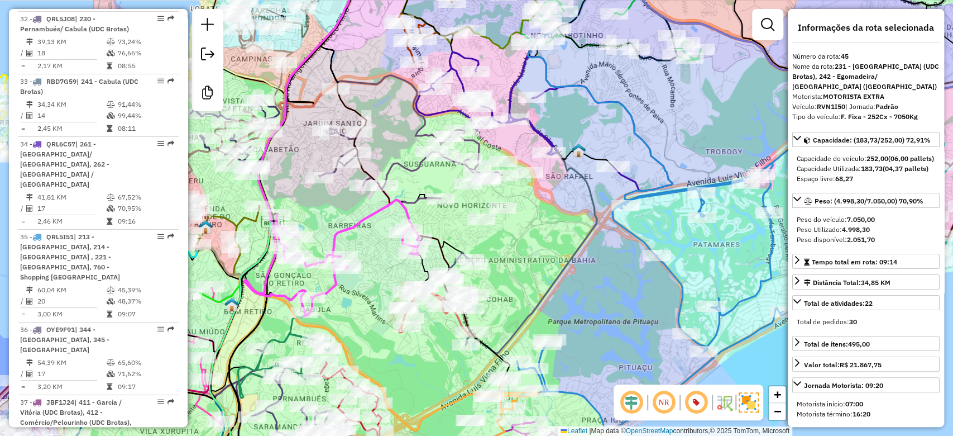
drag, startPoint x: 523, startPoint y: 245, endPoint x: 517, endPoint y: 252, distance: 10.3
click at [518, 254] on div "Janela de atendimento Grade de atendimento Capacidade Transportadoras Veículos …" at bounding box center [476, 218] width 953 height 436
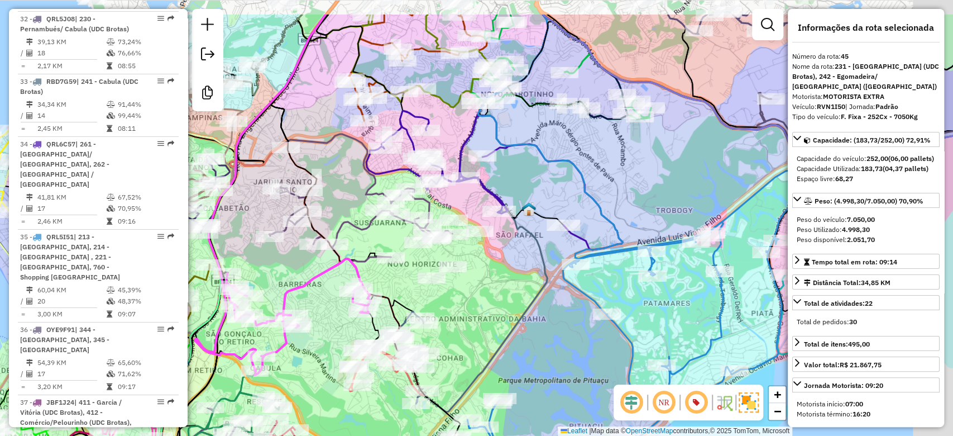
drag, startPoint x: 607, startPoint y: 137, endPoint x: 560, endPoint y: 190, distance: 70.0
click at [562, 190] on div "Janela de atendimento Grade de atendimento Capacidade Transportadoras Veículos …" at bounding box center [476, 218] width 953 height 436
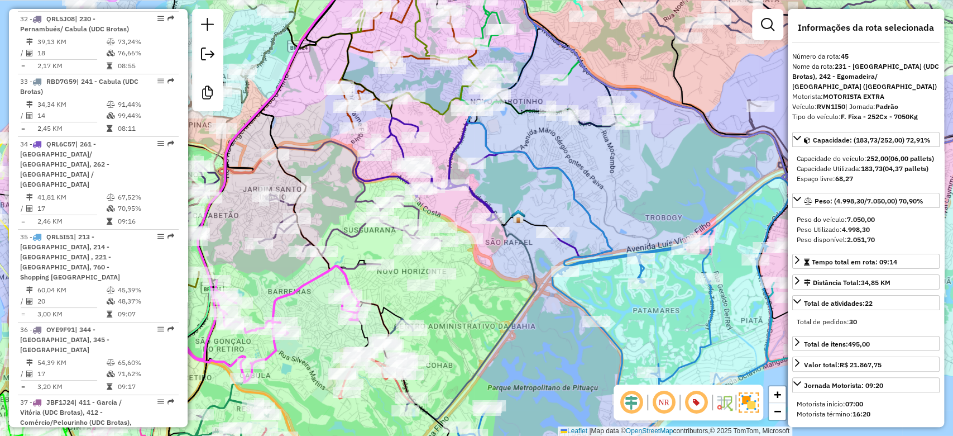
drag, startPoint x: 602, startPoint y: 154, endPoint x: 527, endPoint y: 224, distance: 101.9
click at [529, 228] on div "Janela de atendimento Grade de atendimento Capacidade Transportadoras Veículos …" at bounding box center [476, 218] width 953 height 436
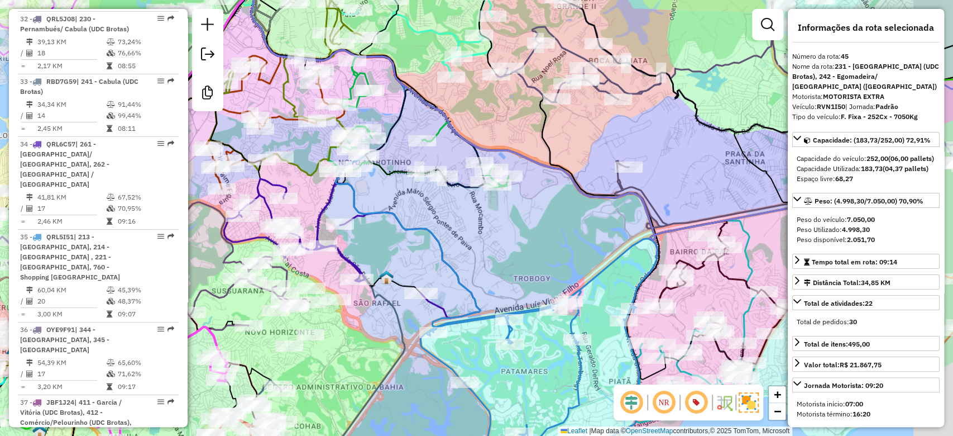
drag, startPoint x: 583, startPoint y: 206, endPoint x: 507, endPoint y: 189, distance: 77.8
click at [504, 190] on div "Rota 17 - Placa QRL6A32 54945808 - FABRICIA RODRIGUES DA PALMA Janela de atendi…" at bounding box center [476, 218] width 953 height 436
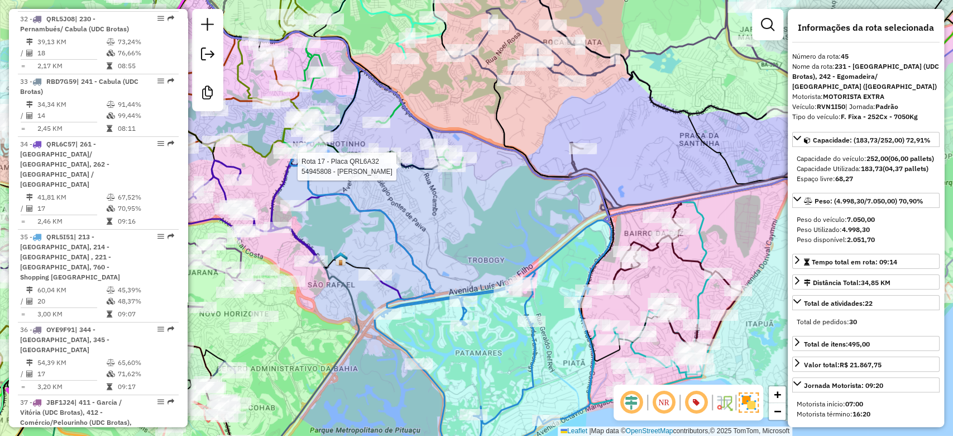
drag, startPoint x: 526, startPoint y: 203, endPoint x: 420, endPoint y: 144, distance: 121.3
click at [420, 144] on div "Rota 17 - Placa QRL6A32 54945808 - FABRICIA RODRIGUES DA PALMA Janela de atendi…" at bounding box center [476, 218] width 953 height 436
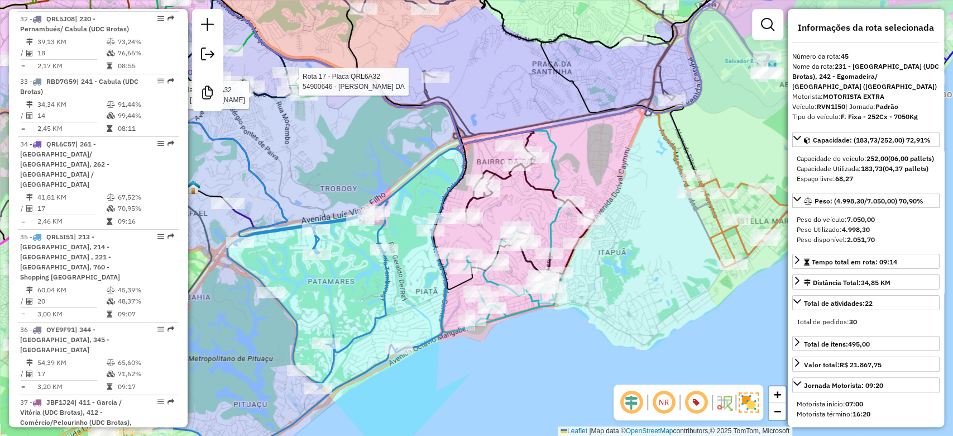
drag, startPoint x: 405, startPoint y: 163, endPoint x: 386, endPoint y: 158, distance: 19.6
click at [386, 158] on div "Rota 17 - Placa QRL6A32 54945808 - FABRICIA RODRIGUES DA PALMA Rota 17 - Placa …" at bounding box center [476, 218] width 953 height 436
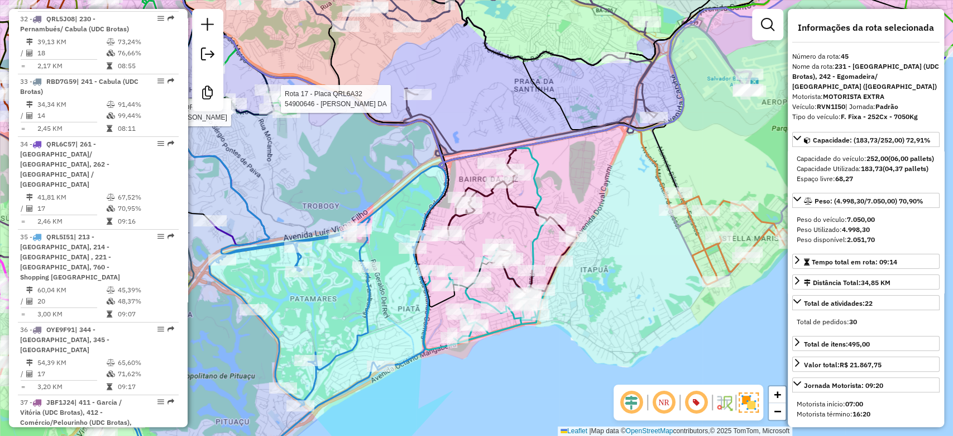
drag, startPoint x: 544, startPoint y: 176, endPoint x: 527, endPoint y: 208, distance: 36.7
click at [527, 208] on div "Rota 17 - Placa QRL6A32 54945808 - FABRICIA RODRIGUES DA PALMA Rota 17 - Placa …" at bounding box center [476, 218] width 953 height 436
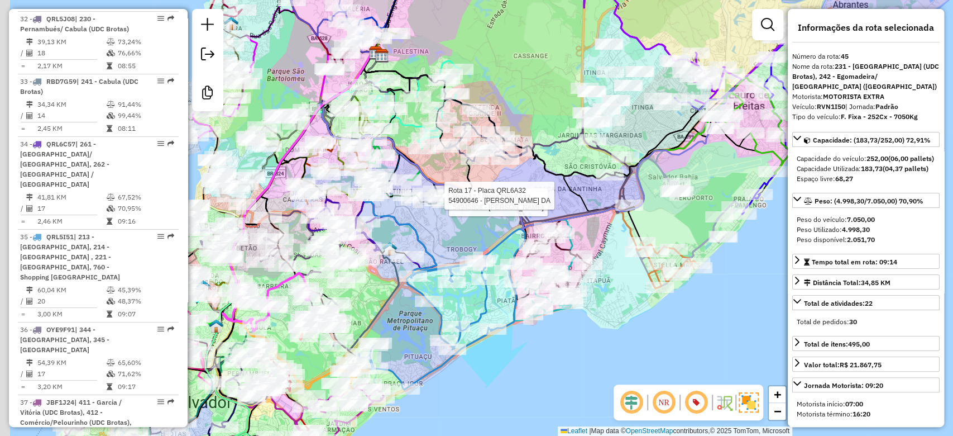
click at [558, 155] on div "Rota 17 - Placa QRL6A32 54945808 - FABRICIA RODRIGUES DA PALMA Rota 17 - Placa …" at bounding box center [476, 218] width 953 height 436
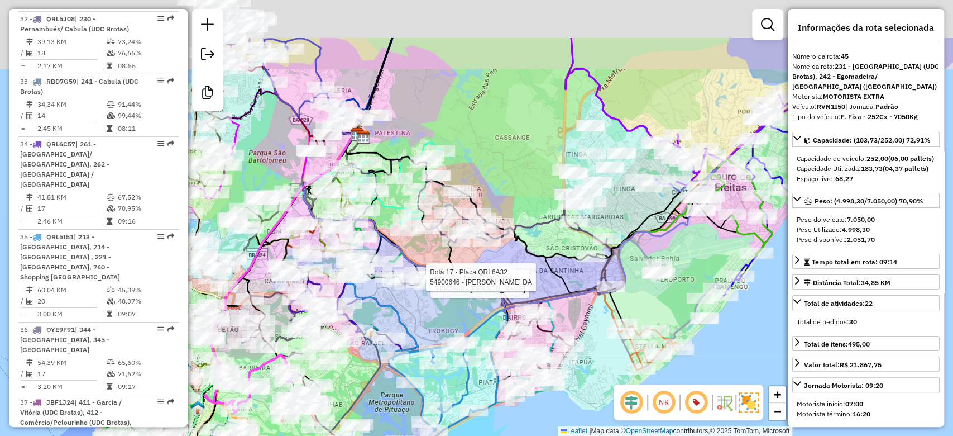
drag, startPoint x: 508, startPoint y: 117, endPoint x: 483, endPoint y: 203, distance: 89.6
click at [484, 203] on div "Rota 17 - Placa QRL6A32 54945808 - FABRICIA RODRIGUES DA PALMA Rota 17 - Placa …" at bounding box center [476, 218] width 953 height 436
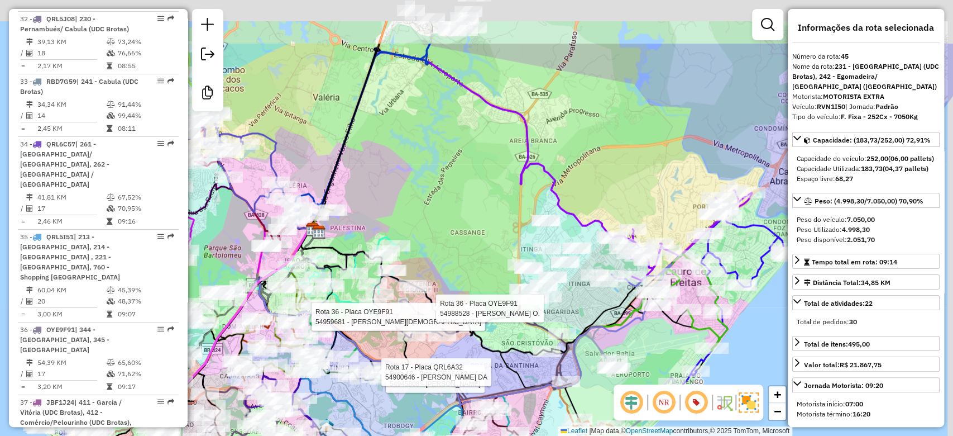
drag, startPoint x: 493, startPoint y: 136, endPoint x: 457, endPoint y: 230, distance: 100.6
click at [457, 233] on div "Rota 17 - Placa QRL6A32 54945808 - FABRICIA RODRIGUES DA PALMA Rota 17 - Placa …" at bounding box center [476, 218] width 953 height 436
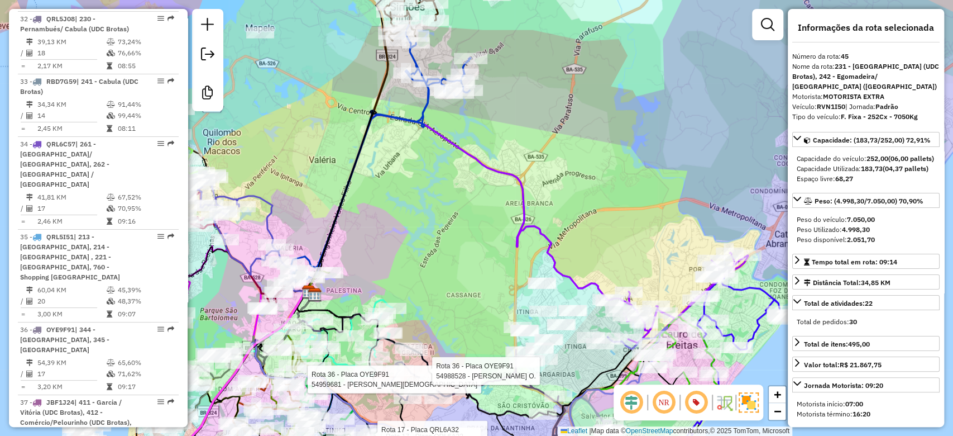
drag, startPoint x: 459, startPoint y: 230, endPoint x: 469, endPoint y: 257, distance: 28.6
click at [470, 297] on div "Rota 17 - Placa QRL6A32 54945808 - FABRICIA RODRIGUES DA PALMA Rota 17 - Placa …" at bounding box center [476, 218] width 953 height 436
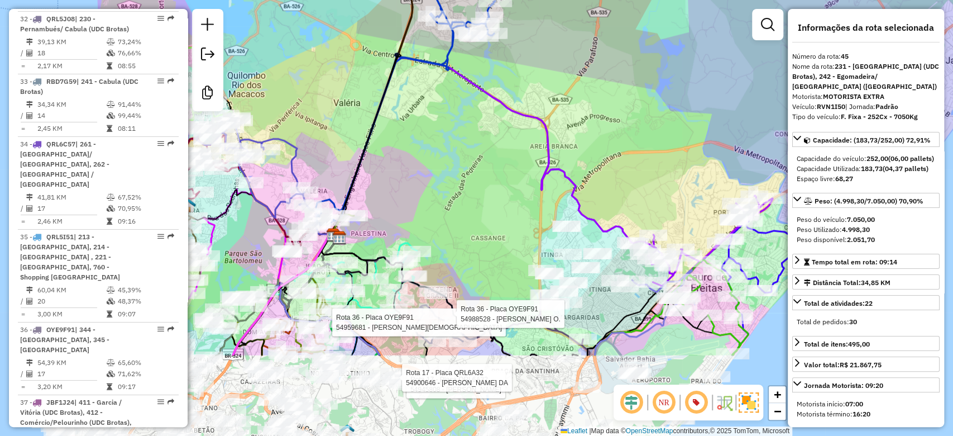
drag, startPoint x: 481, startPoint y: 181, endPoint x: 476, endPoint y: 110, distance: 71.1
click at [476, 105] on div "Rota 17 - Placa QRL6A32 54945808 - FABRICIA RODRIGUES DA PALMA Rota 17 - Placa …" at bounding box center [476, 218] width 953 height 436
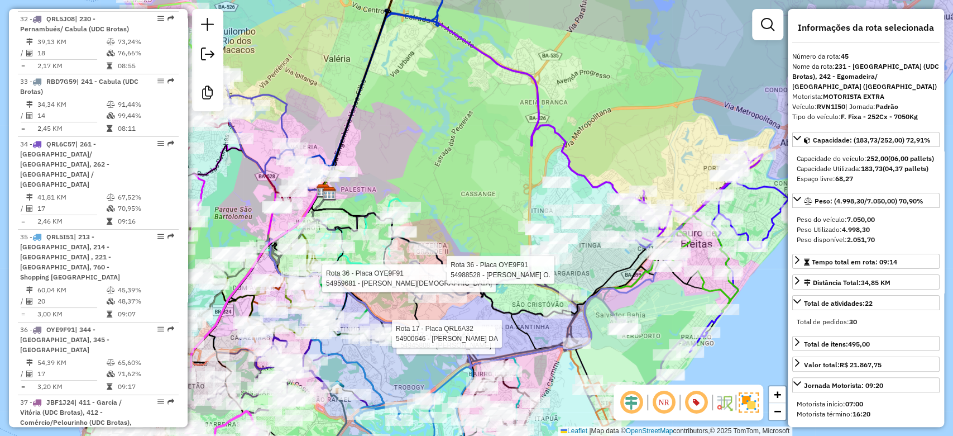
drag, startPoint x: 457, startPoint y: 158, endPoint x: 454, endPoint y: 143, distance: 15.4
click at [455, 145] on div "Rota 17 - Placa QRL6A32 54945808 - FABRICIA RODRIGUES DA PALMA Rota 17 - Placa …" at bounding box center [476, 218] width 953 height 436
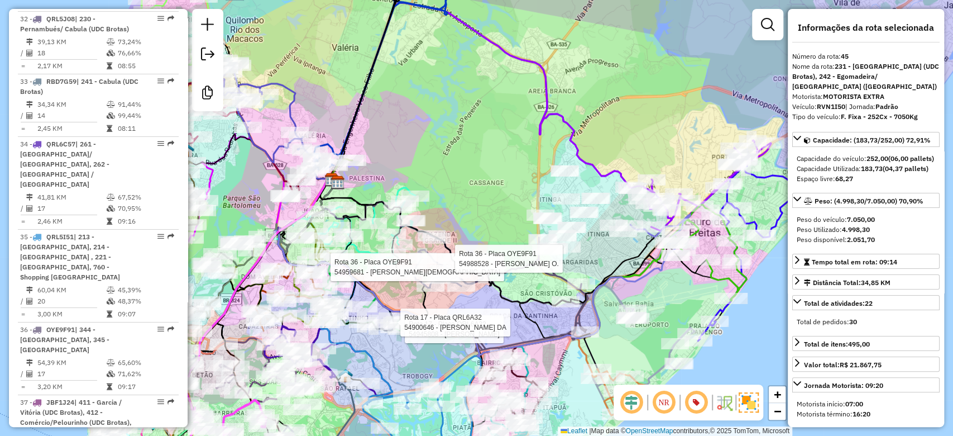
drag, startPoint x: 416, startPoint y: 149, endPoint x: 500, endPoint y: 69, distance: 115.8
click at [505, 65] on div "Rota 17 - Placa QRL6A32 54945808 - FABRICIA RODRIGUES DA PALMA Rota 17 - Placa …" at bounding box center [476, 218] width 953 height 436
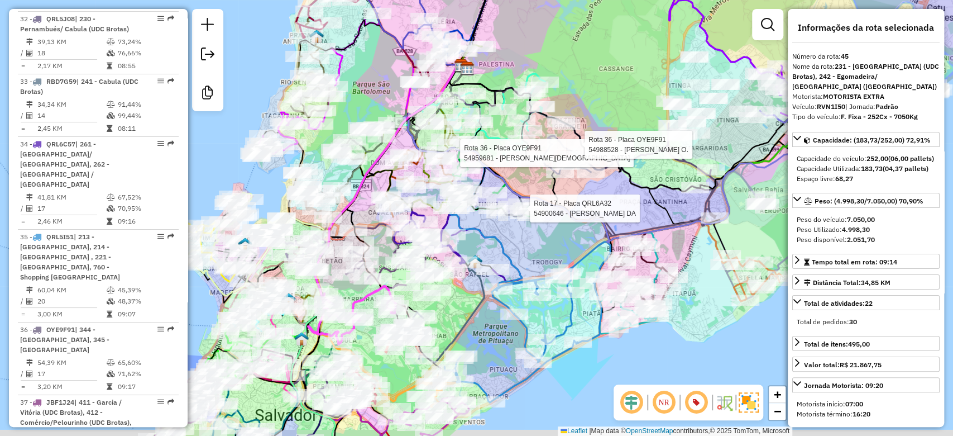
drag, startPoint x: 475, startPoint y: 259, endPoint x: 561, endPoint y: 208, distance: 99.6
click at [561, 208] on div "Rota 17 - Placa QRL6A32 54900646 - MODESTO CORDEIRO DA Rota 36 - Placa OYE9F91 …" at bounding box center [476, 218] width 953 height 436
